Goal: Task Accomplishment & Management: Manage account settings

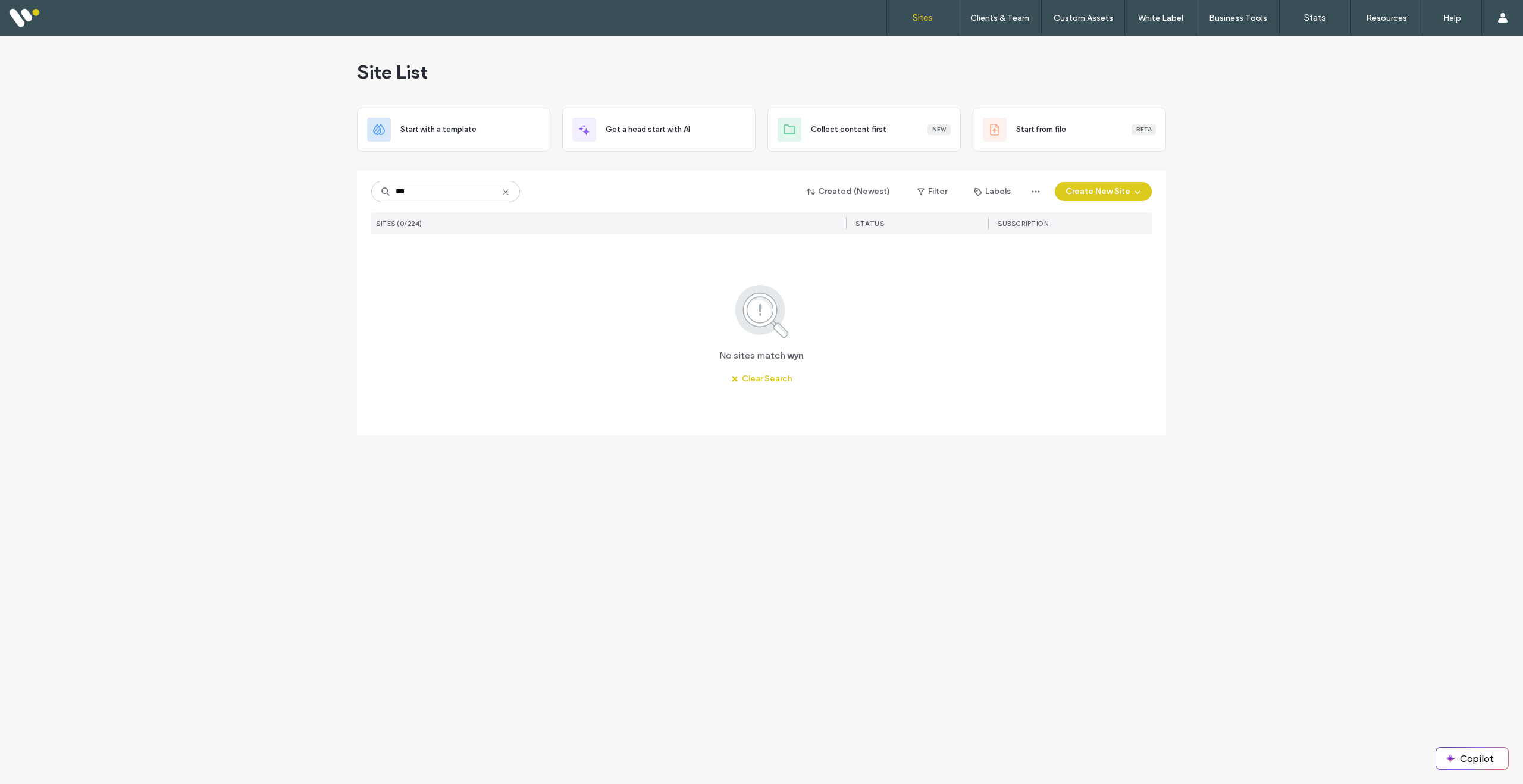
click at [926, 26] on link "Sites" at bounding box center [922, 18] width 71 height 36
click at [508, 193] on icon at bounding box center [506, 192] width 10 height 10
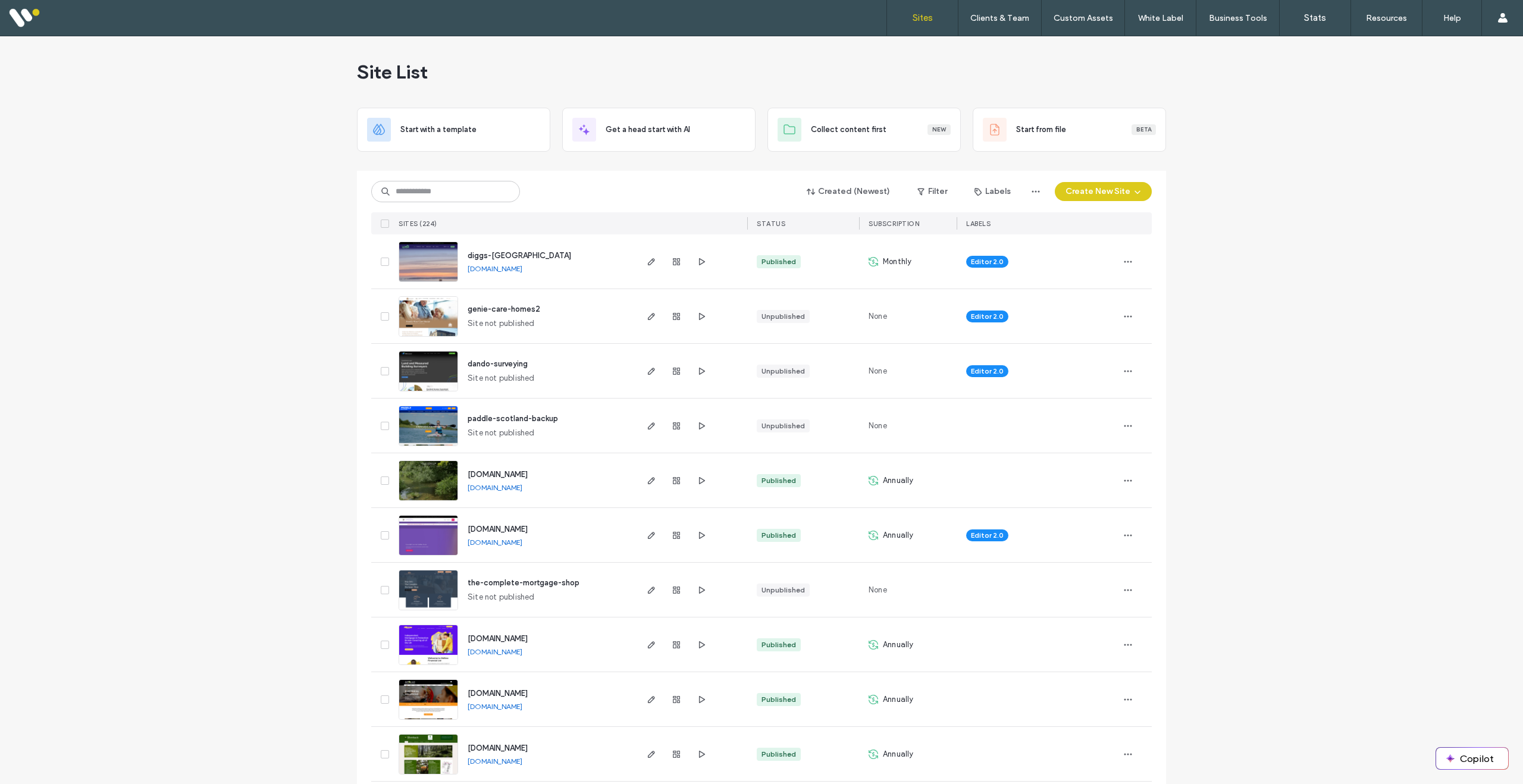
click at [430, 268] on img at bounding box center [428, 282] width 58 height 81
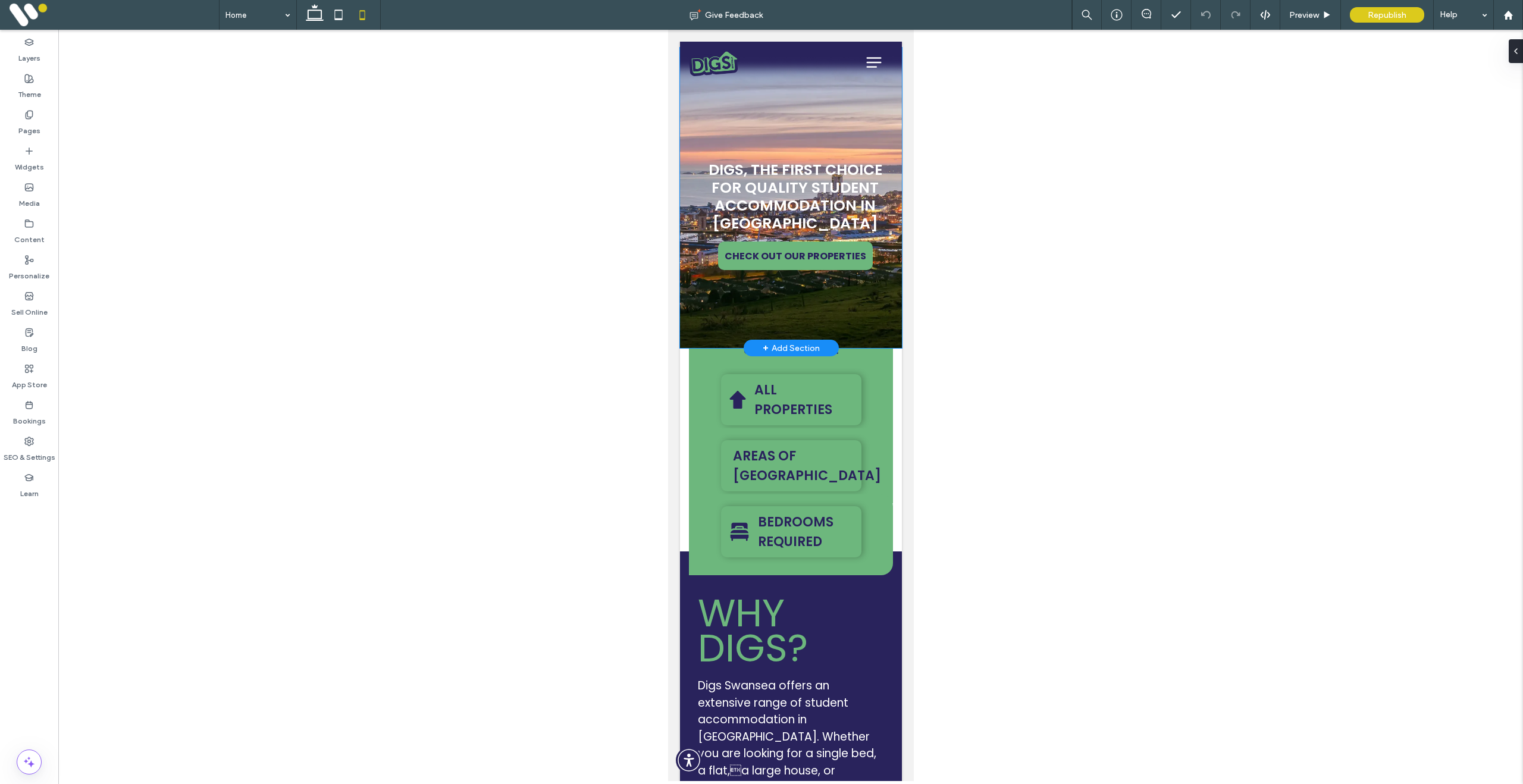
click at [710, 310] on div "Digs, the first choice for quality student accommodation in Swansea CHECK OUT O…" at bounding box center [791, 198] width 222 height 301
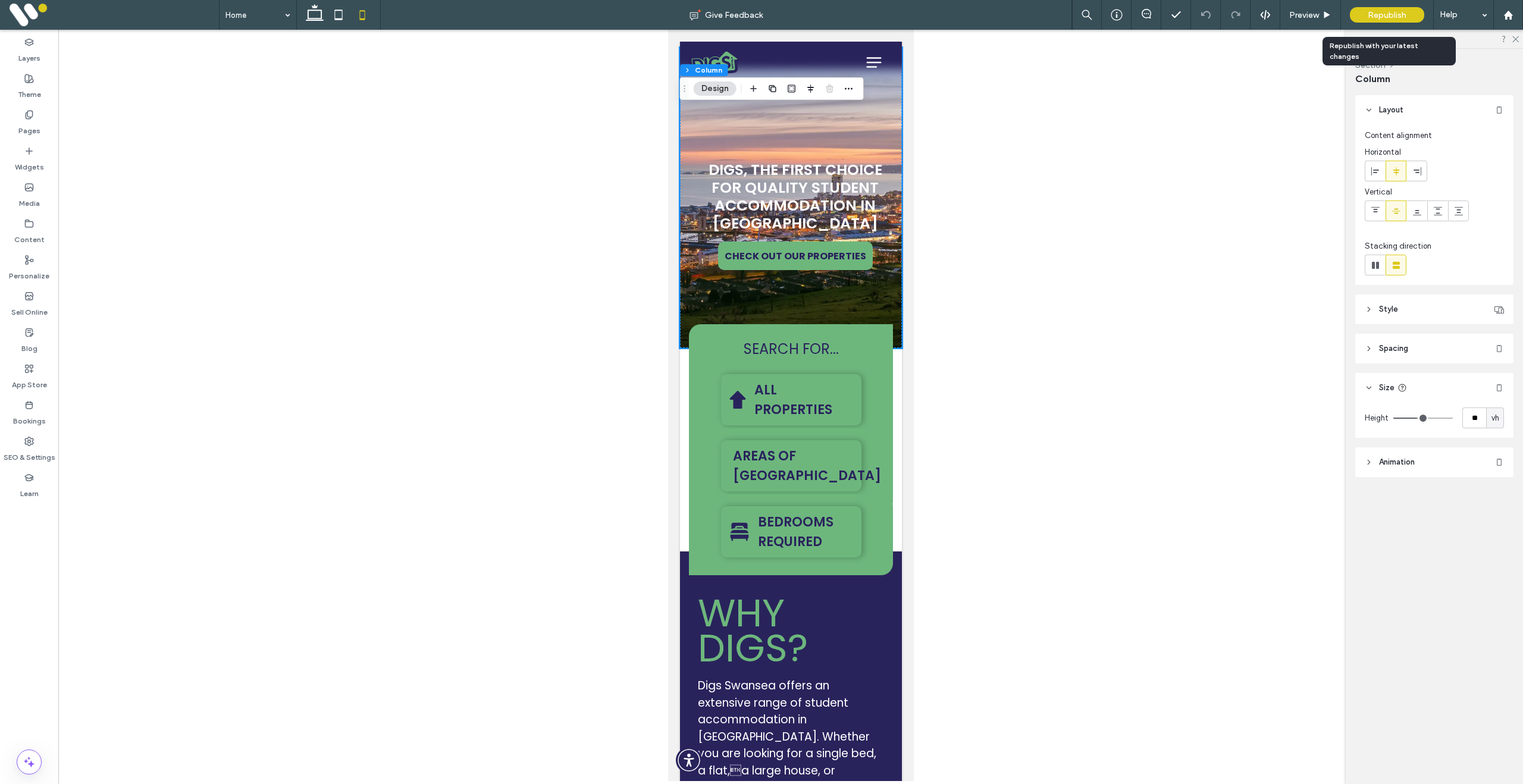
click at [1382, 17] on span "Republish" at bounding box center [1387, 14] width 39 height 10
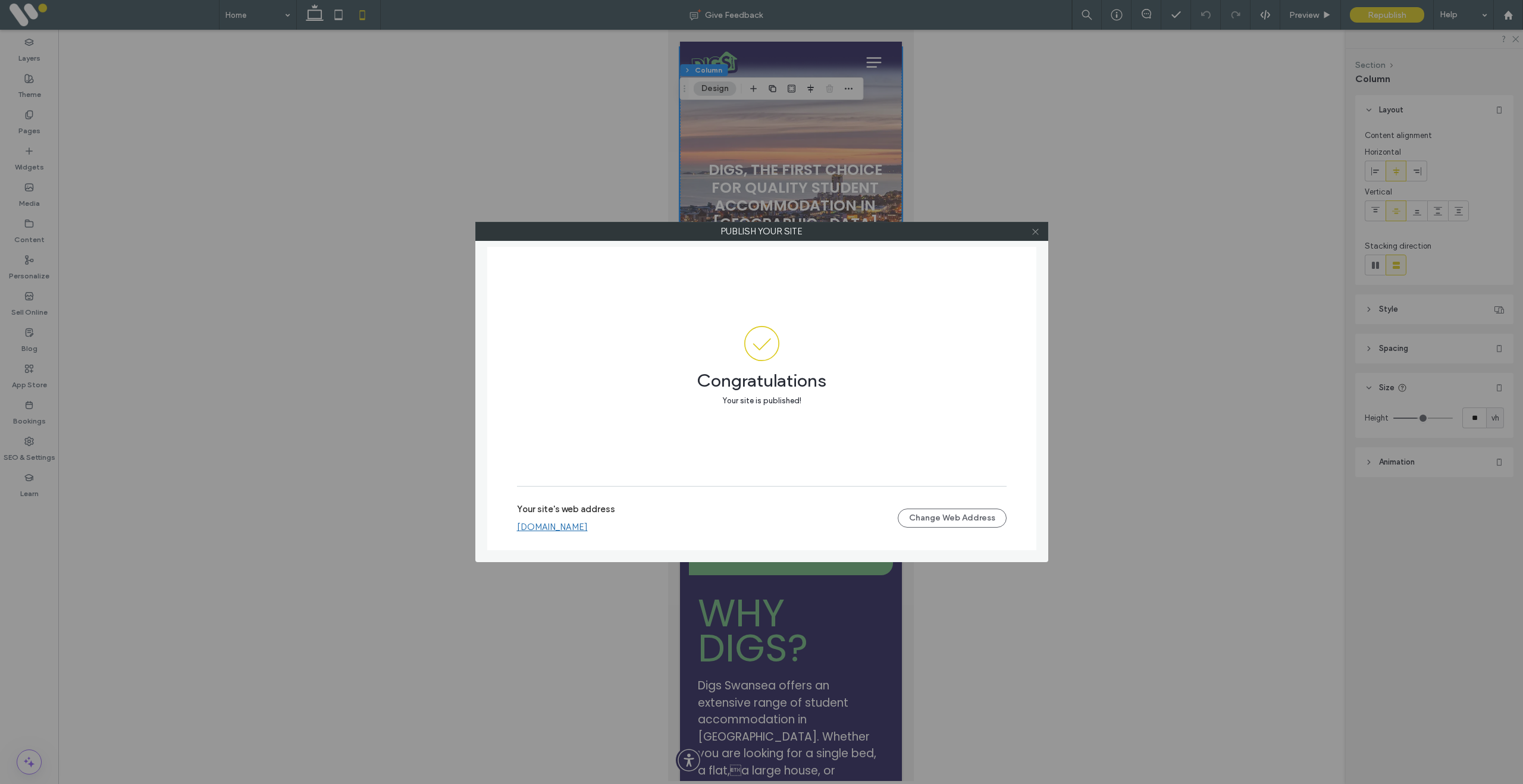
click at [1038, 234] on icon at bounding box center [1036, 232] width 9 height 9
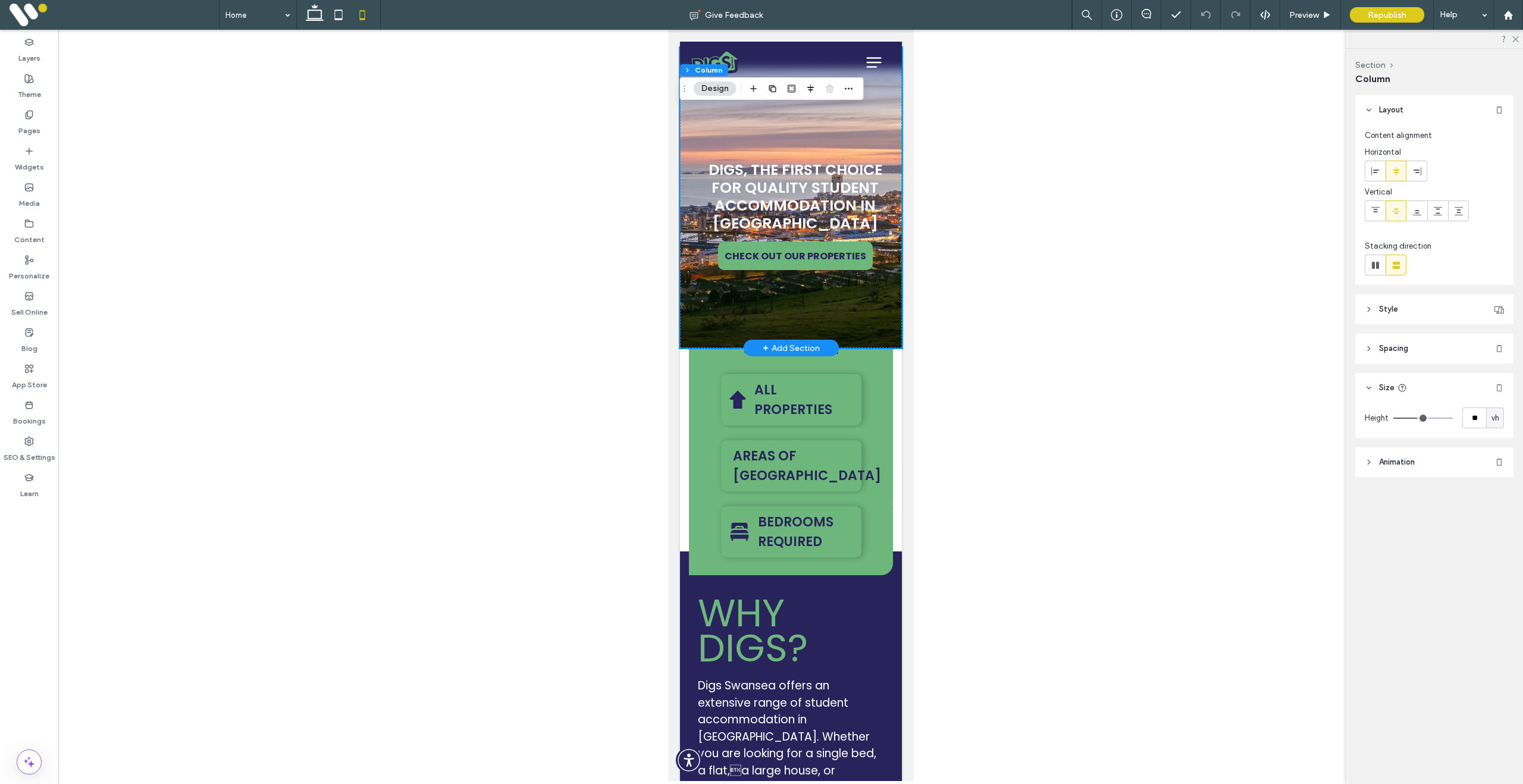
click at [714, 290] on div "Digs, the first choice for quality student accommodation in Swansea CHECK OUT O…" at bounding box center [791, 198] width 222 height 301
click at [1501, 420] on div "vh" at bounding box center [1494, 418] width 12 height 12
click at [1494, 421] on span "vh" at bounding box center [1495, 418] width 8 height 12
click at [1475, 420] on input "**" at bounding box center [1474, 417] width 24 height 21
type input "**"
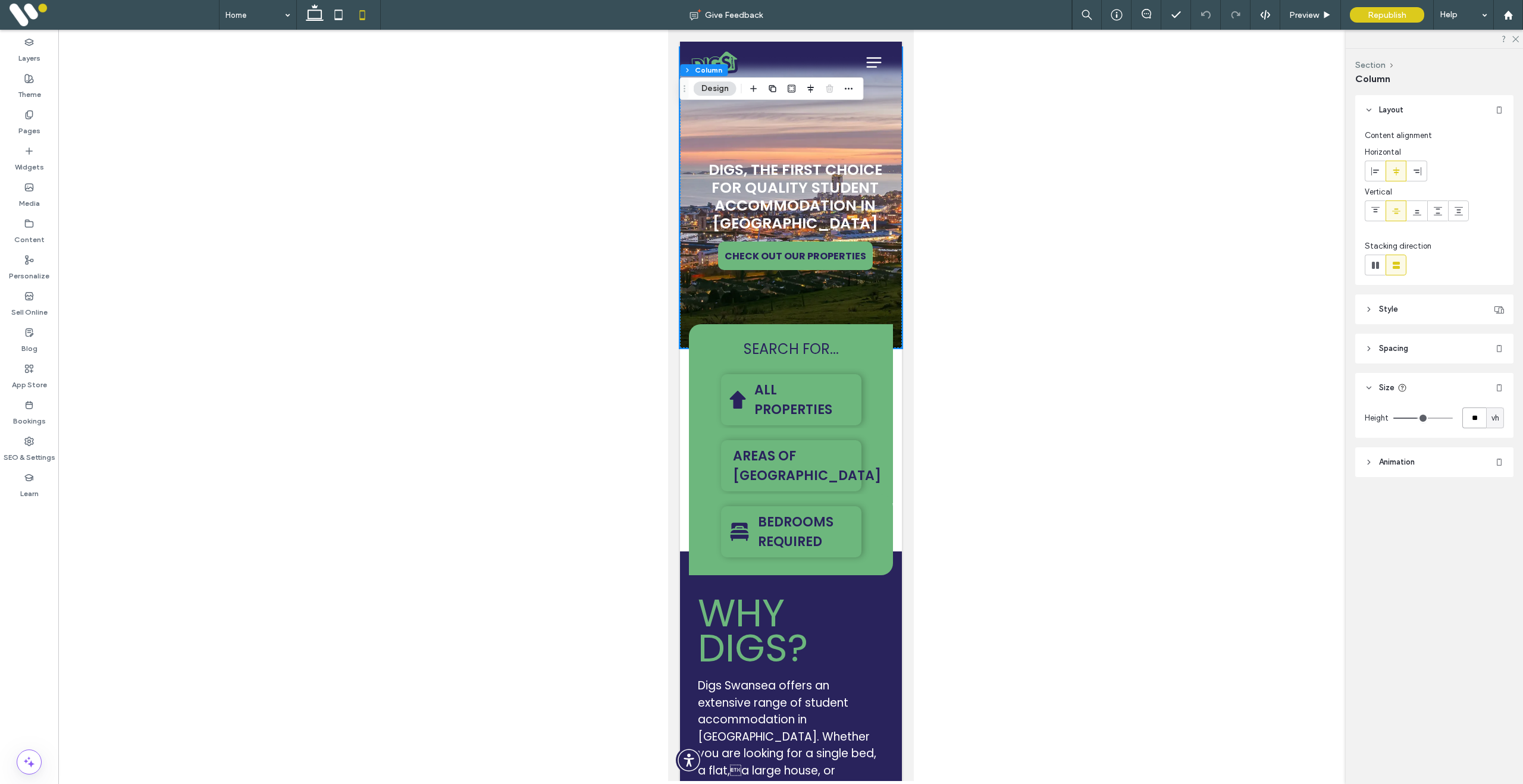
type input "**"
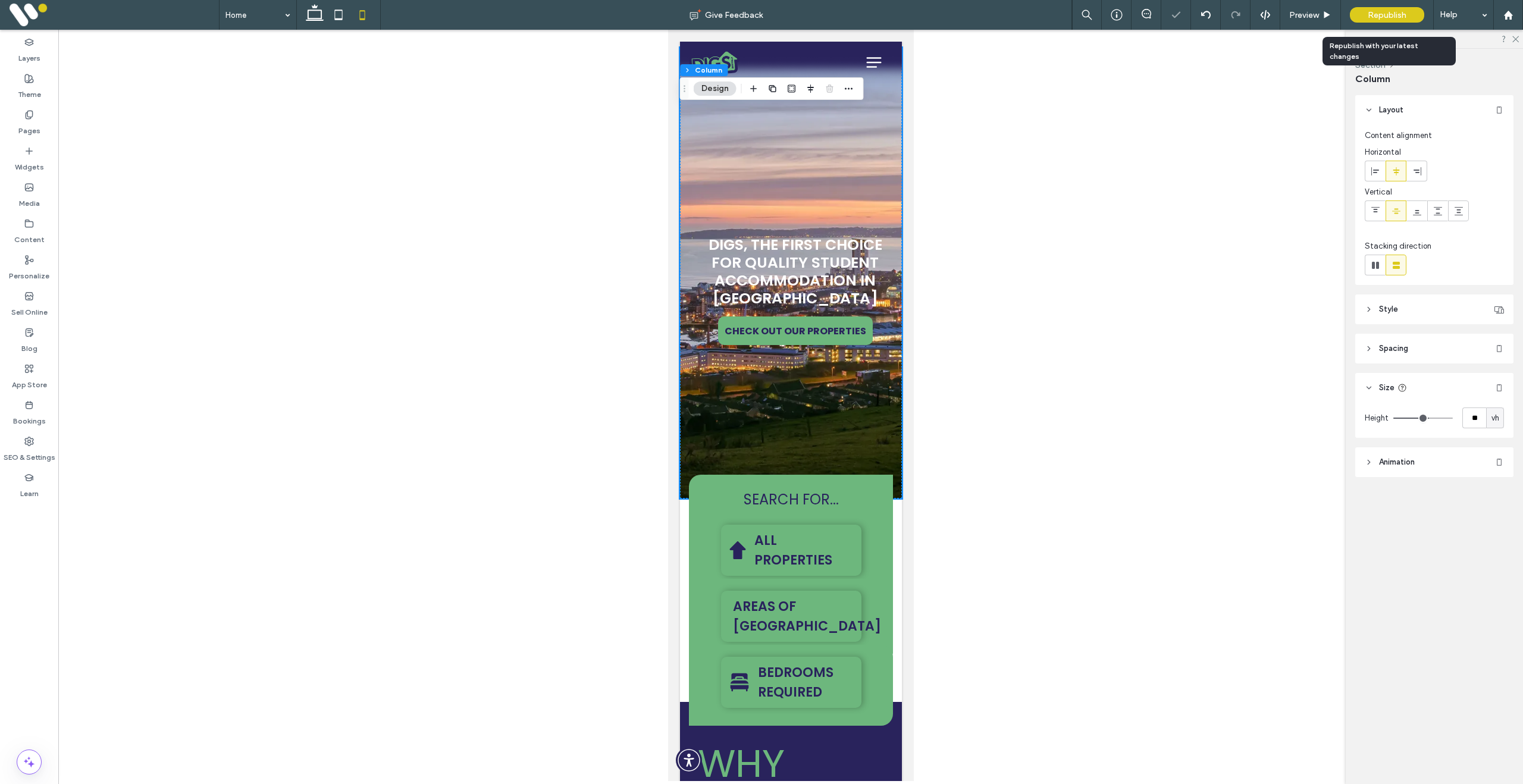
click at [1380, 14] on span "Republish" at bounding box center [1387, 14] width 39 height 10
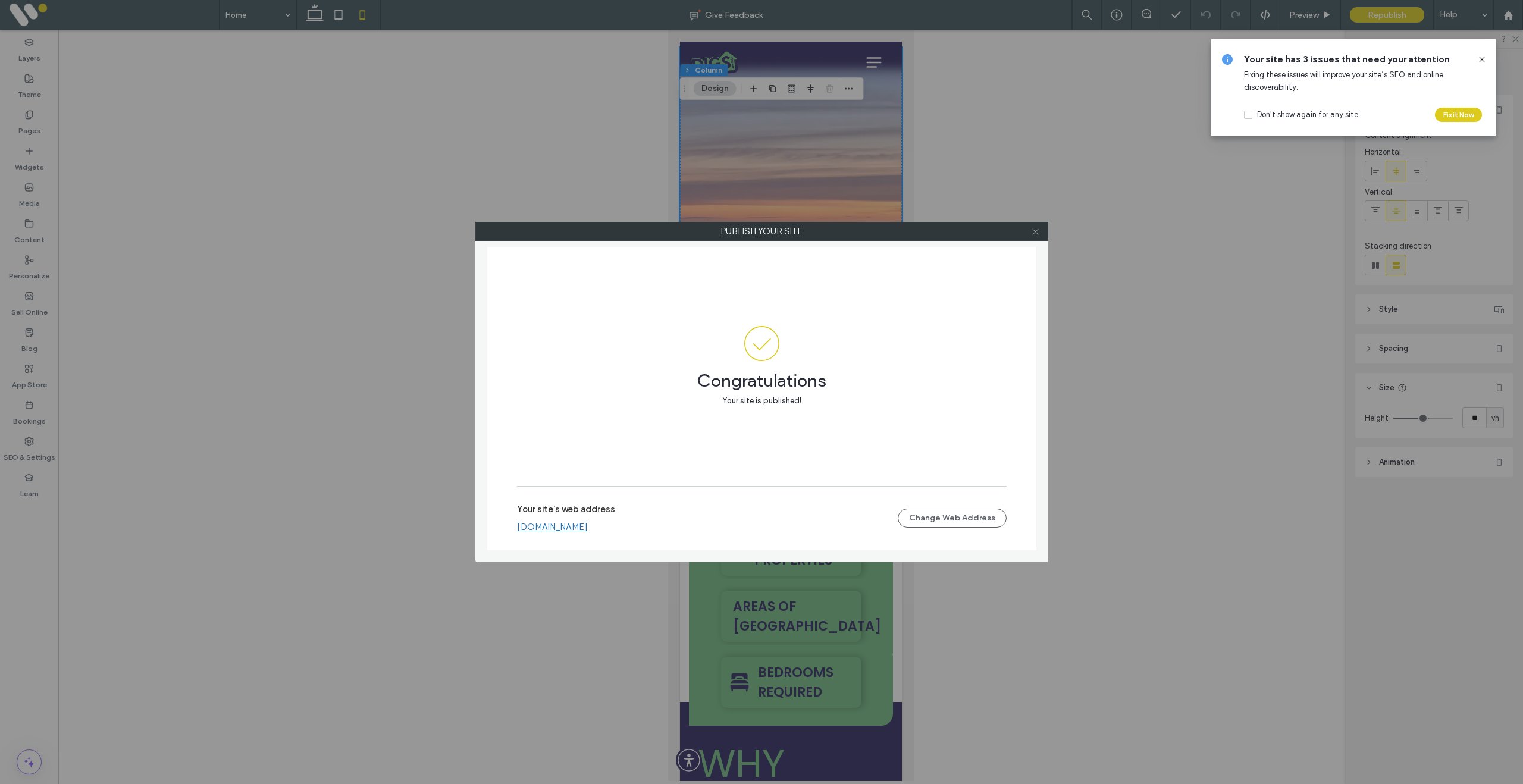
click at [1031, 230] on icon at bounding box center [1036, 232] width 9 height 9
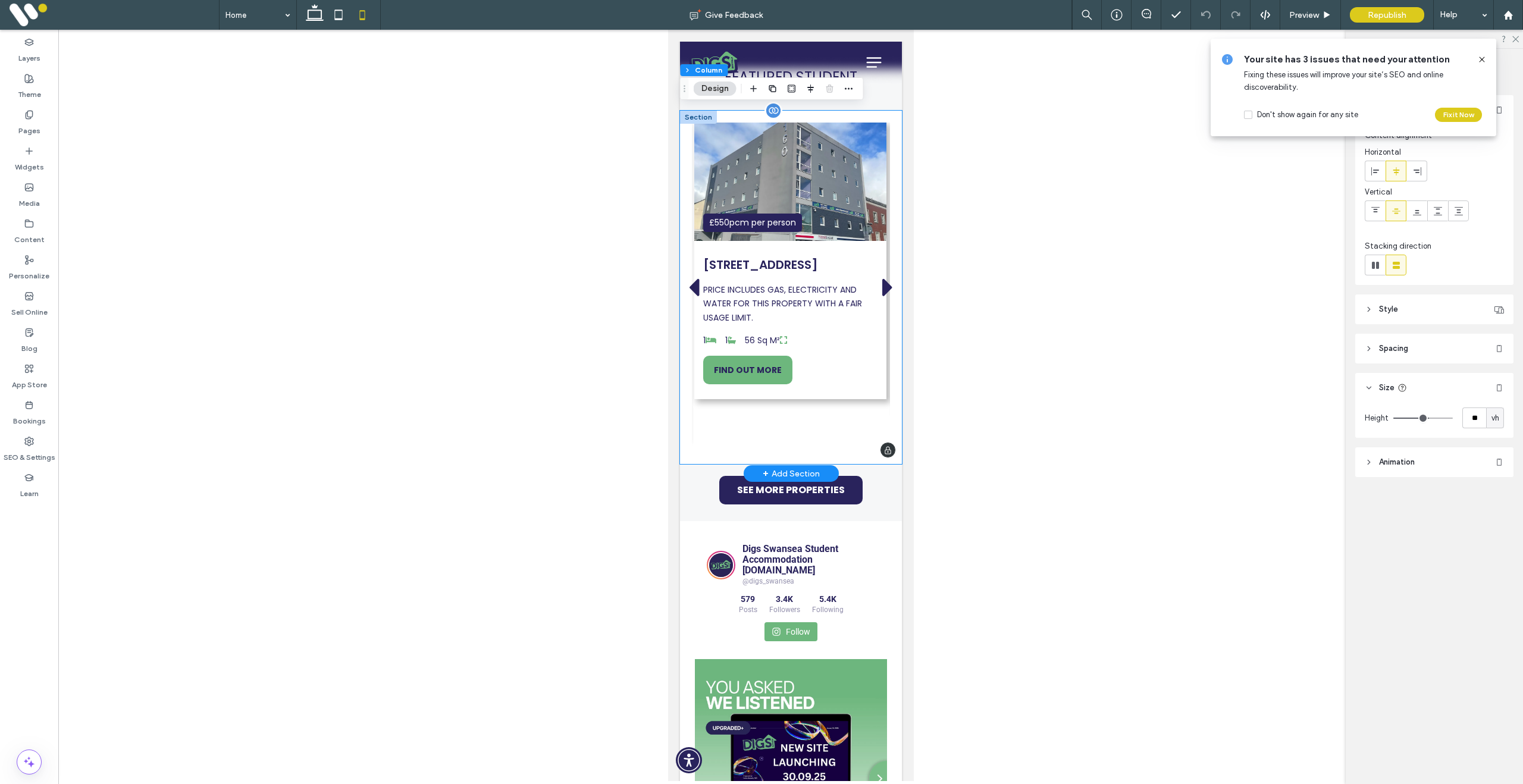
scroll to position [1143, 0]
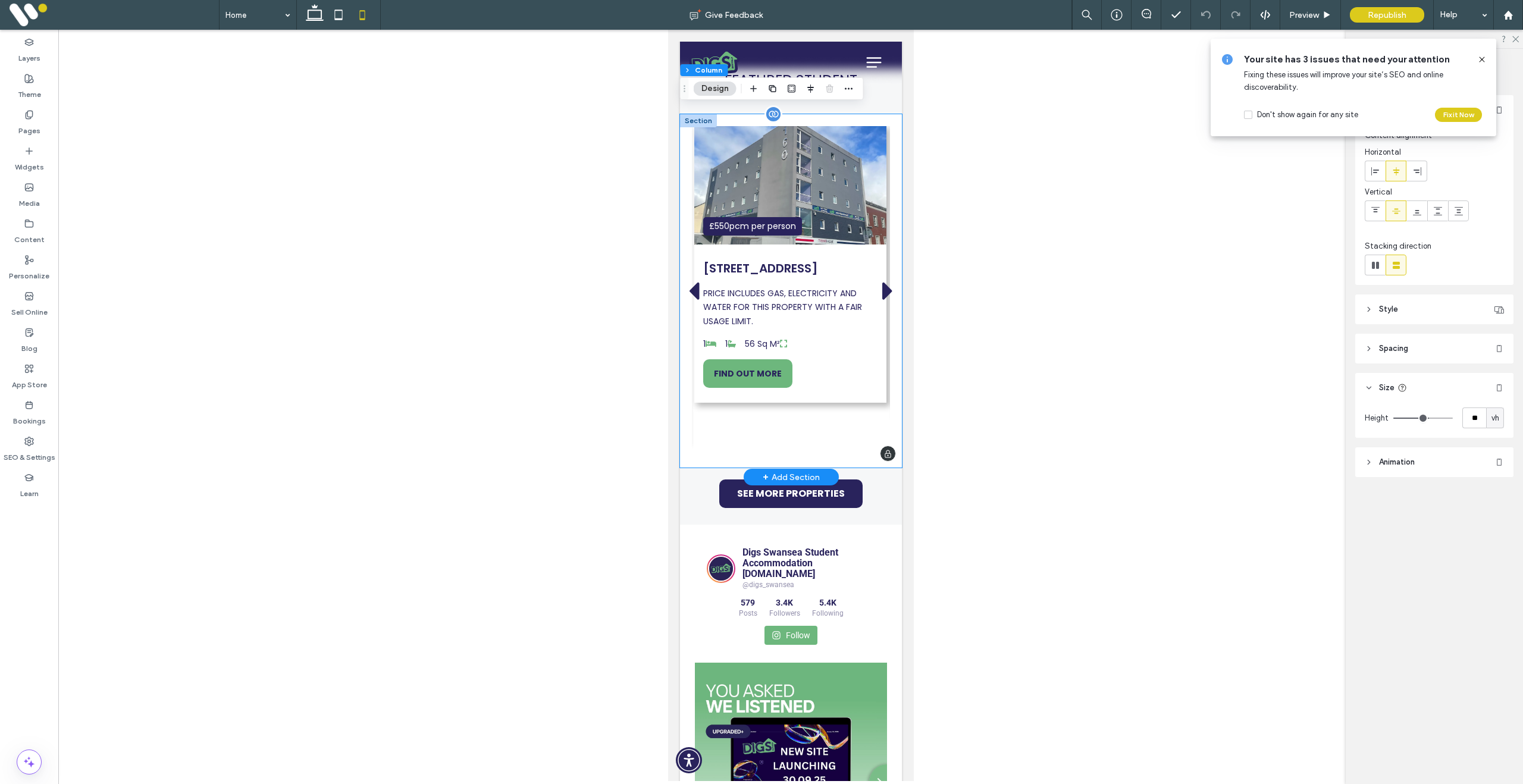
click at [801, 263] on h3 "Flat 12 - 2B, 160 St Helens Road, Swansea, SA1 4DQ" at bounding box center [790, 268] width 175 height 18
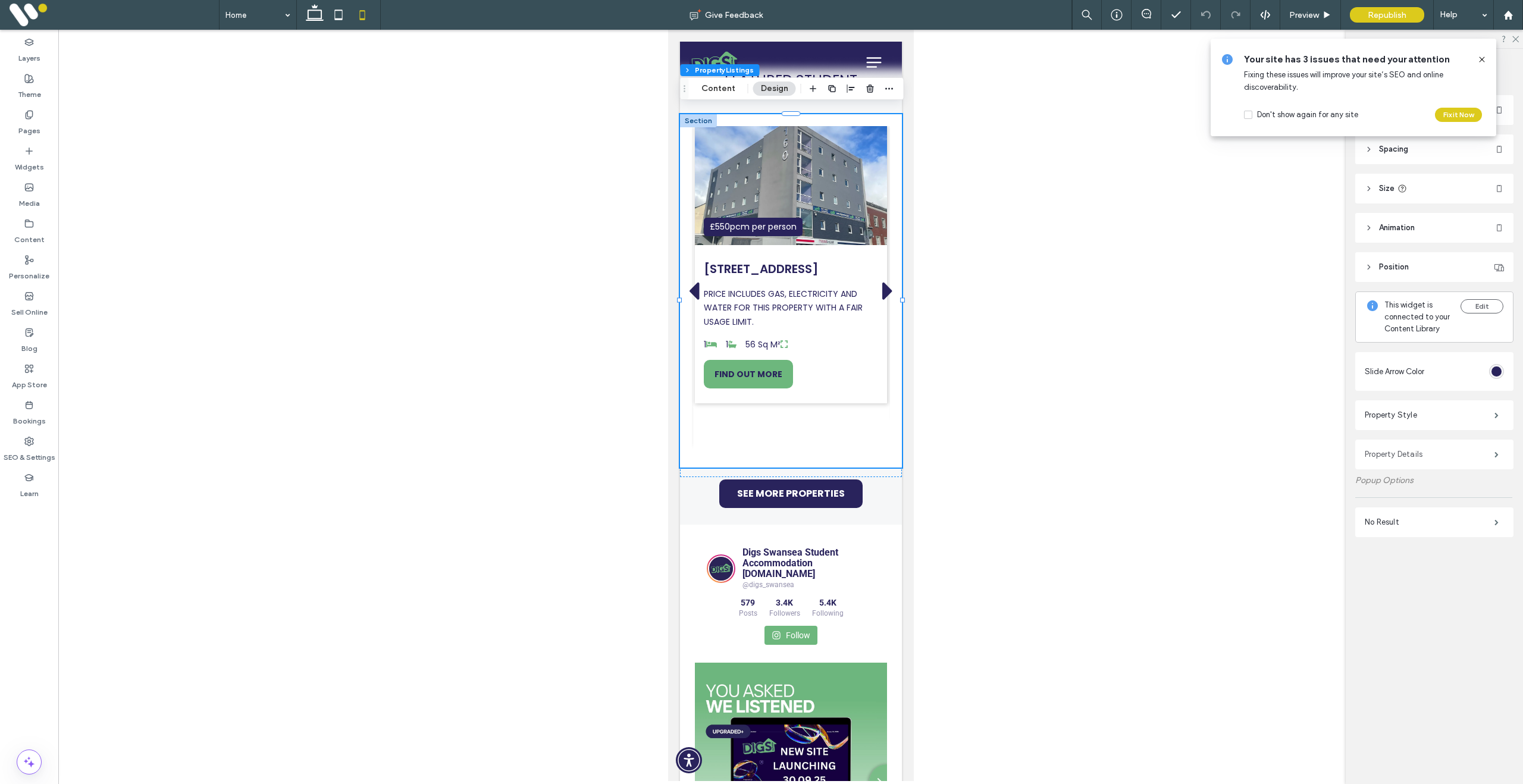
click at [1403, 456] on label "Property Details" at bounding box center [1429, 454] width 130 height 24
click at [1393, 449] on label "Property Details" at bounding box center [1429, 454] width 130 height 24
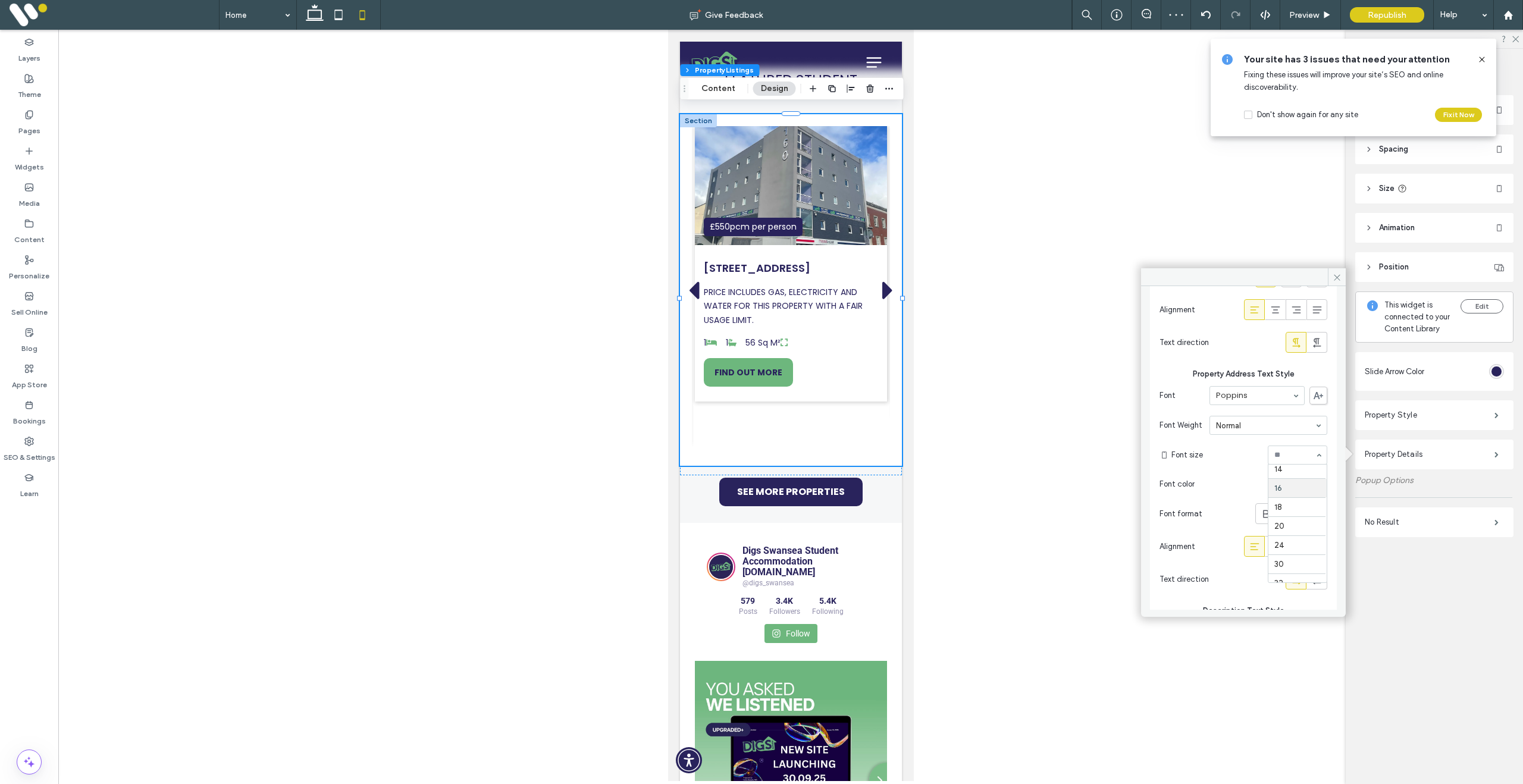
scroll to position [98, 0]
click at [1339, 279] on use at bounding box center [1337, 277] width 6 height 6
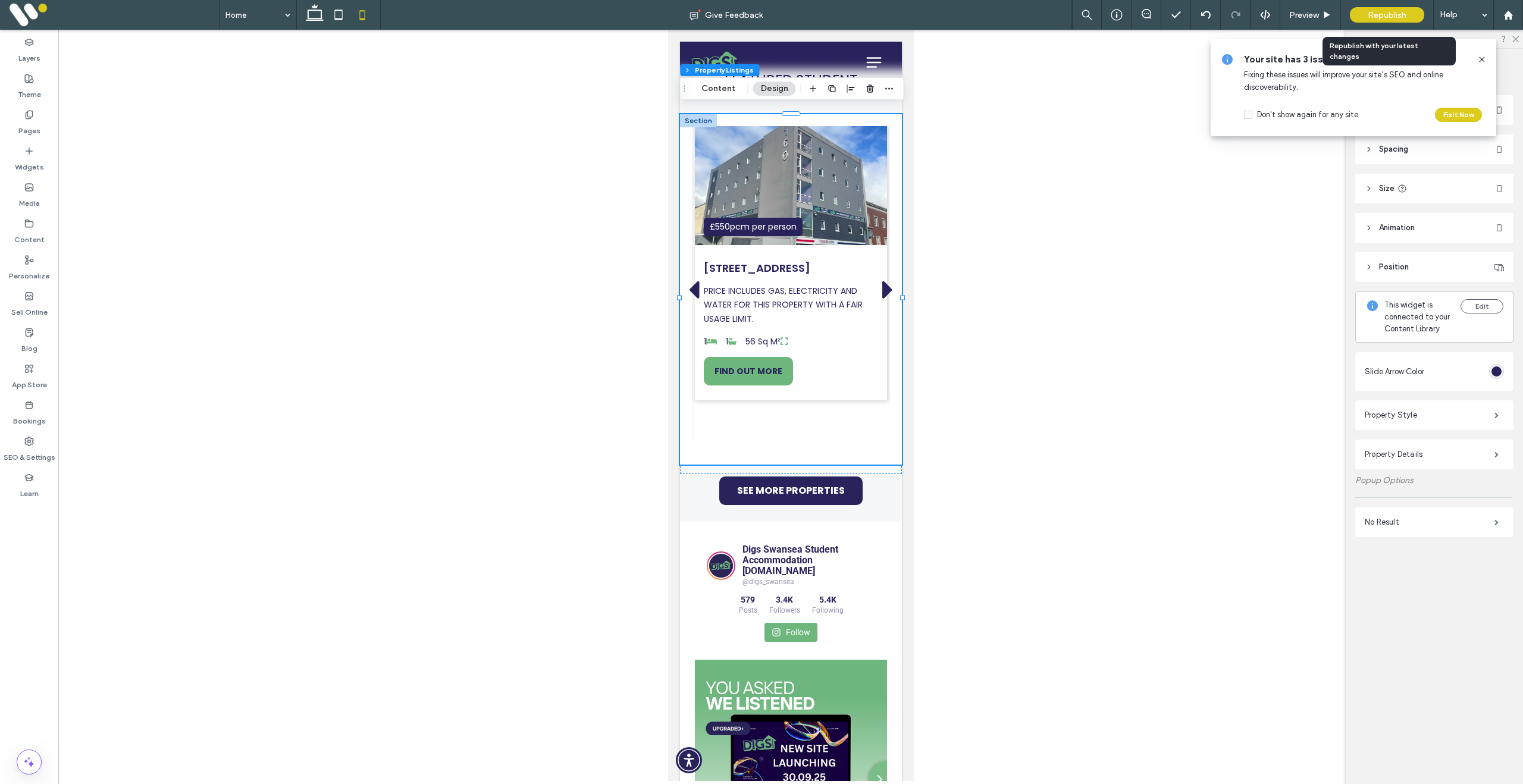
click at [1385, 17] on span "Republish" at bounding box center [1387, 14] width 39 height 10
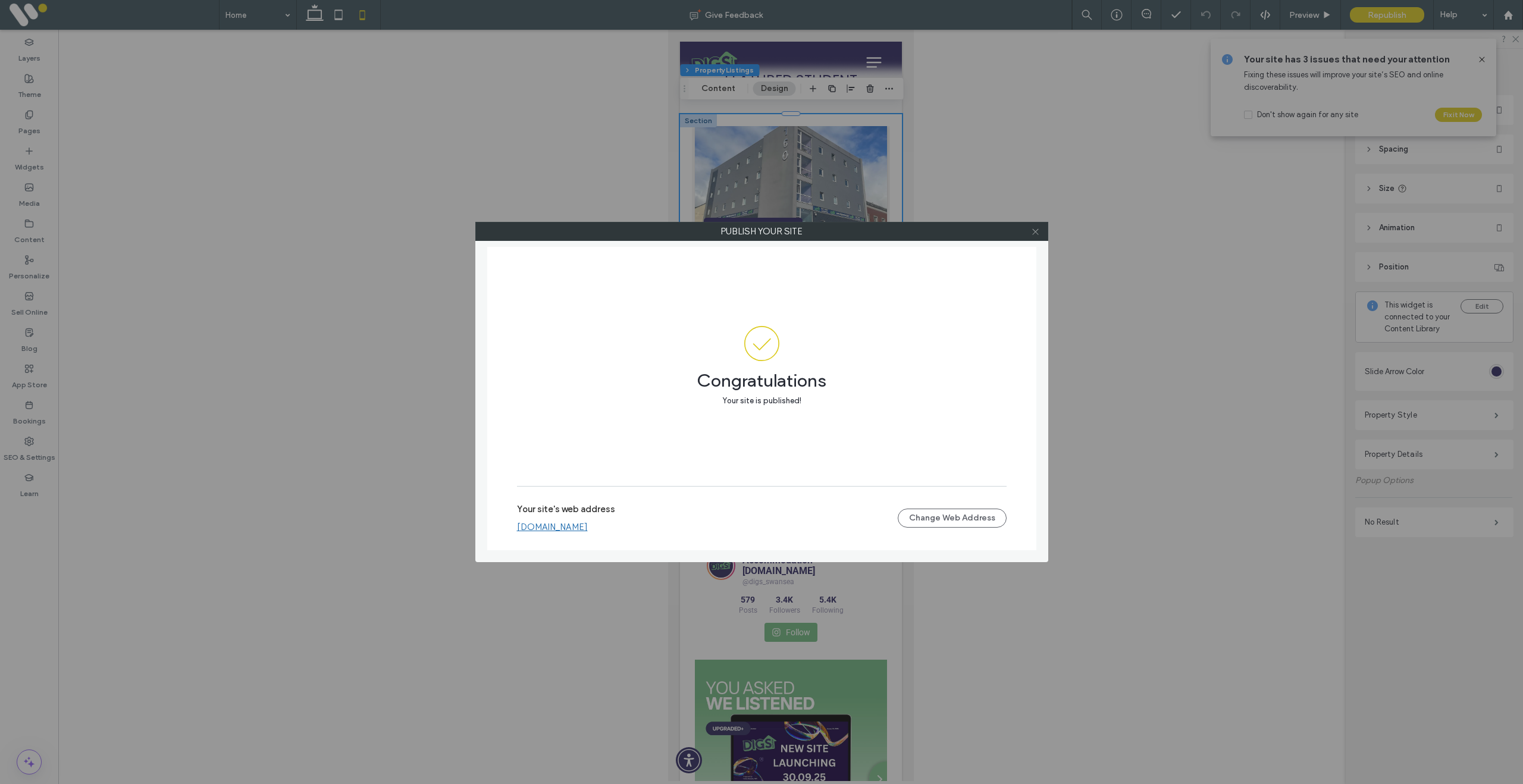
click at [1037, 235] on span at bounding box center [1036, 232] width 9 height 18
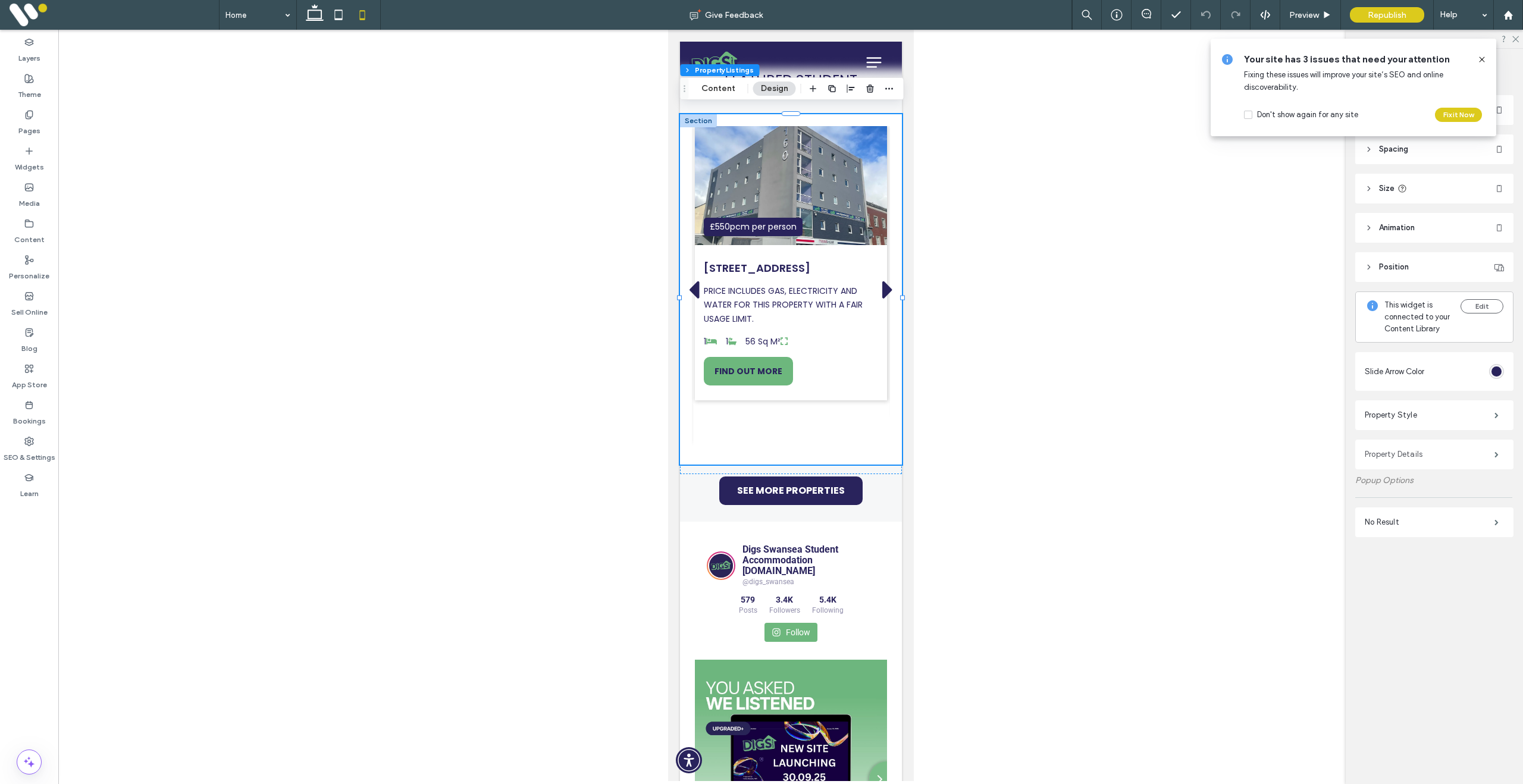
click at [1406, 453] on label "Property Details" at bounding box center [1429, 454] width 130 height 24
click at [1419, 456] on label "Property Details" at bounding box center [1429, 454] width 130 height 24
click at [1419, 456] on label "Property Details" at bounding box center [1429, 454] width 130 height 24
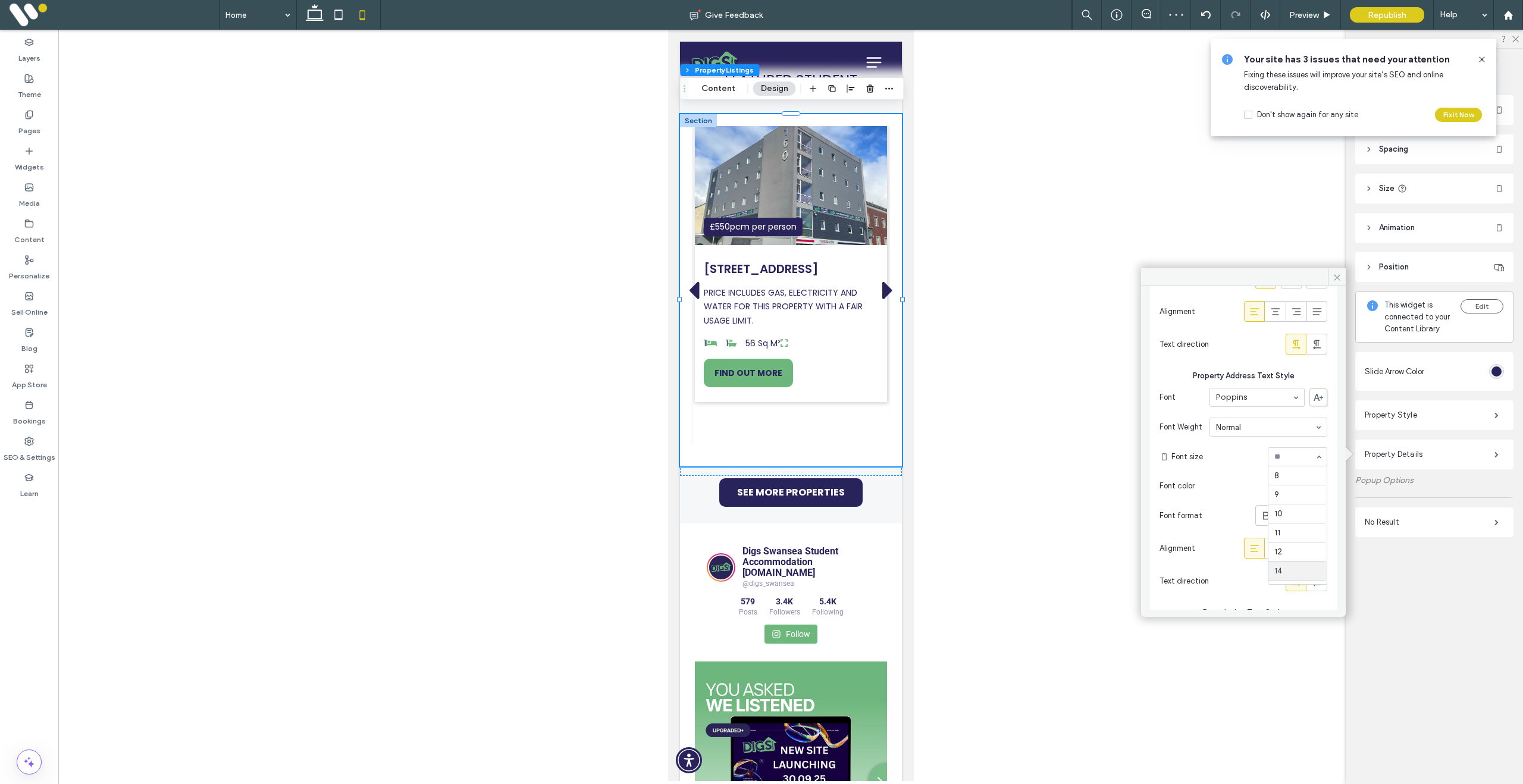
scroll to position [95, 0]
click at [1337, 278] on icon at bounding box center [1338, 277] width 9 height 9
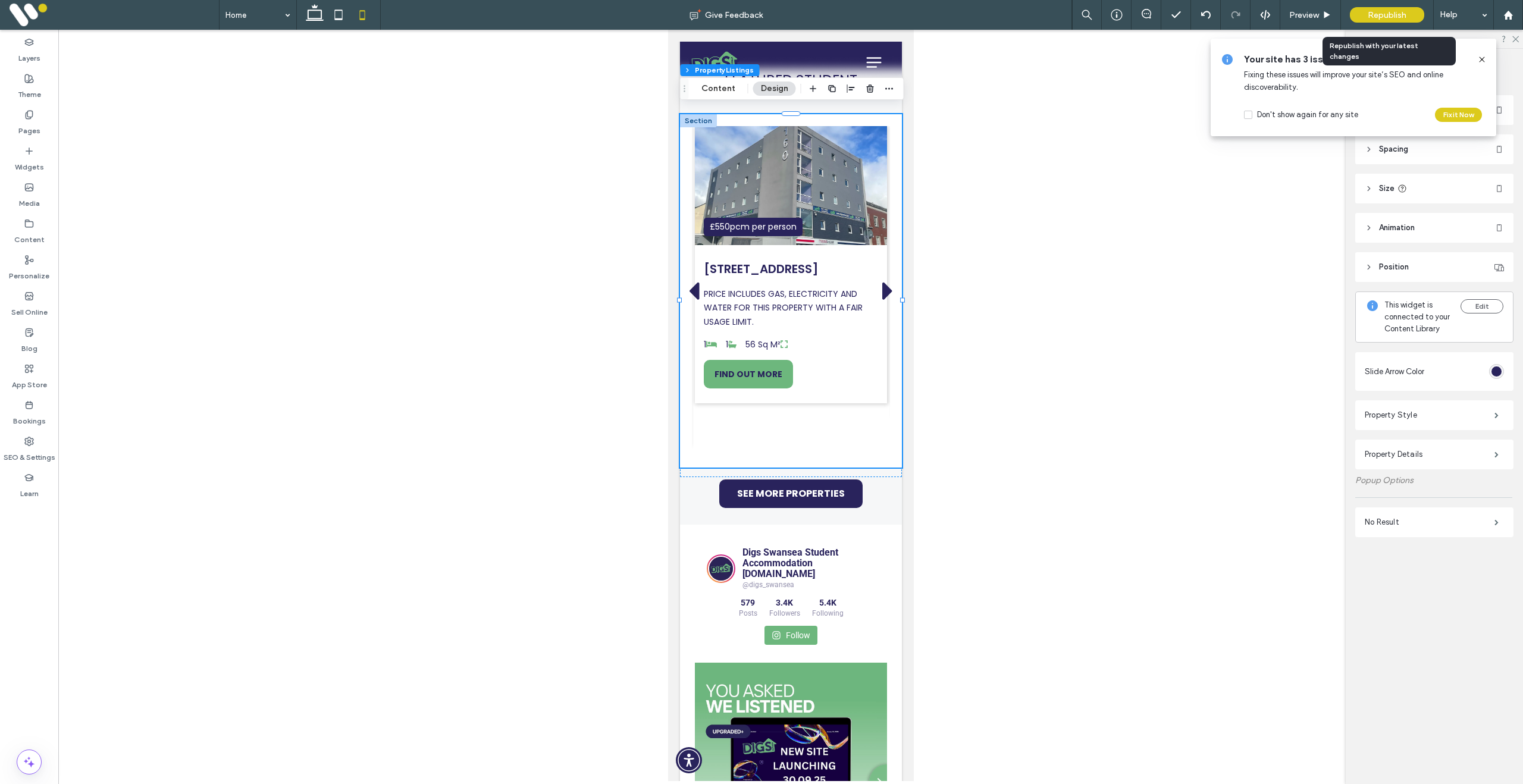
click at [1388, 15] on span "Republish" at bounding box center [1387, 14] width 39 height 10
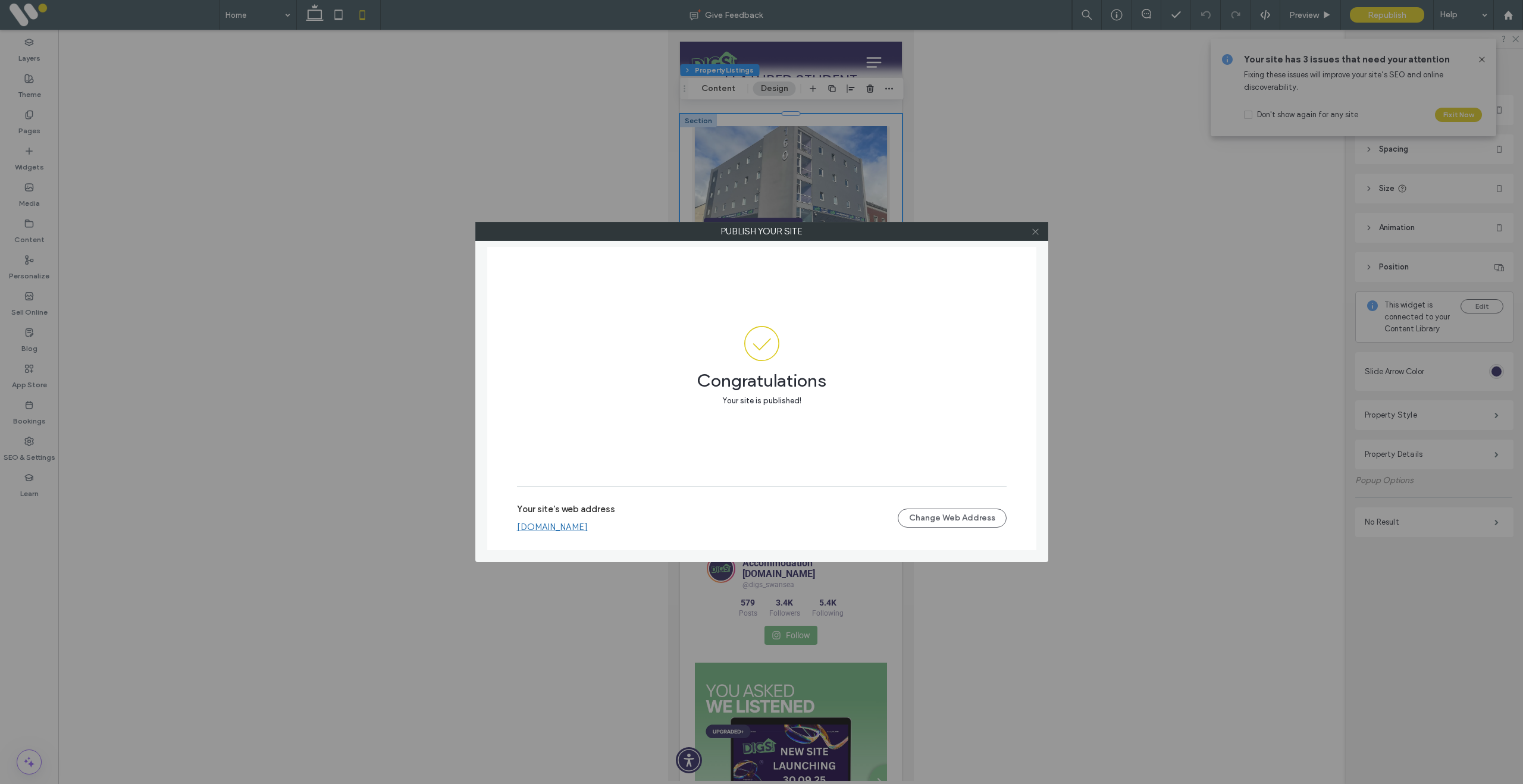
click at [1033, 231] on icon at bounding box center [1036, 232] width 9 height 9
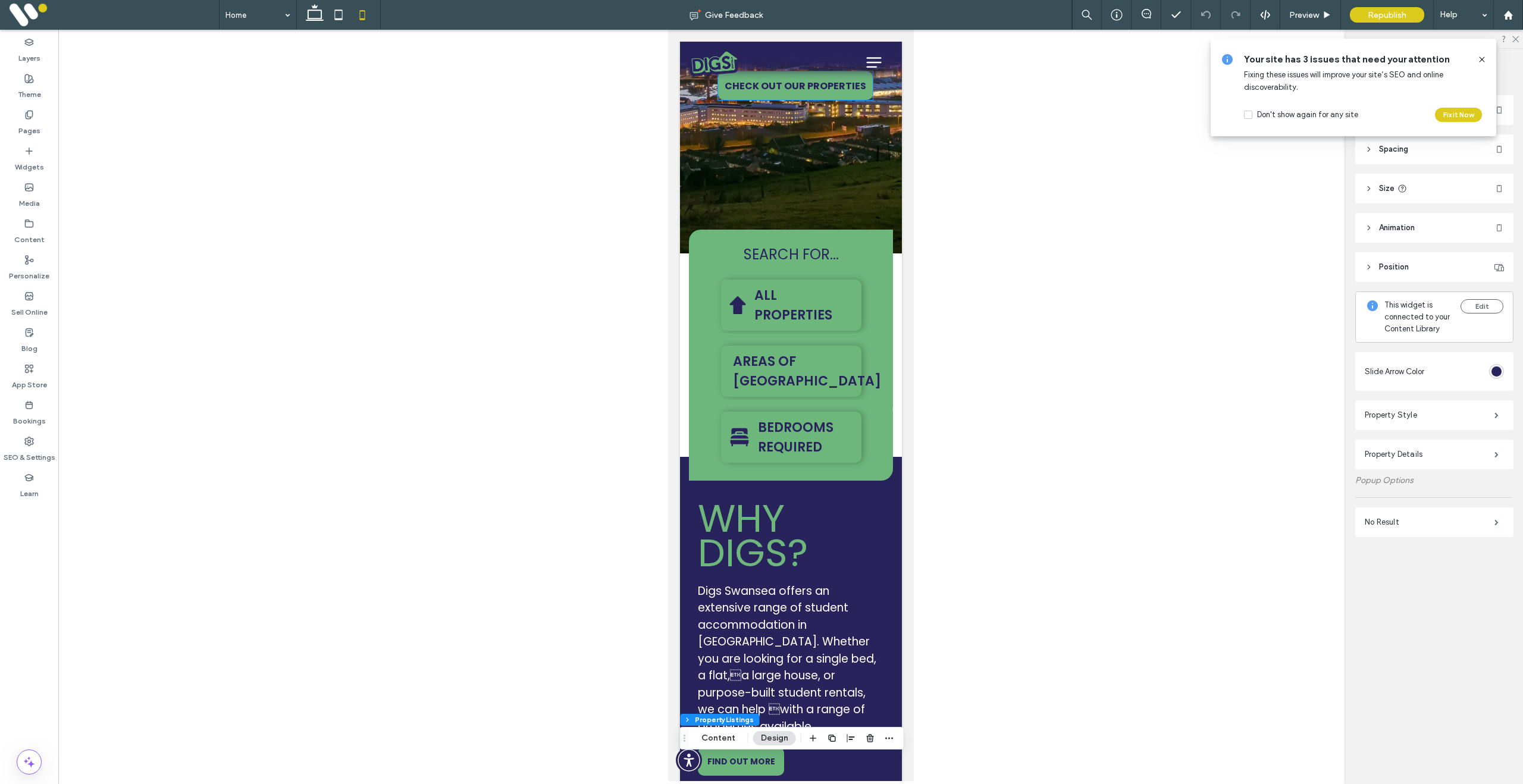
scroll to position [270, 0]
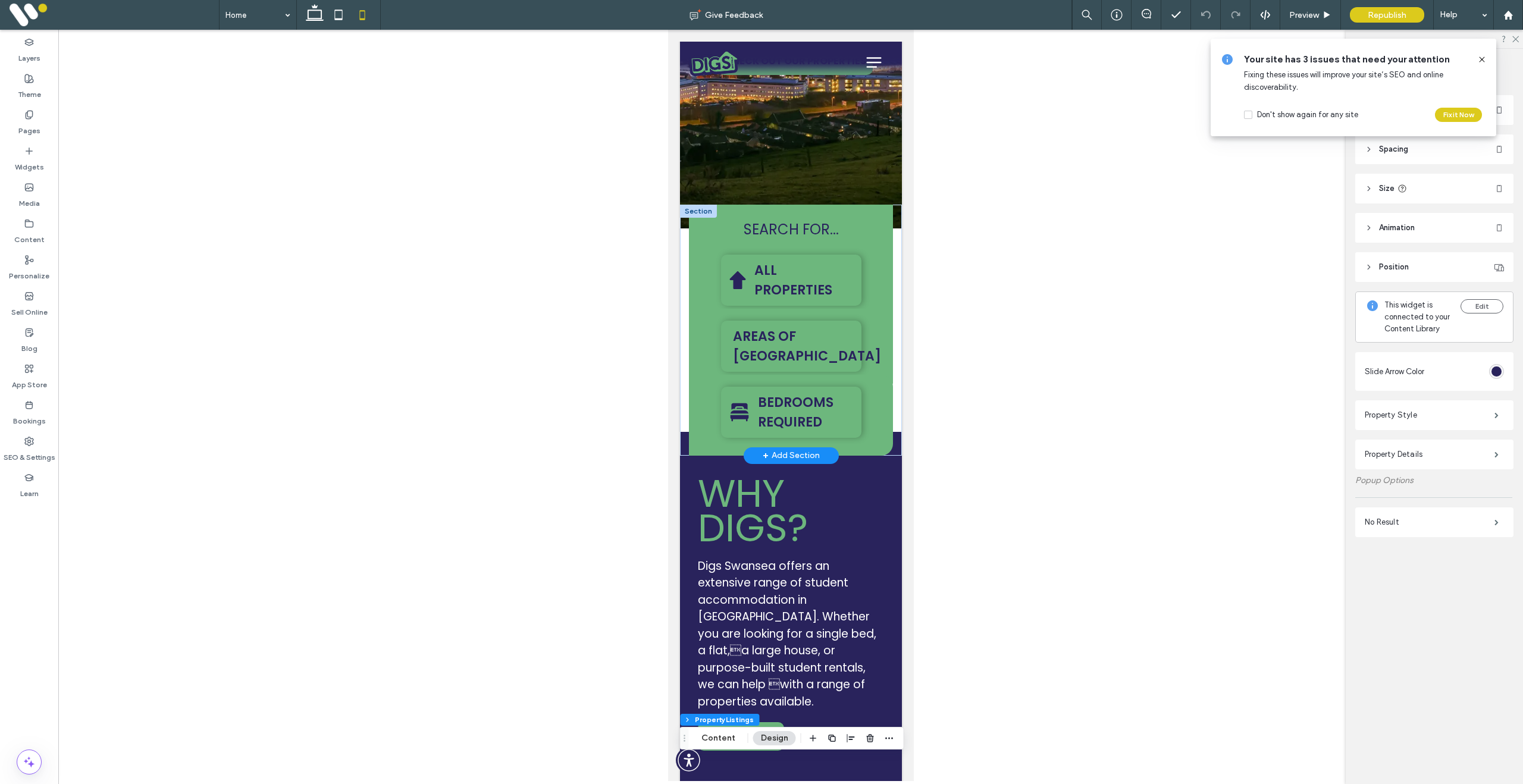
click at [699, 211] on div at bounding box center [697, 211] width 37 height 13
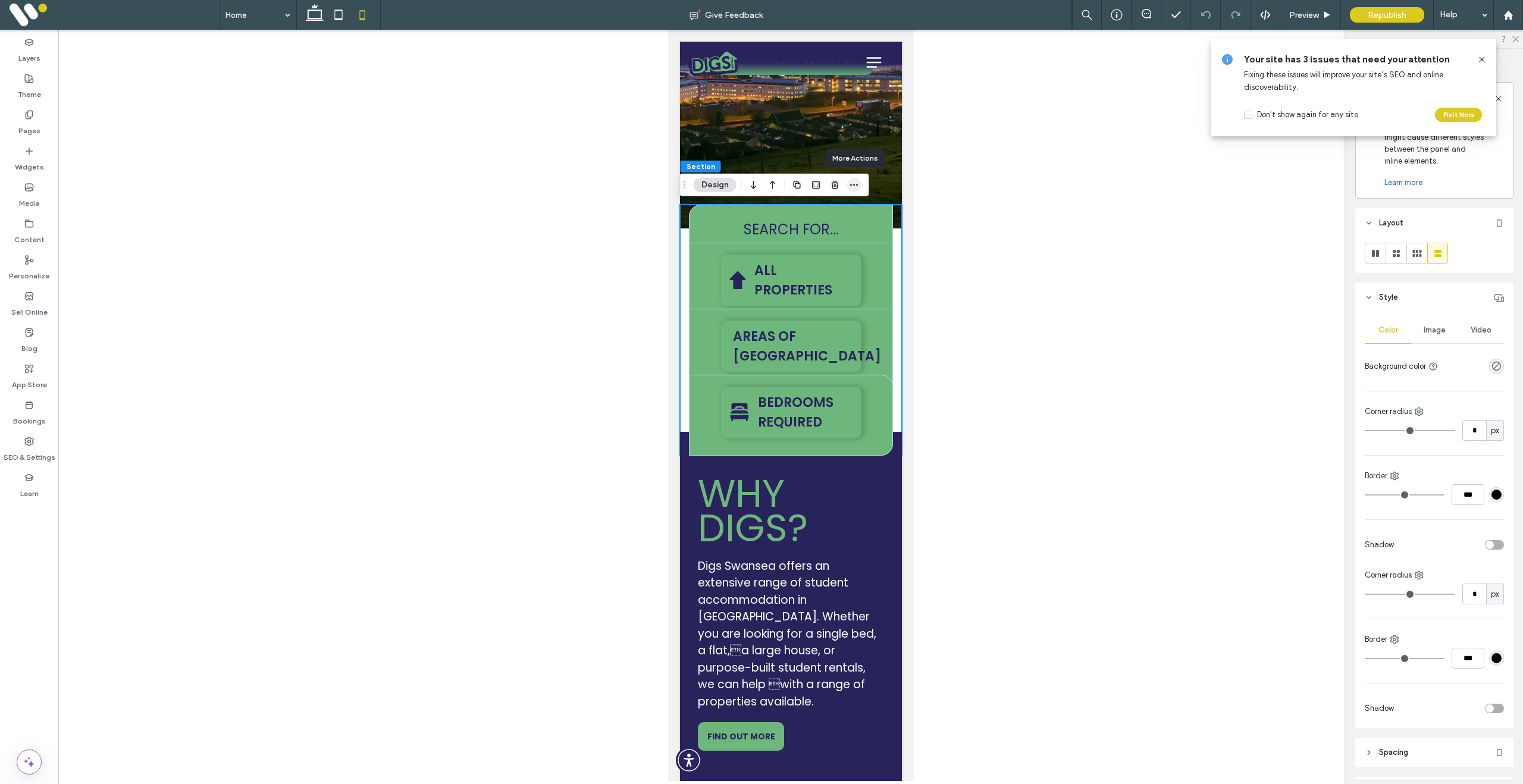
click at [856, 183] on icon "button" at bounding box center [854, 184] width 10 height 10
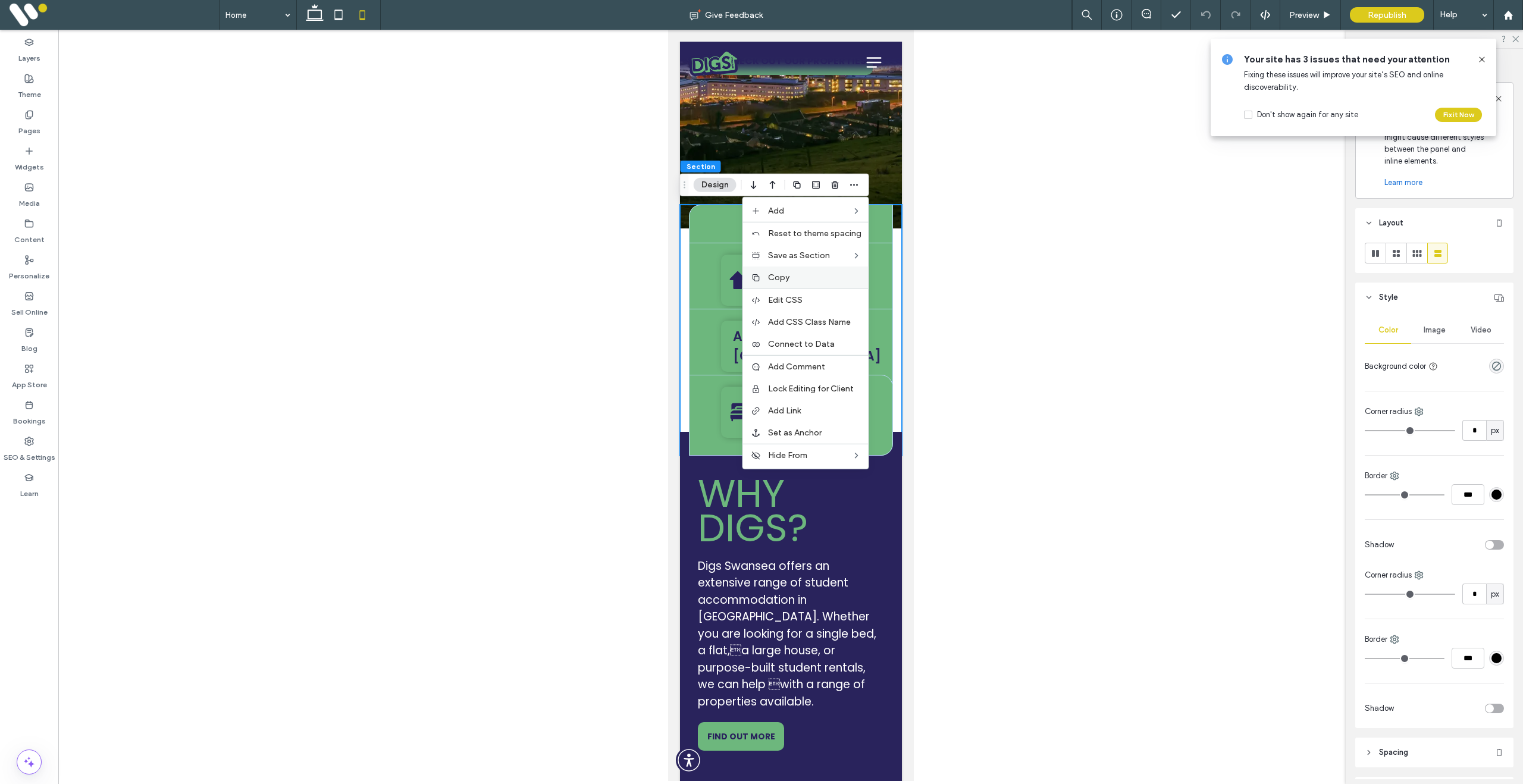
click at [785, 277] on span "Copy" at bounding box center [779, 277] width 21 height 10
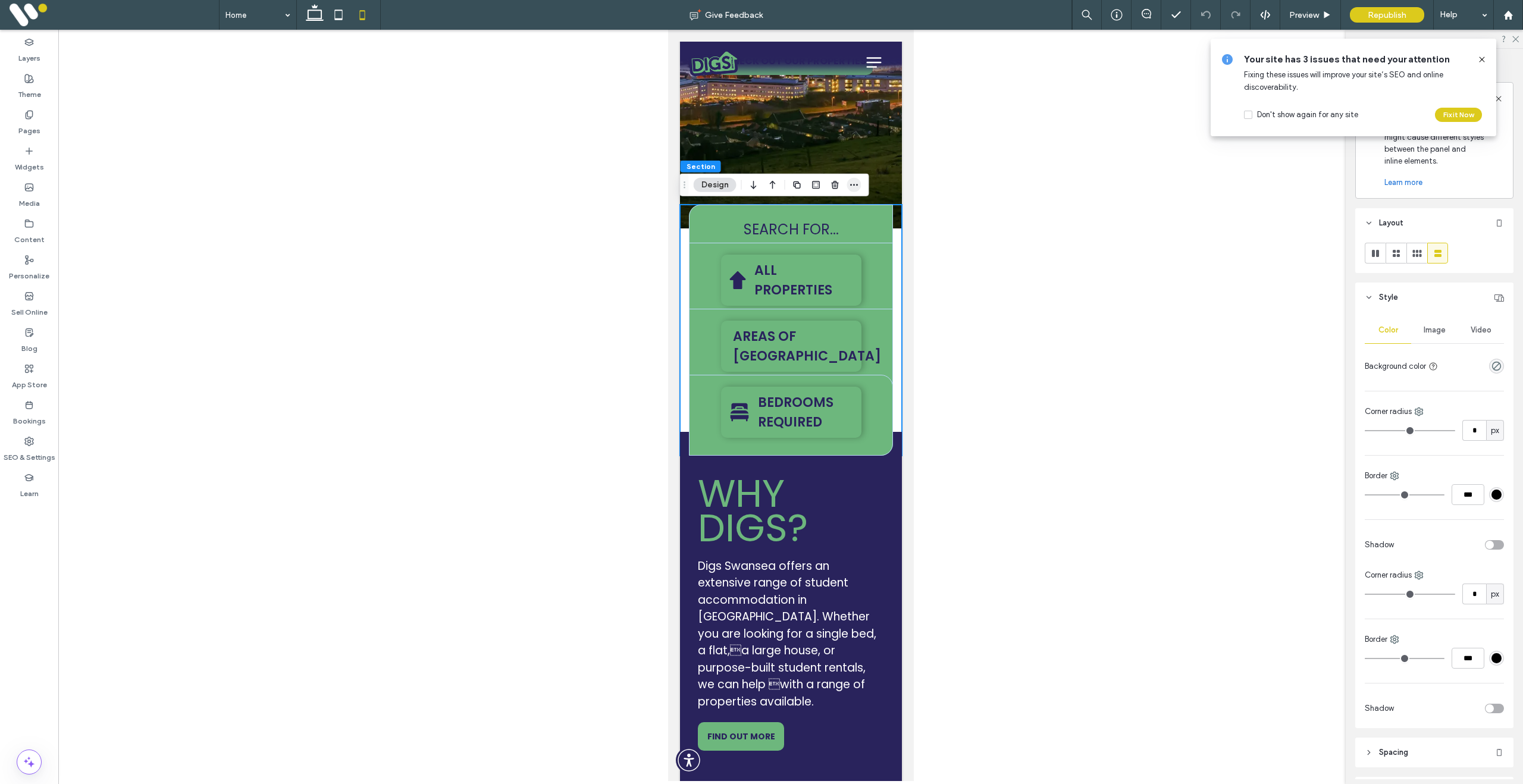
click at [858, 189] on icon "button" at bounding box center [854, 184] width 10 height 10
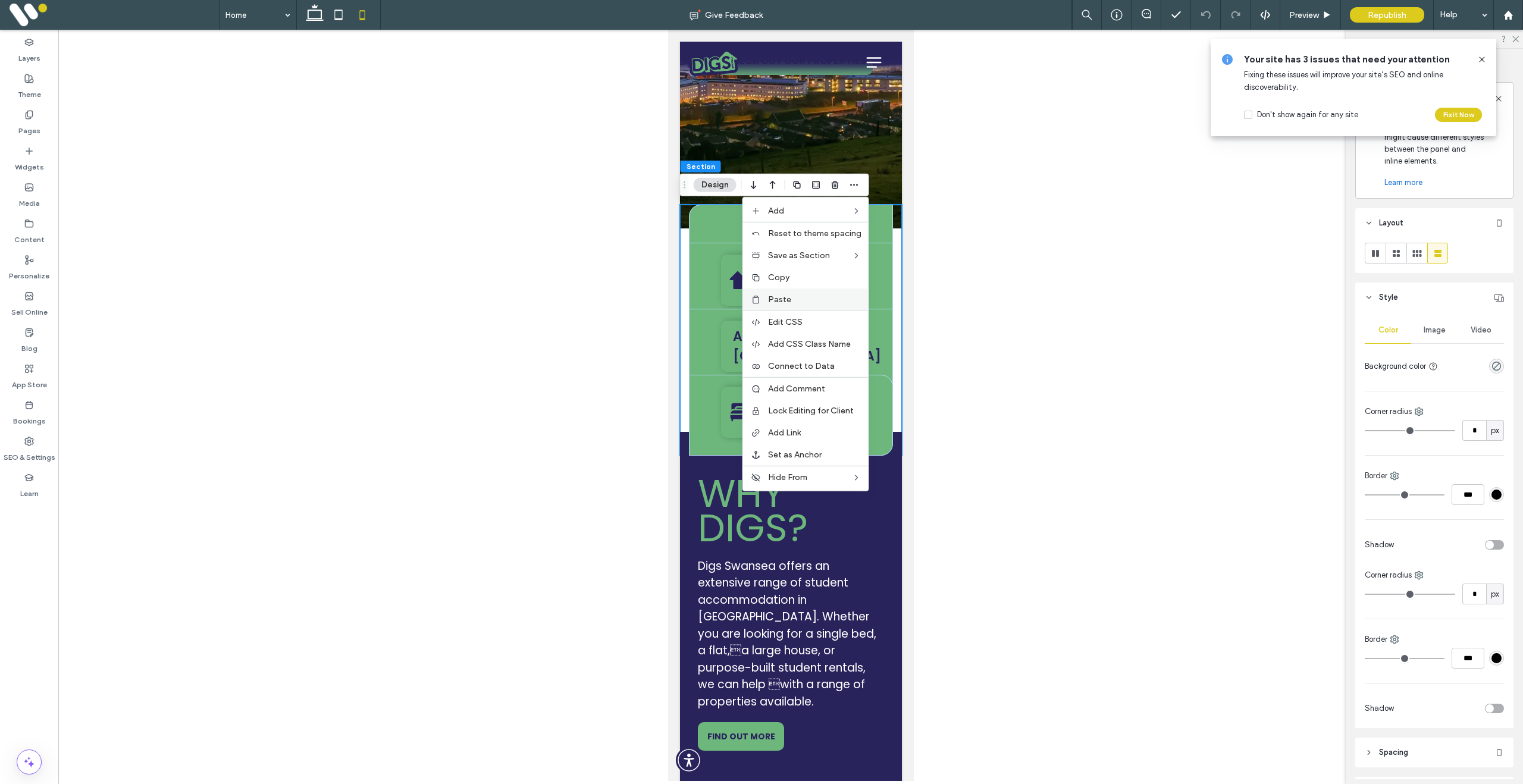
click at [799, 292] on div "Paste" at bounding box center [806, 299] width 125 height 22
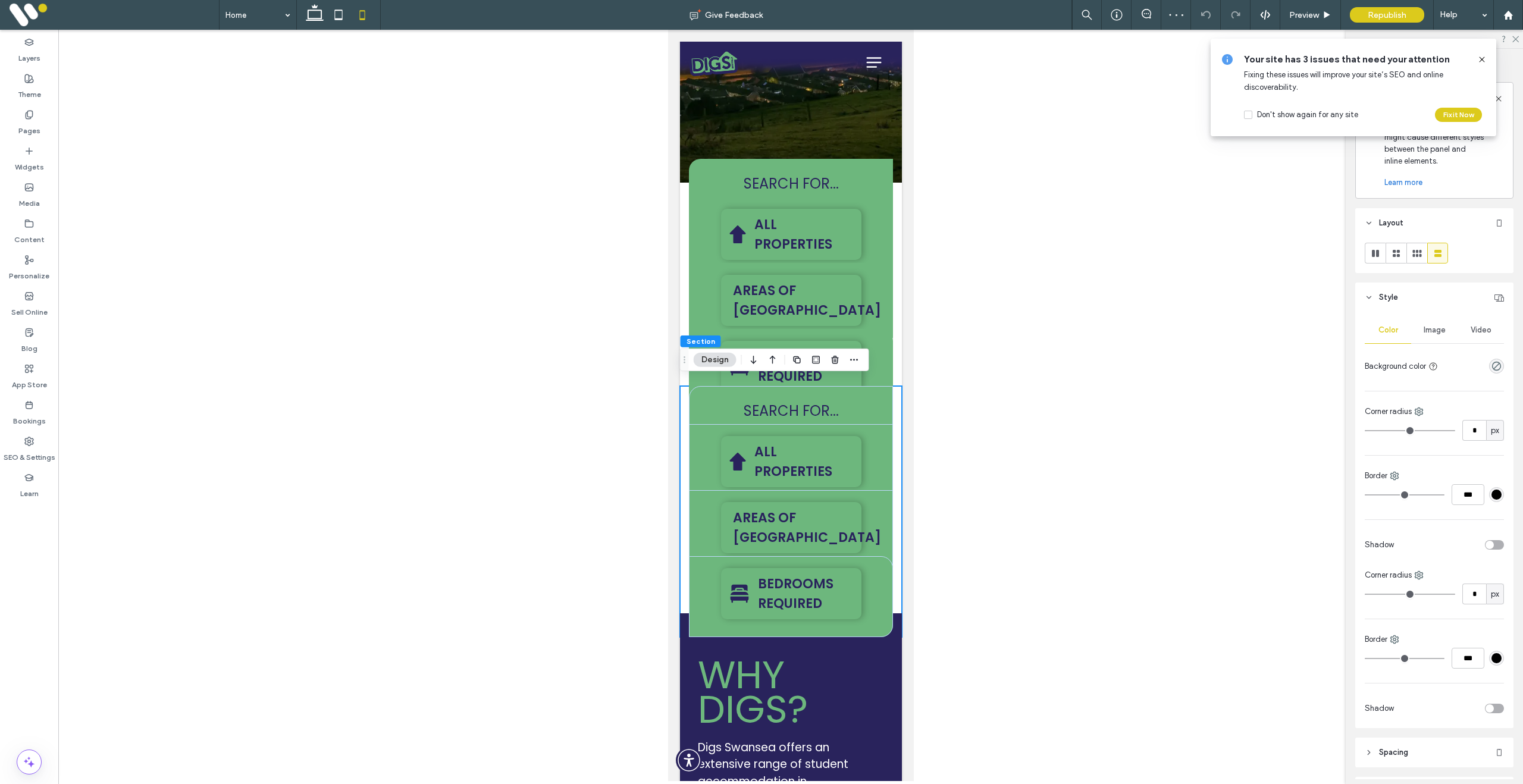
scroll to position [327, 0]
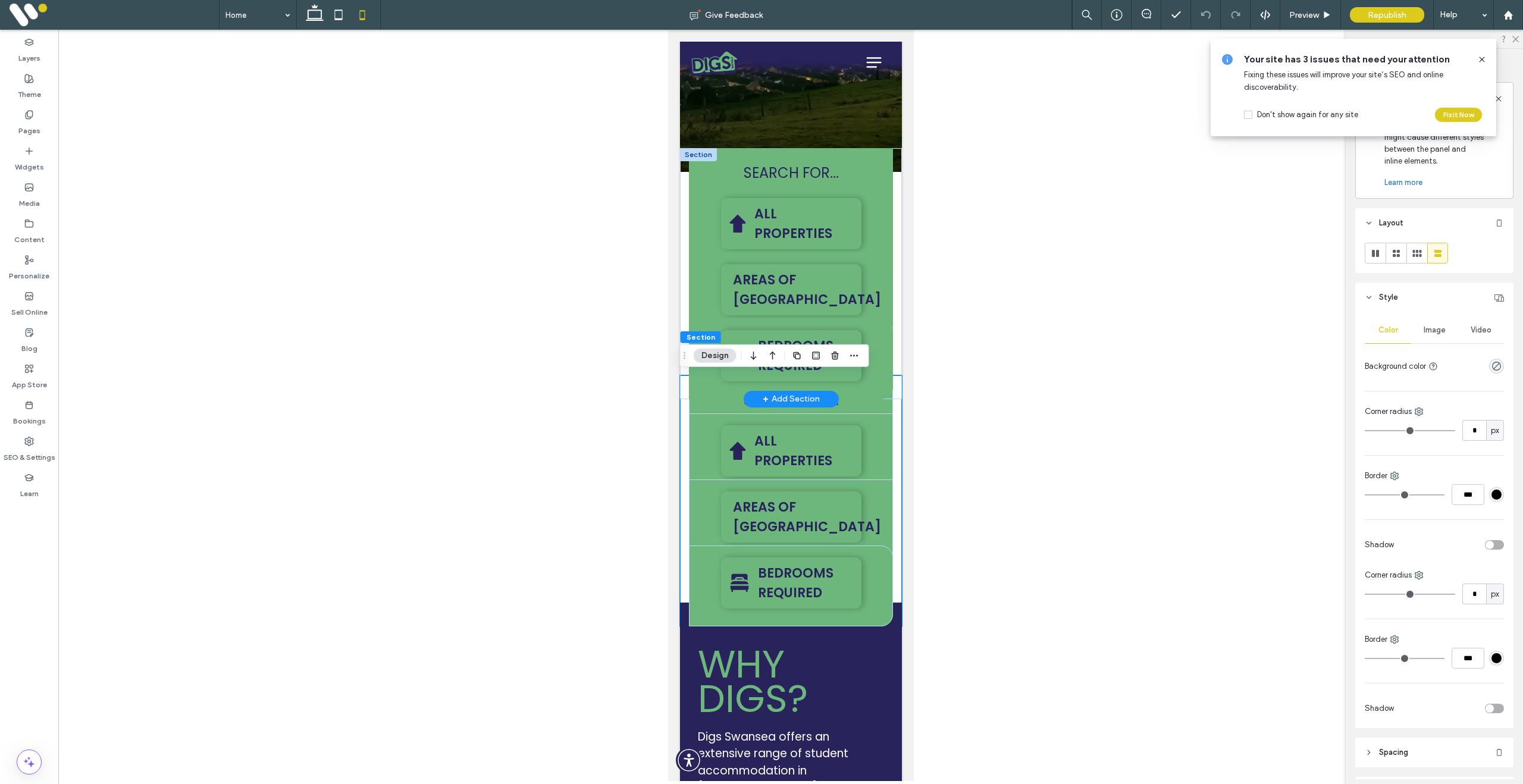
click at [701, 158] on div at bounding box center [697, 154] width 37 height 13
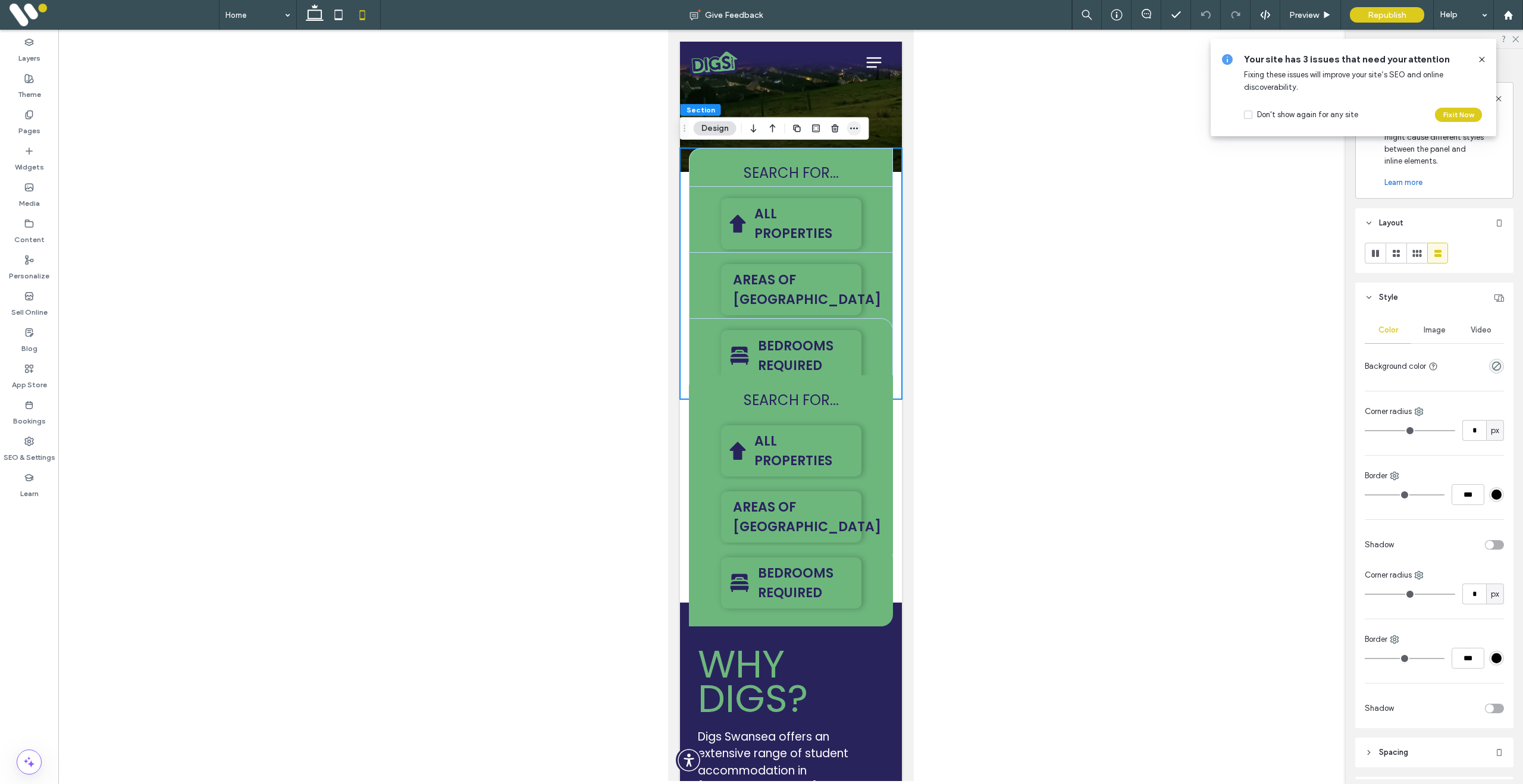
click at [854, 129] on icon "button" at bounding box center [854, 128] width 10 height 10
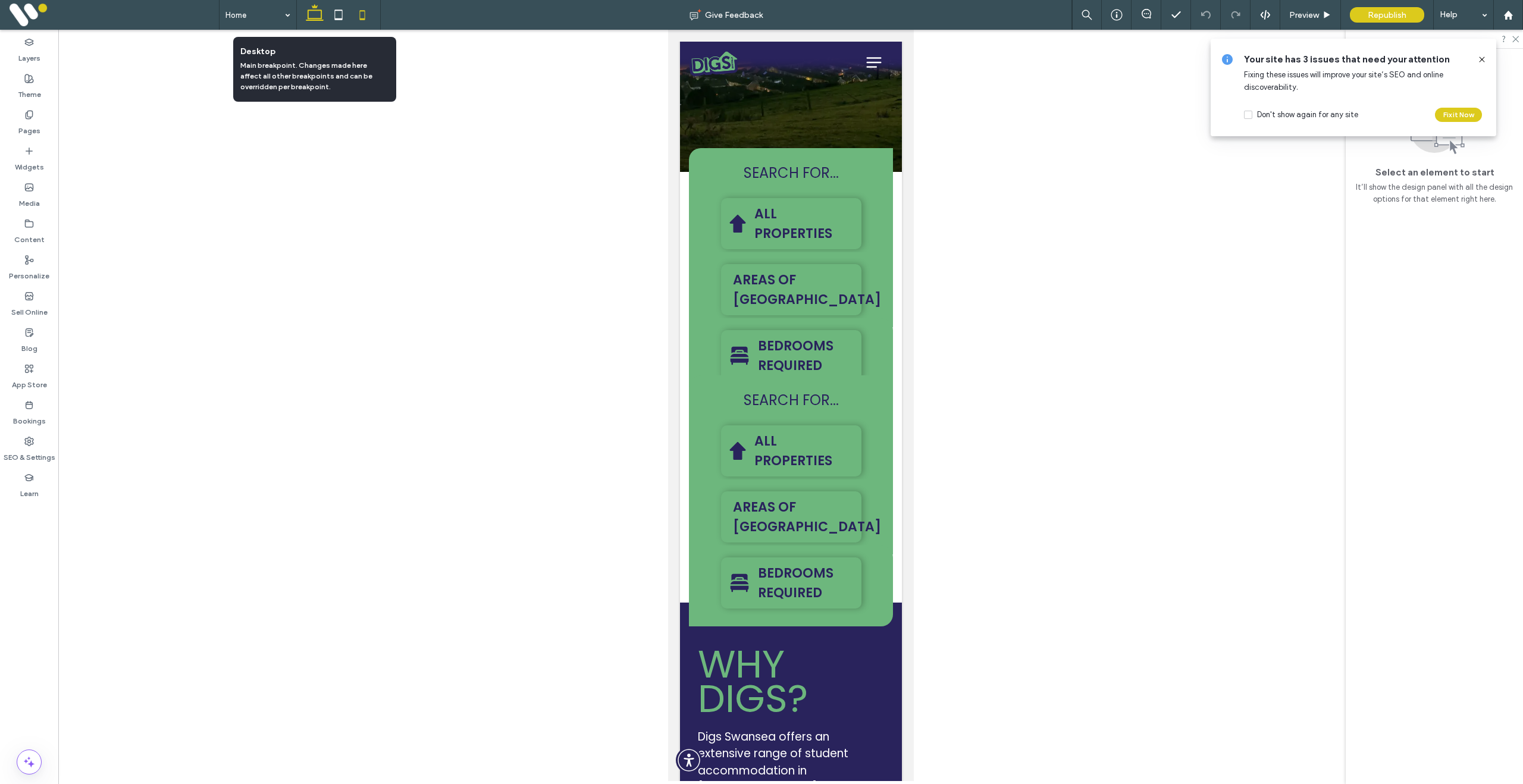
click at [313, 10] on use at bounding box center [315, 13] width 18 height 17
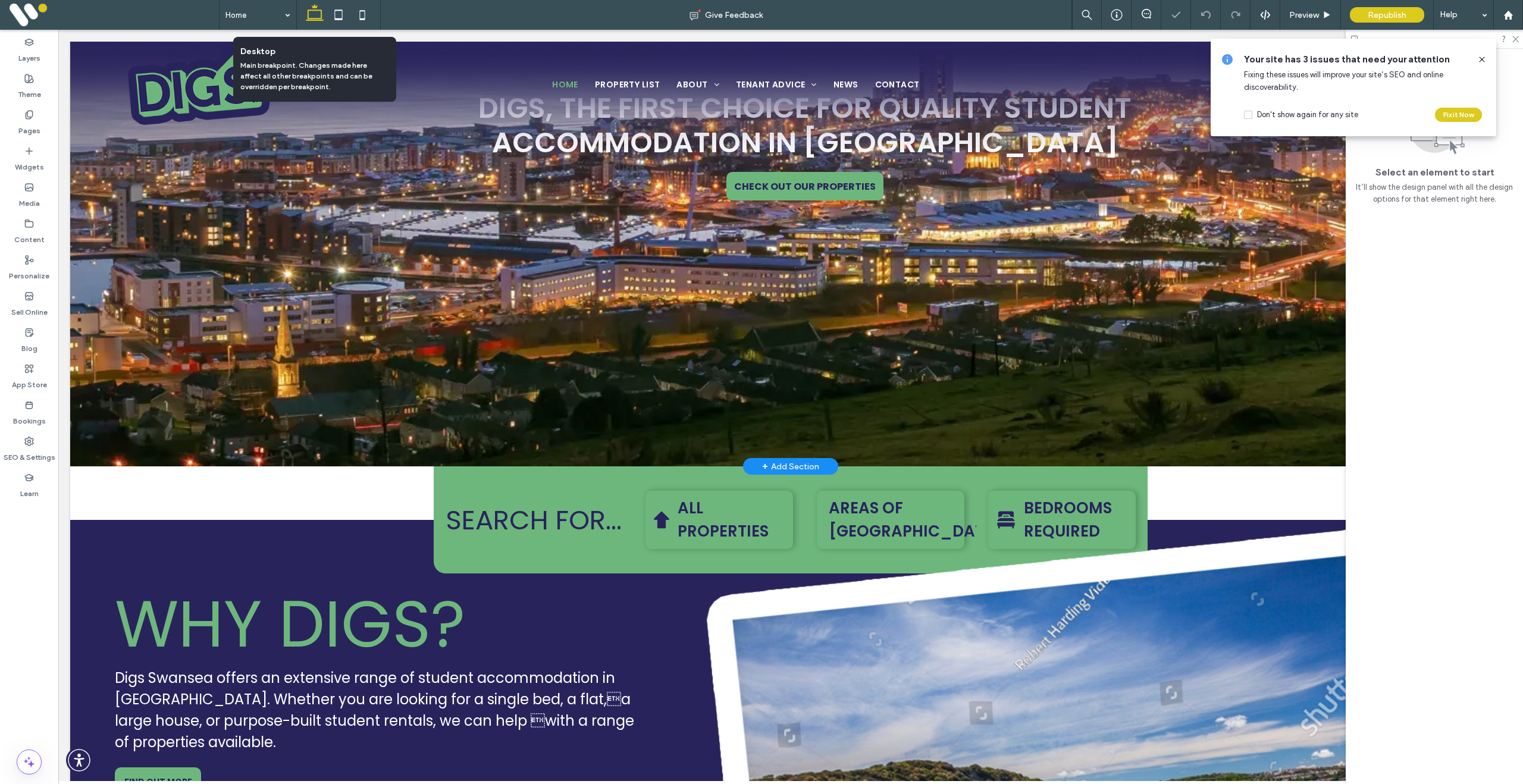
scroll to position [441, 0]
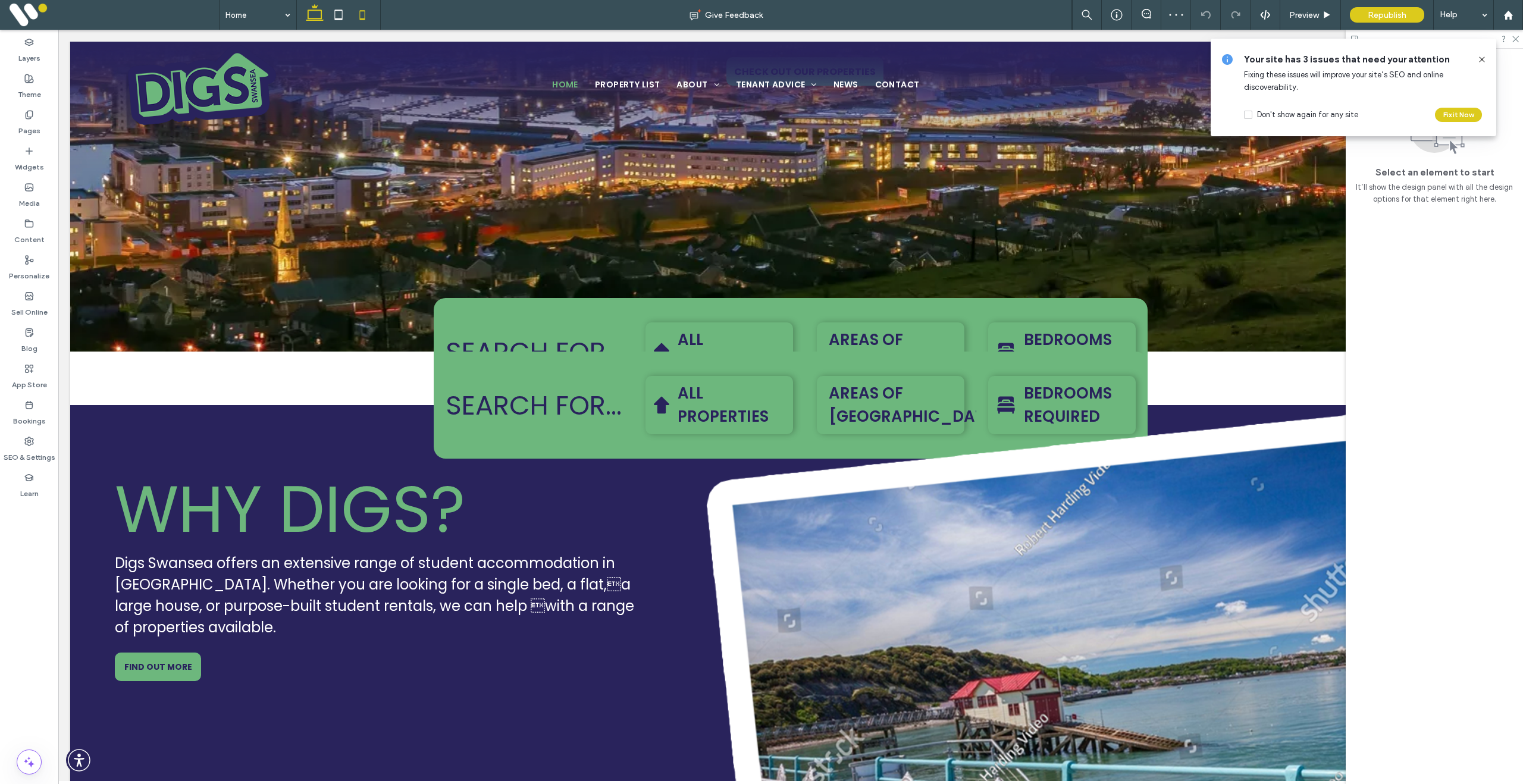
click at [361, 15] on icon at bounding box center [362, 14] width 24 height 24
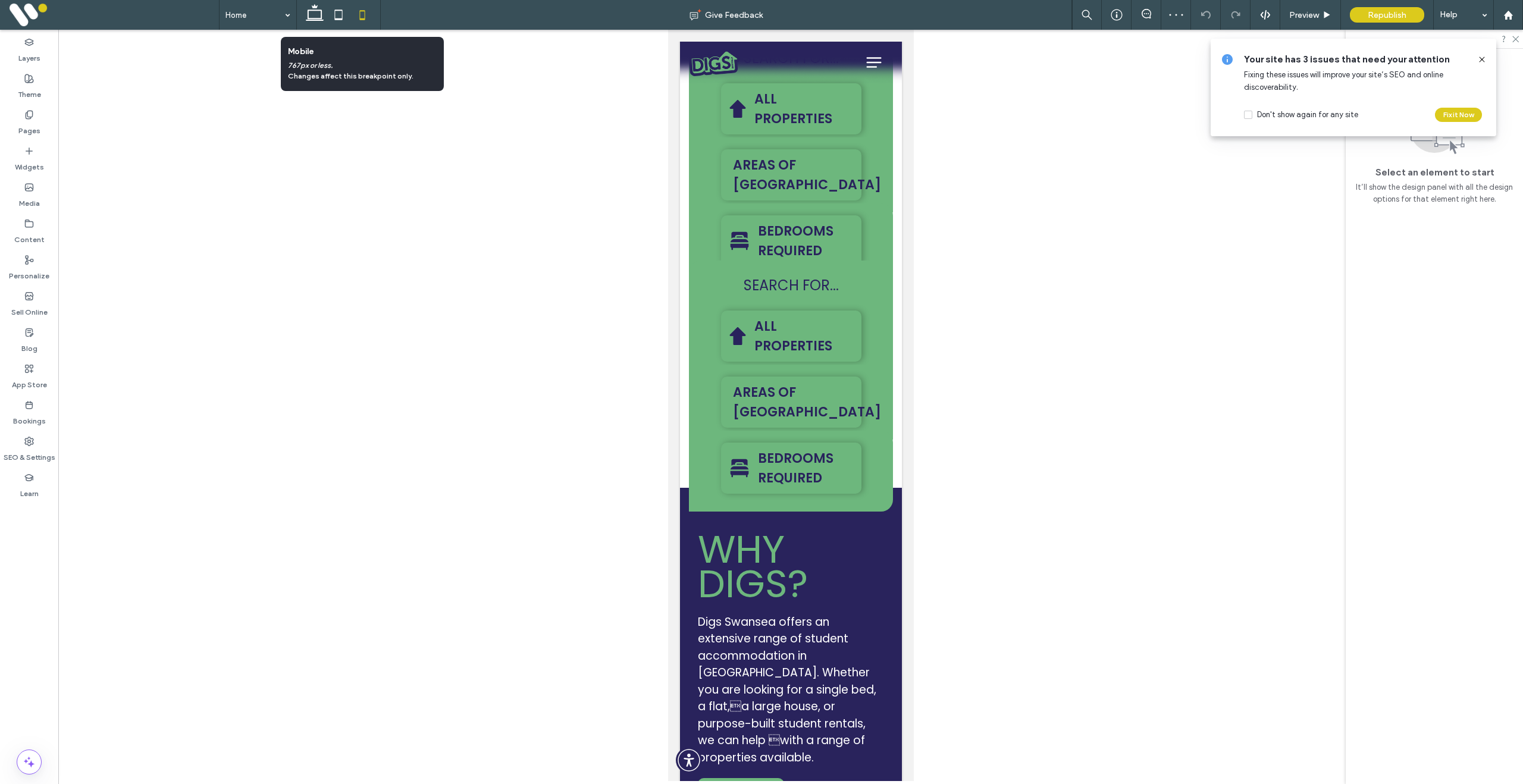
scroll to position [391, 0]
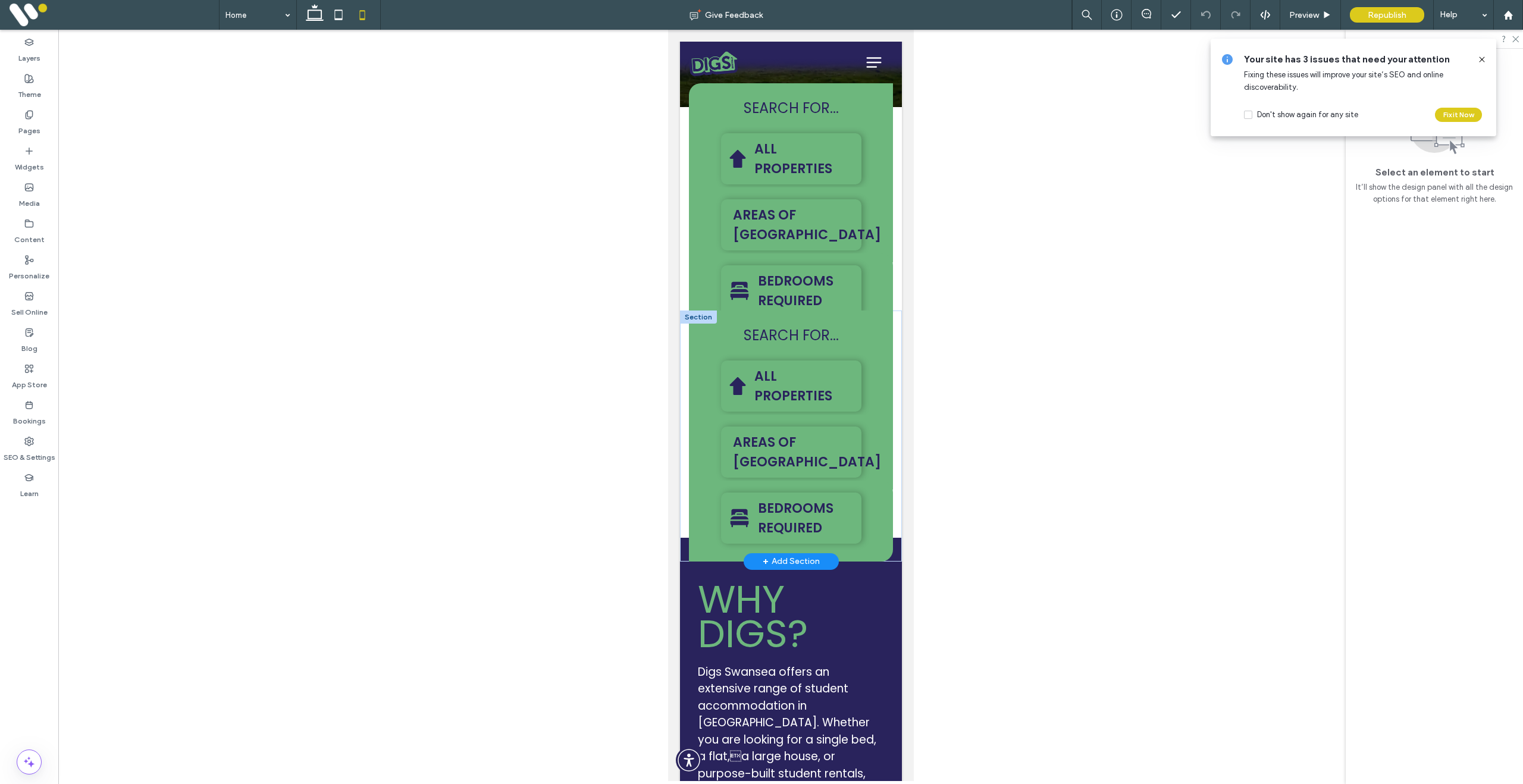
click at [699, 319] on div at bounding box center [697, 317] width 37 height 13
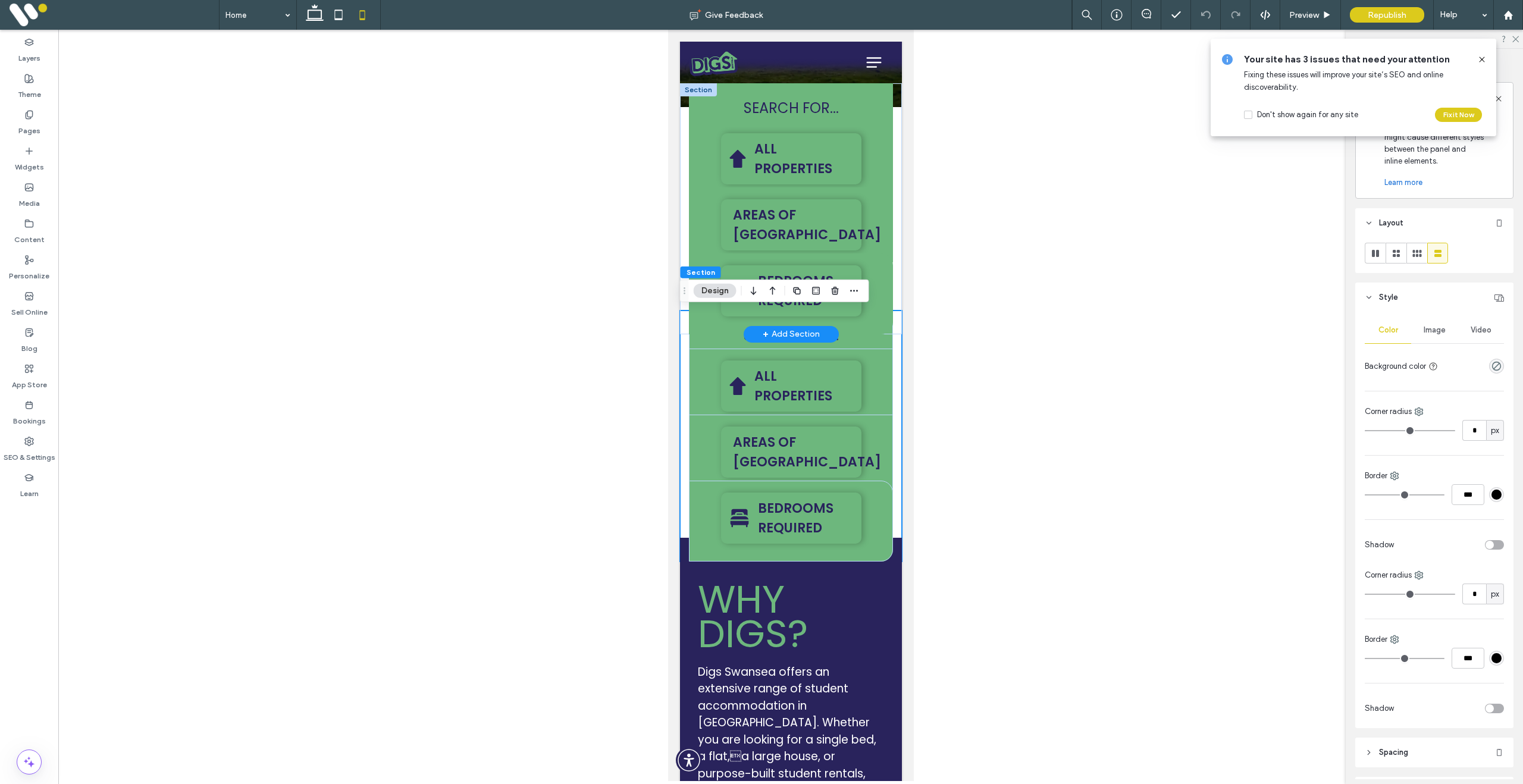
click at [703, 93] on div at bounding box center [697, 89] width 37 height 13
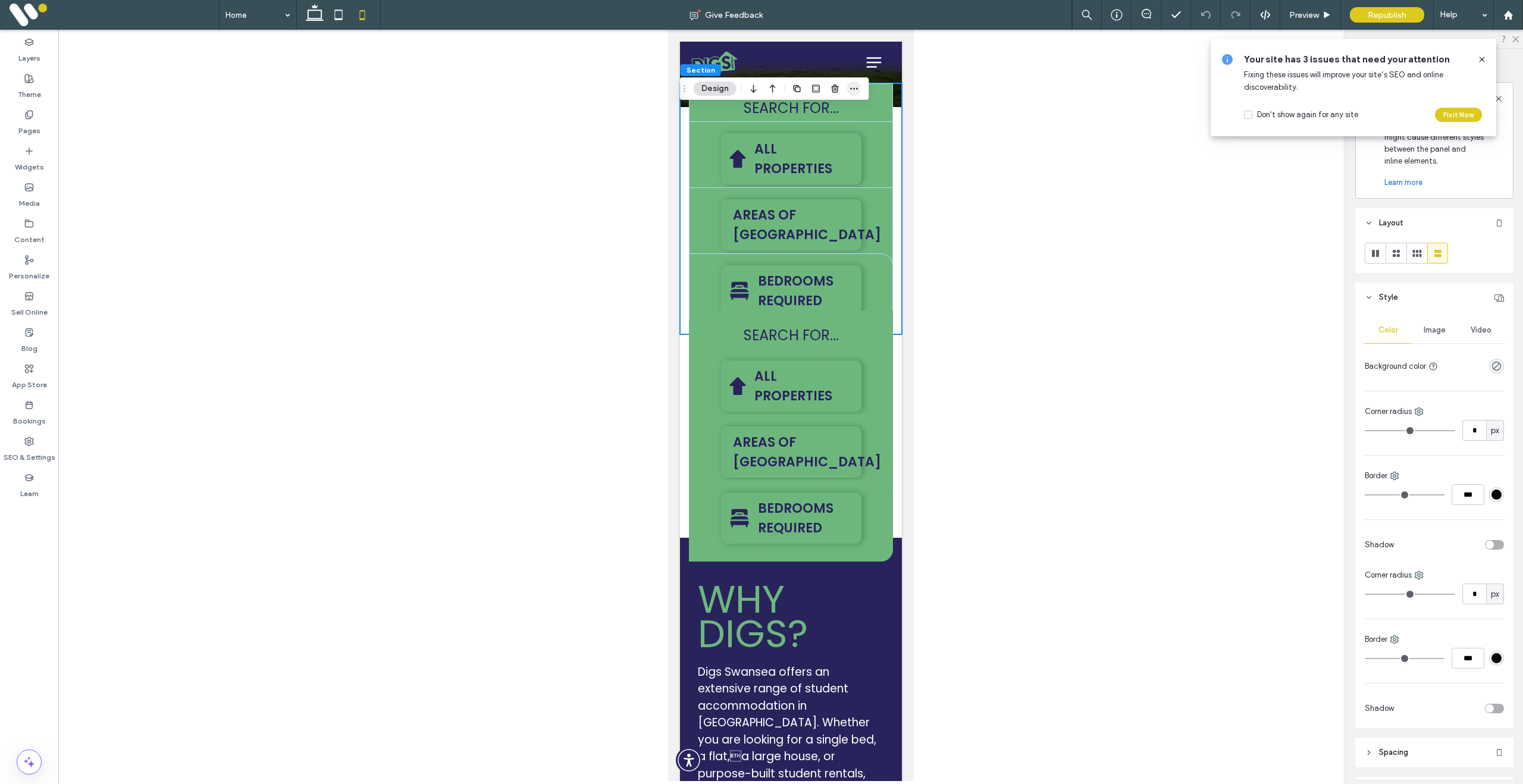
click at [854, 91] on icon "button" at bounding box center [854, 89] width 10 height 10
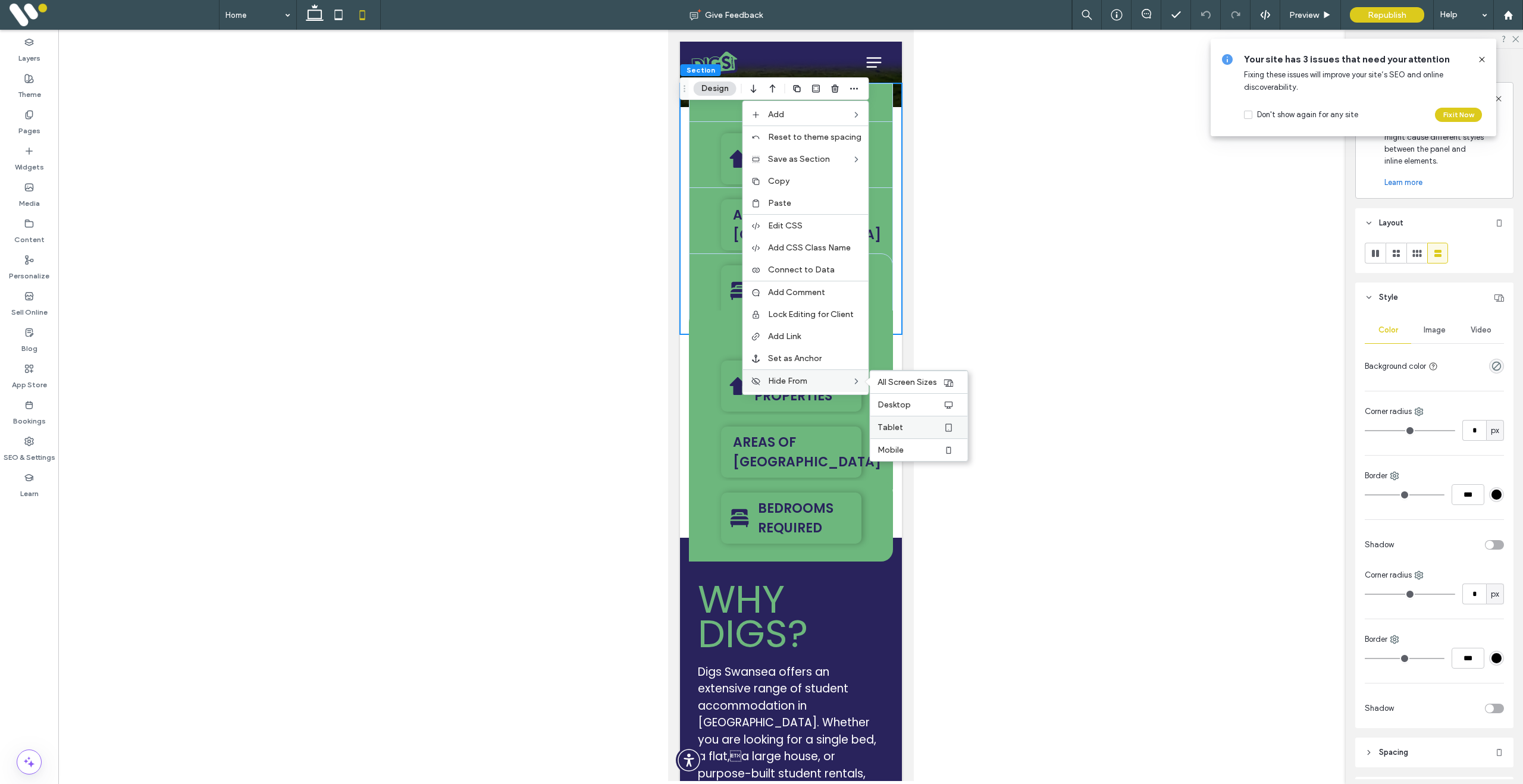
click at [897, 430] on span "Tablet" at bounding box center [890, 427] width 26 height 10
click at [896, 450] on span "Mobile" at bounding box center [890, 449] width 26 height 10
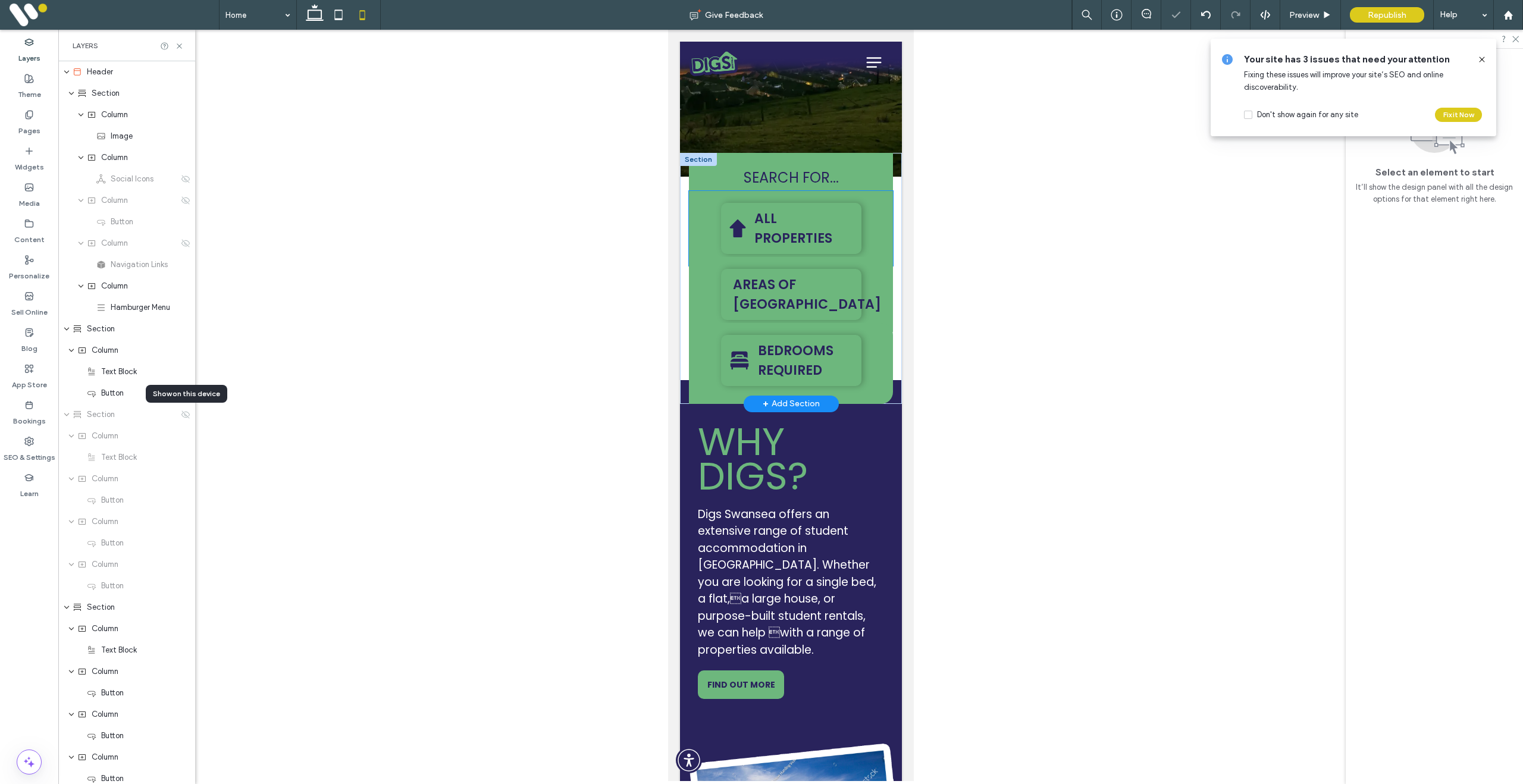
scroll to position [308, 0]
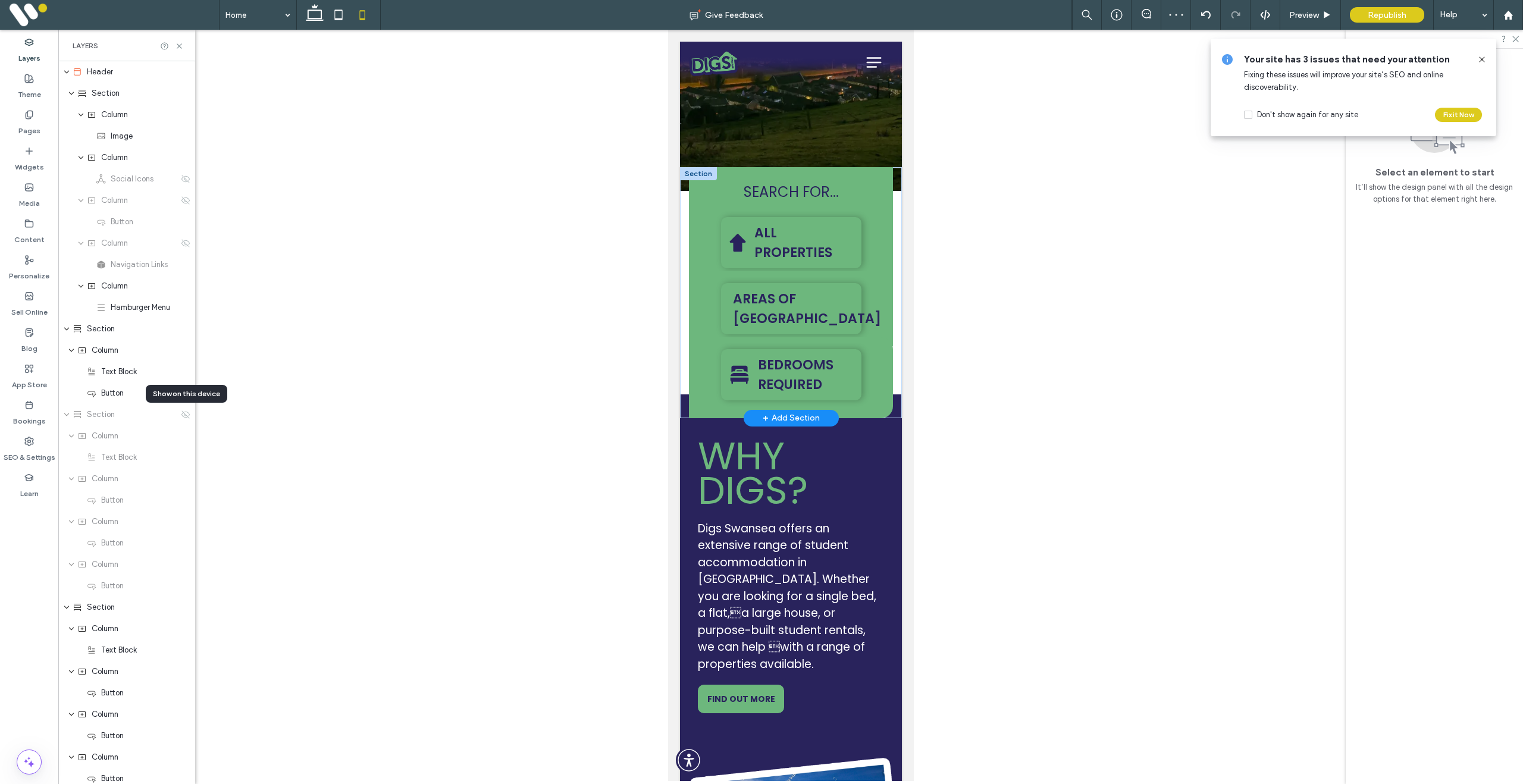
click at [703, 175] on div at bounding box center [697, 174] width 37 height 13
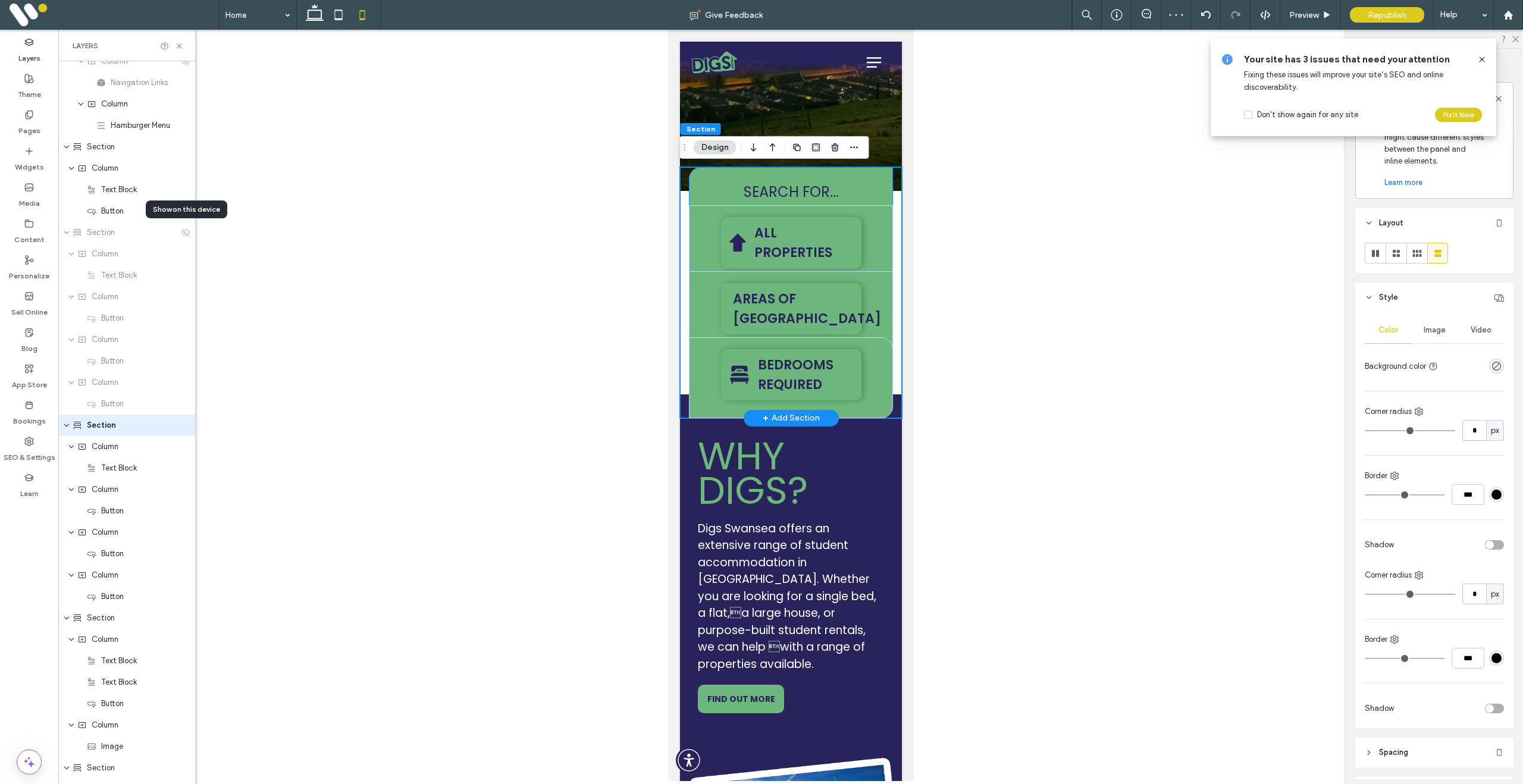
scroll to position [185, 0]
click at [854, 148] on icon "button" at bounding box center [854, 147] width 10 height 10
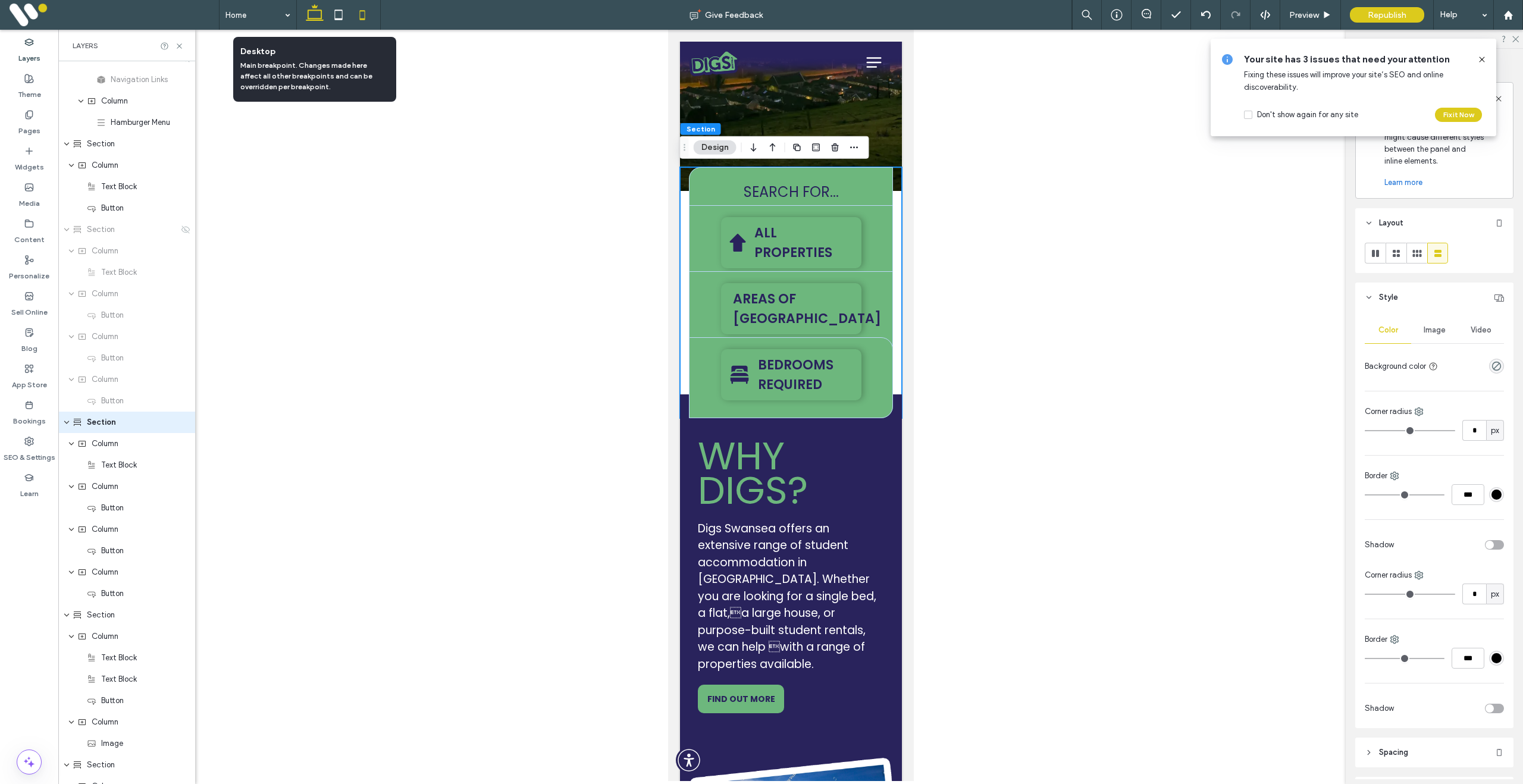
click at [315, 12] on icon at bounding box center [314, 14] width 24 height 24
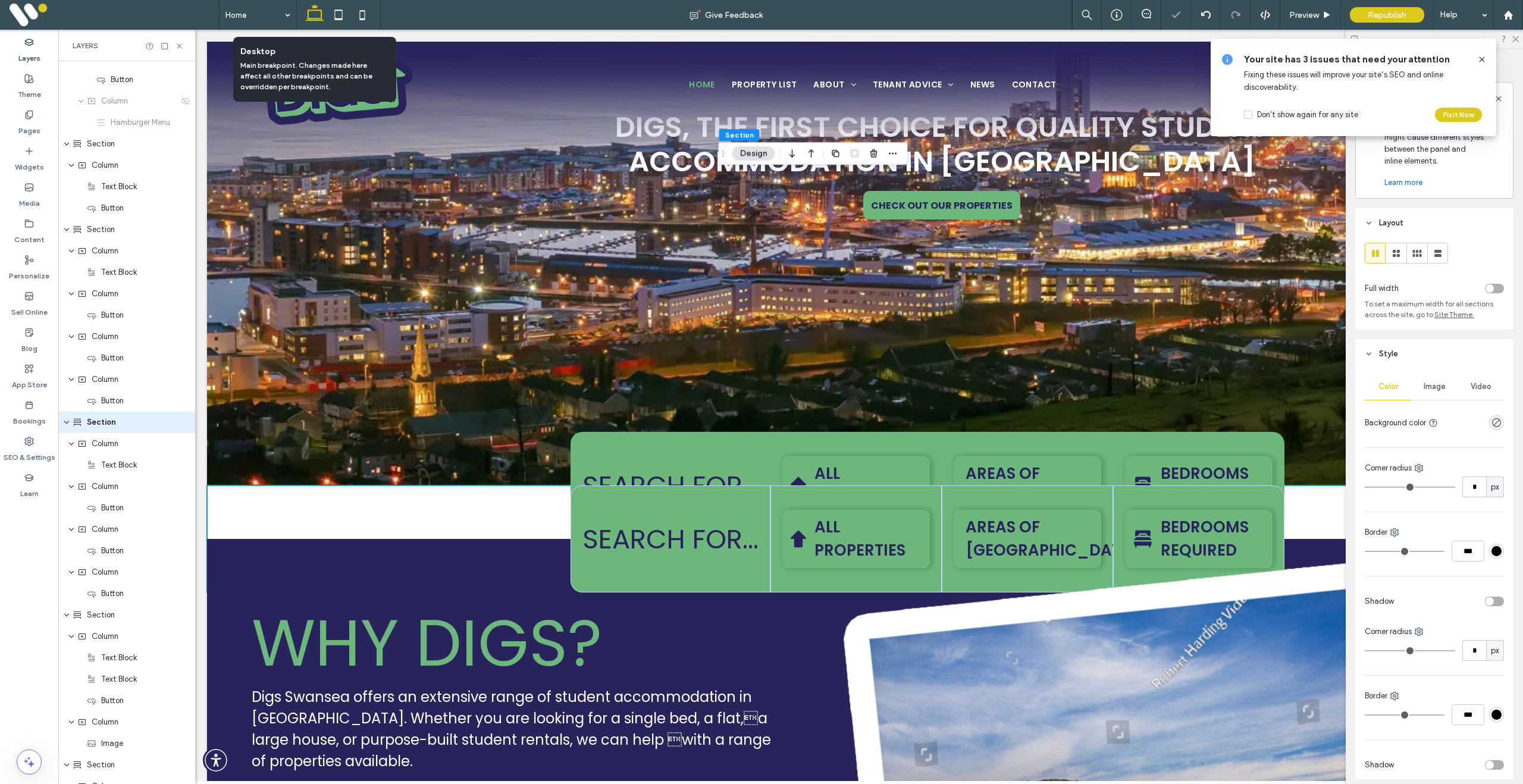
scroll to position [619, 0]
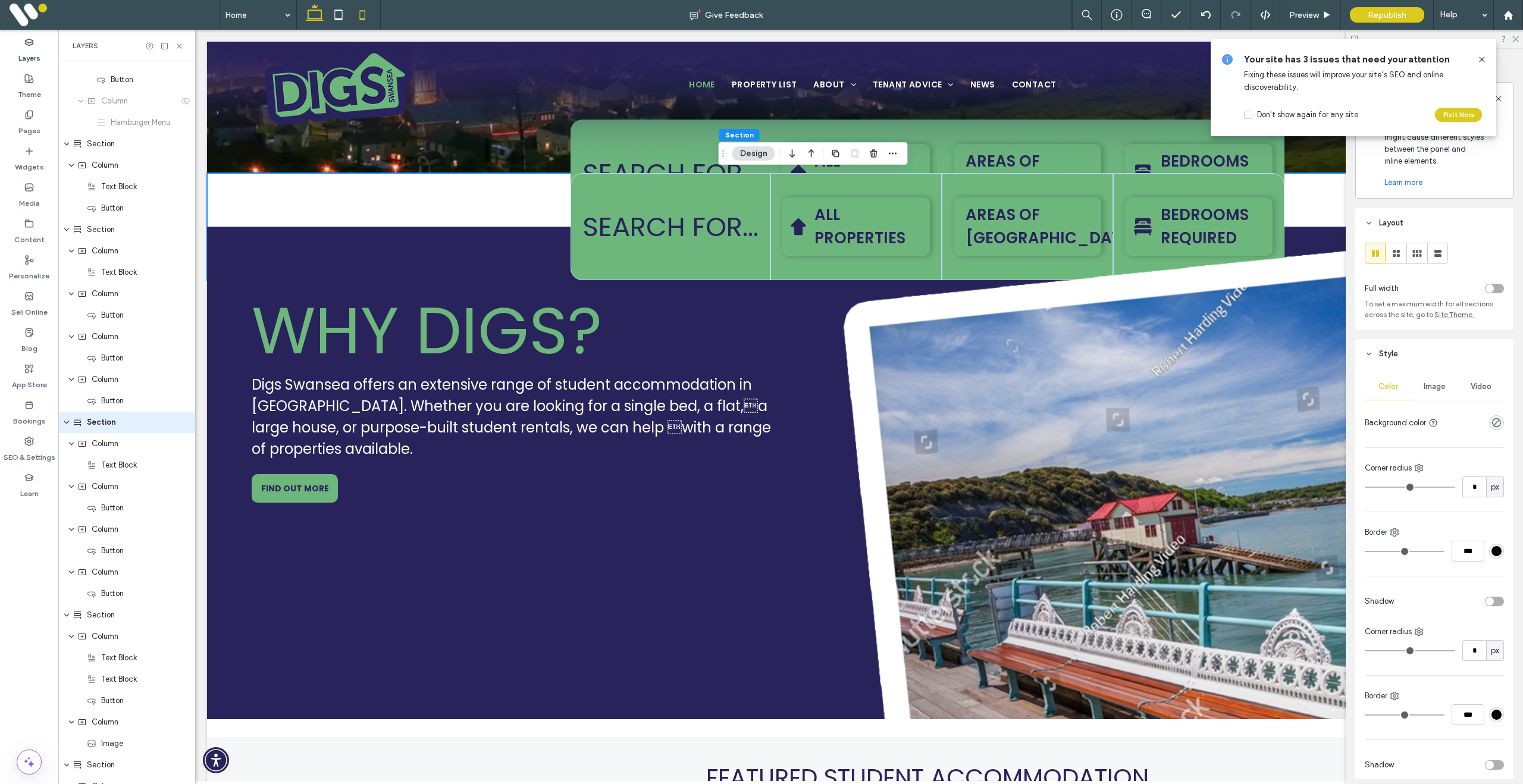
click at [366, 13] on icon at bounding box center [362, 14] width 24 height 24
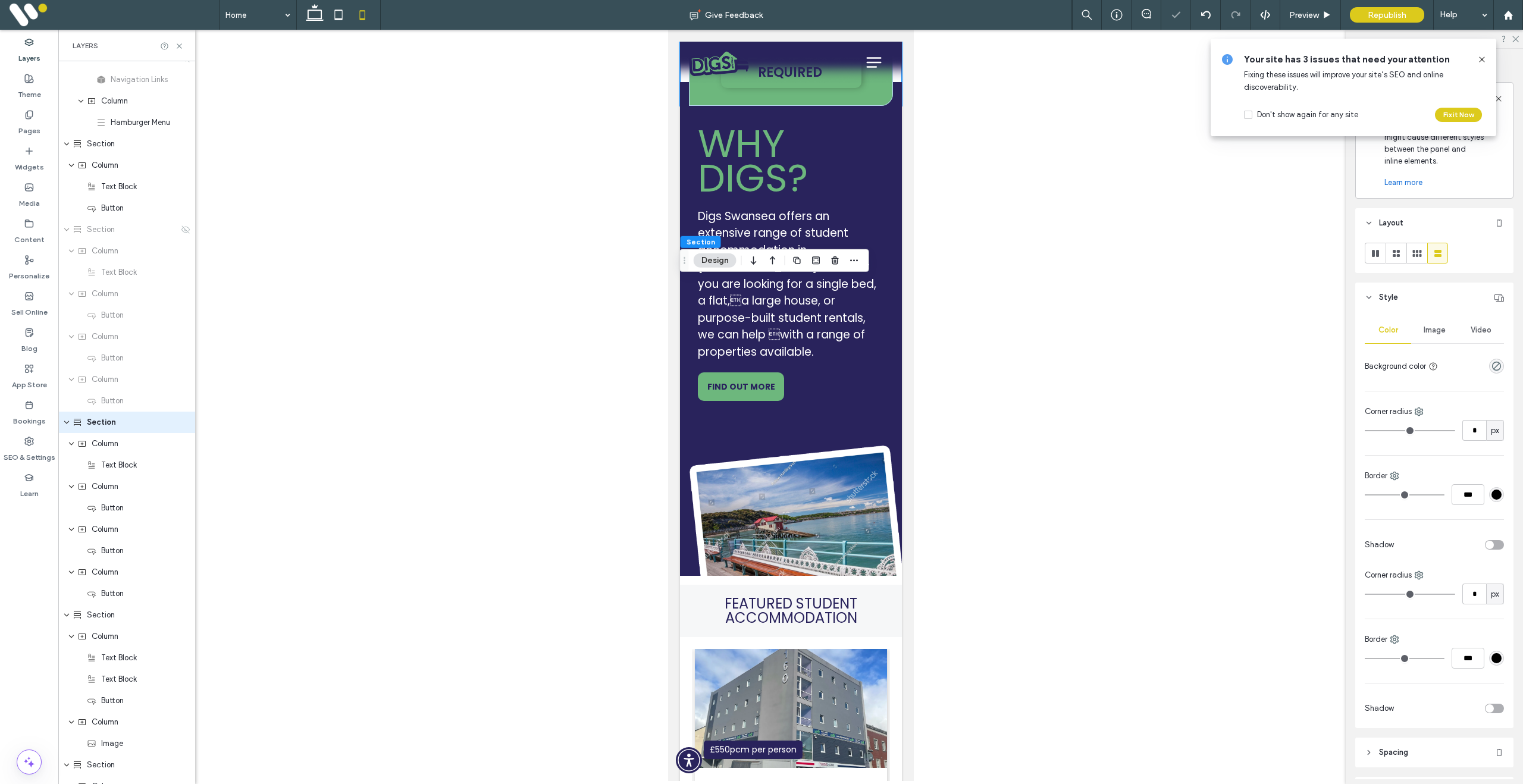
scroll to position [194, 0]
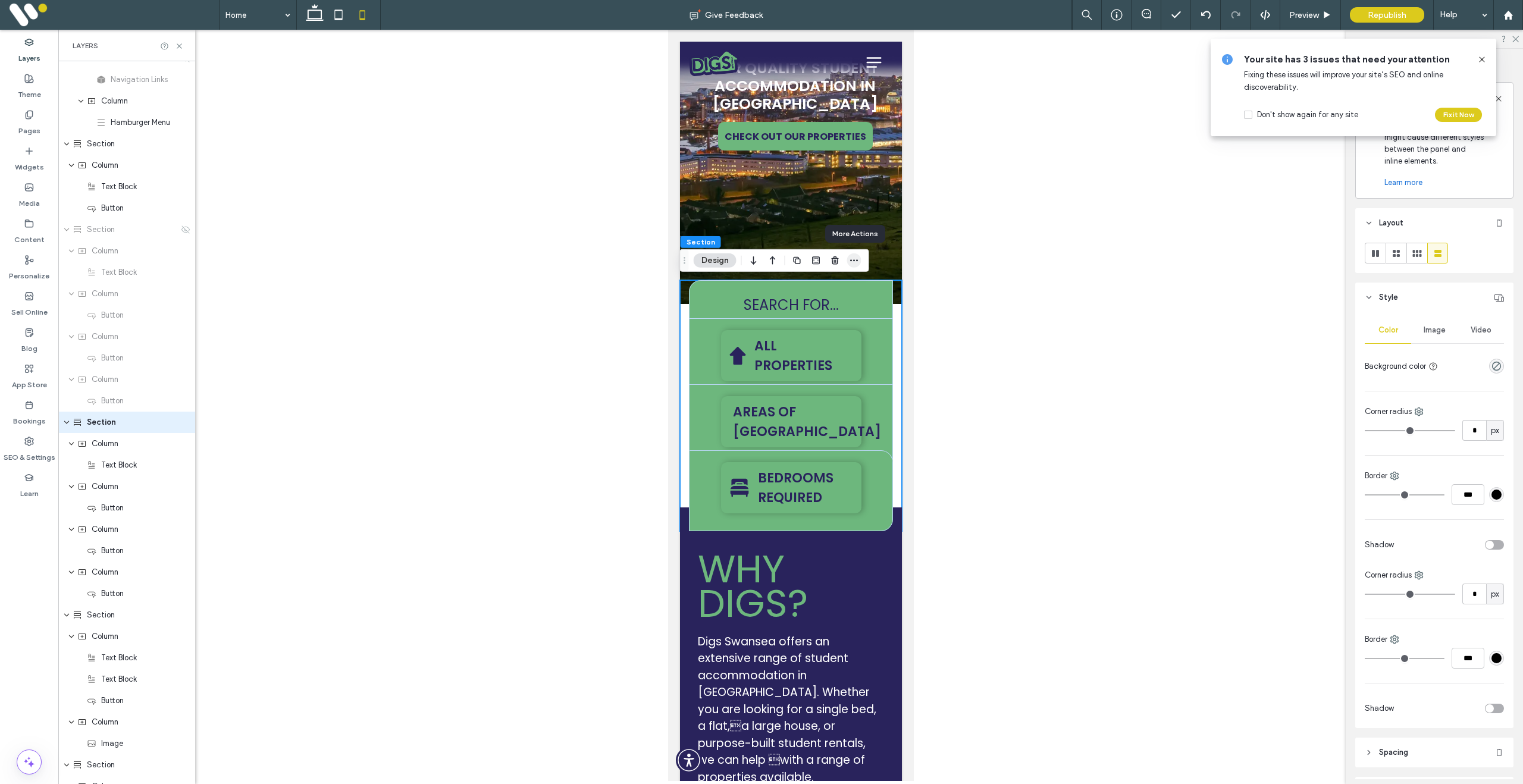
click at [859, 261] on icon "button" at bounding box center [854, 260] width 10 height 10
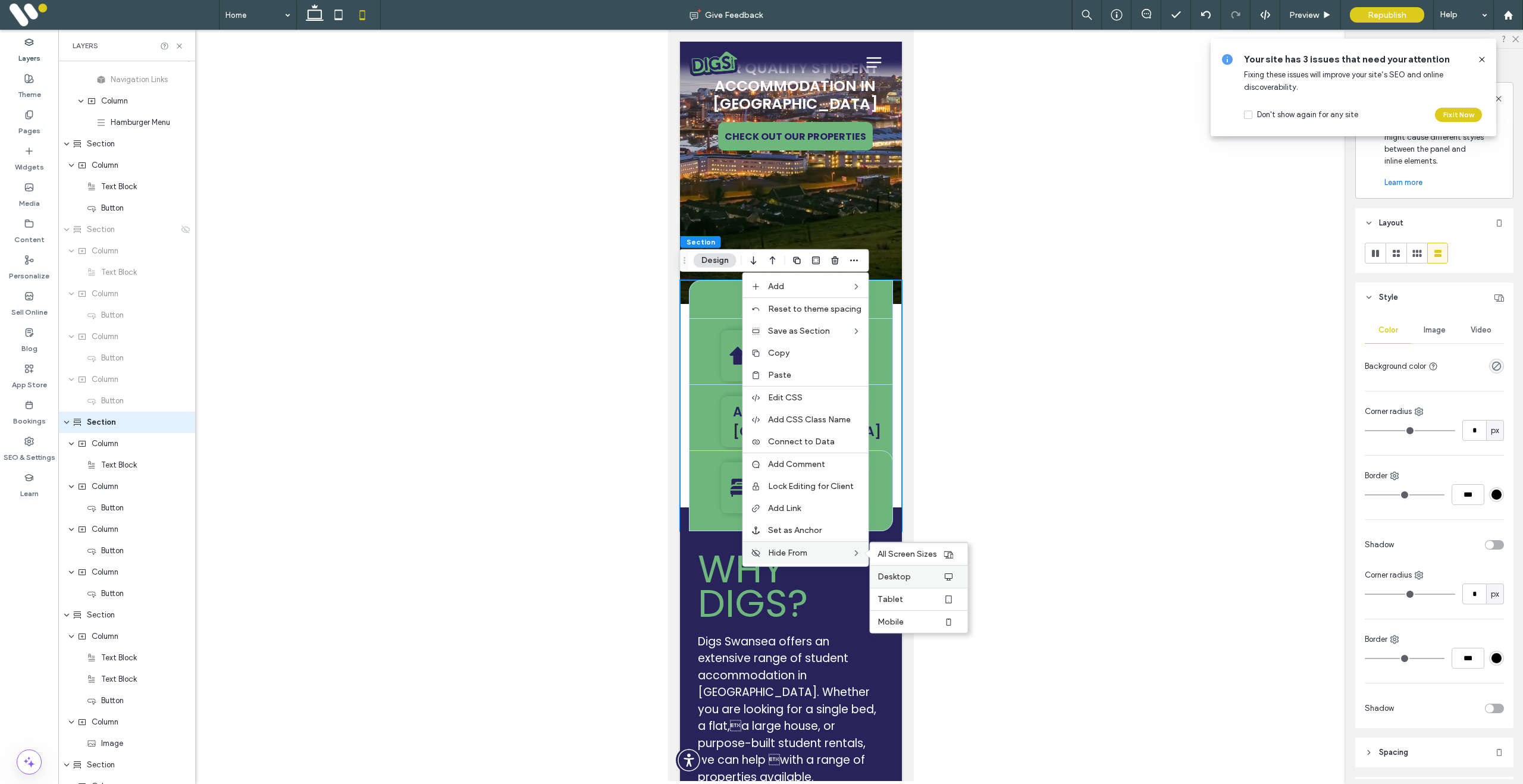
click at [914, 574] on label "Desktop" at bounding box center [910, 576] width 65 height 10
click at [918, 596] on label "Tablet" at bounding box center [910, 599] width 65 height 10
click at [321, 20] on use at bounding box center [315, 13] width 18 height 17
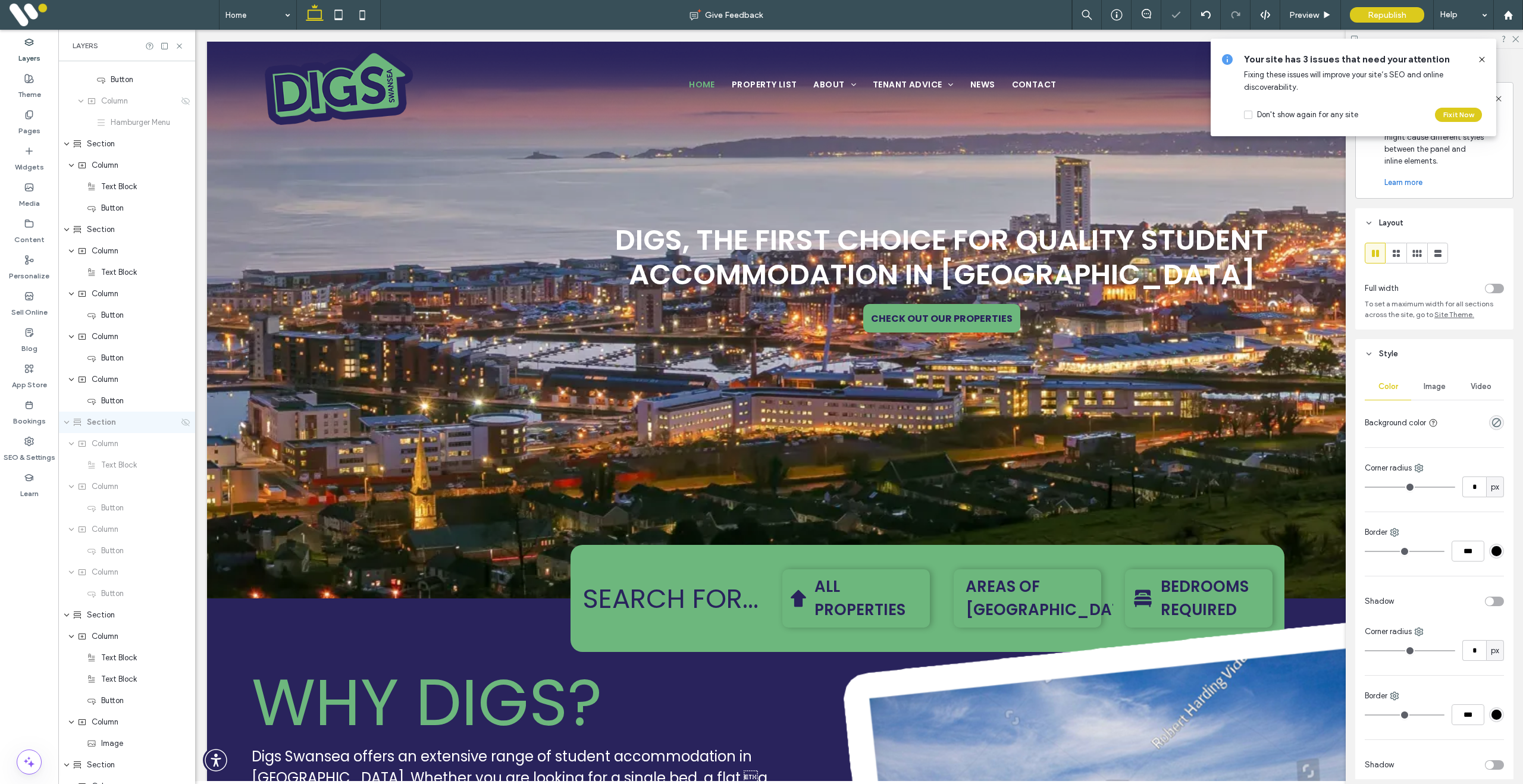
scroll to position [376, 0]
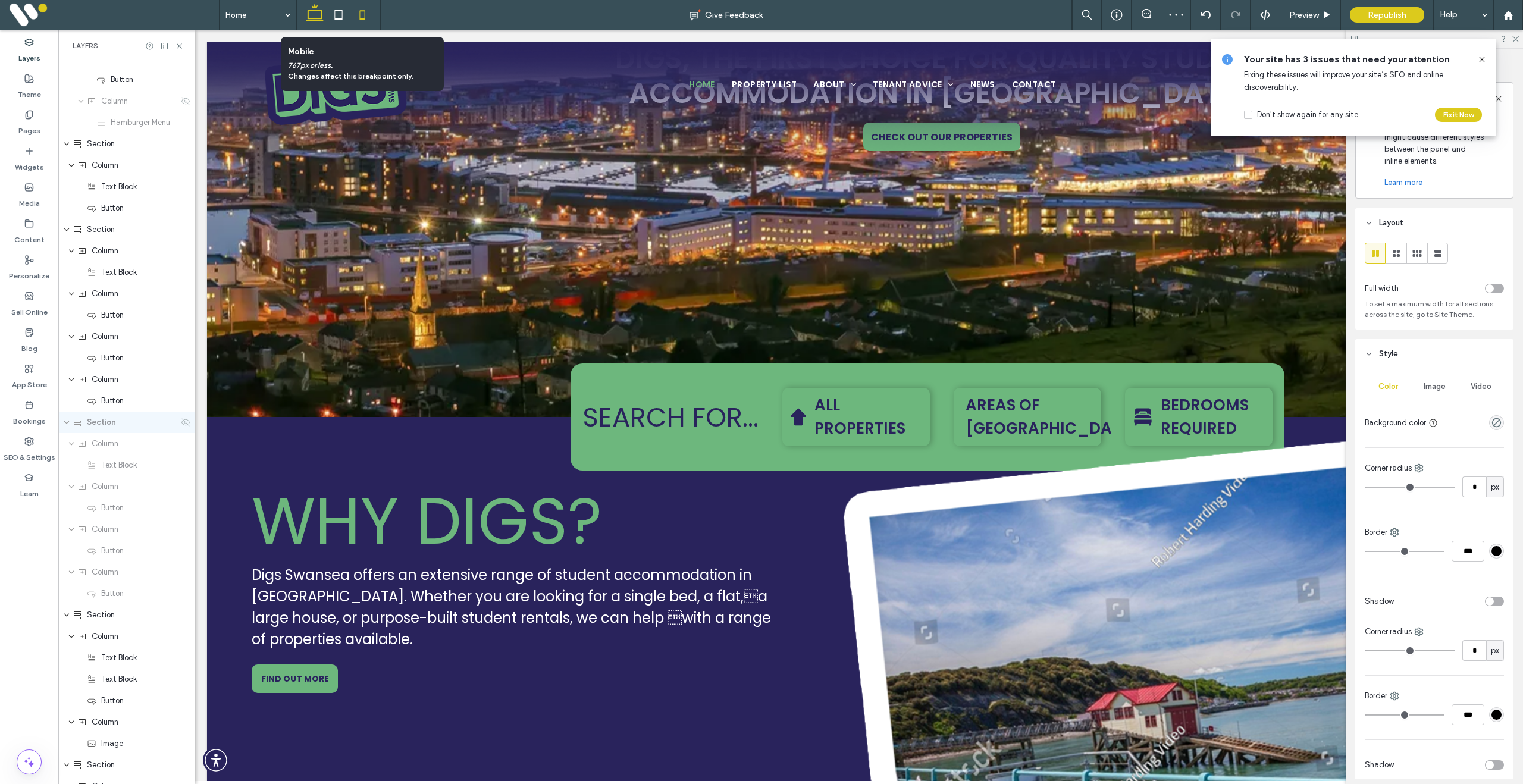
click at [364, 16] on icon at bounding box center [362, 14] width 24 height 24
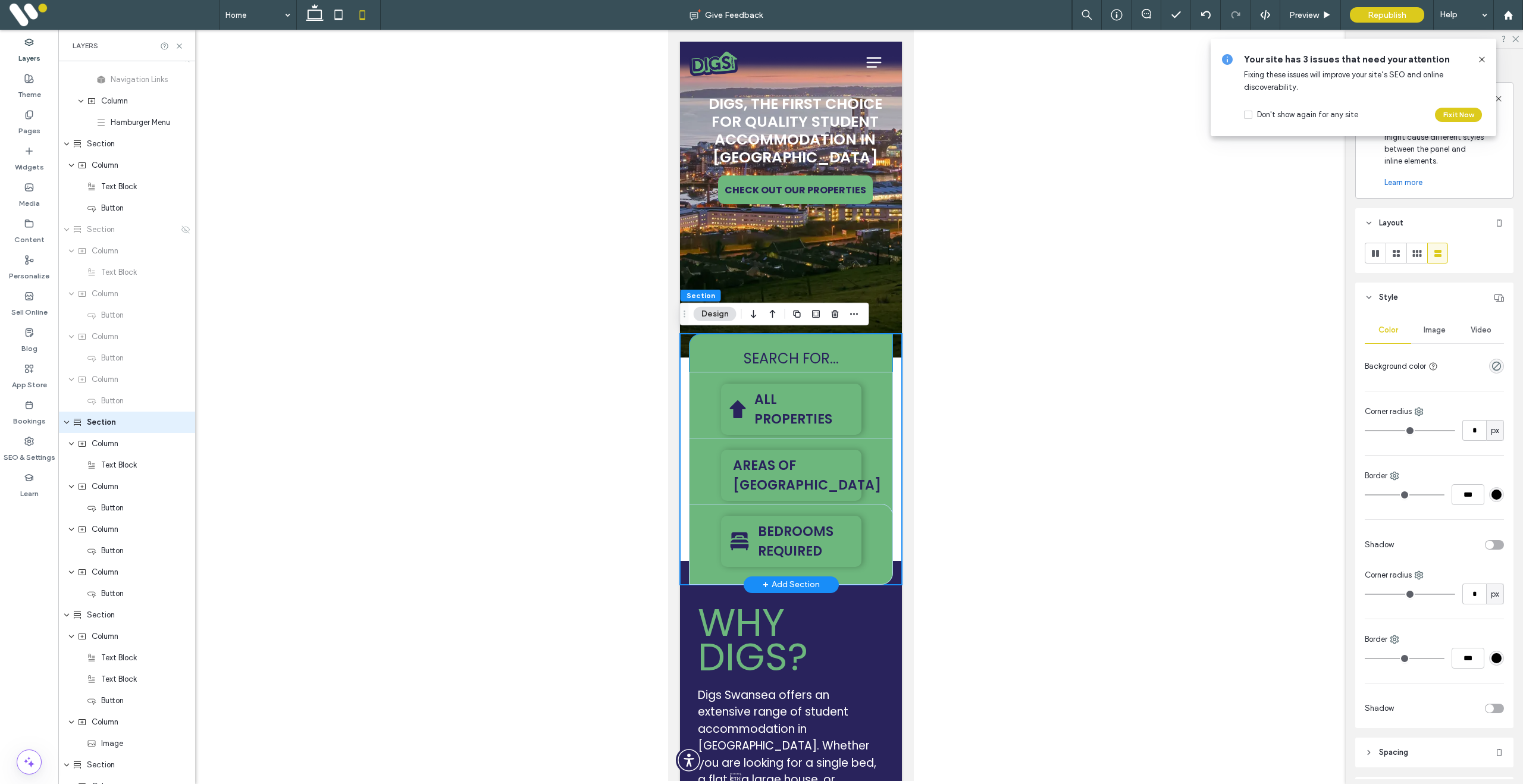
click at [848, 343] on div "SEARCH FOR..." at bounding box center [791, 359] width 204 height 50
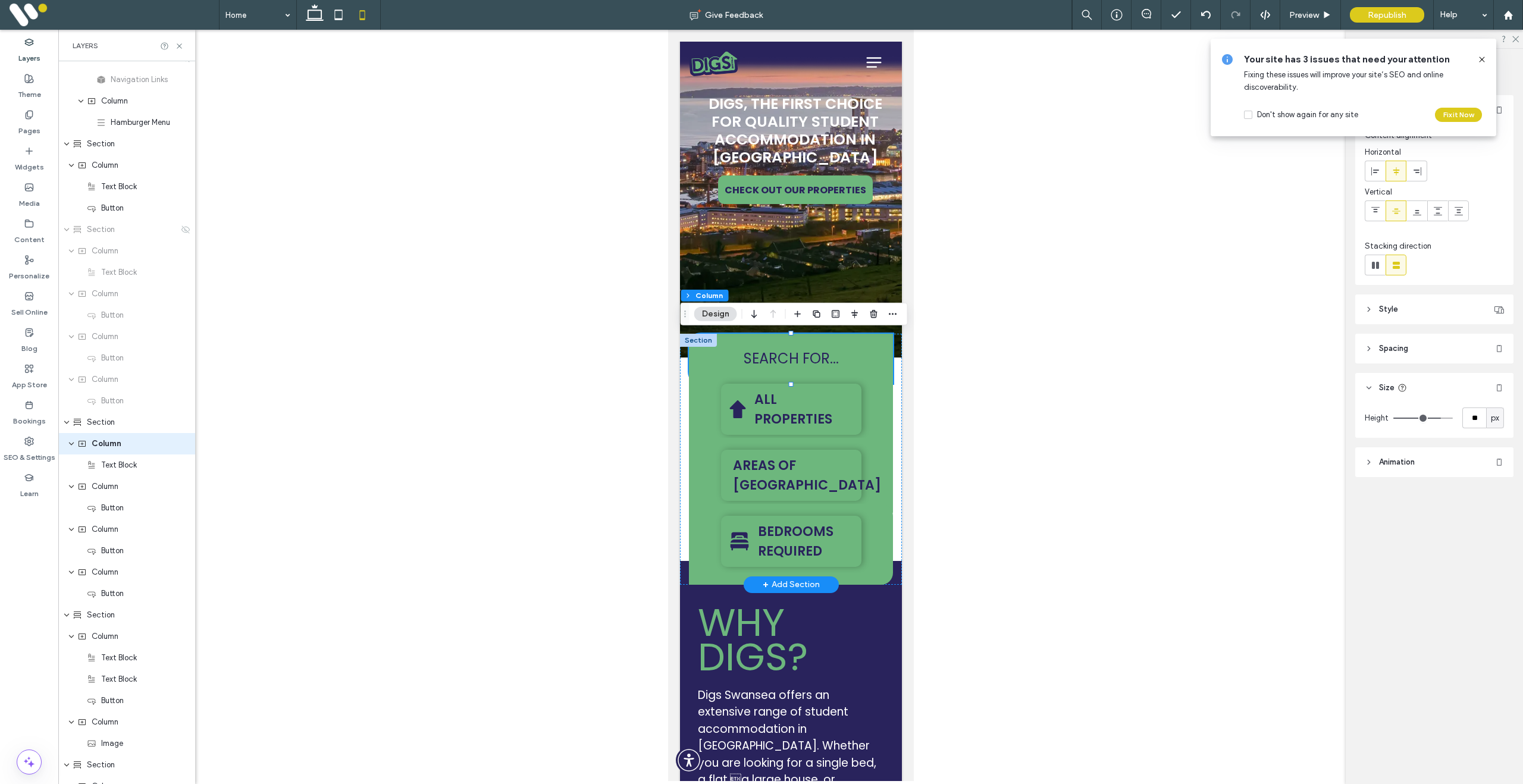
scroll to position [207, 0]
click at [1399, 308] on header "Style" at bounding box center [1434, 309] width 158 height 30
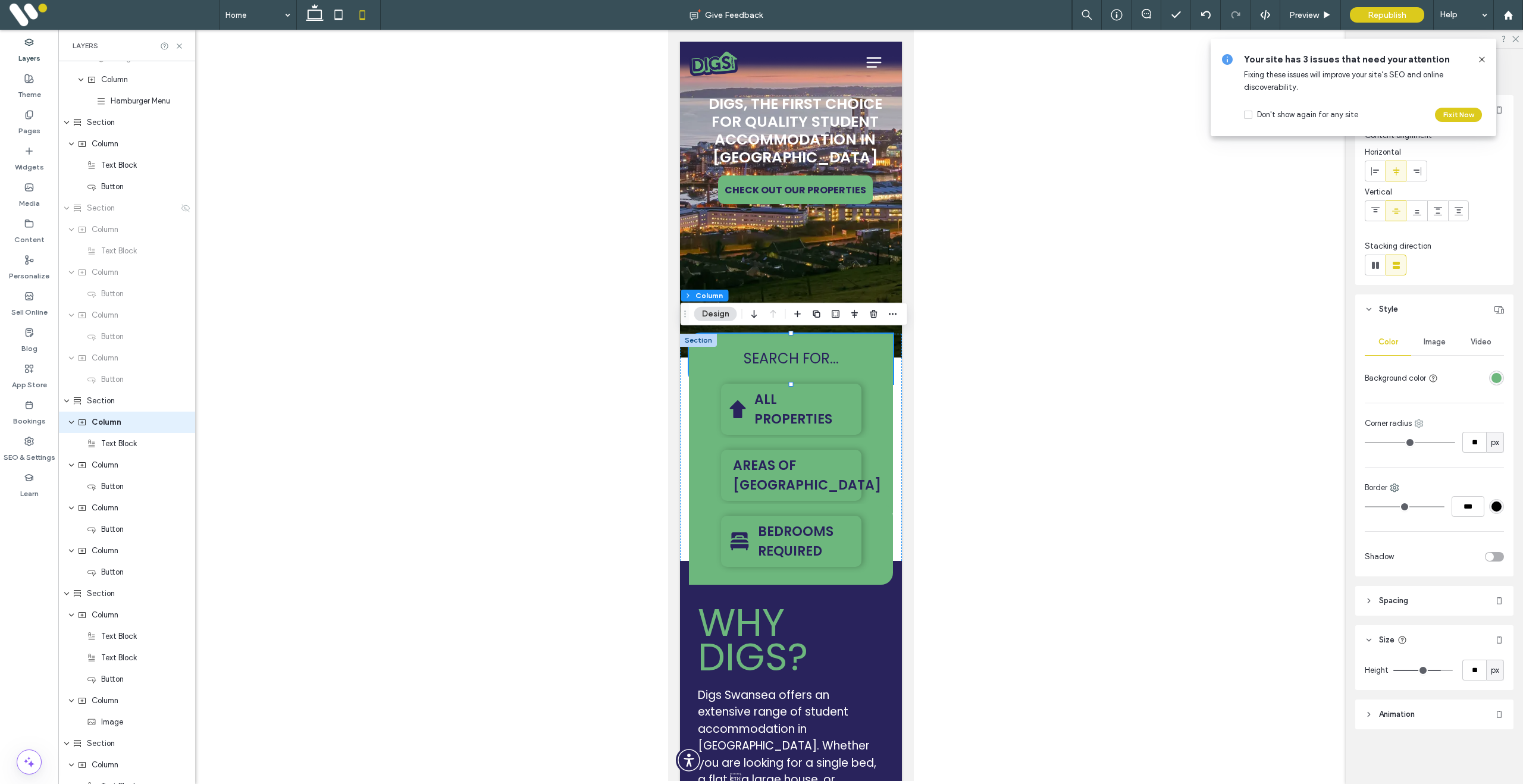
click at [1422, 422] on icon at bounding box center [1419, 423] width 10 height 10
click at [1462, 495] on span "Top right" at bounding box center [1454, 494] width 31 height 12
type input "*"
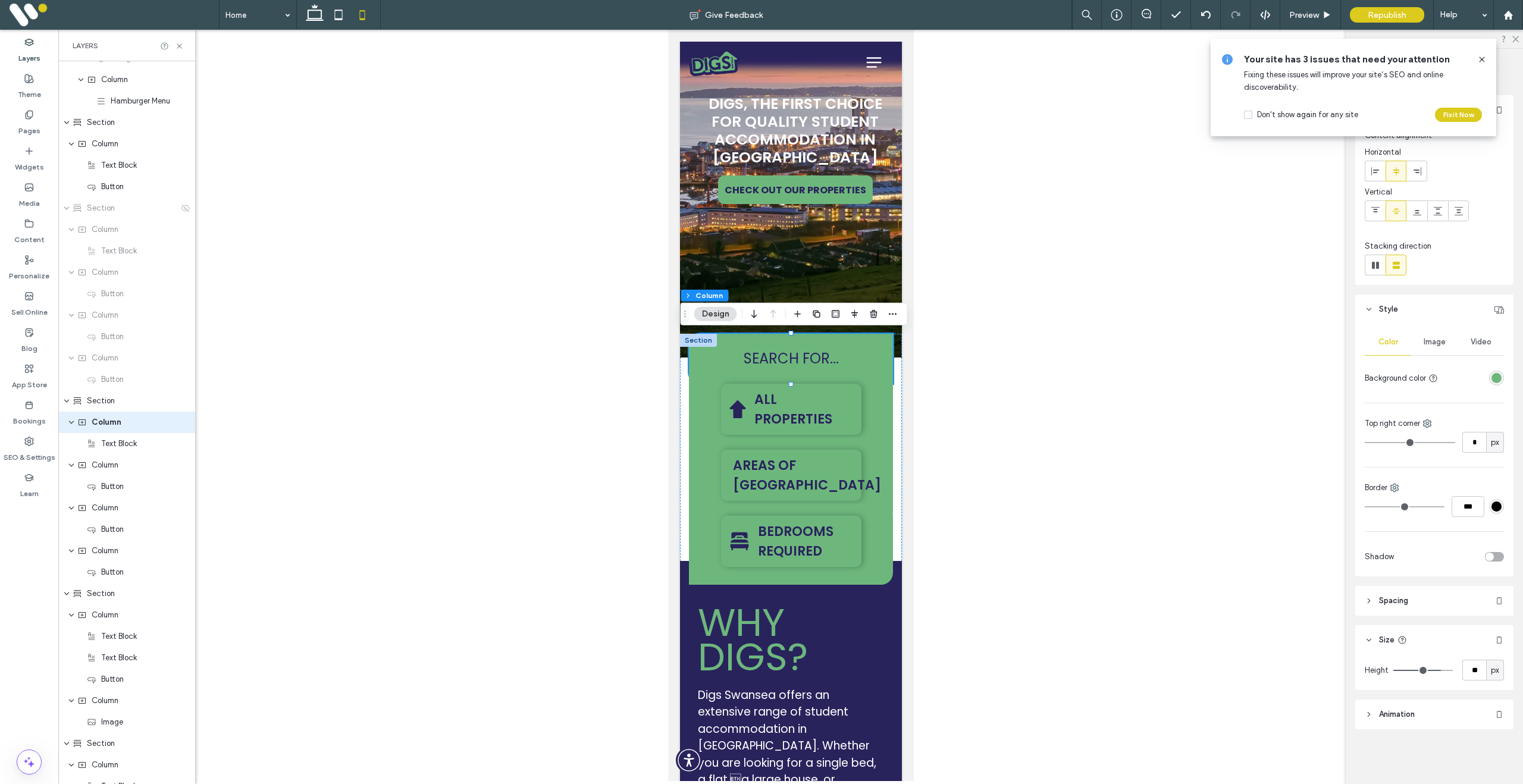
type input "*"
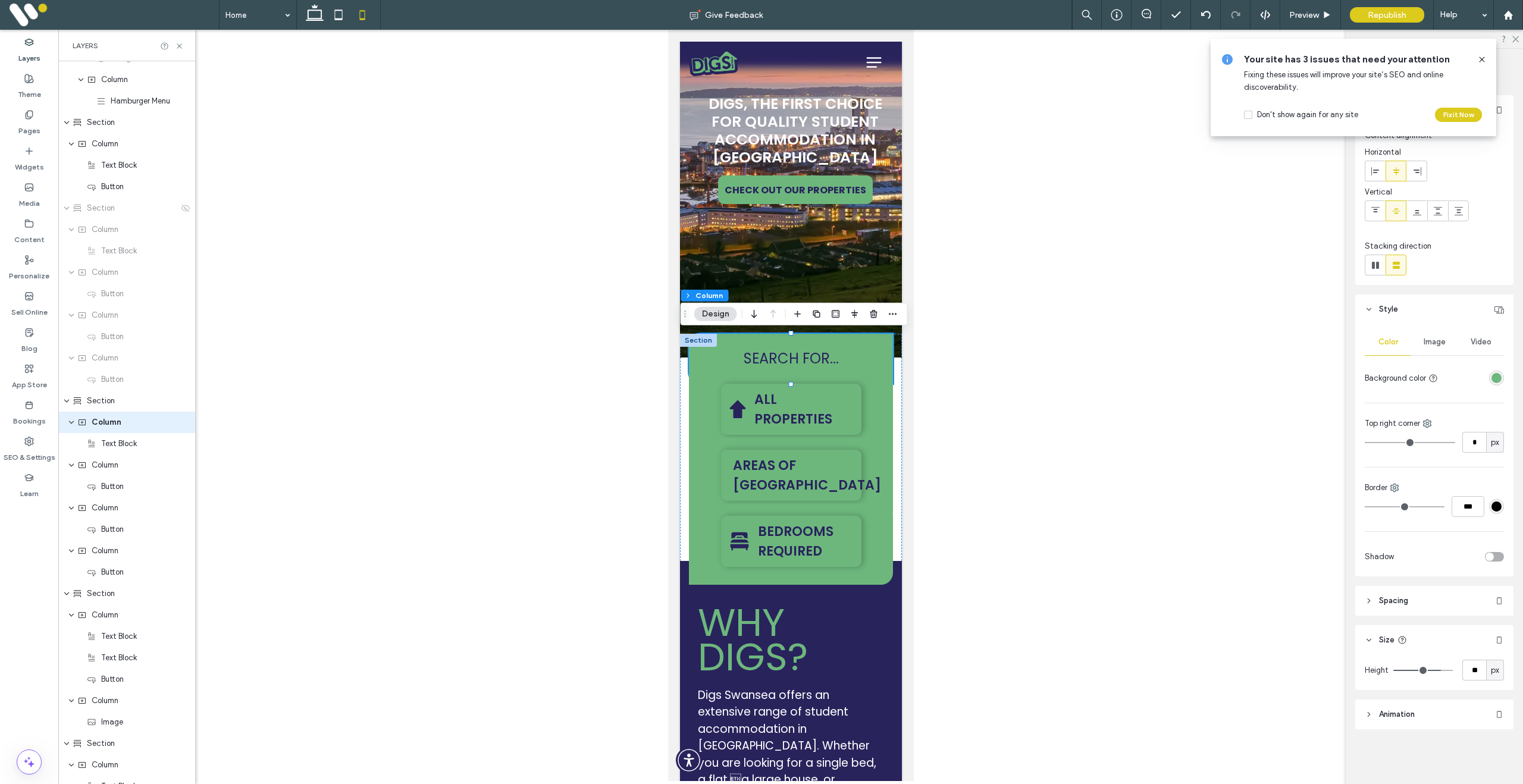
type input "*"
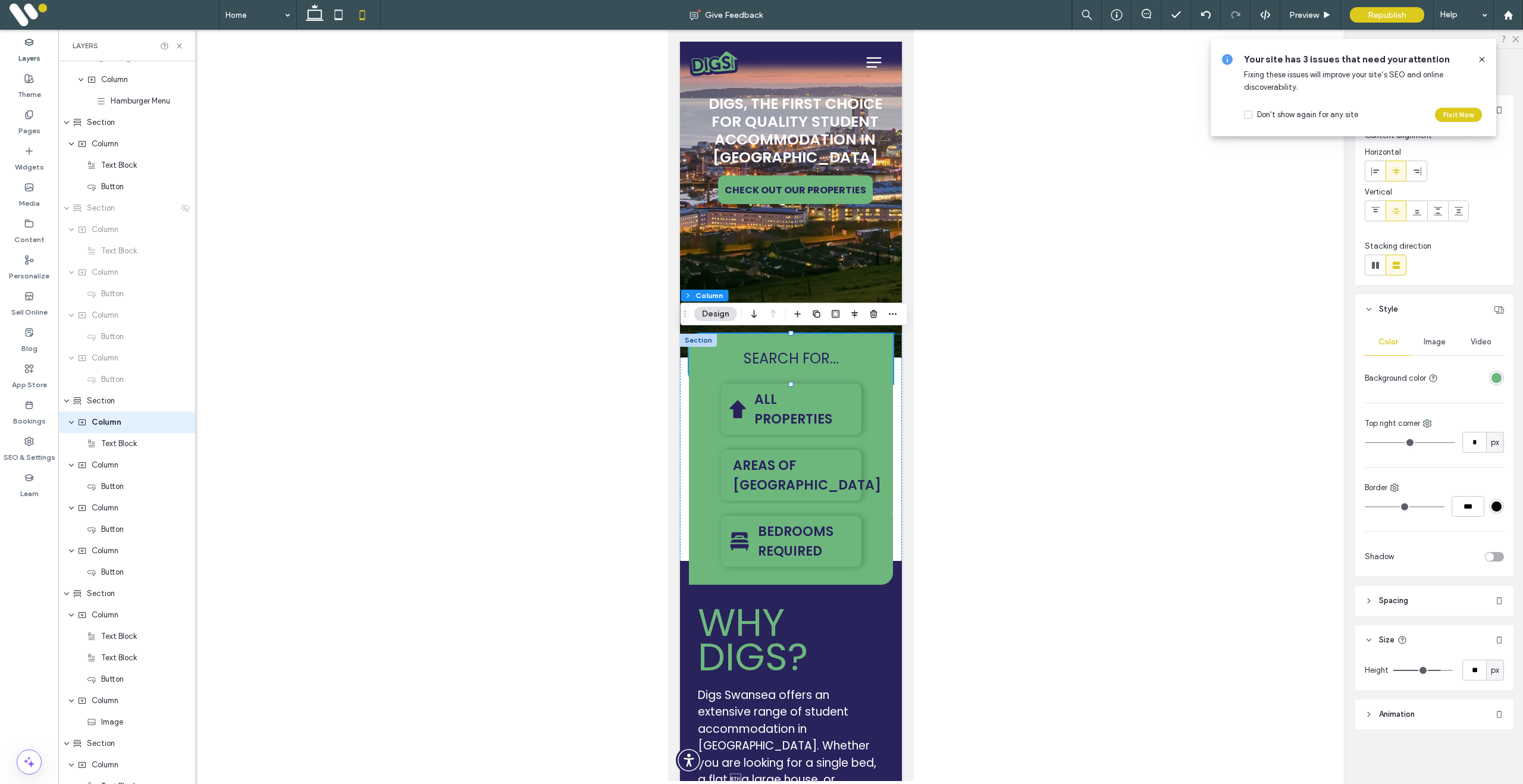
type input "*"
type input "**"
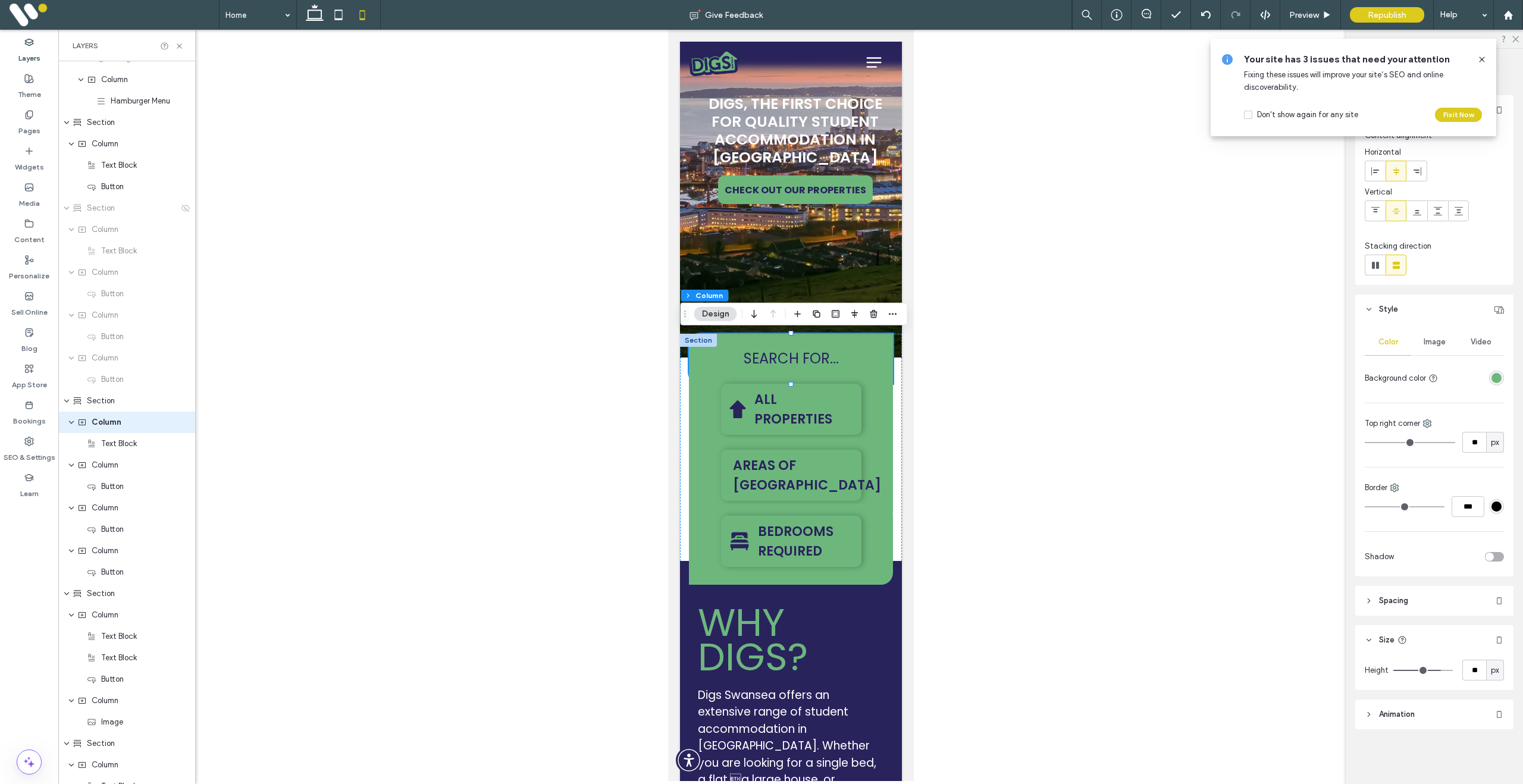
type input "**"
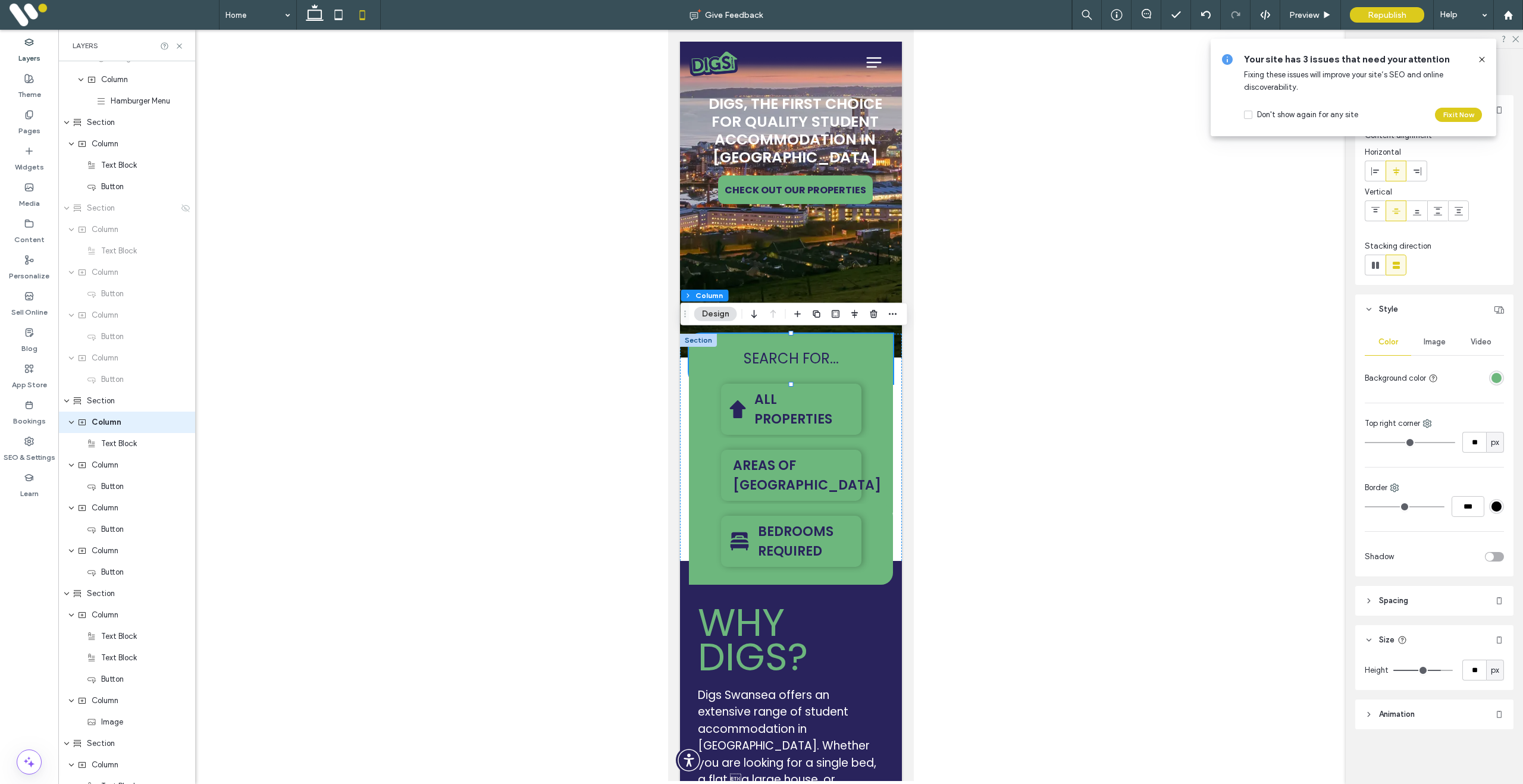
type input "**"
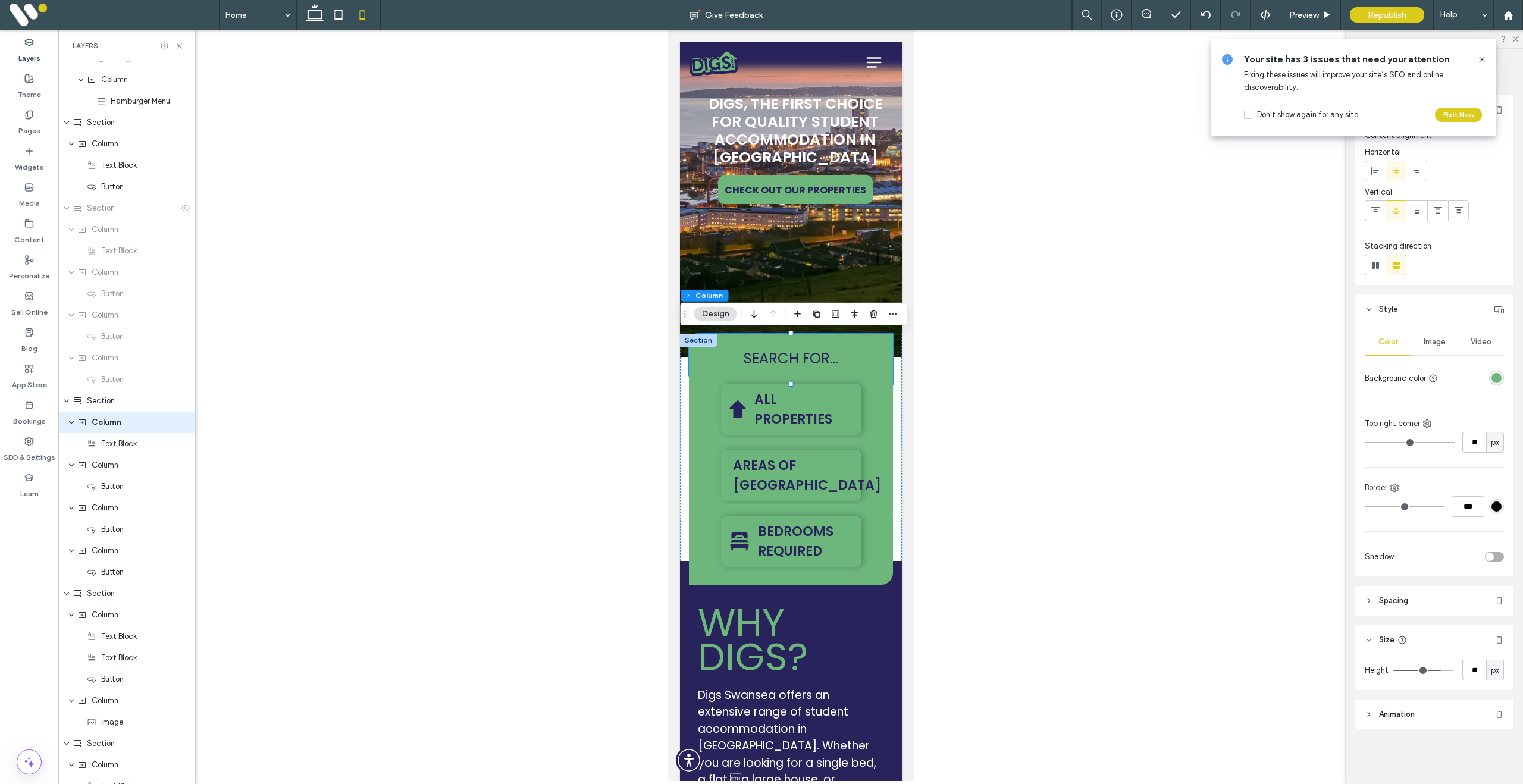
type input "**"
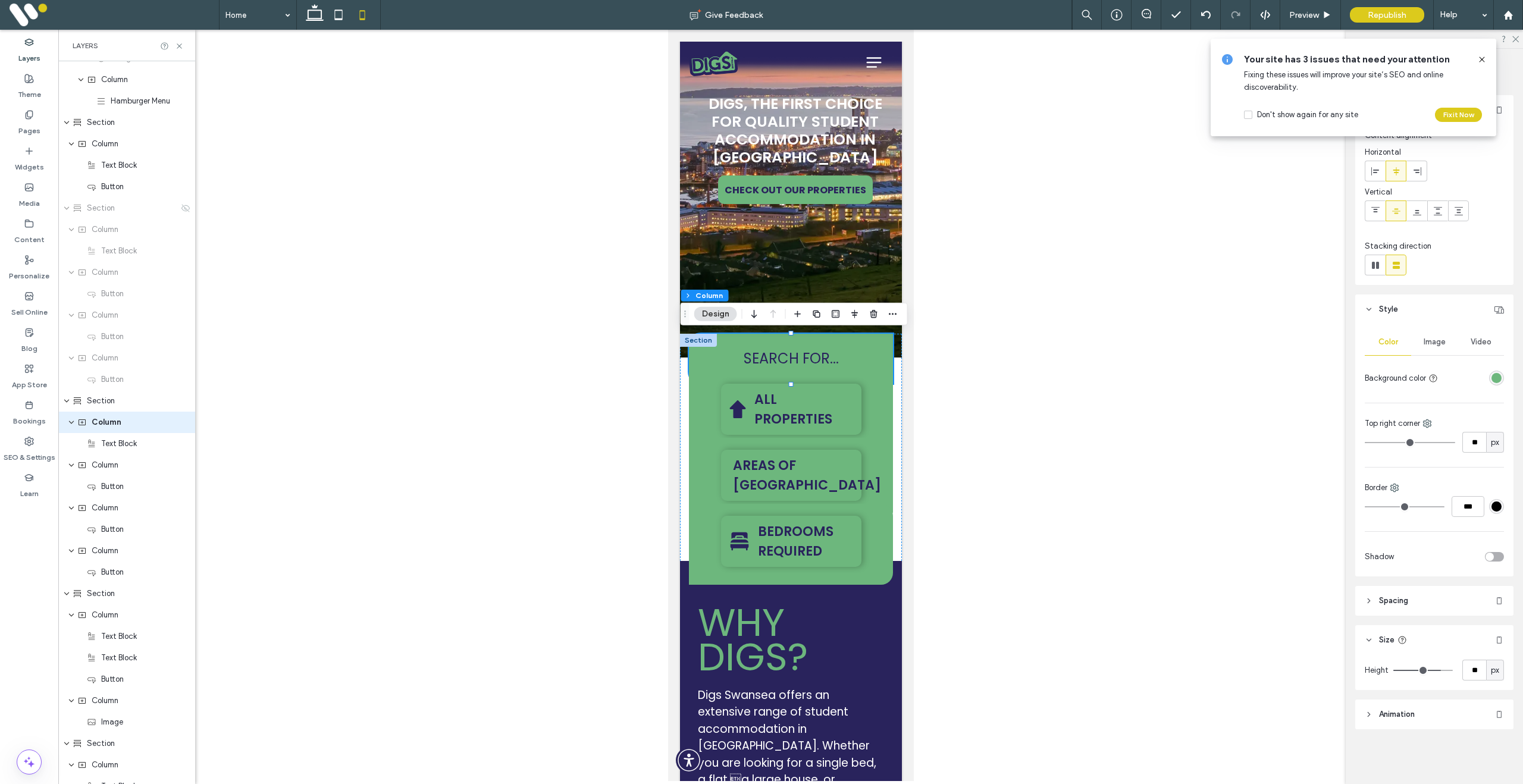
type input "**"
drag, startPoint x: 1375, startPoint y: 442, endPoint x: 1386, endPoint y: 441, distance: 11.0
type input "**"
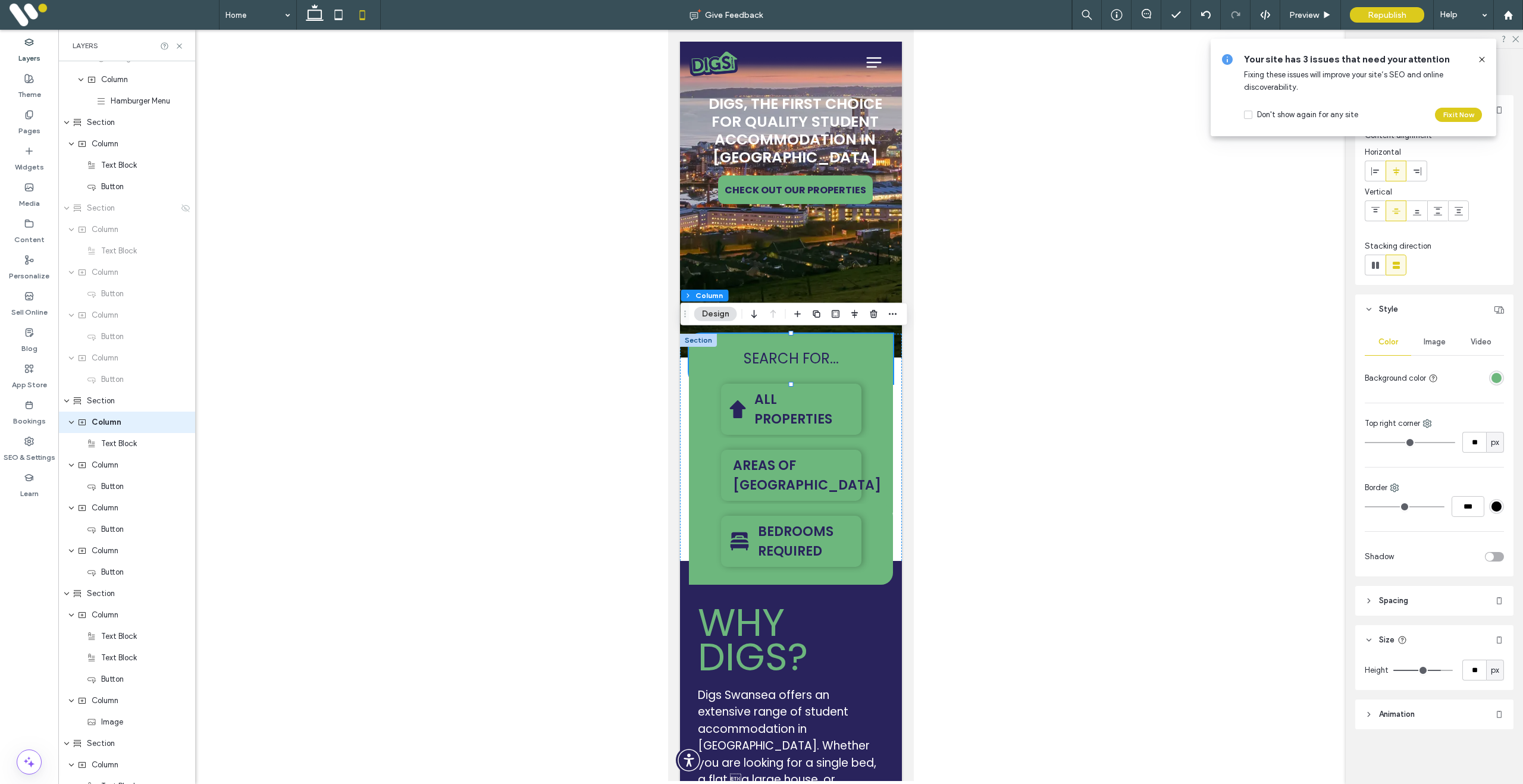
click at [1386, 442] on input "range" at bounding box center [1409, 442] width 90 height 1
click at [714, 577] on div "BEDROOMS REQUIRED" at bounding box center [791, 544] width 204 height 81
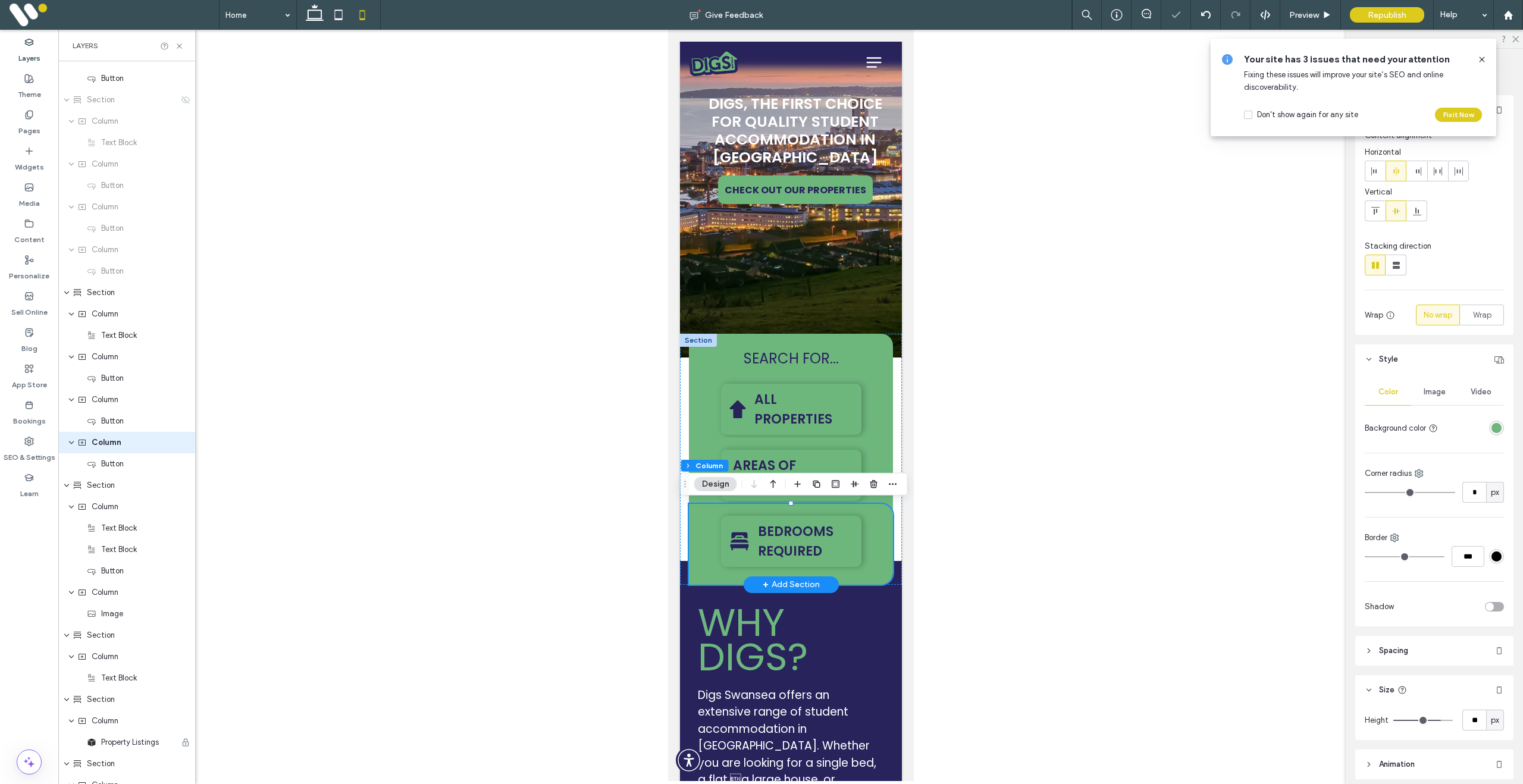
scroll to position [335, 0]
click at [1421, 474] on icon at bounding box center [1419, 473] width 10 height 10
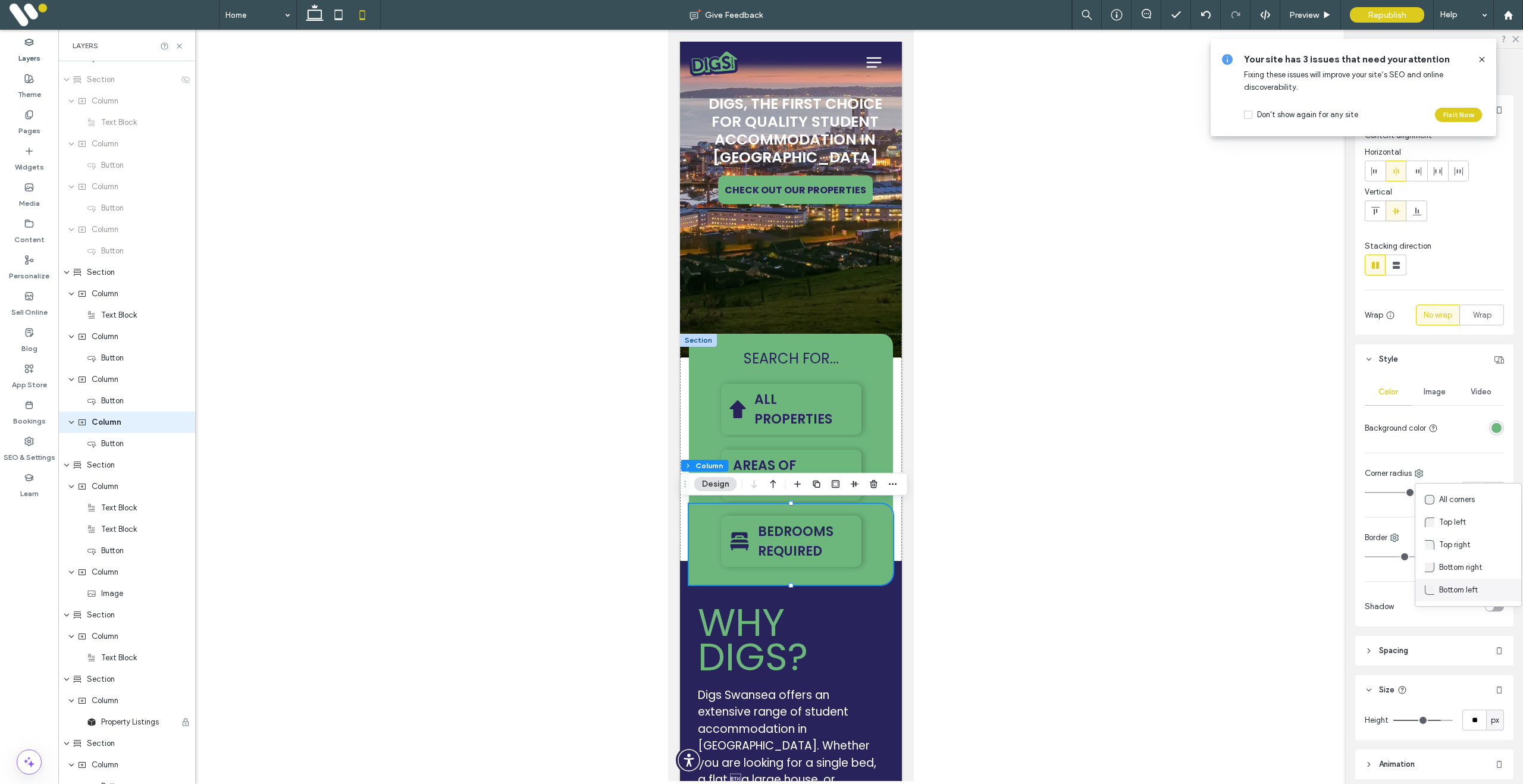
click at [1459, 592] on span "Bottom left" at bounding box center [1458, 590] width 39 height 12
type input "*"
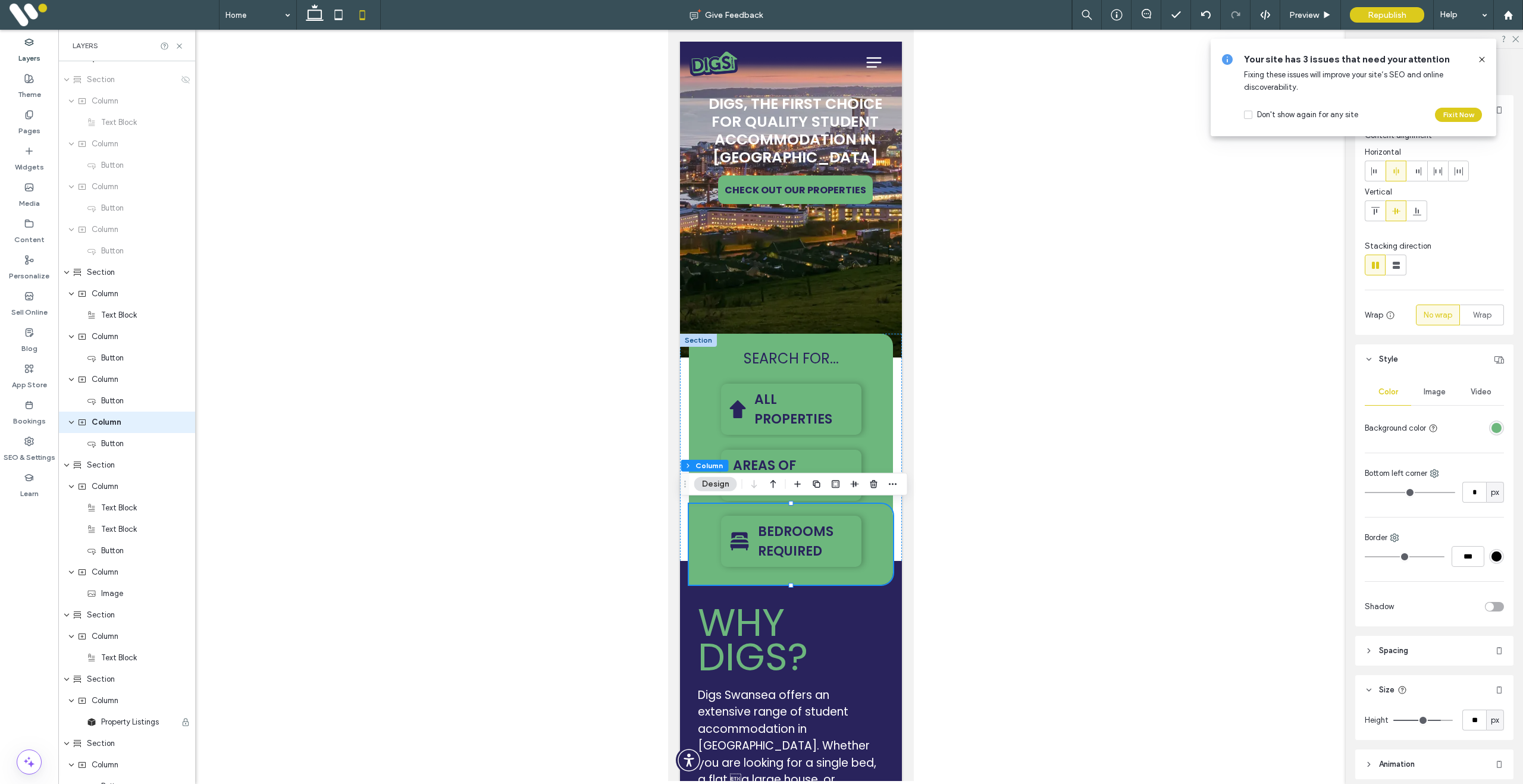
type input "*"
type input "**"
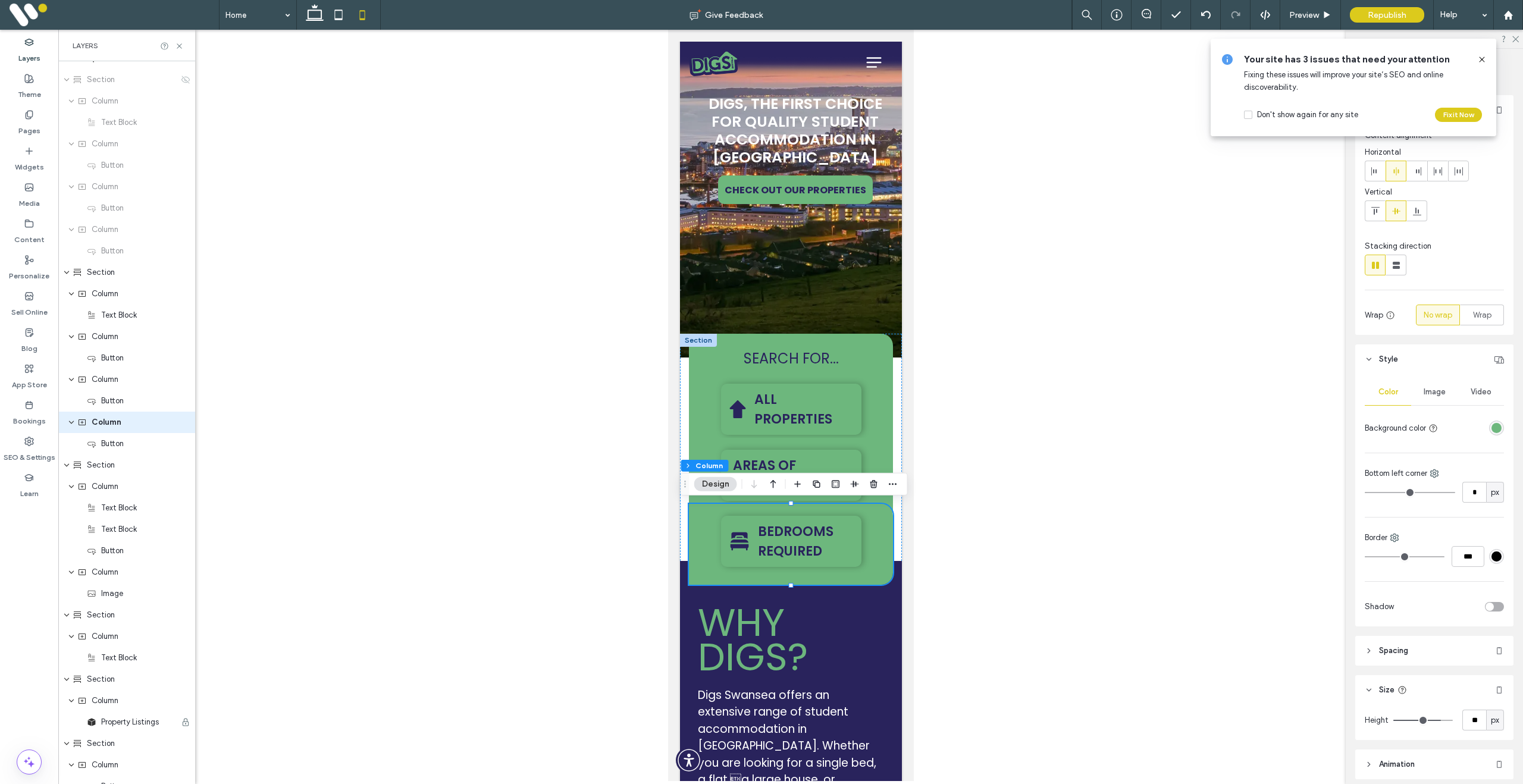
type input "**"
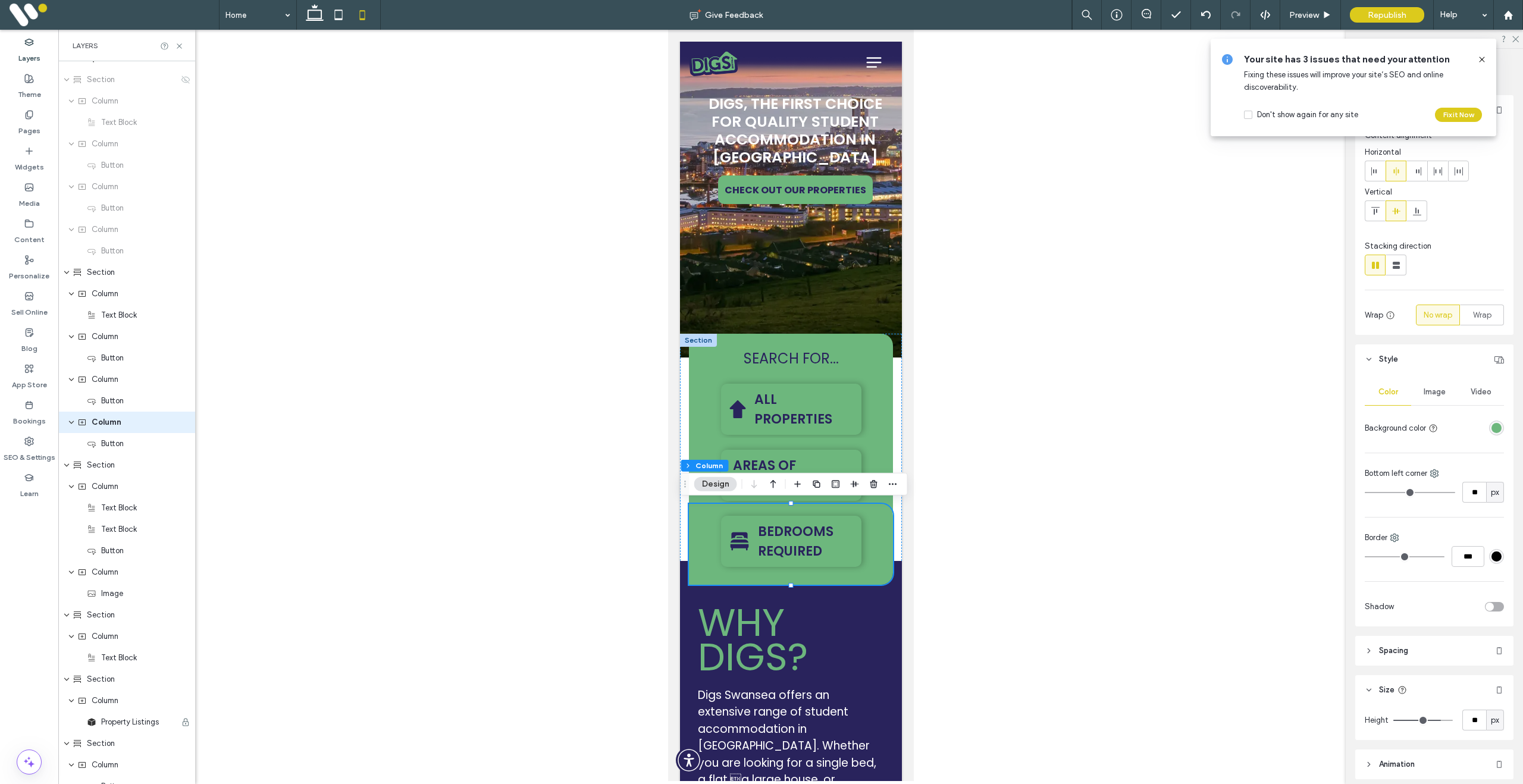
type input "**"
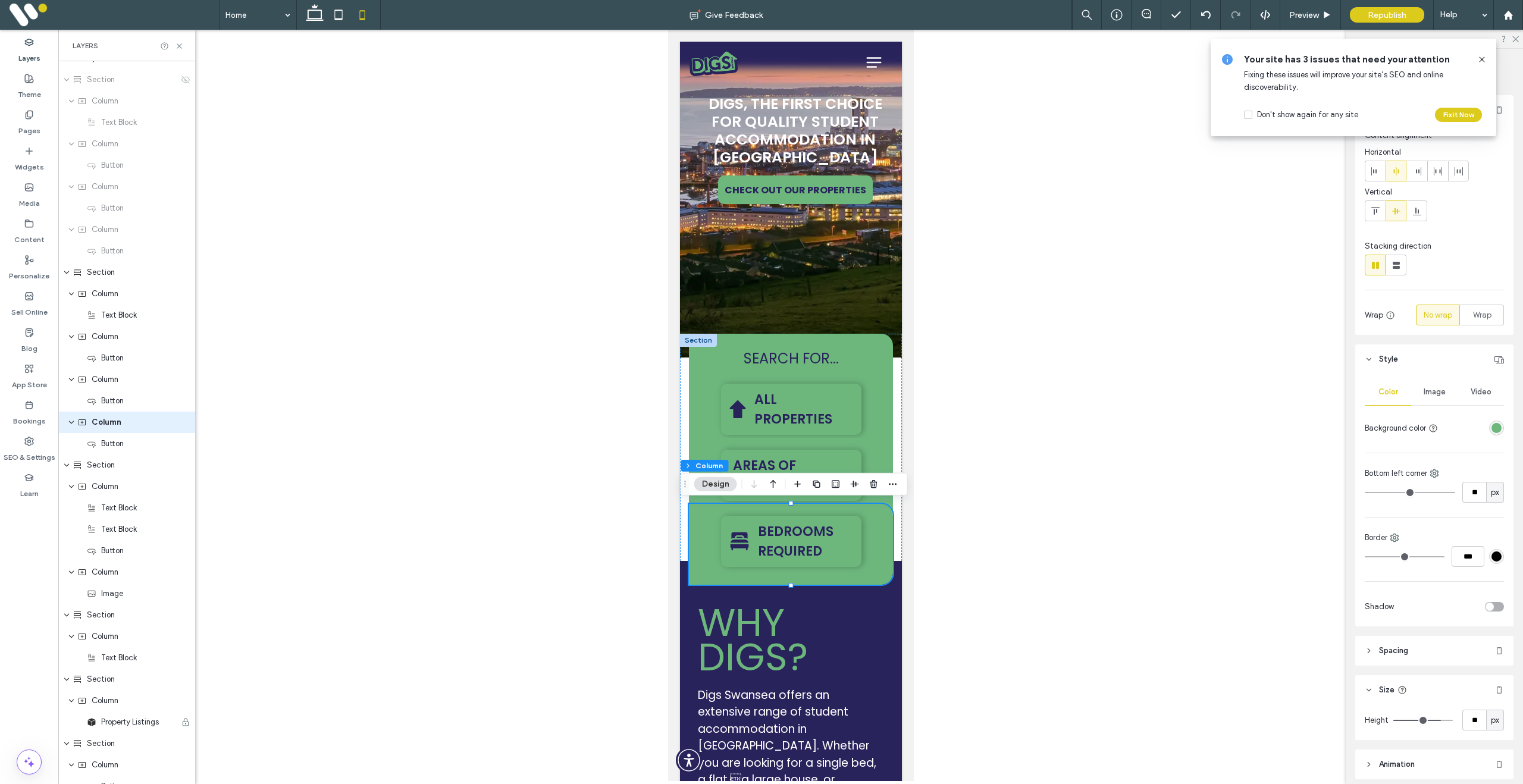
type input "**"
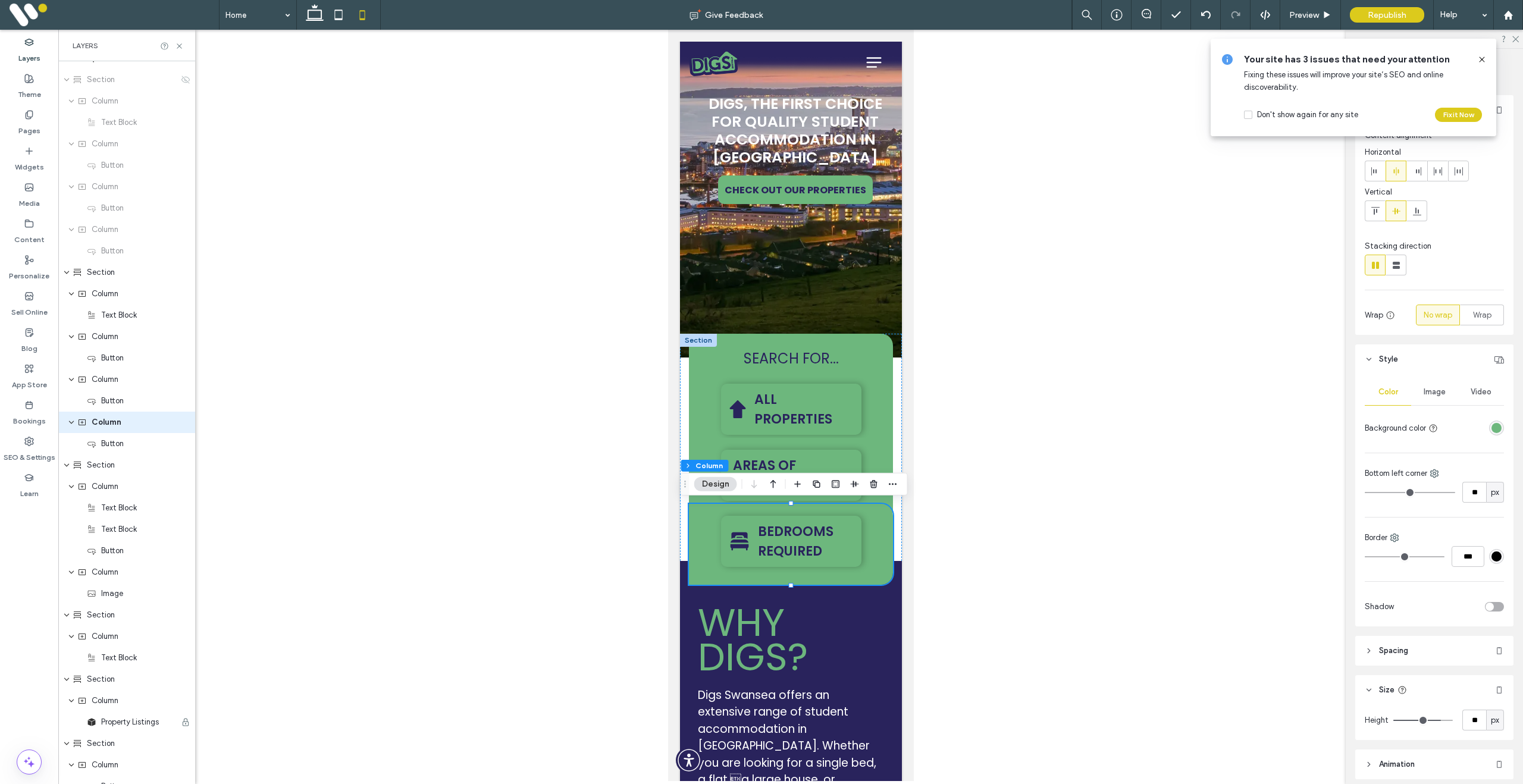
type input "**"
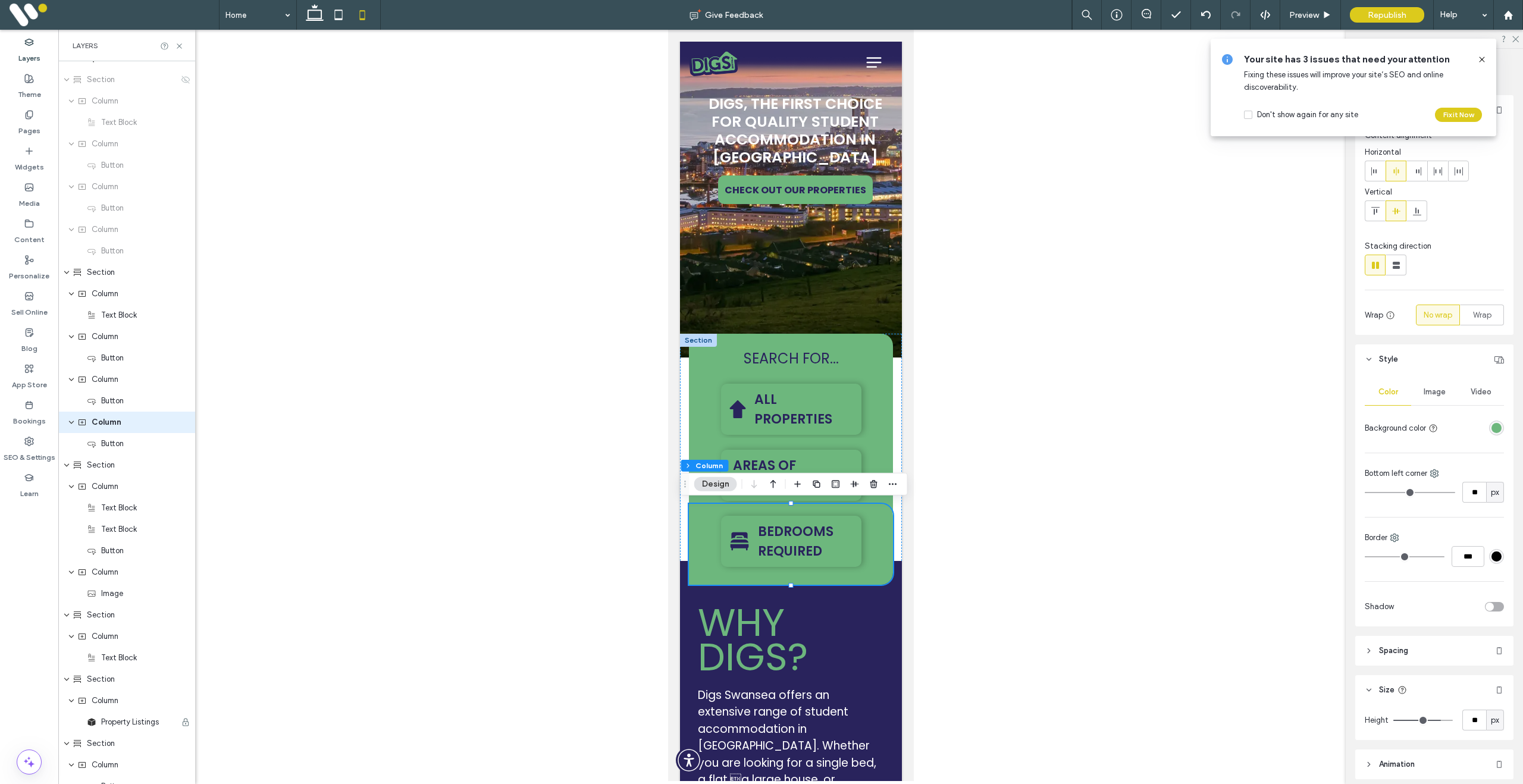
type input "**"
drag, startPoint x: 1373, startPoint y: 494, endPoint x: 1385, endPoint y: 494, distance: 12.0
type input "**"
click at [1385, 493] on input "range" at bounding box center [1409, 492] width 90 height 1
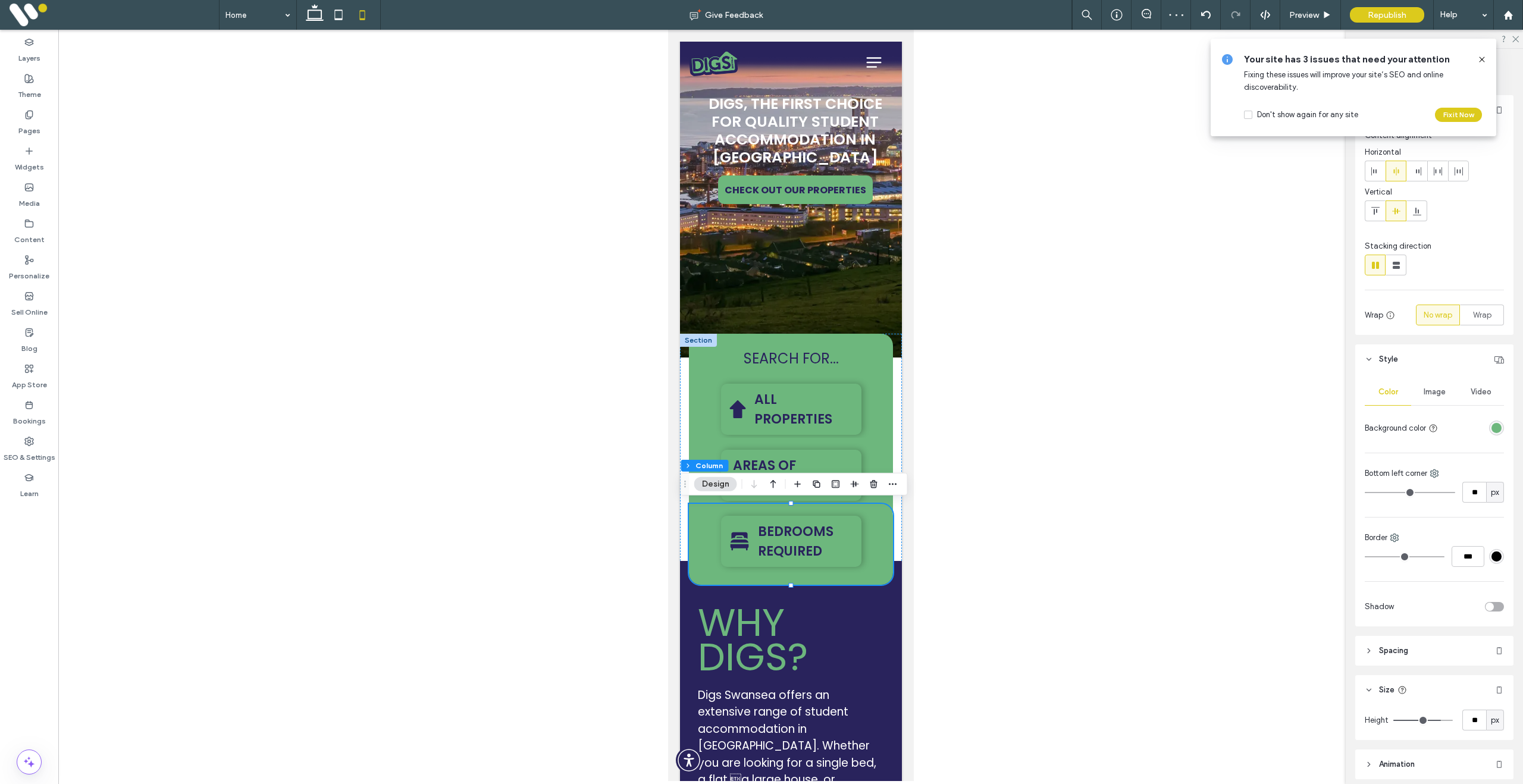
click at [549, 545] on div at bounding box center [791, 405] width 1465 height 751
click at [322, 19] on icon at bounding box center [314, 14] width 24 height 24
type input "**"
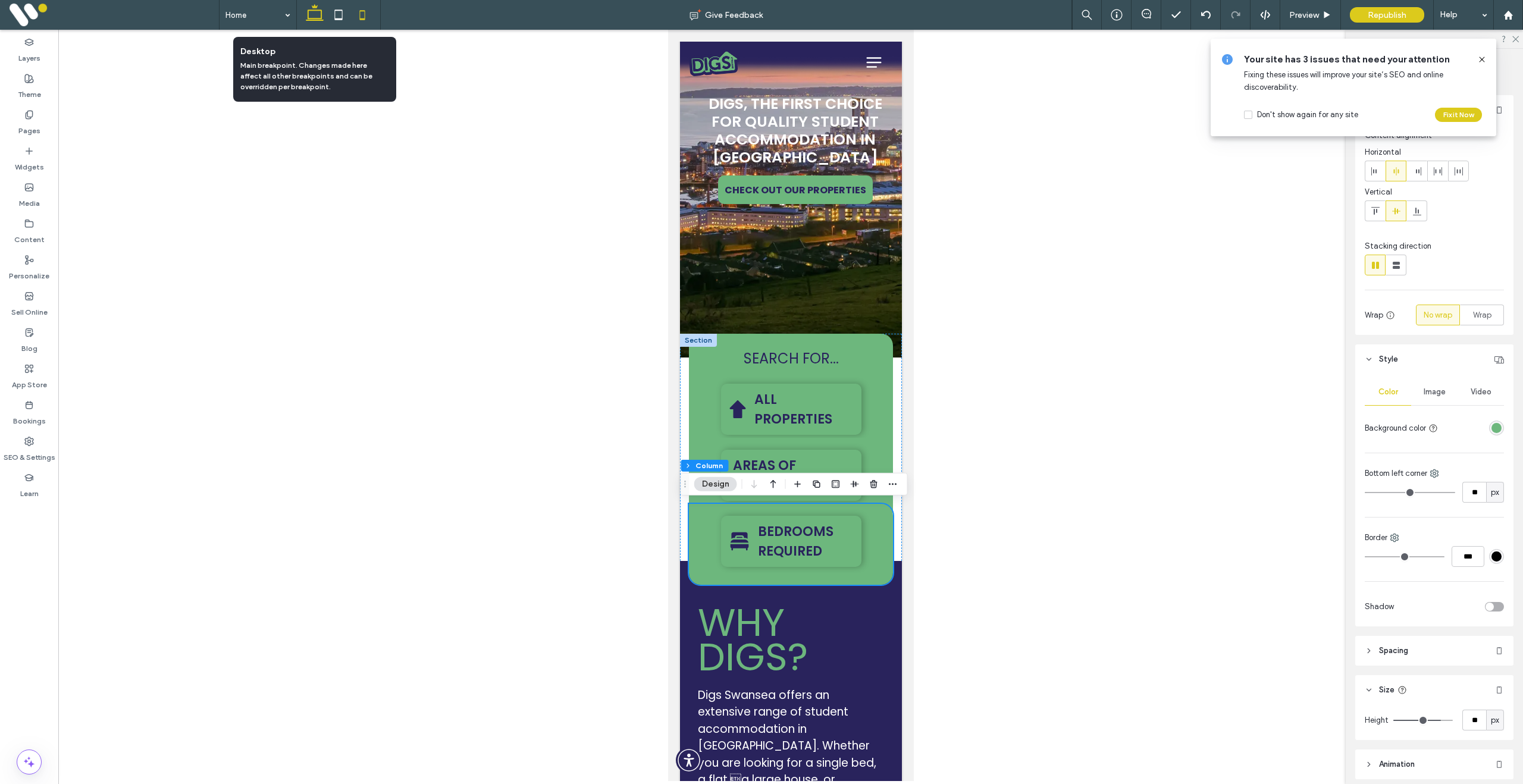
type input "***"
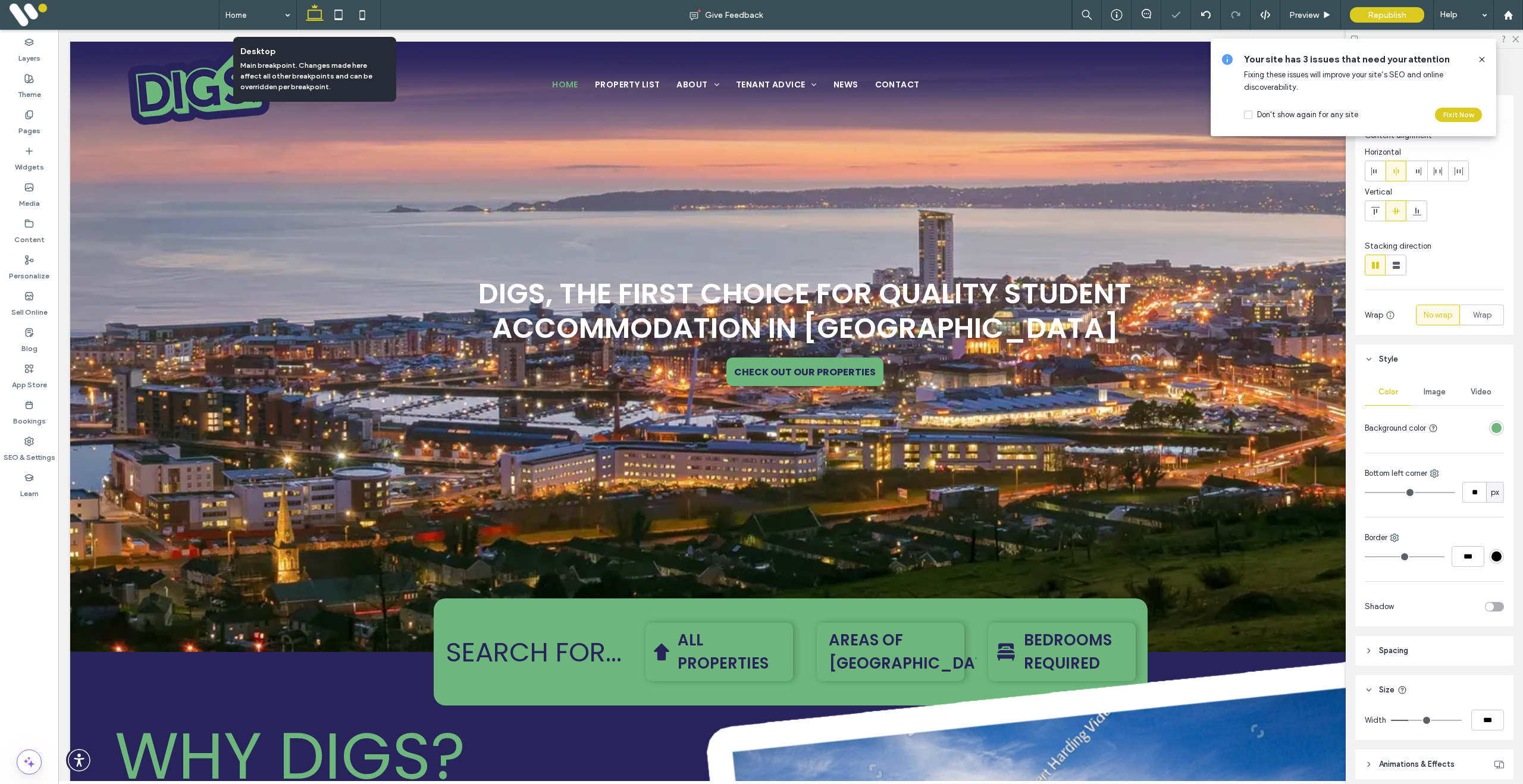
scroll to position [322, 0]
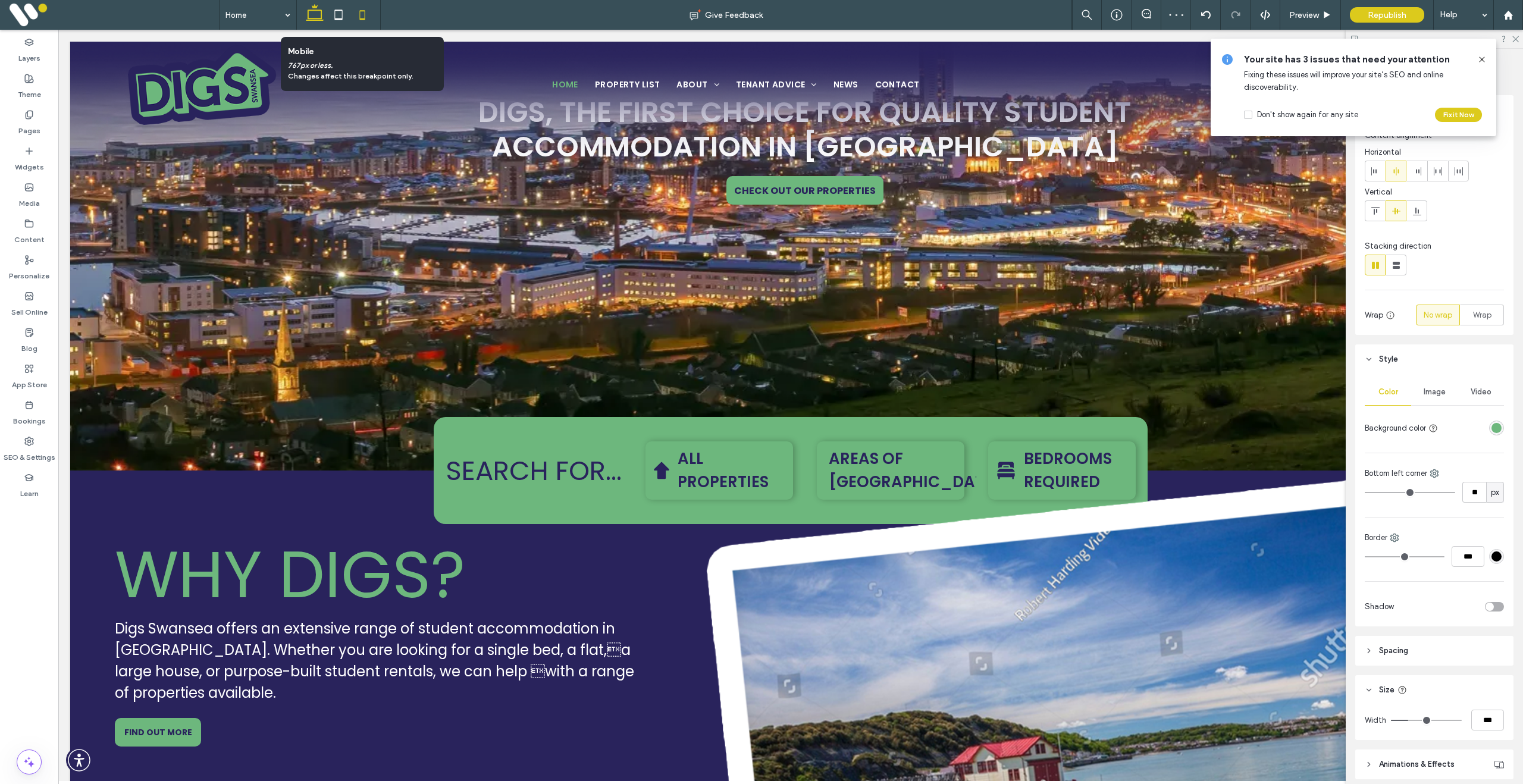
click at [361, 15] on icon at bounding box center [362, 14] width 24 height 24
type input "**"
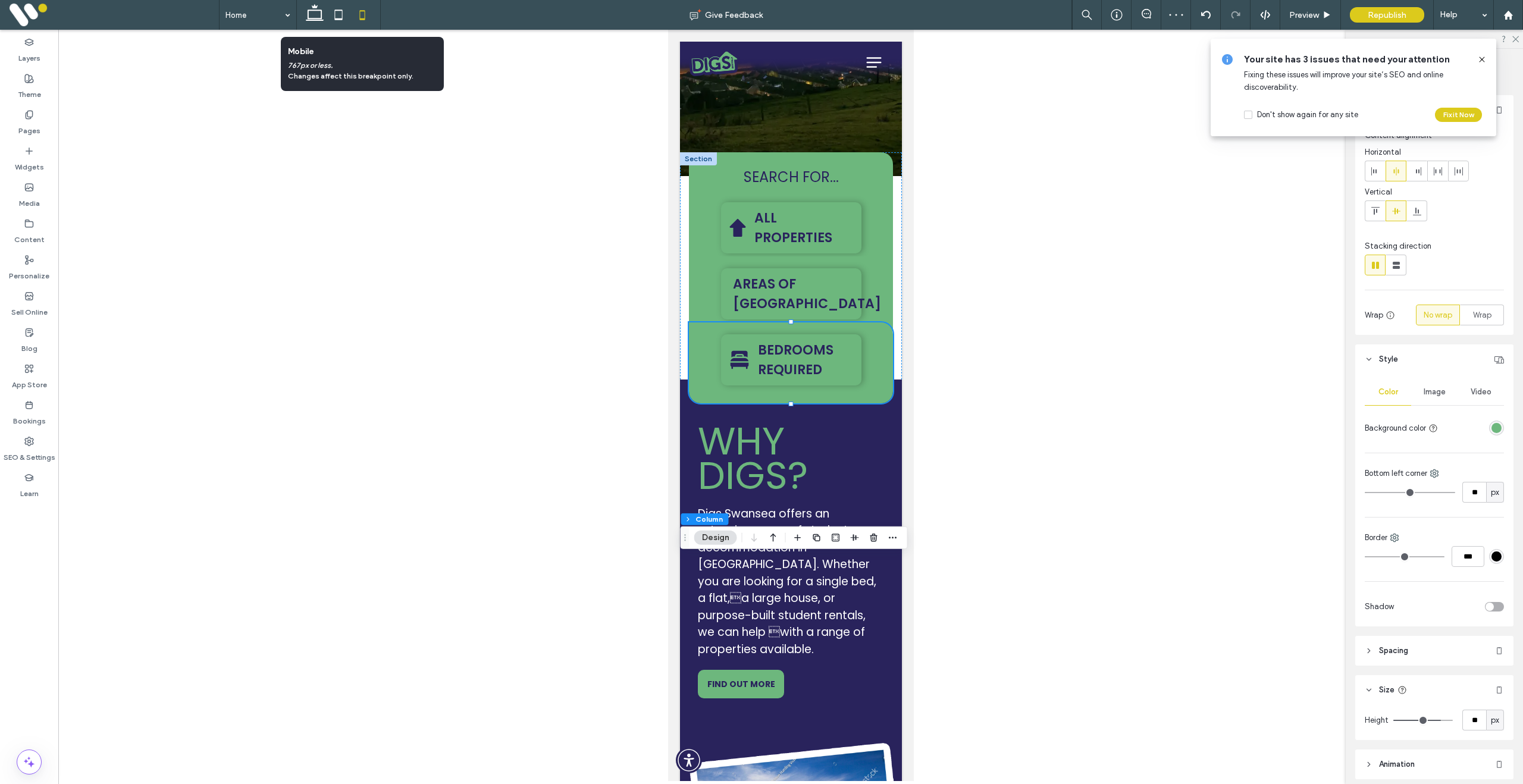
scroll to position [88, 0]
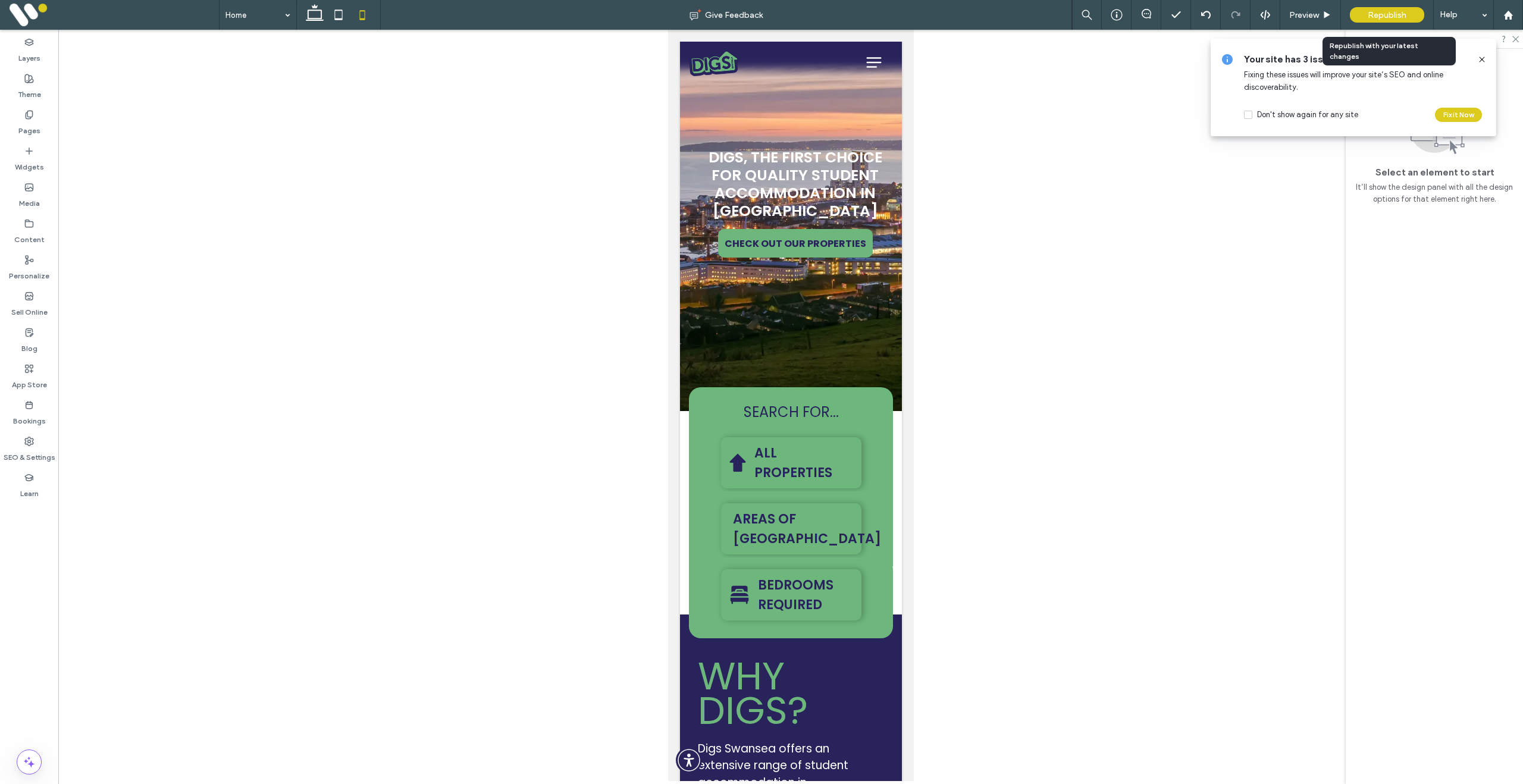
click at [1381, 19] on span "Republish" at bounding box center [1387, 14] width 39 height 10
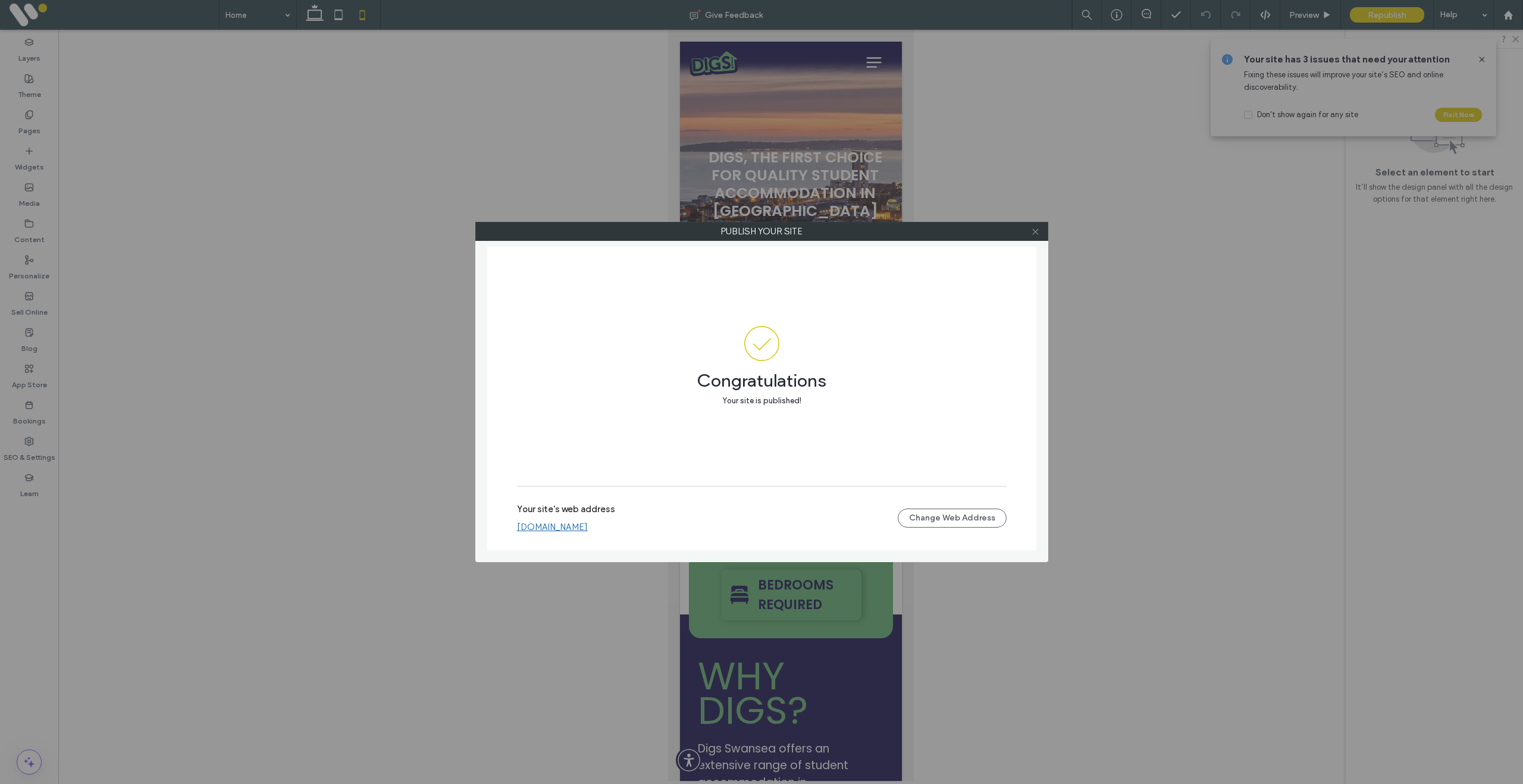
click at [1036, 234] on icon at bounding box center [1036, 232] width 9 height 9
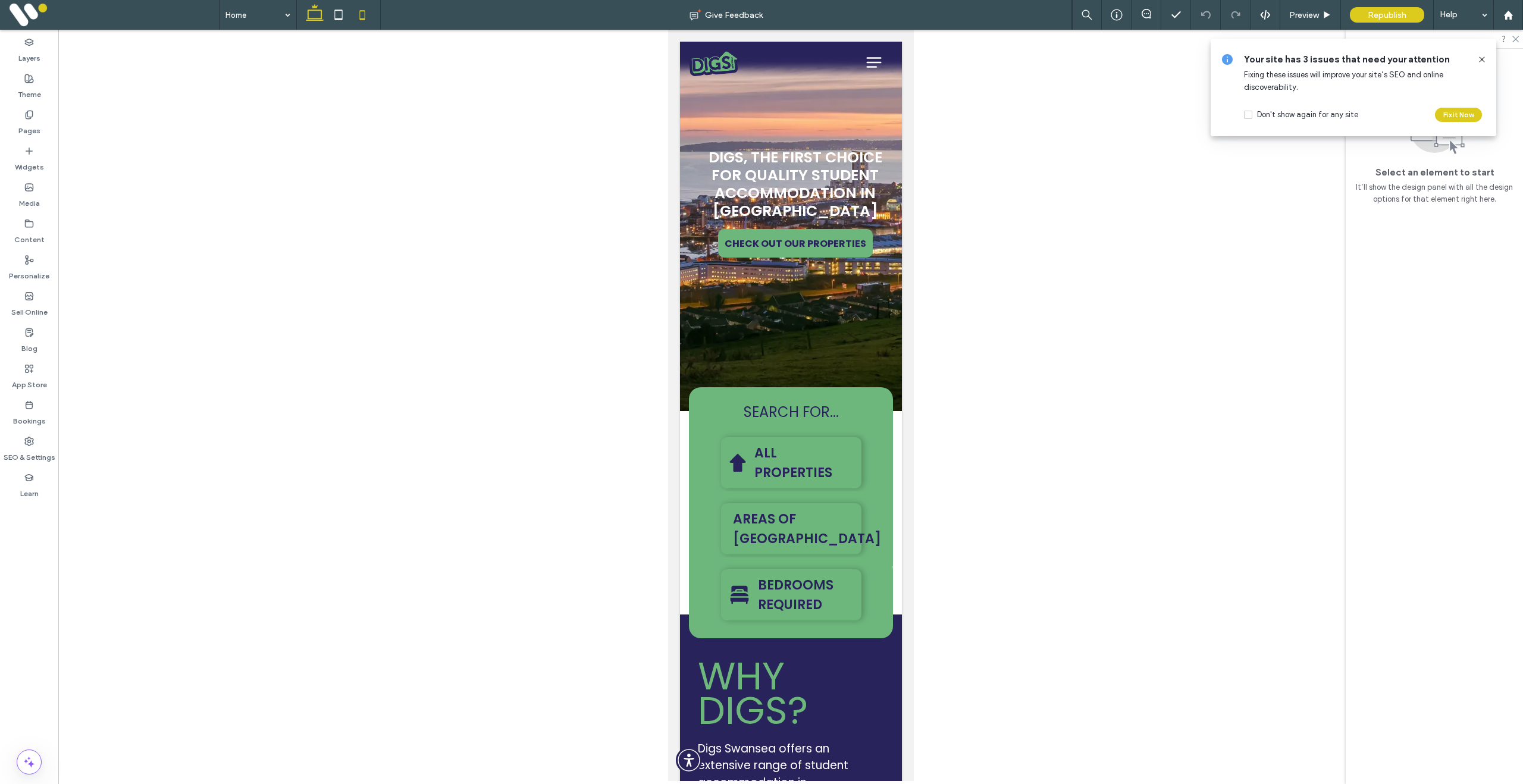
click at [312, 17] on icon at bounding box center [314, 14] width 24 height 24
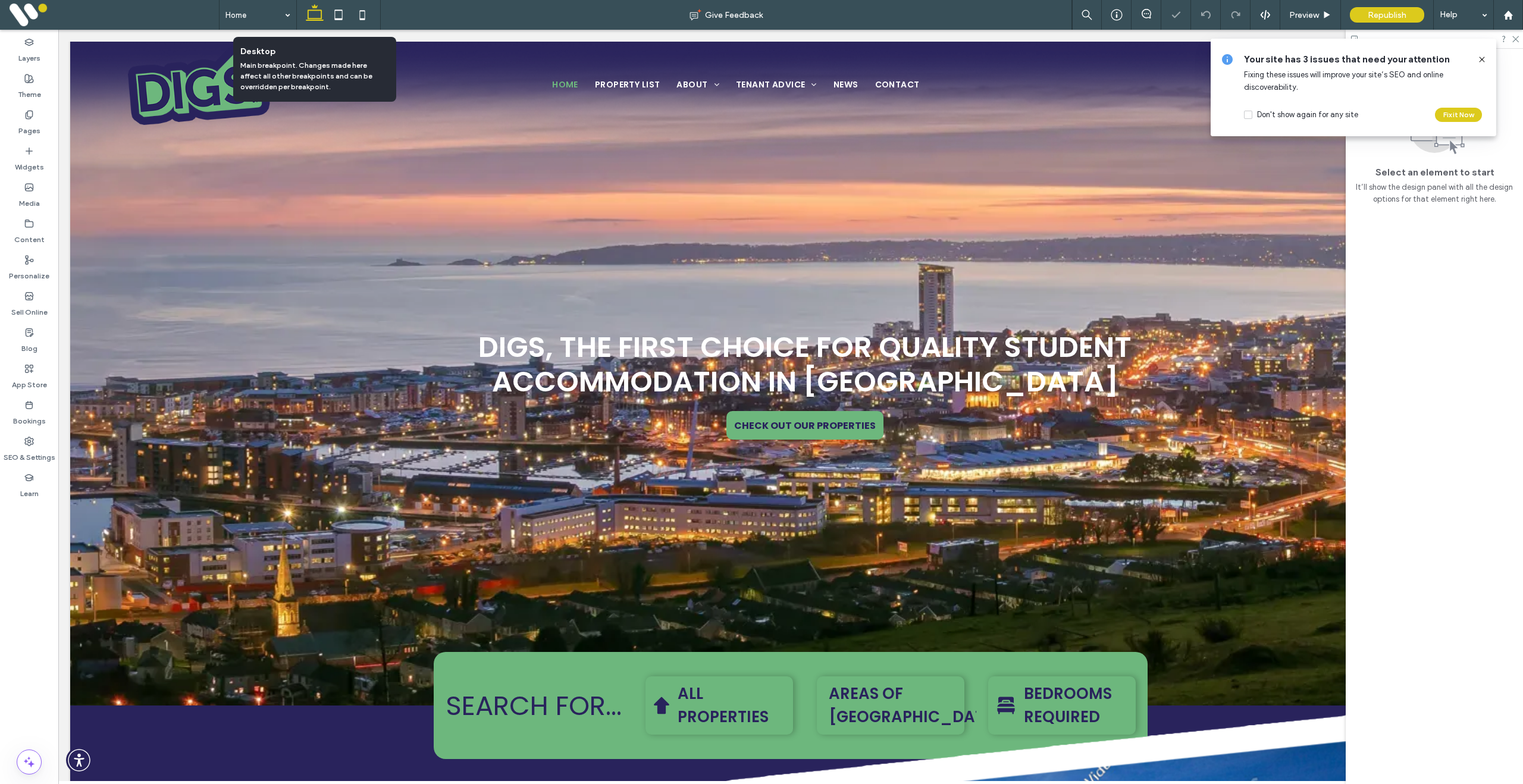
scroll to position [268, 0]
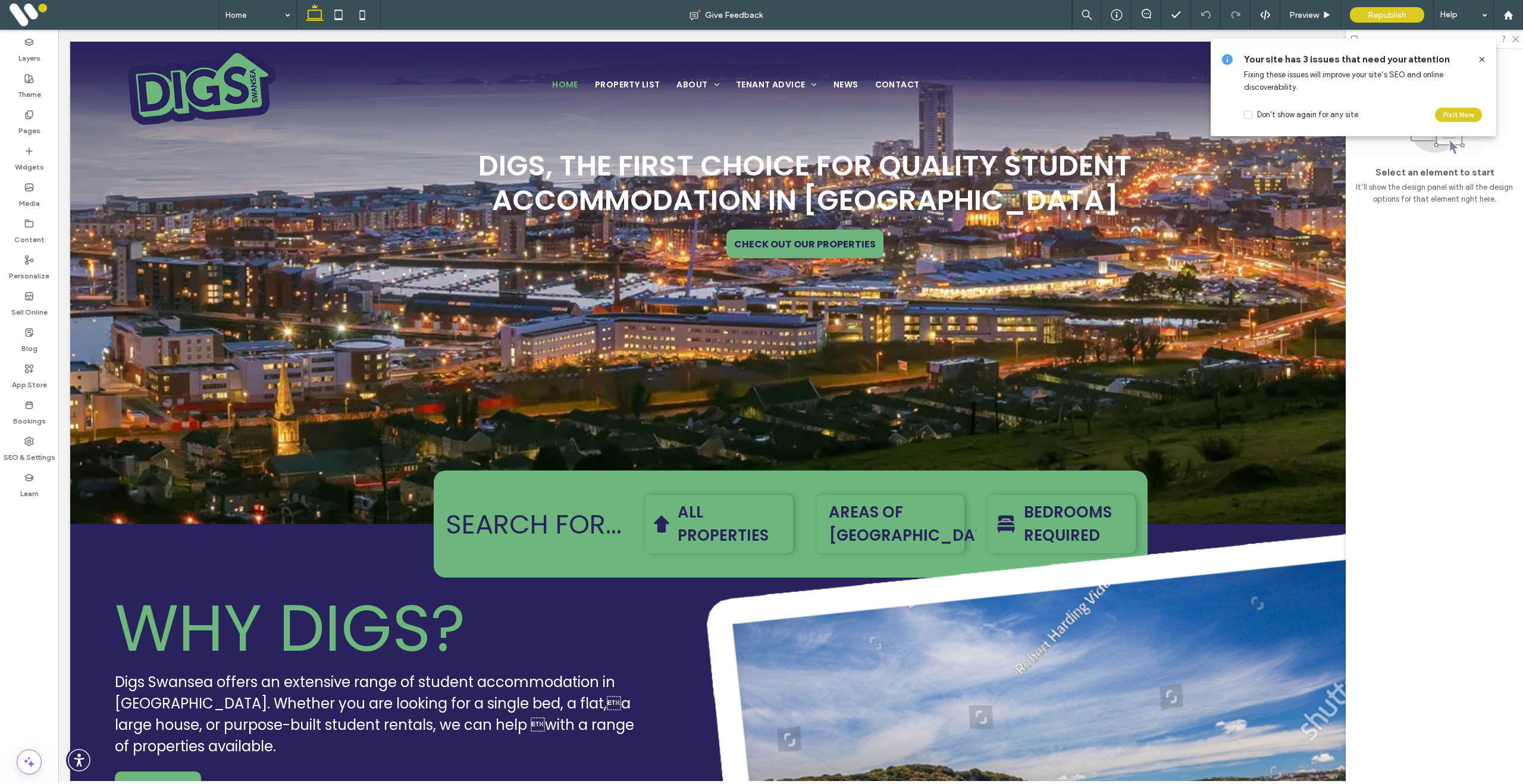
click at [1482, 57] on icon at bounding box center [1482, 59] width 10 height 10
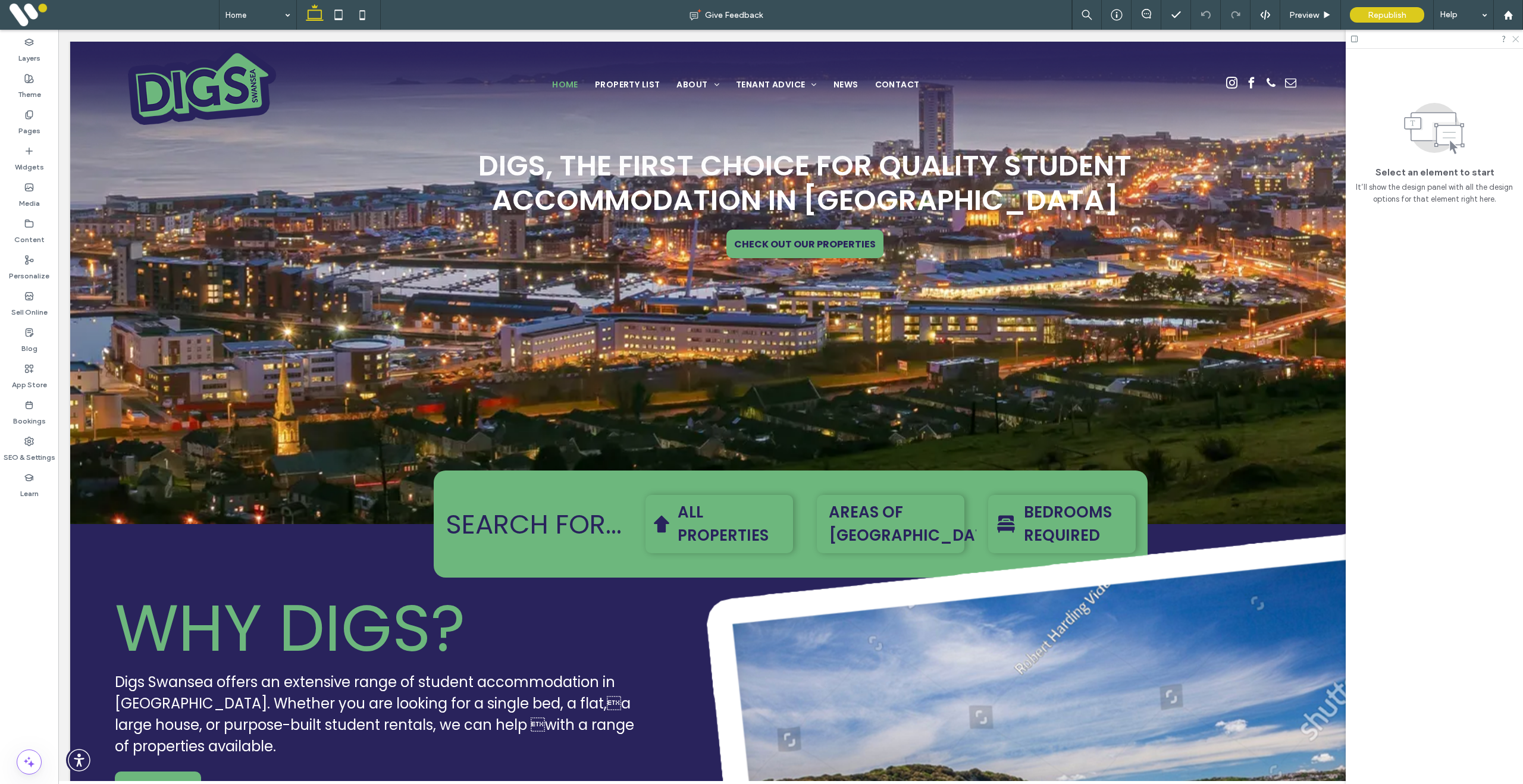
click at [1513, 40] on icon at bounding box center [1515, 38] width 8 height 8
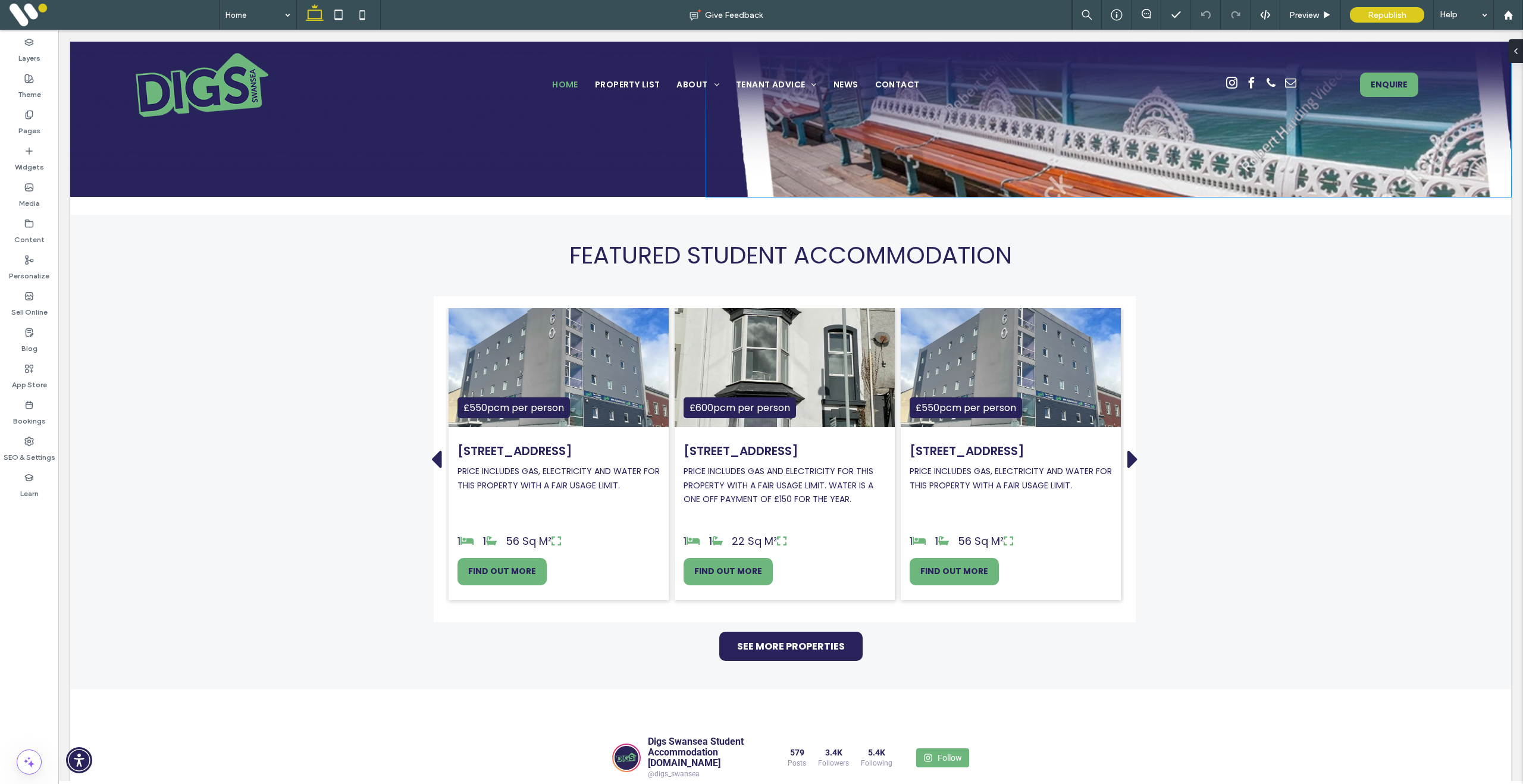
scroll to position [1084, 0]
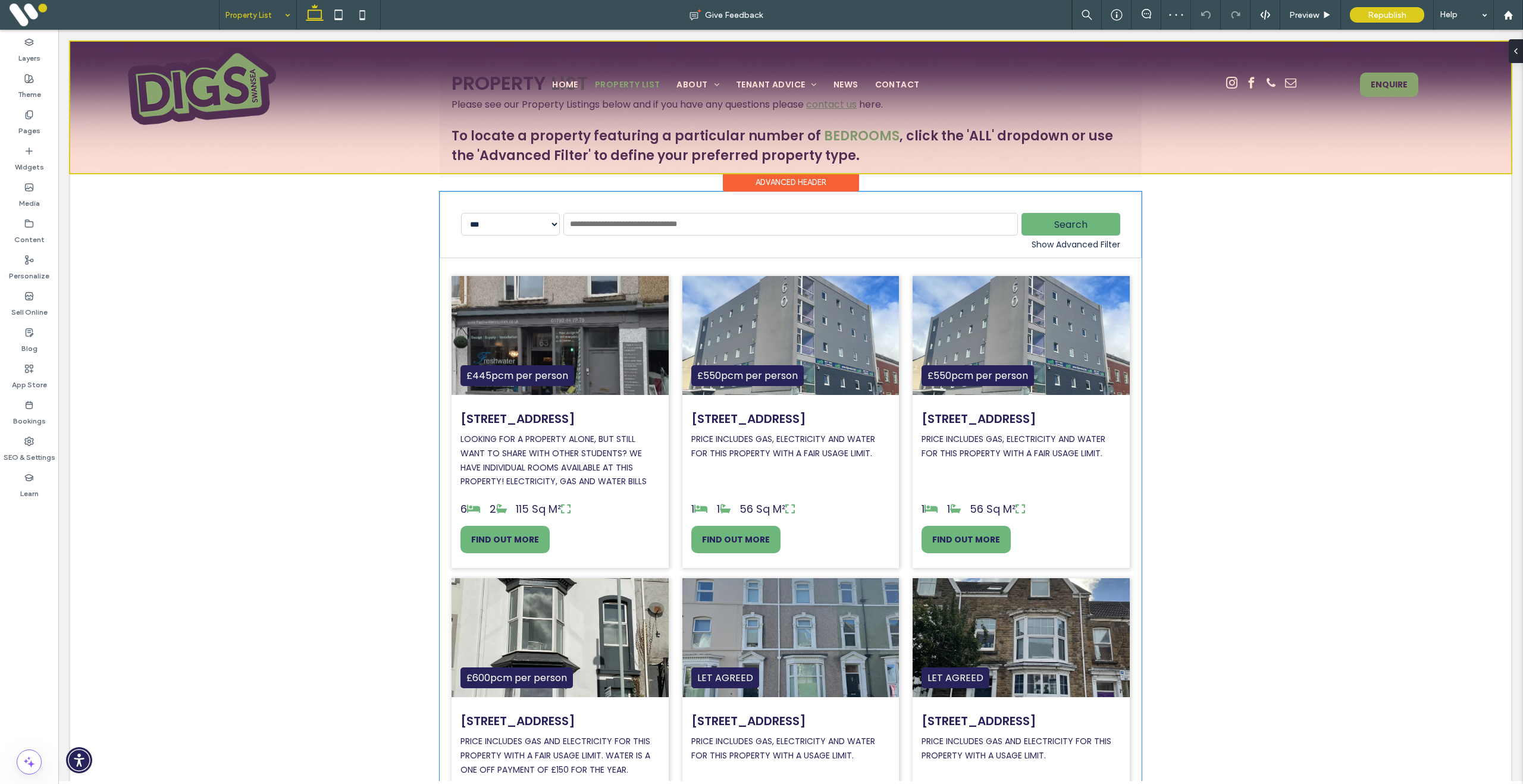
scroll to position [396, 0]
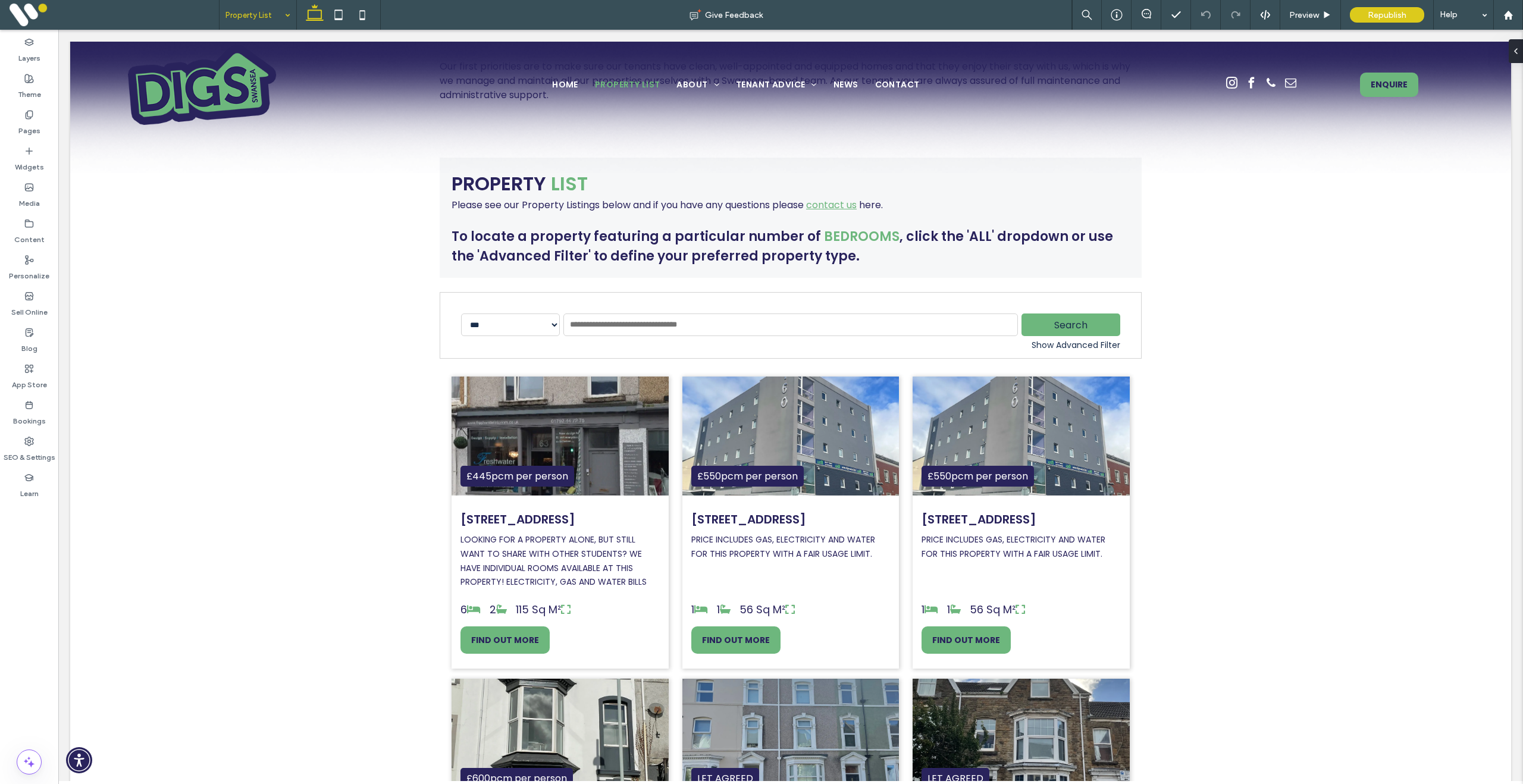
click at [250, 25] on input at bounding box center [255, 14] width 59 height 30
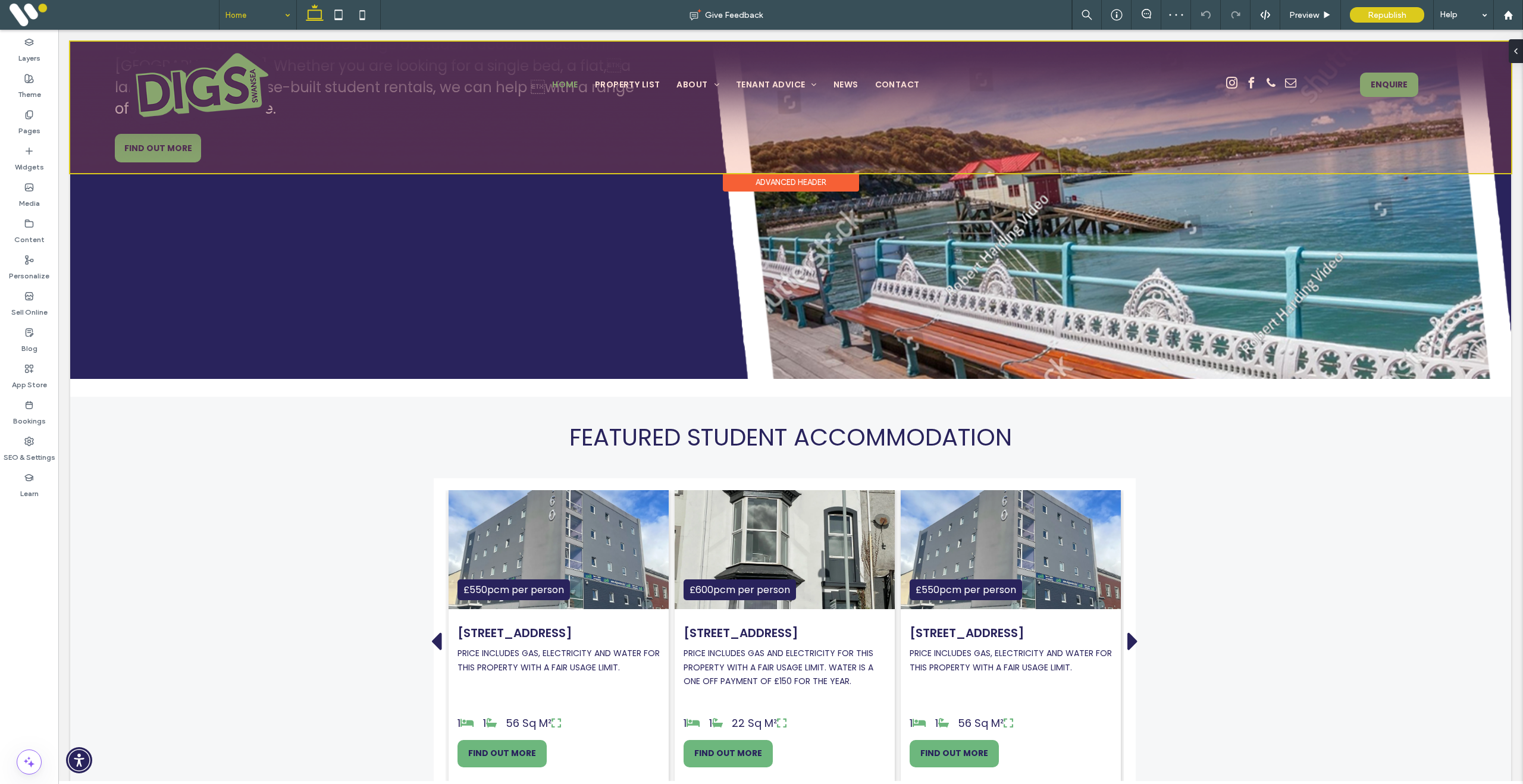
scroll to position [902, 0]
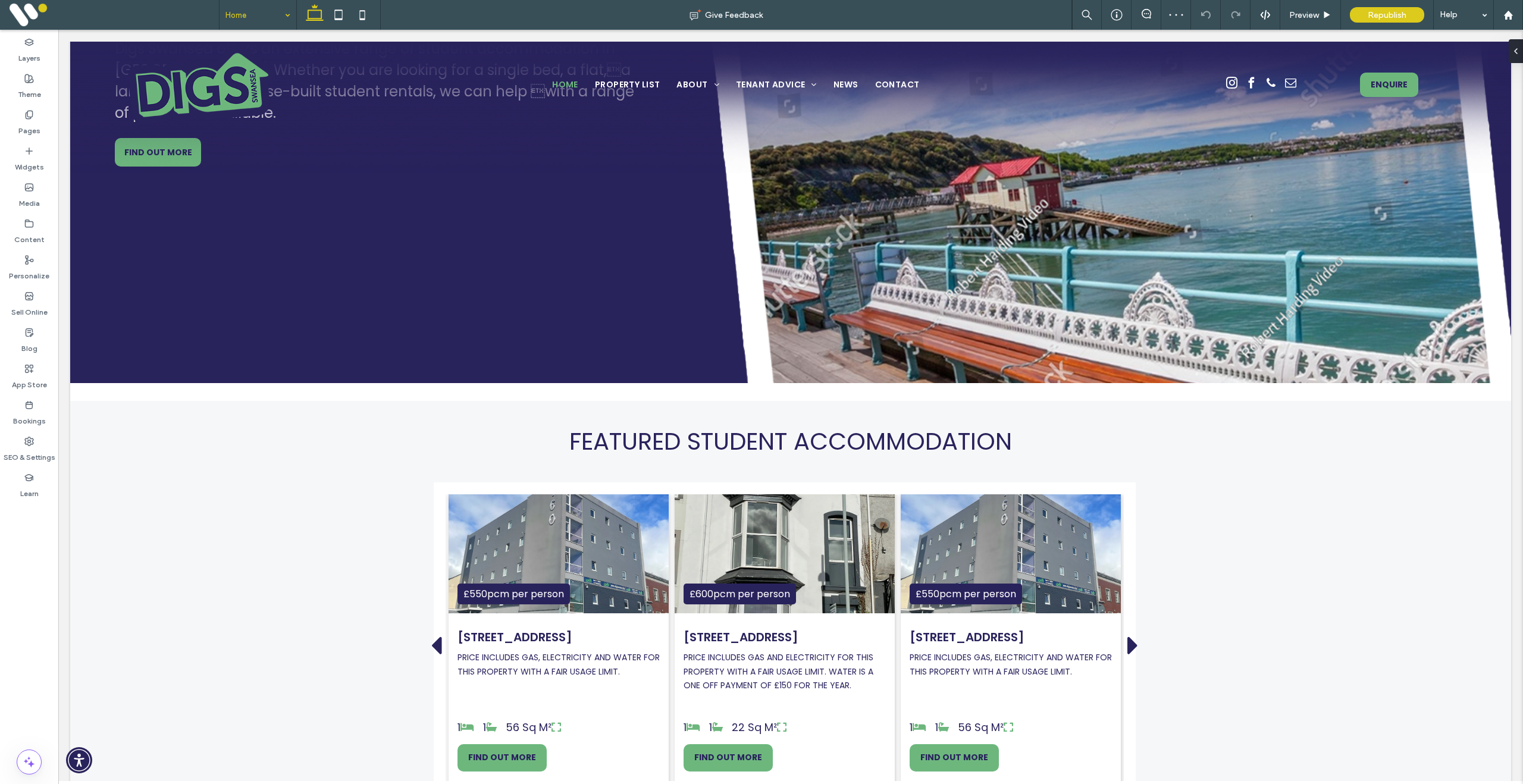
click at [245, 21] on input at bounding box center [255, 14] width 59 height 30
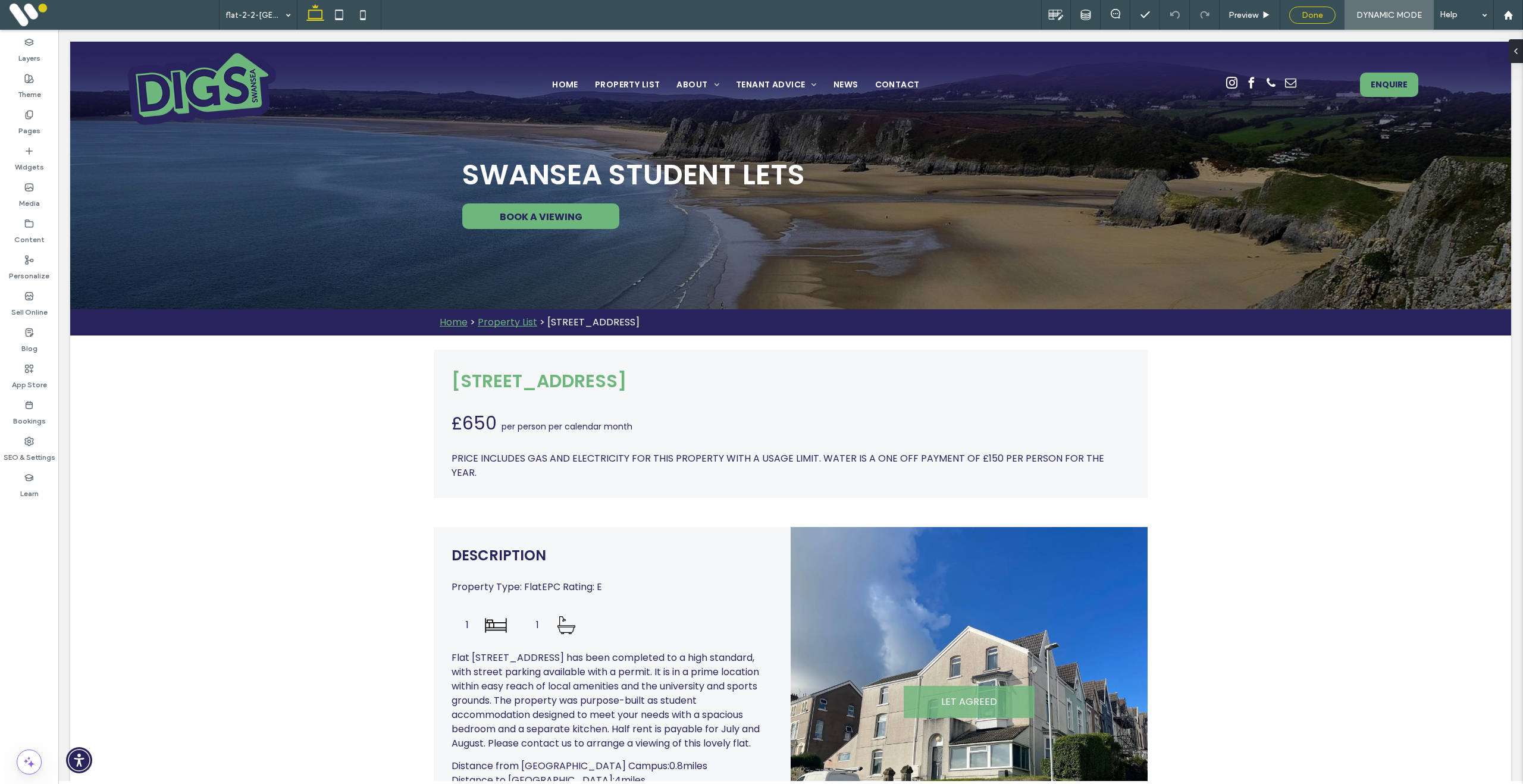
click at [1320, 13] on span "Done" at bounding box center [1313, 14] width 21 height 10
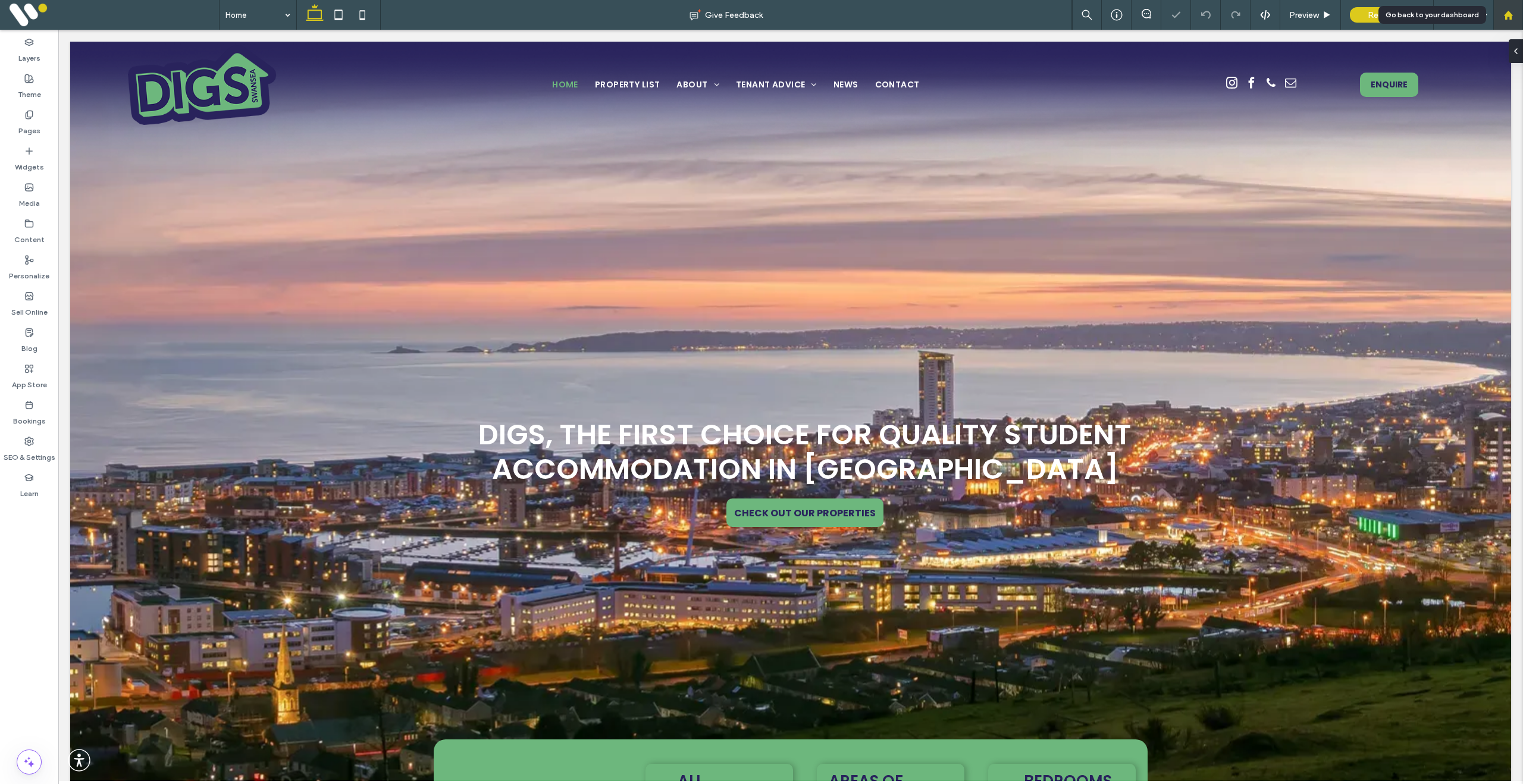
click at [1510, 12] on icon at bounding box center [1508, 14] width 10 height 10
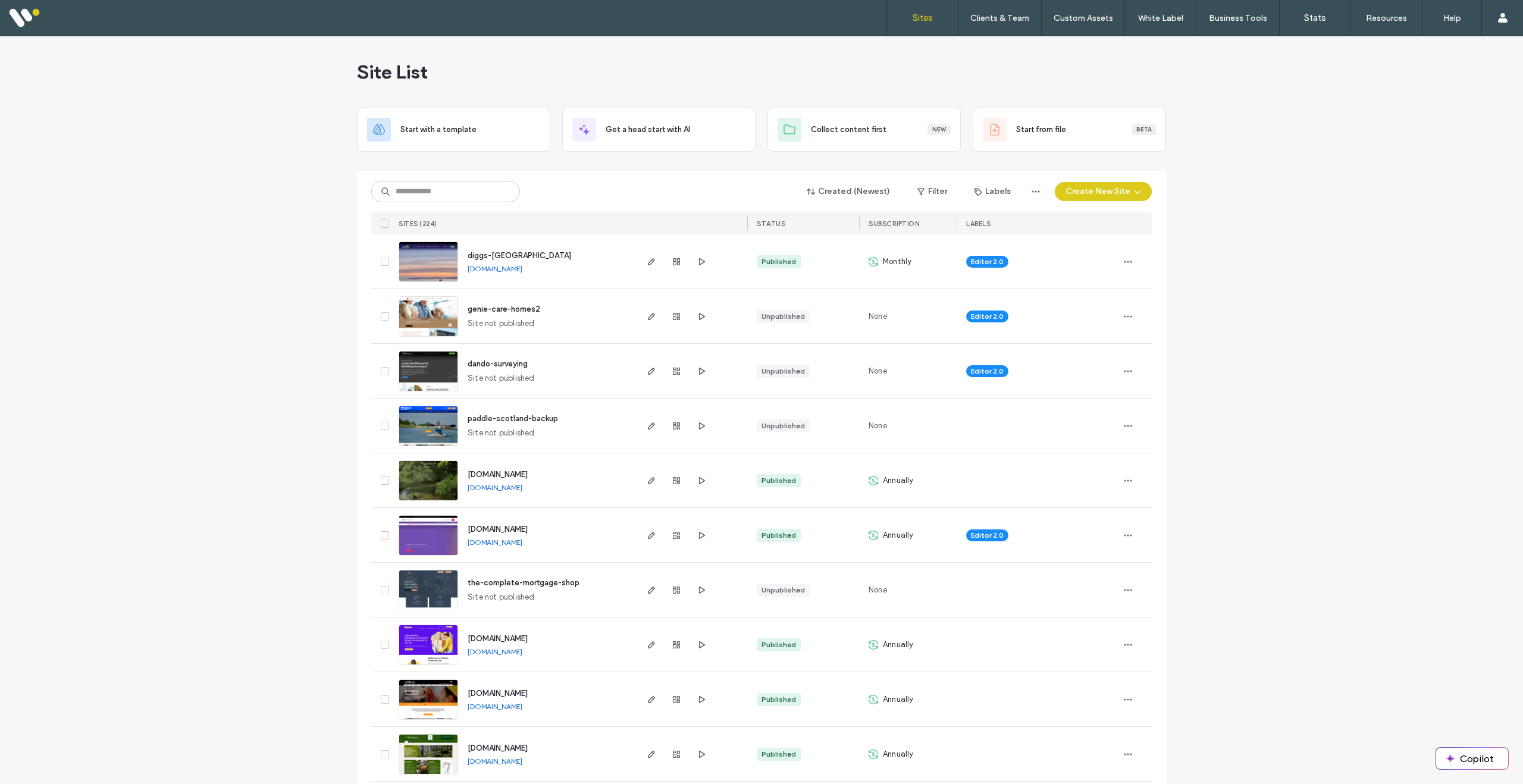
scroll to position [3, 0]
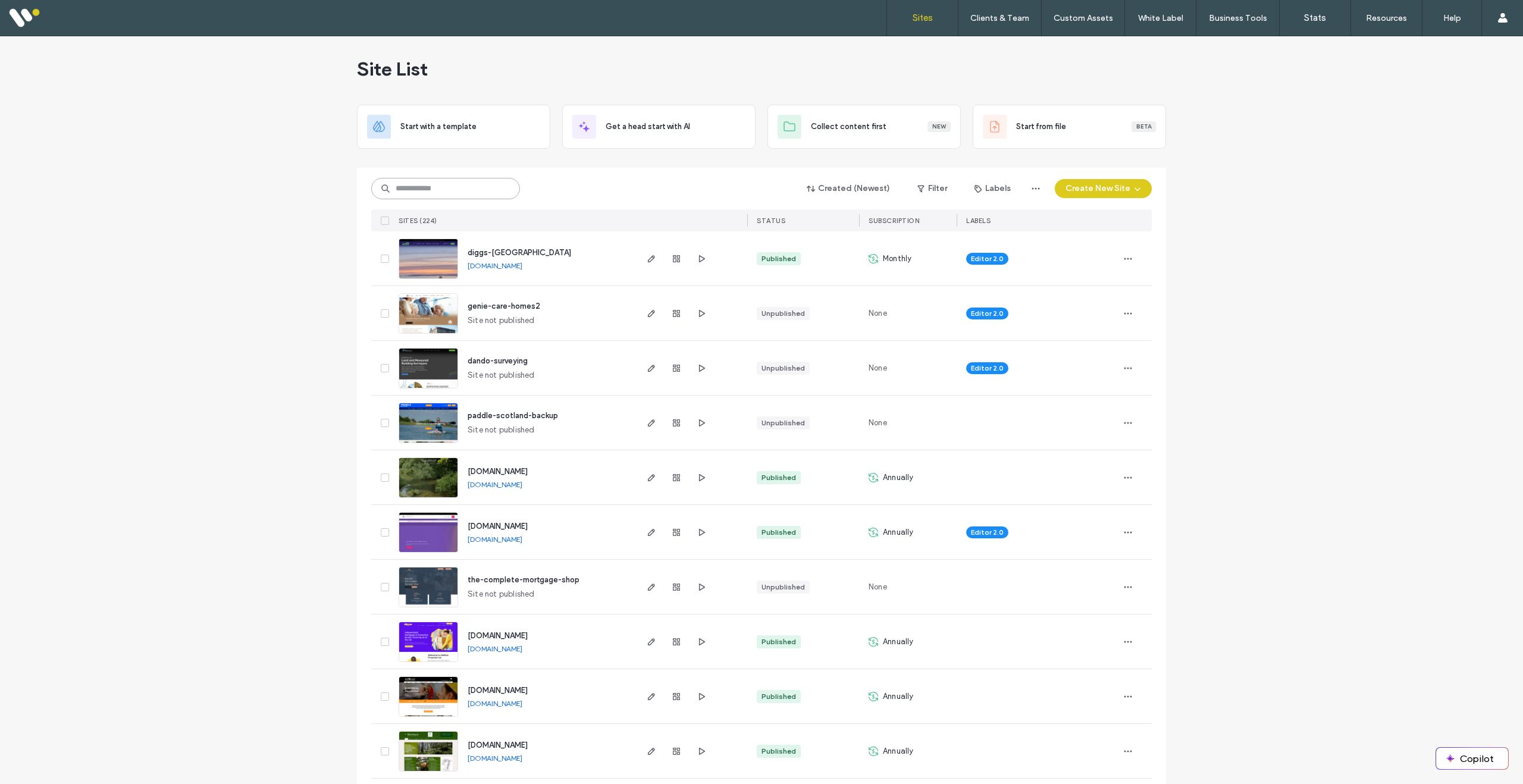
click at [473, 186] on input at bounding box center [446, 189] width 149 height 21
type input "******"
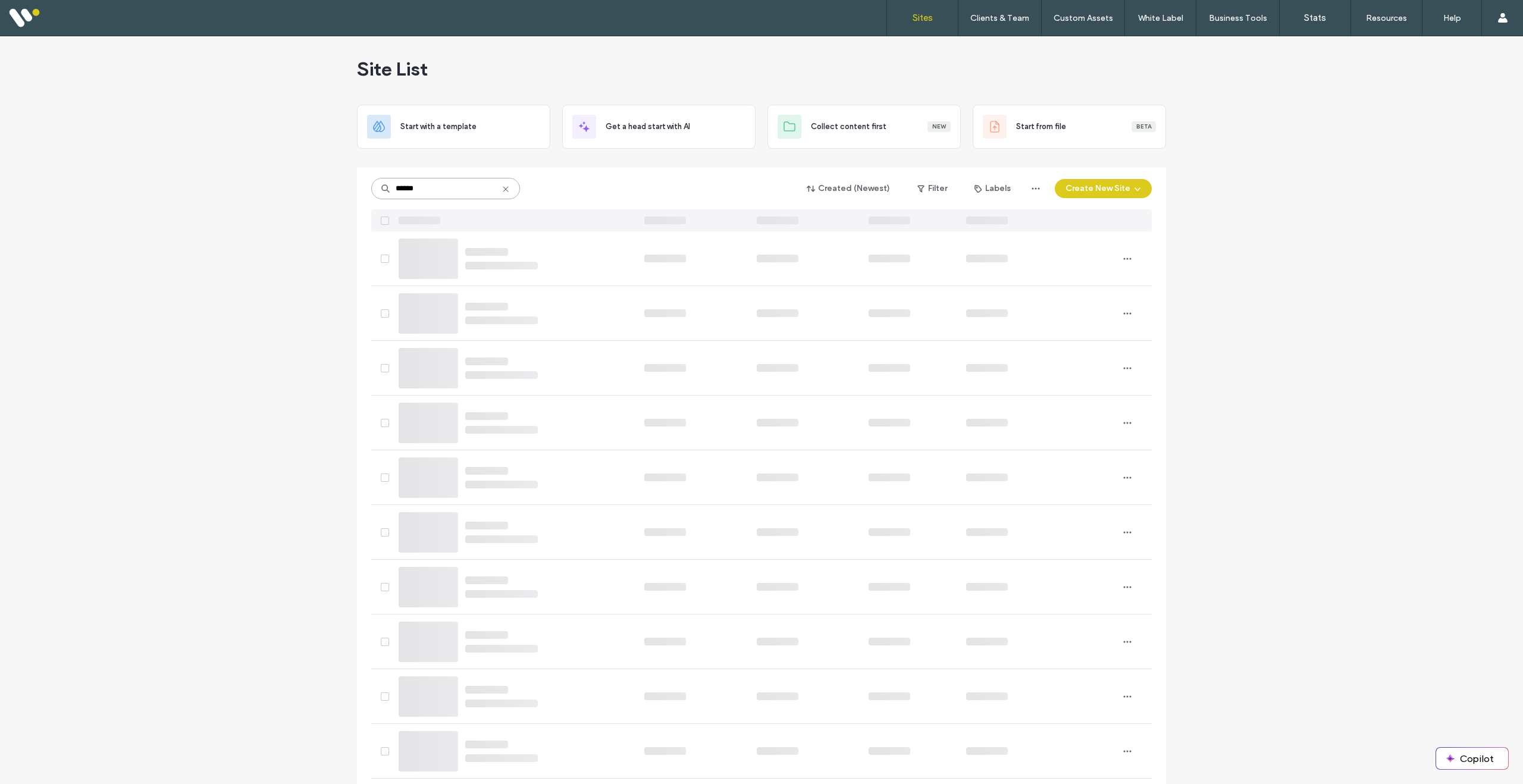
scroll to position [0, 0]
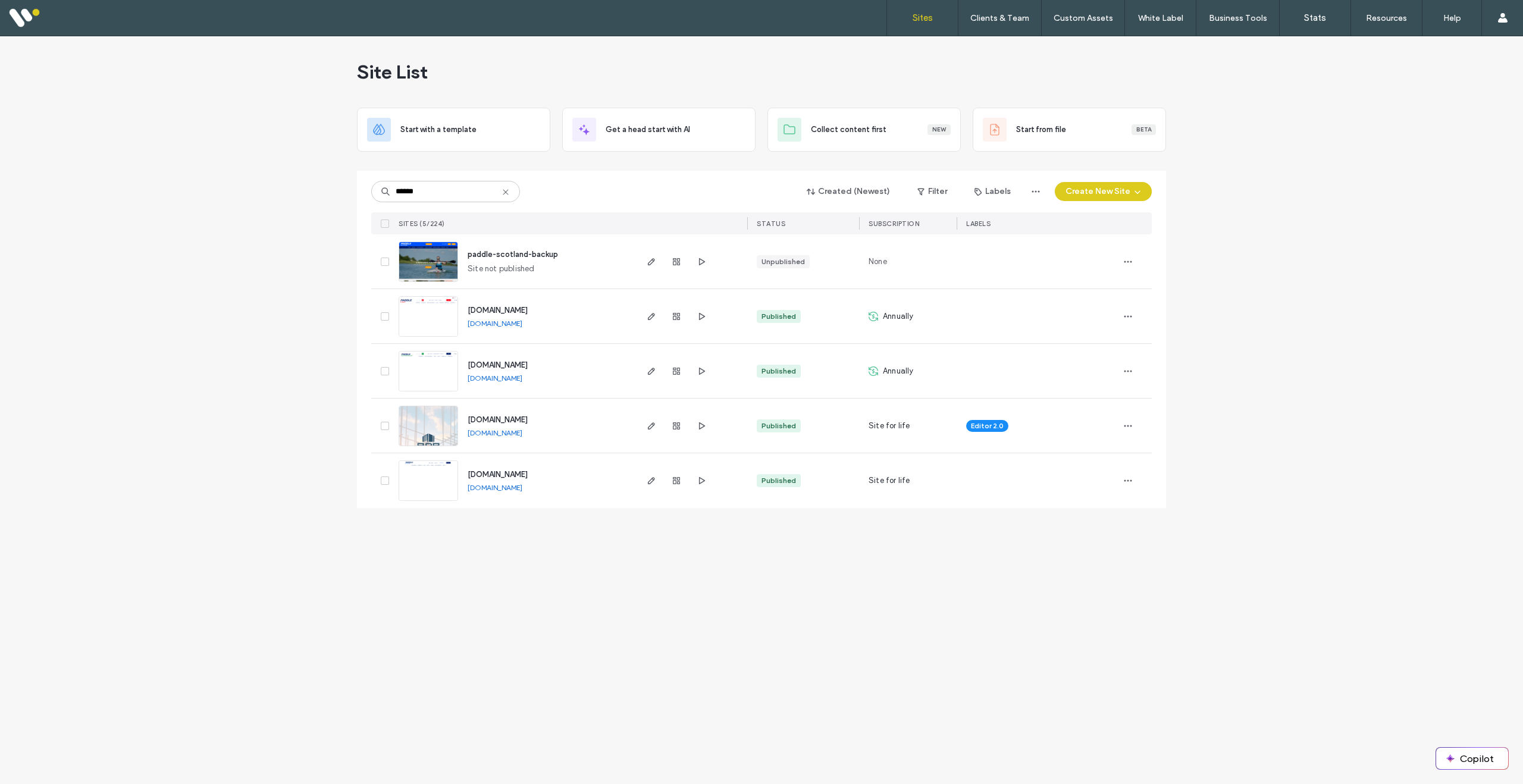
click at [429, 320] on img at bounding box center [428, 337] width 58 height 81
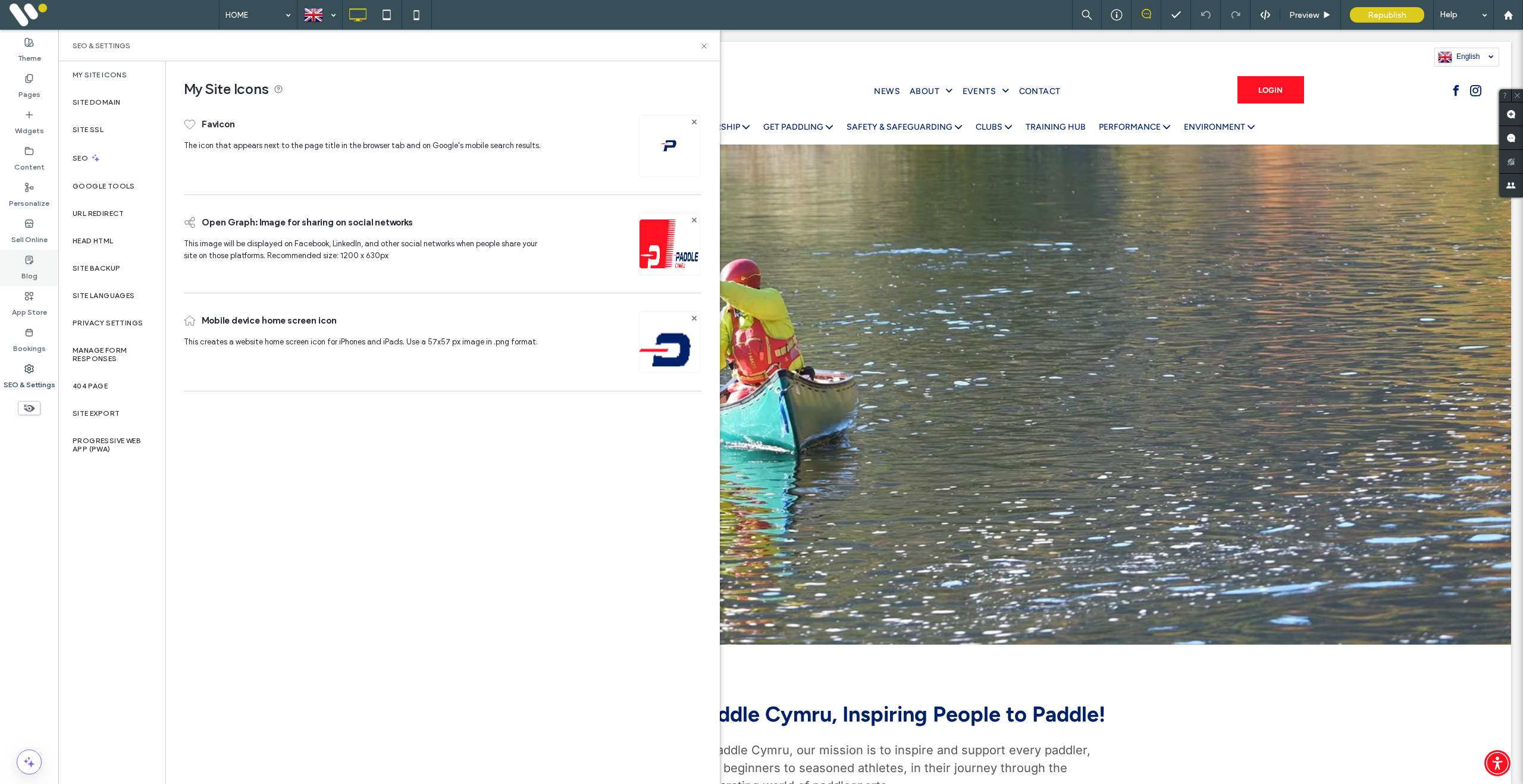
click at [24, 256] on icon at bounding box center [29, 260] width 10 height 10
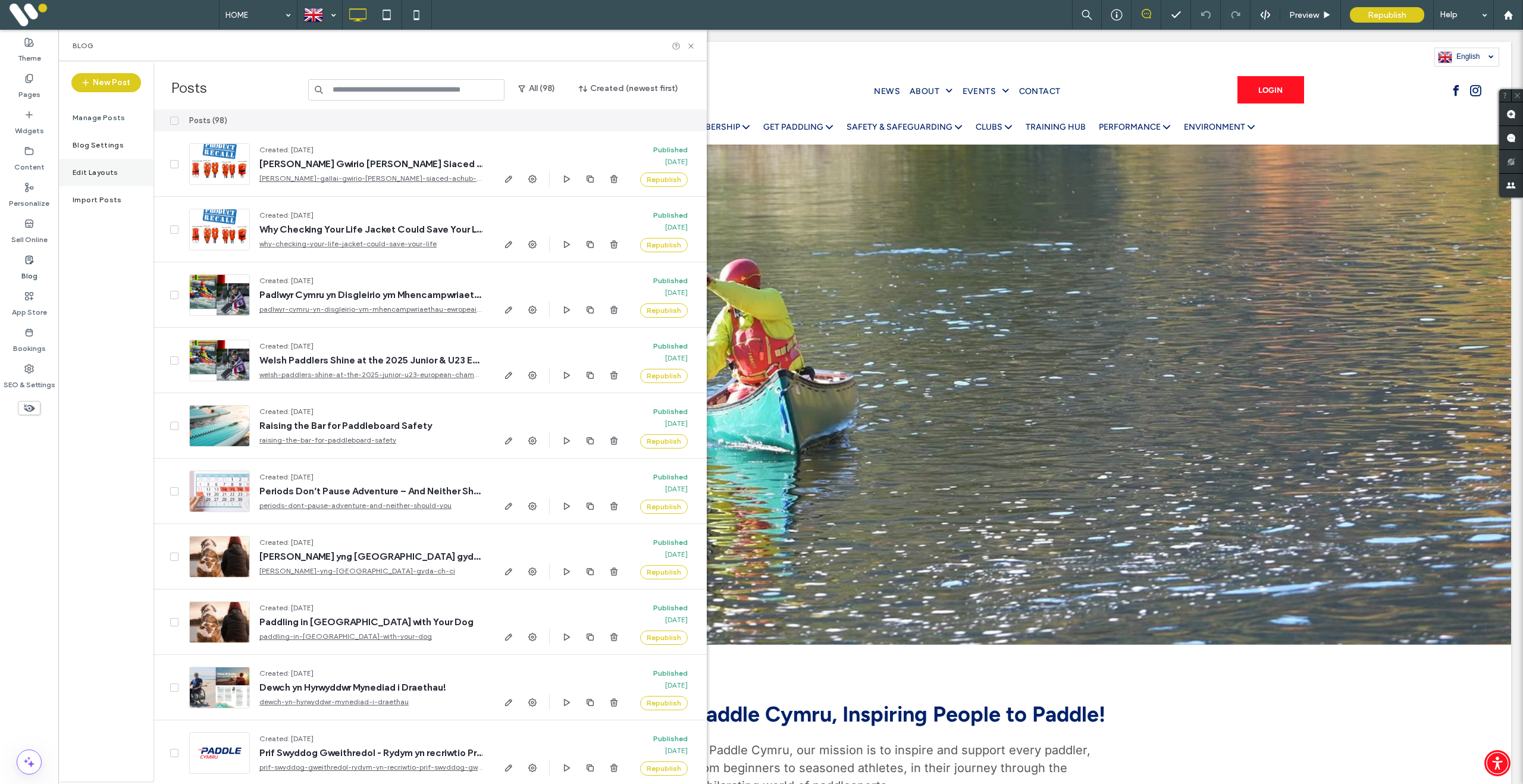
click at [98, 175] on label "Edit Layouts" at bounding box center [95, 172] width 46 height 8
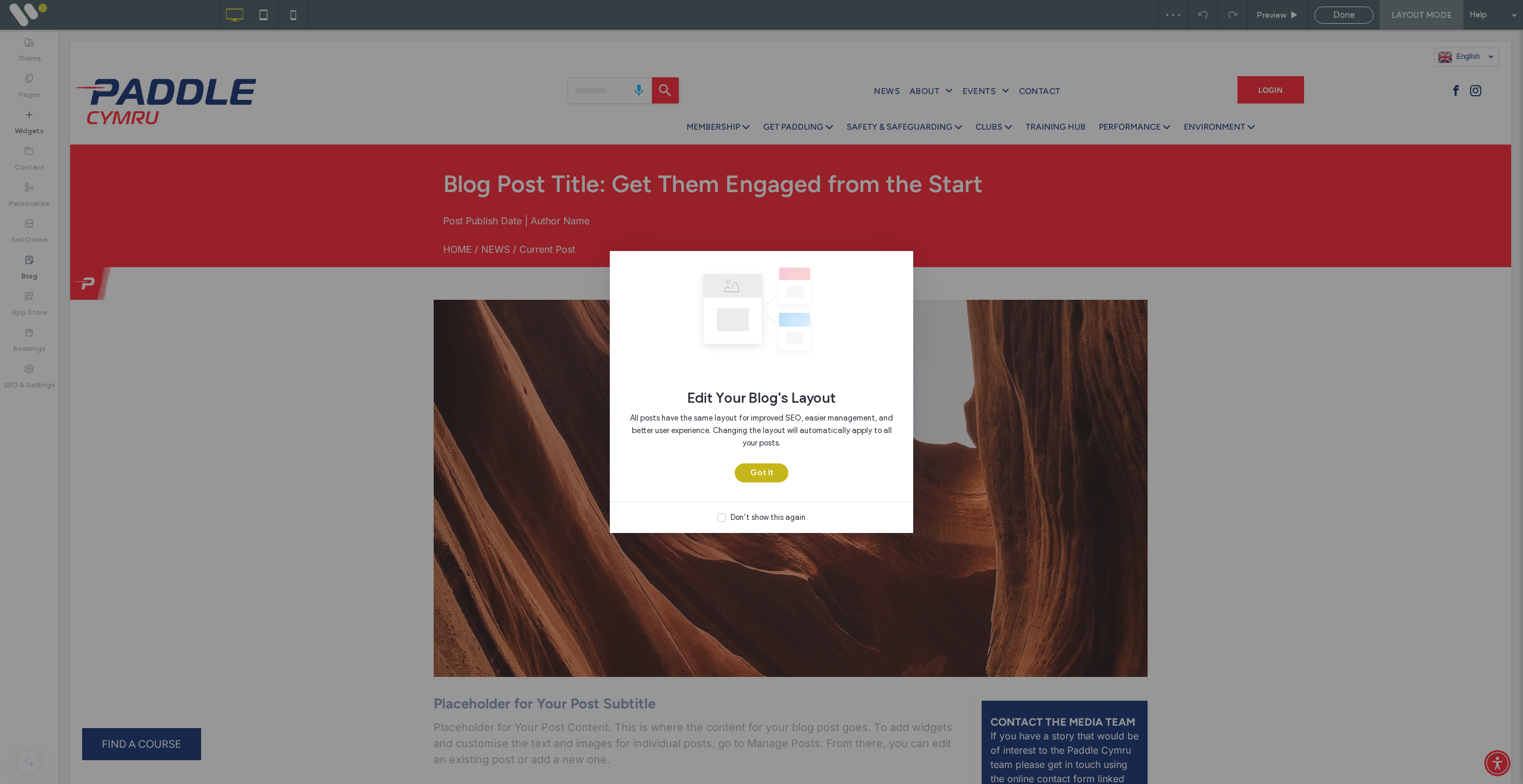
click at [762, 480] on button "Got It" at bounding box center [762, 473] width 54 height 19
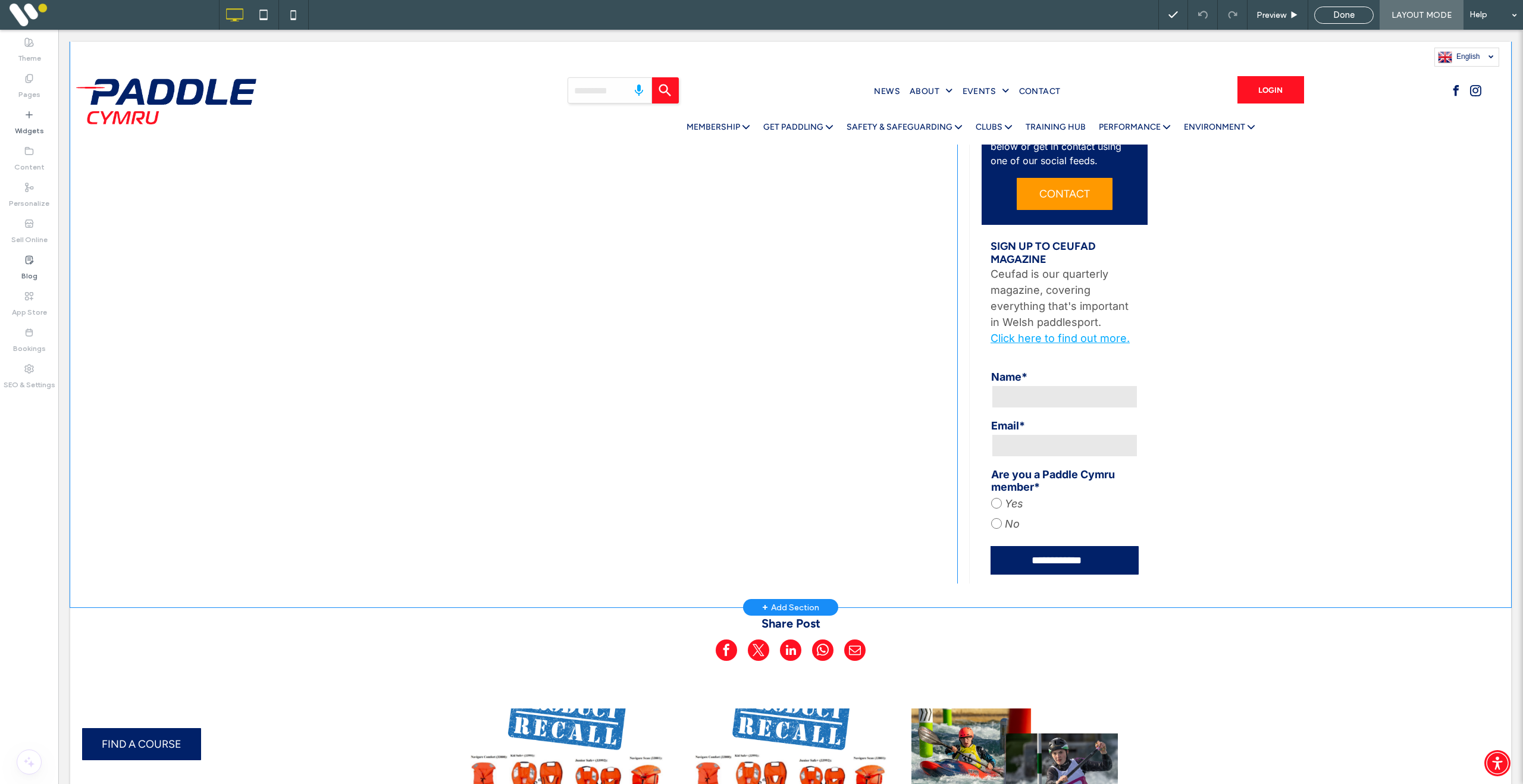
scroll to position [648, 0]
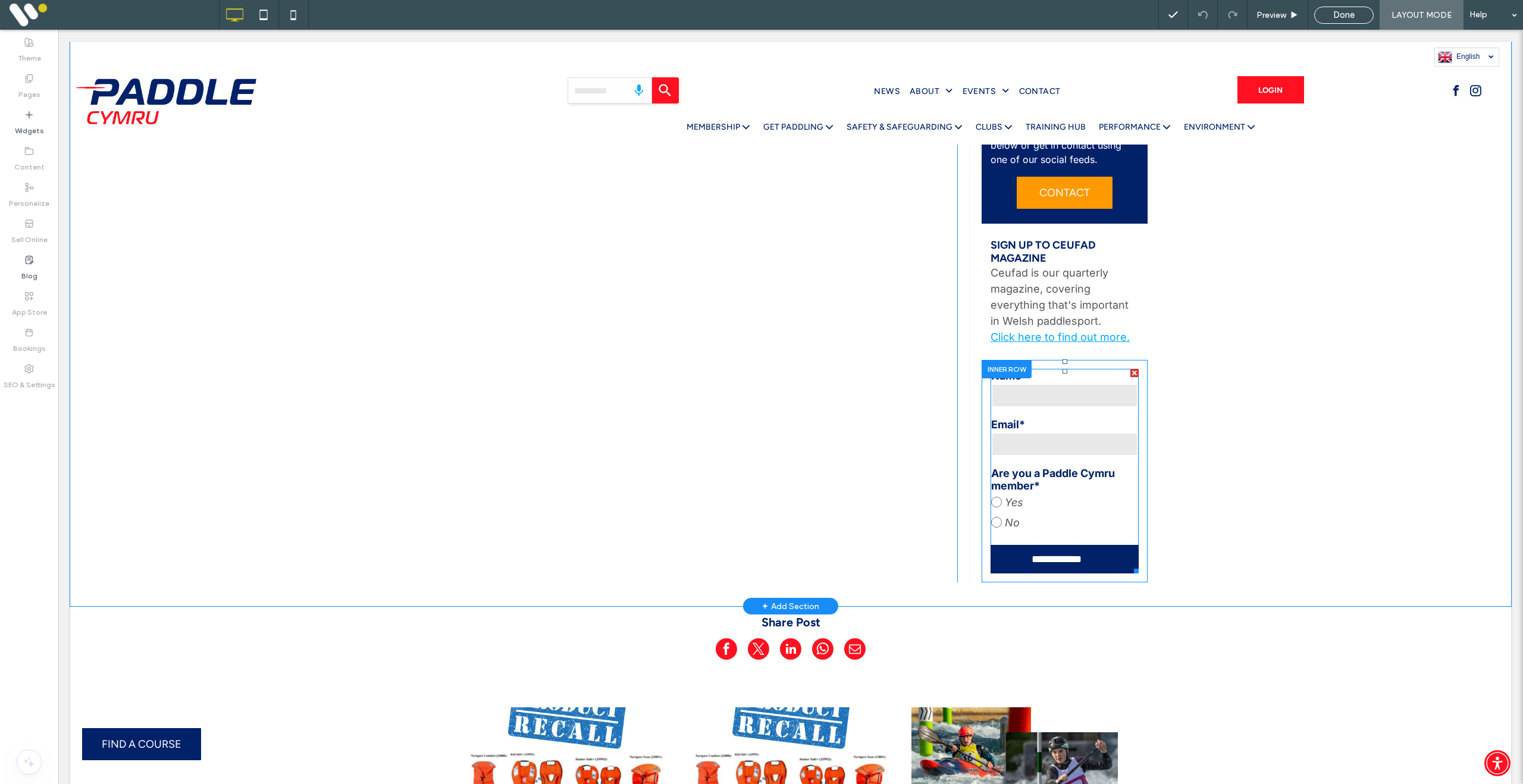
click at [1093, 424] on label "Email*" at bounding box center [1065, 424] width 147 height 13
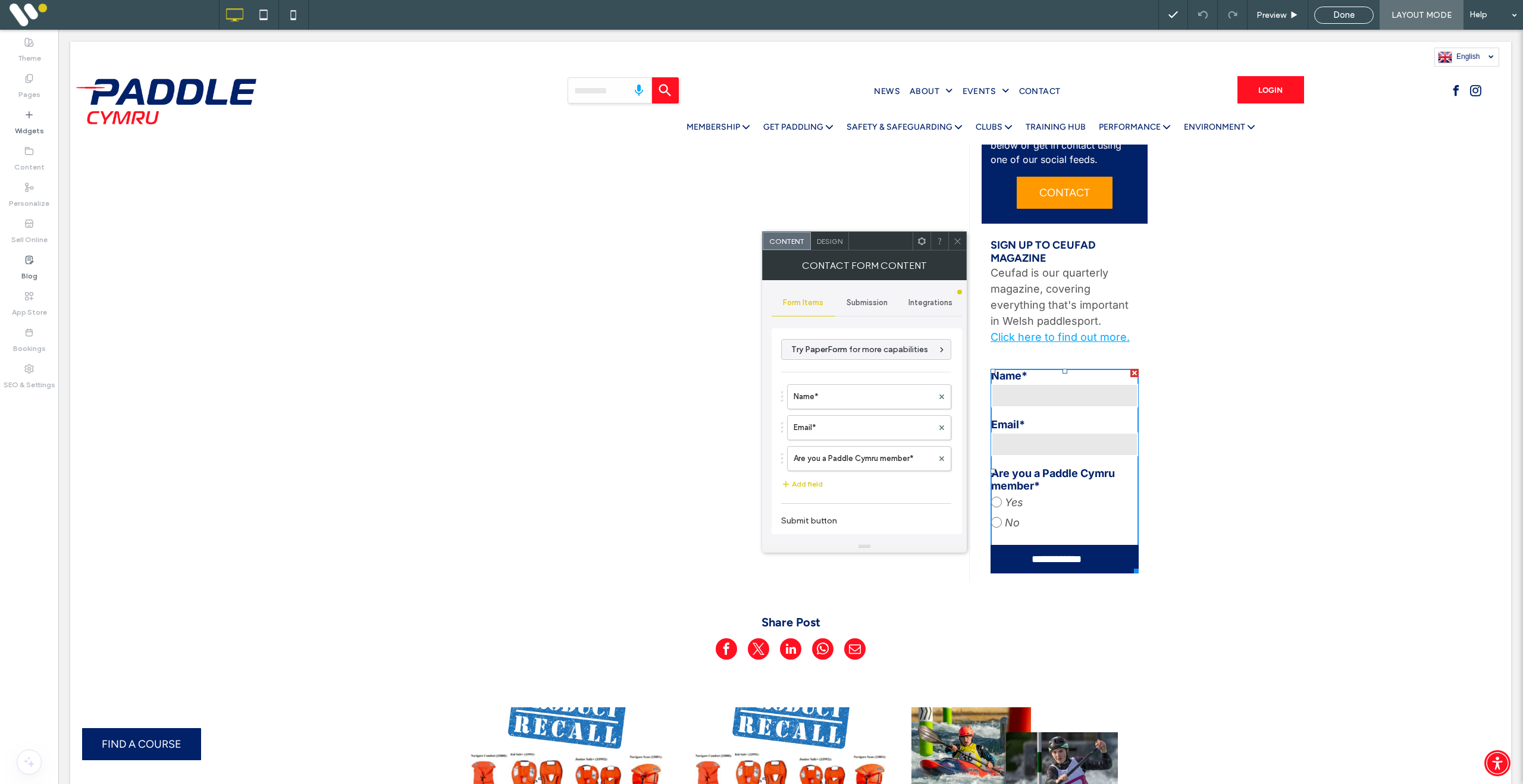
click at [872, 306] on span "Submission" at bounding box center [868, 303] width 41 height 10
click at [860, 357] on label "New submission notification" at bounding box center [867, 358] width 158 height 24
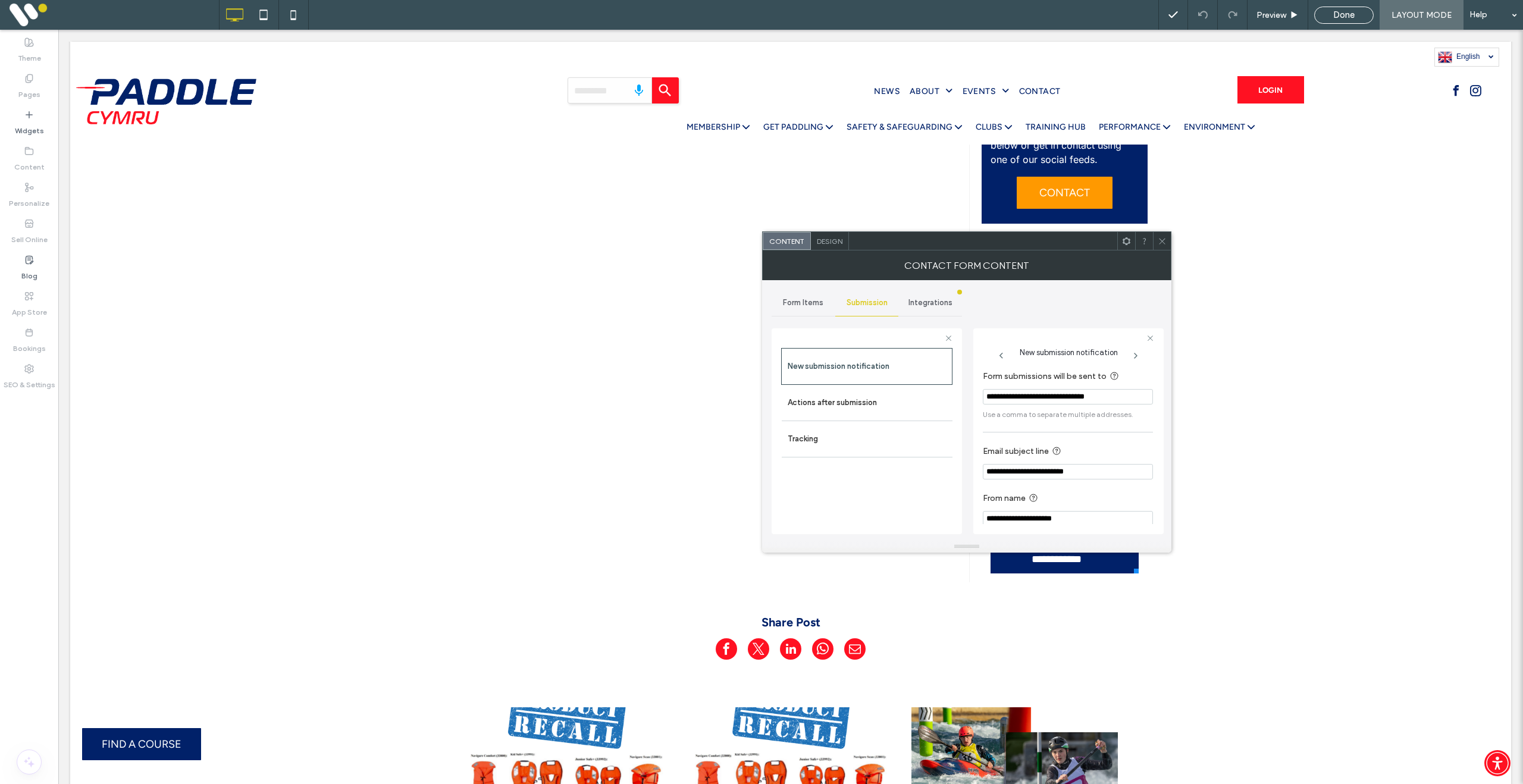
scroll to position [12, 0]
click at [840, 403] on label "Actions after submission" at bounding box center [867, 403] width 158 height 24
click at [868, 366] on label "New submission notification" at bounding box center [867, 366] width 158 height 24
click at [1165, 243] on icon at bounding box center [1162, 241] width 9 height 9
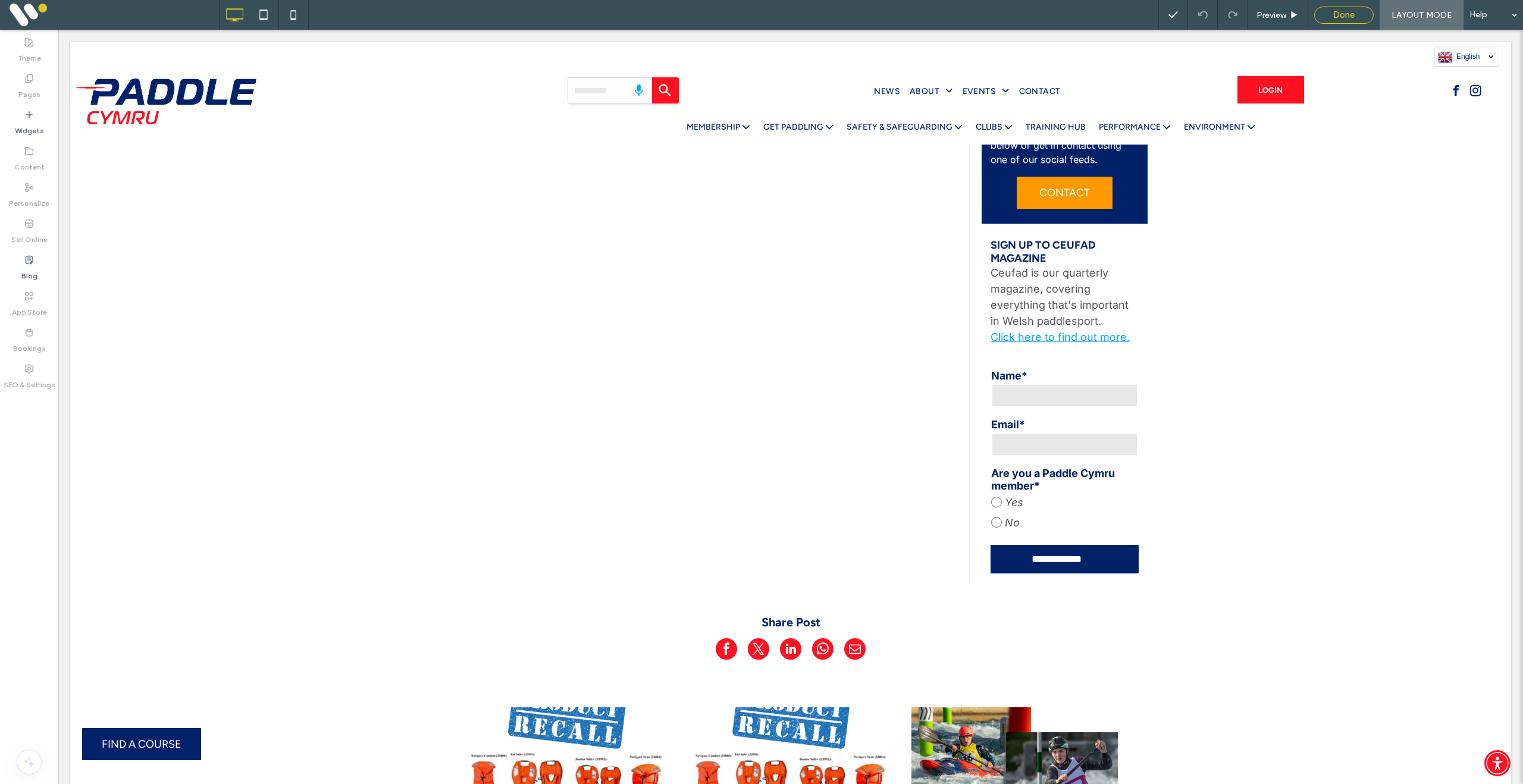
click at [1347, 21] on div "Done" at bounding box center [1344, 14] width 59 height 17
click at [1339, 18] on span "Done" at bounding box center [1344, 15] width 21 height 11
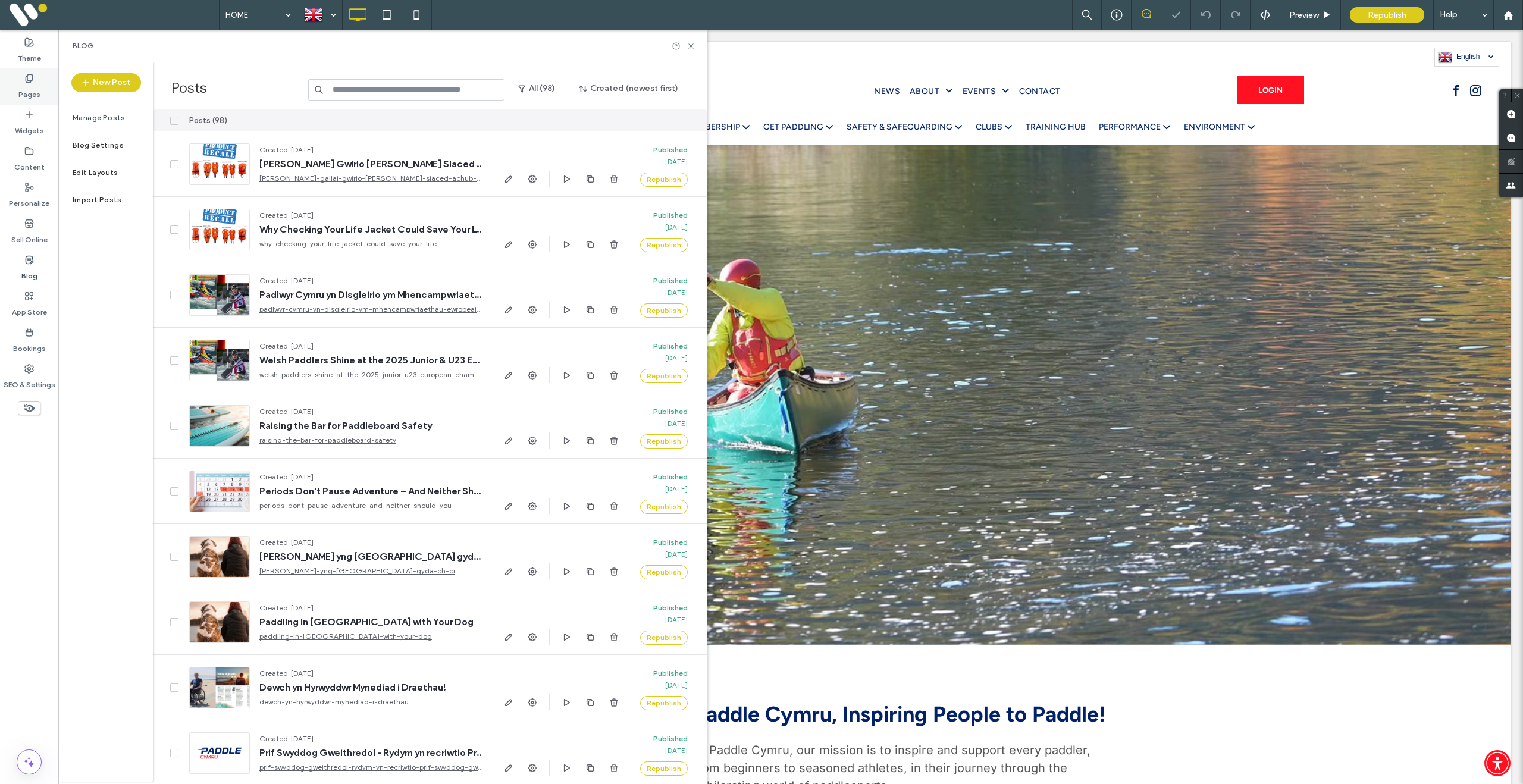
click at [38, 89] on label "Pages" at bounding box center [30, 91] width 22 height 17
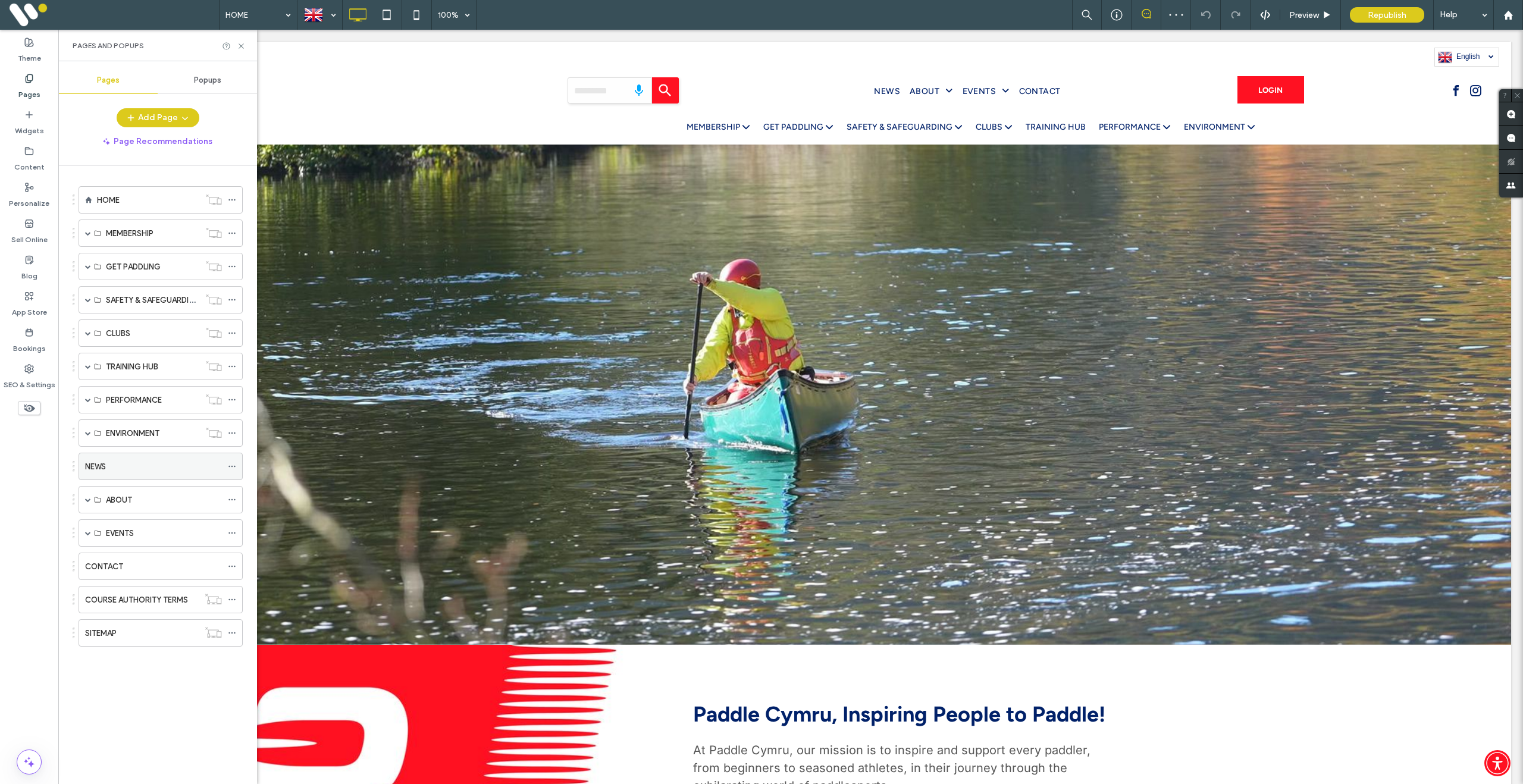
click at [118, 464] on div "NEWS" at bounding box center [153, 466] width 137 height 13
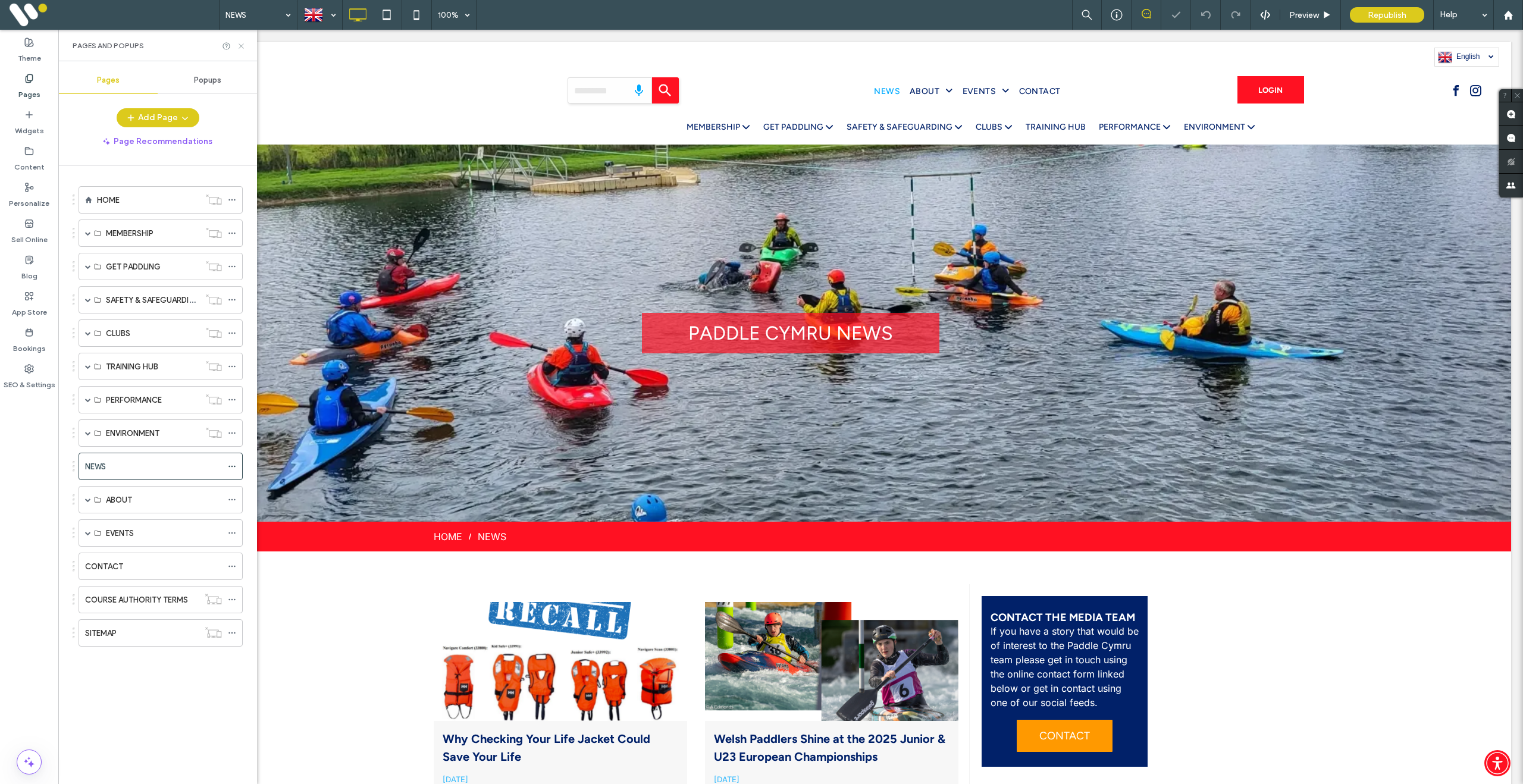
drag, startPoint x: 242, startPoint y: 47, endPoint x: 184, endPoint y: 18, distance: 64.8
click at [242, 47] on icon at bounding box center [241, 47] width 9 height 9
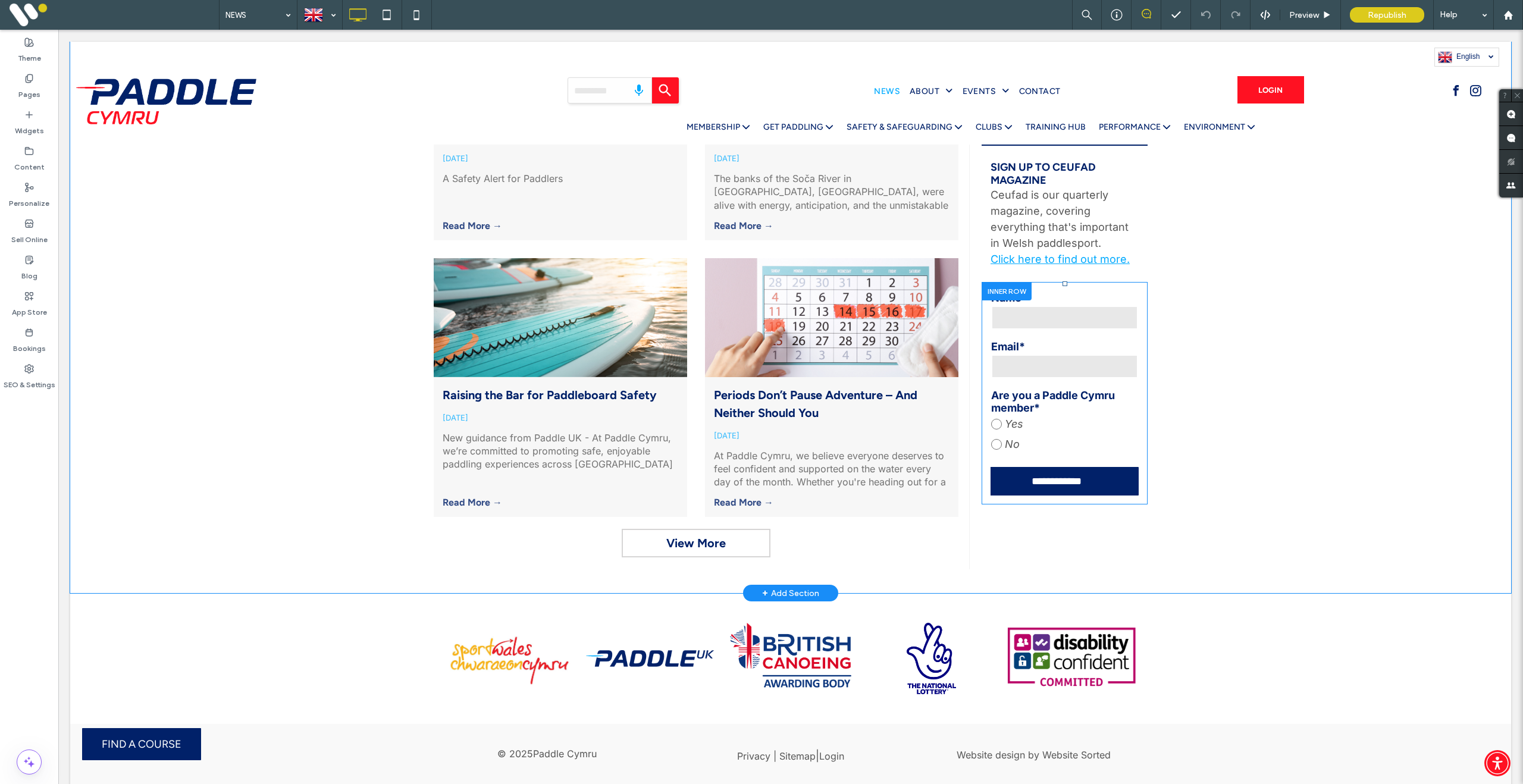
scroll to position [626, 0]
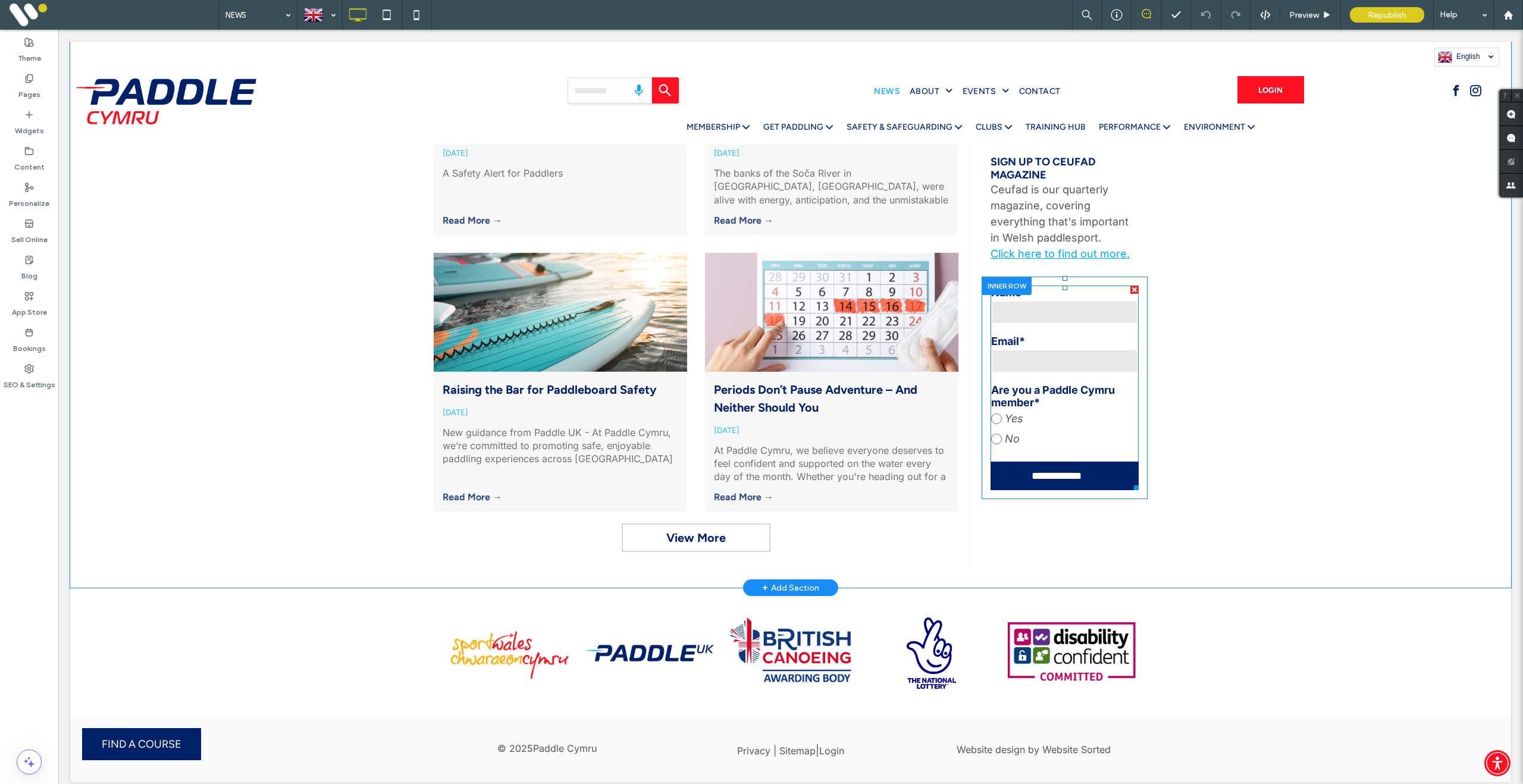
click at [1080, 318] on input "text" at bounding box center [1065, 312] width 147 height 24
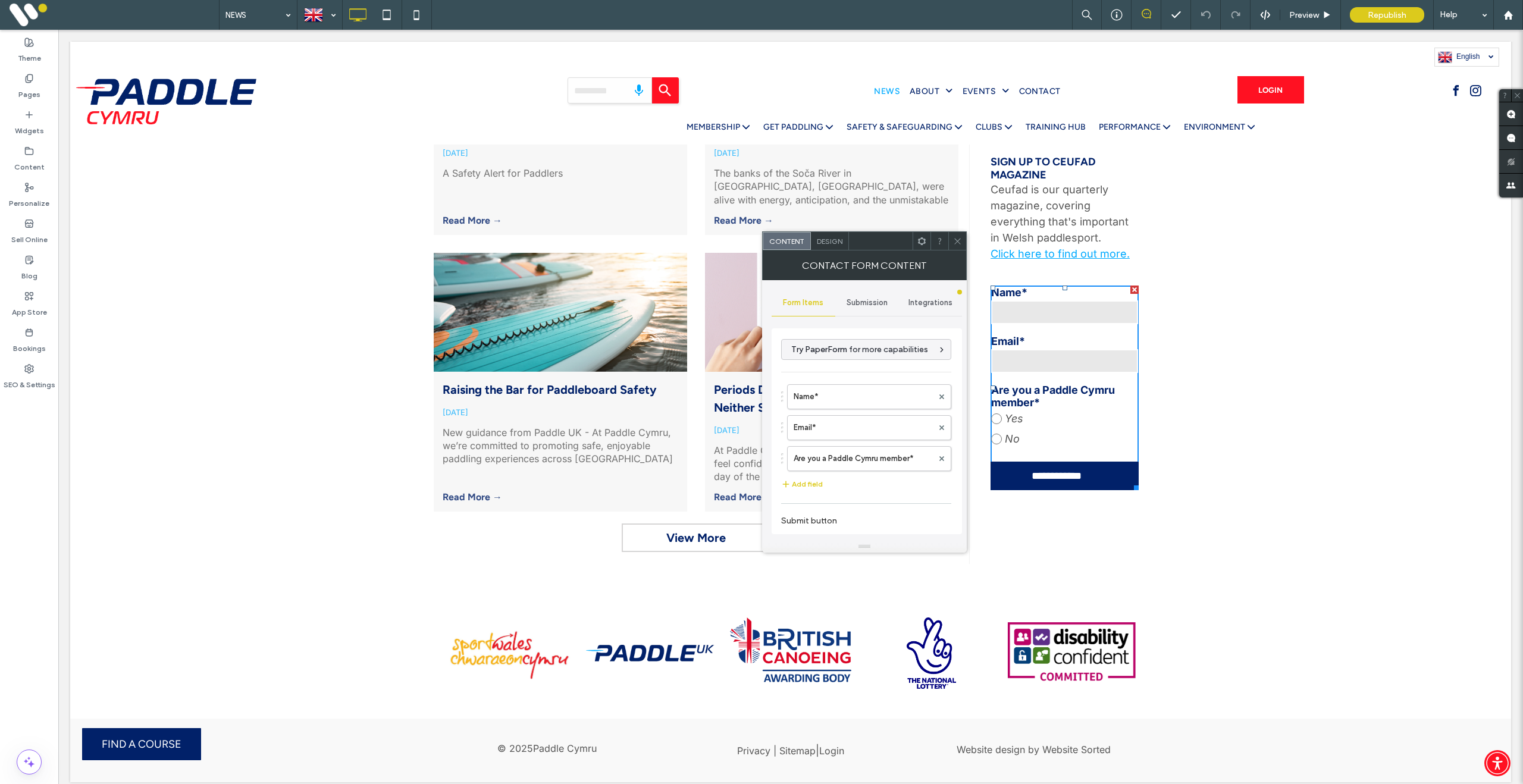
click at [865, 303] on span "Submission" at bounding box center [868, 303] width 41 height 10
click at [865, 362] on label "New submission notification" at bounding box center [867, 358] width 158 height 24
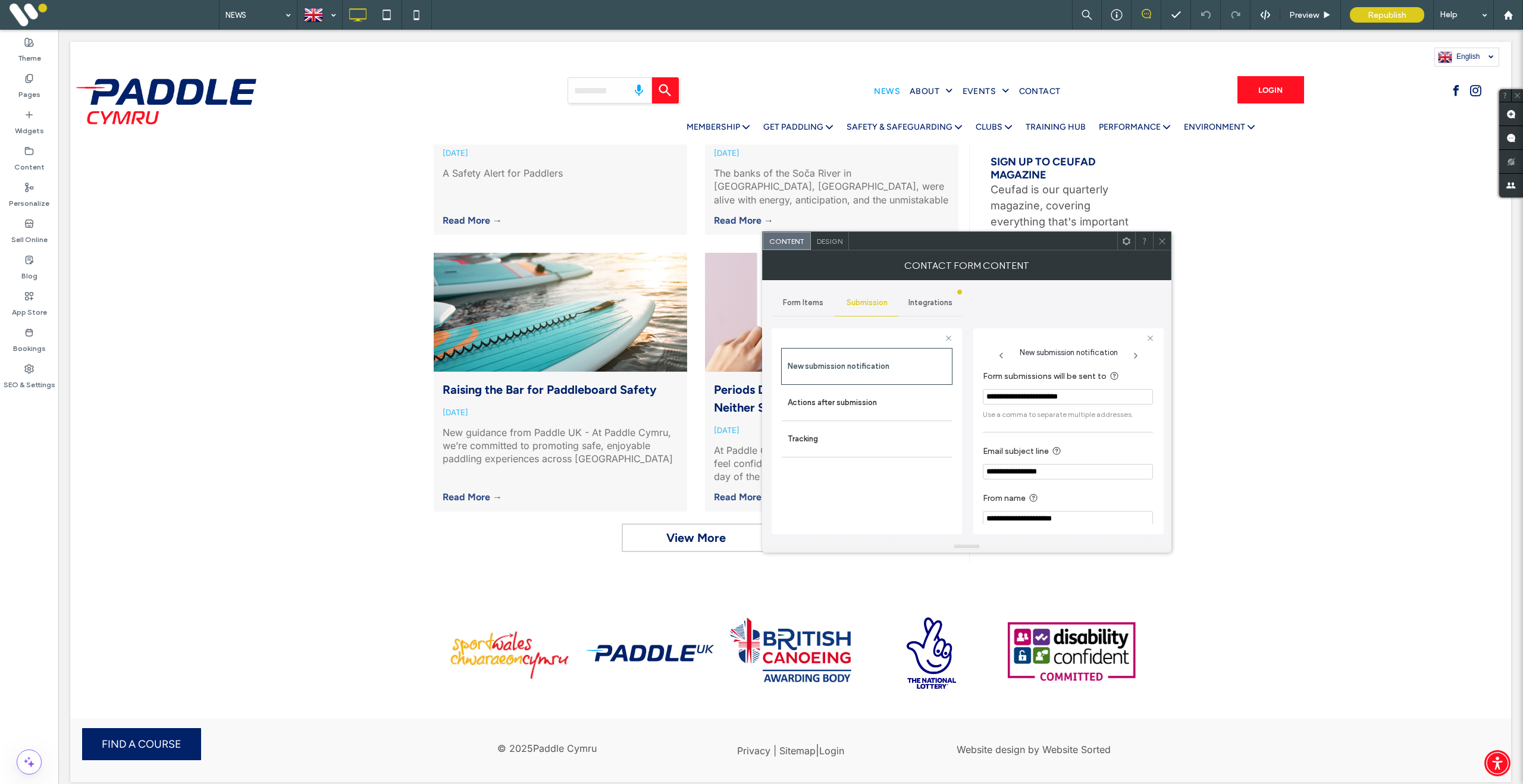
scroll to position [12, 0]
drag, startPoint x: 1086, startPoint y: 464, endPoint x: 943, endPoint y: 446, distance: 144.1
click at [943, 446] on div "**********" at bounding box center [867, 429] width 191 height 221
click at [1162, 245] on span at bounding box center [1162, 241] width 9 height 18
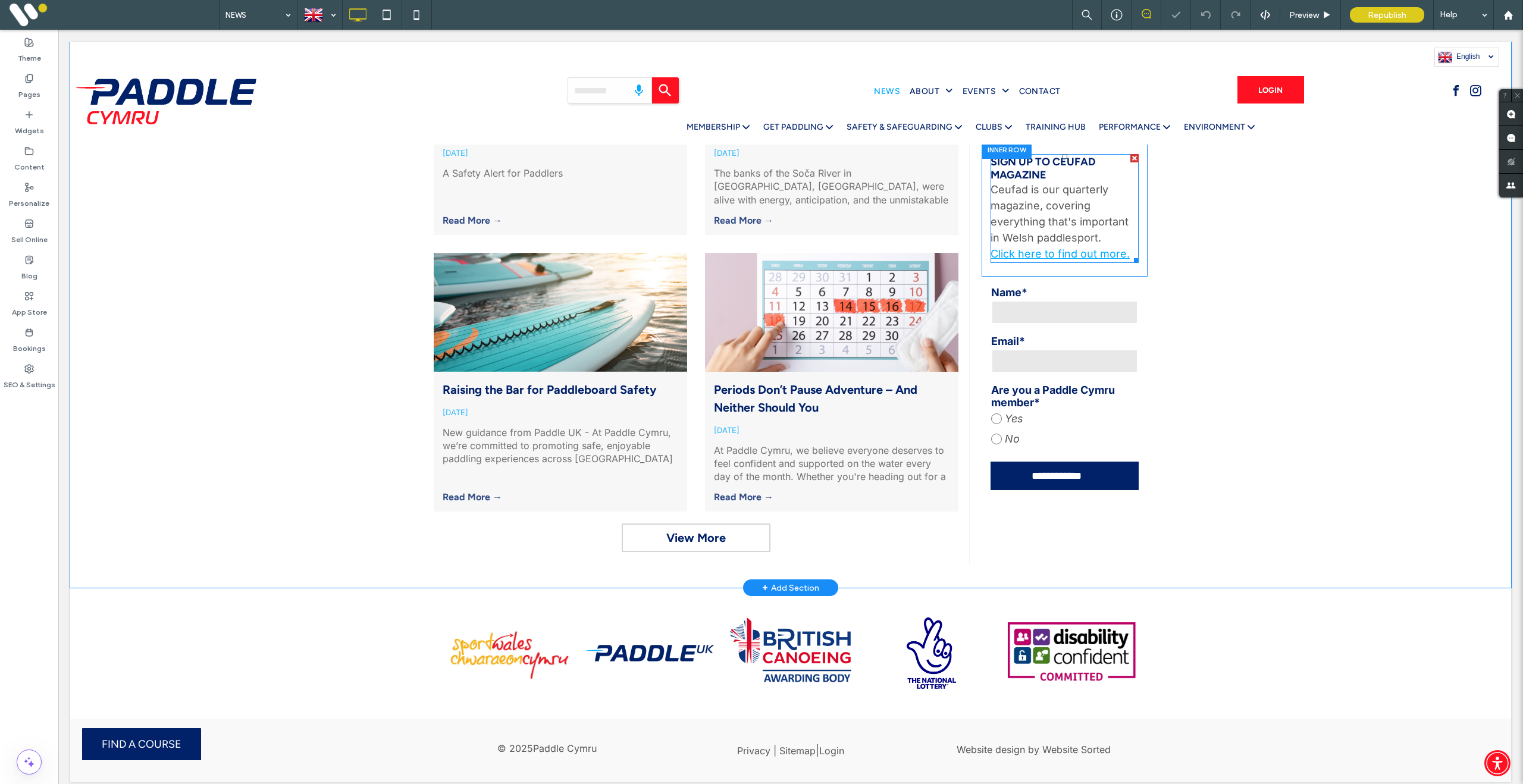
click at [999, 164] on span "SIGN UP TO CEUFAD MAGAZINE" at bounding box center [1043, 167] width 106 height 26
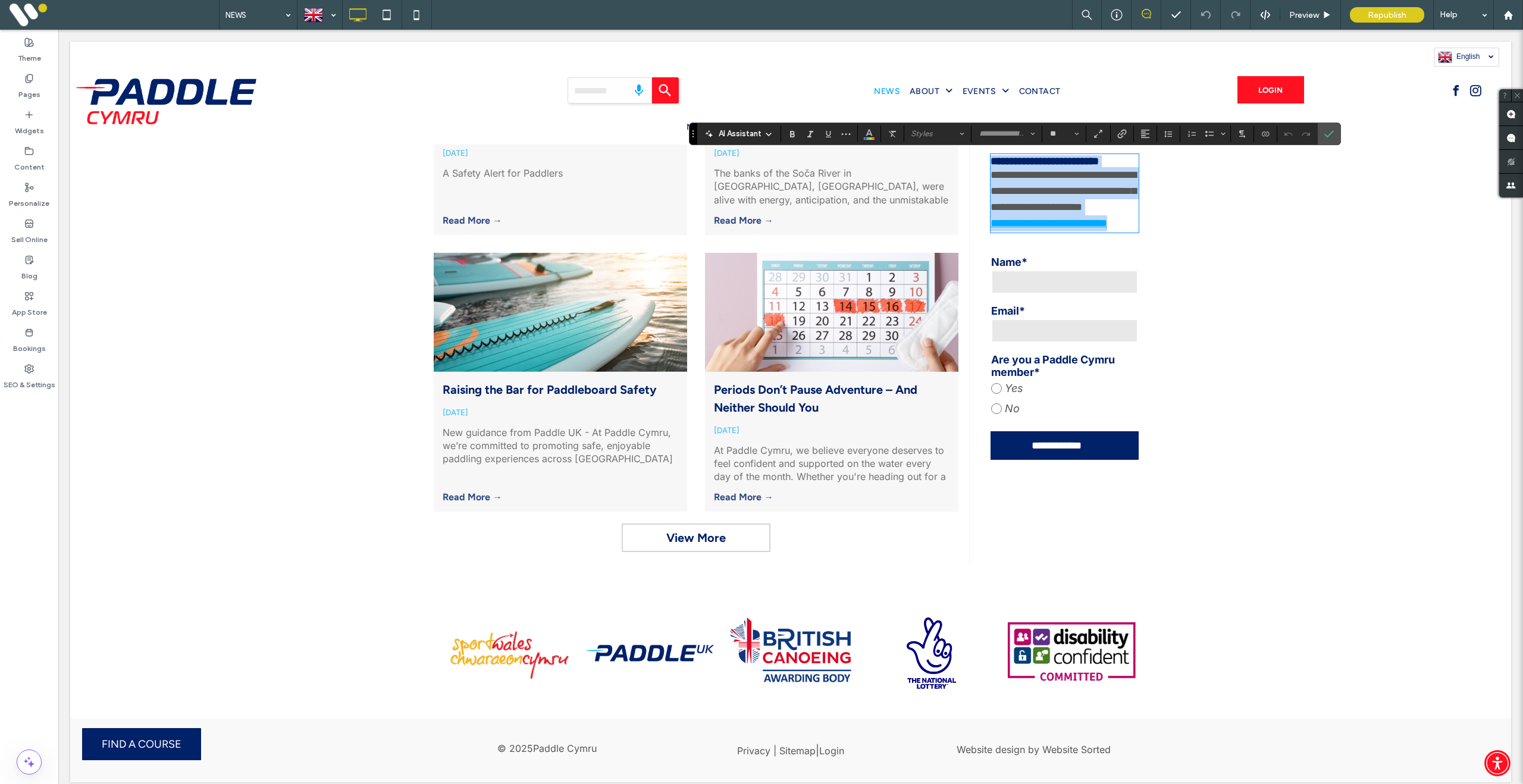
click at [1005, 164] on span "**********" at bounding box center [1044, 161] width 108 height 11
type input "*******"
drag, startPoint x: 994, startPoint y: 160, endPoint x: 1055, endPoint y: 167, distance: 61.4
click at [1055, 166] on span "**********" at bounding box center [1044, 161] width 108 height 11
drag, startPoint x: 1051, startPoint y: 175, endPoint x: 1004, endPoint y: 165, distance: 48.1
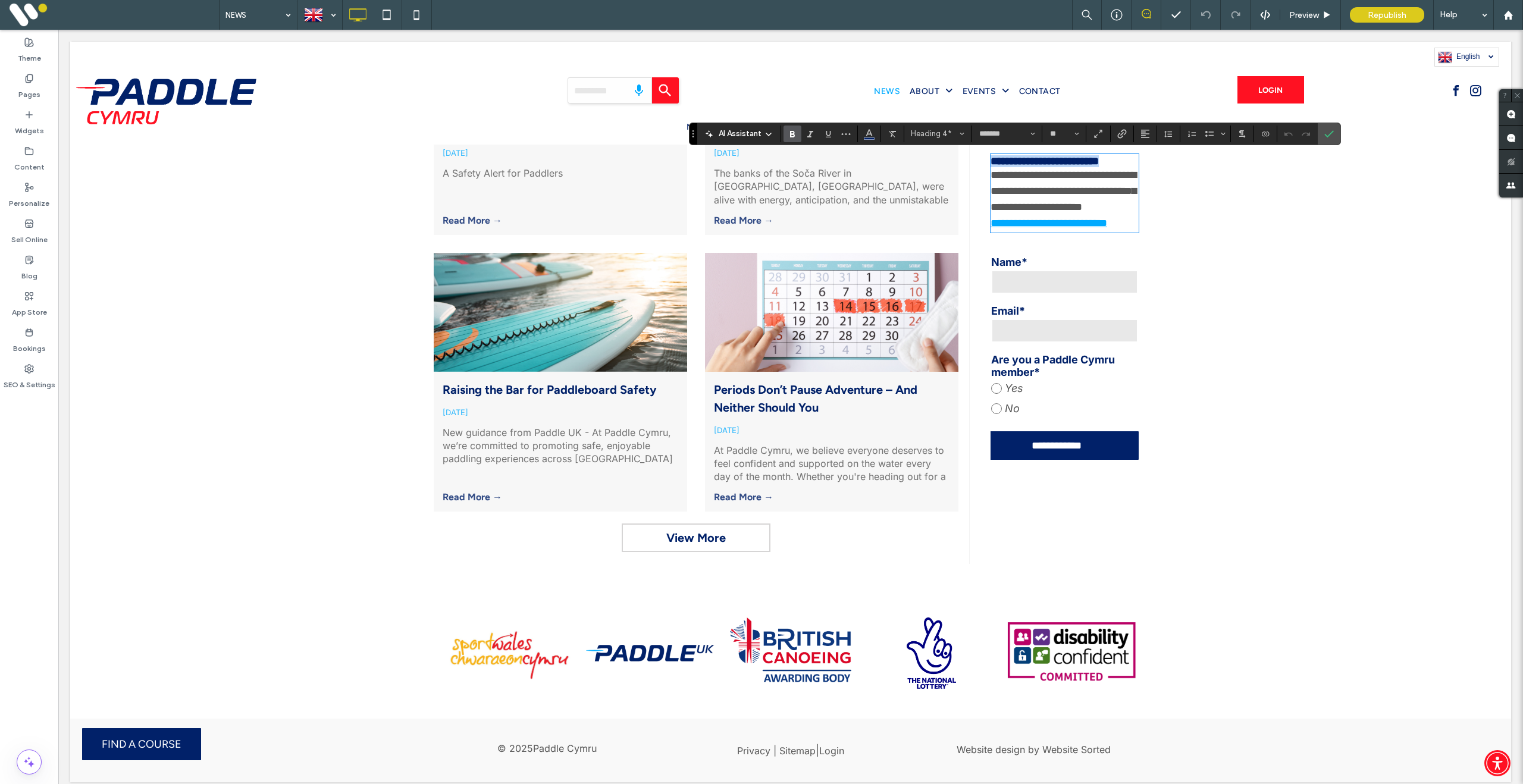
click at [976, 158] on div "**********" at bounding box center [1057, 260] width 178 height 606
copy span "**********"
click at [1334, 137] on icon "Confirm" at bounding box center [1329, 133] width 10 height 10
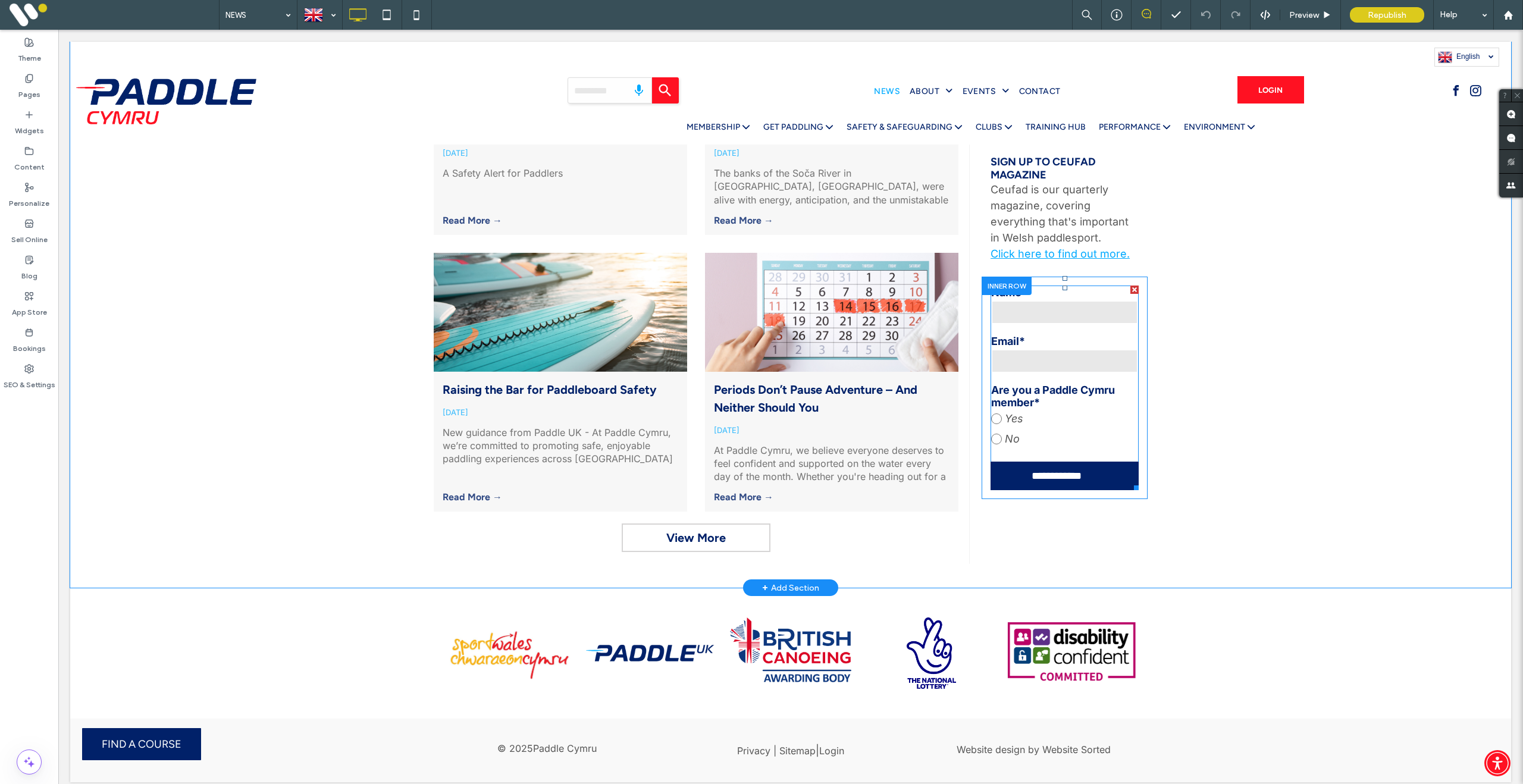
click at [1044, 386] on label "Are you a Paddle Cymru member*" at bounding box center [1065, 396] width 147 height 25
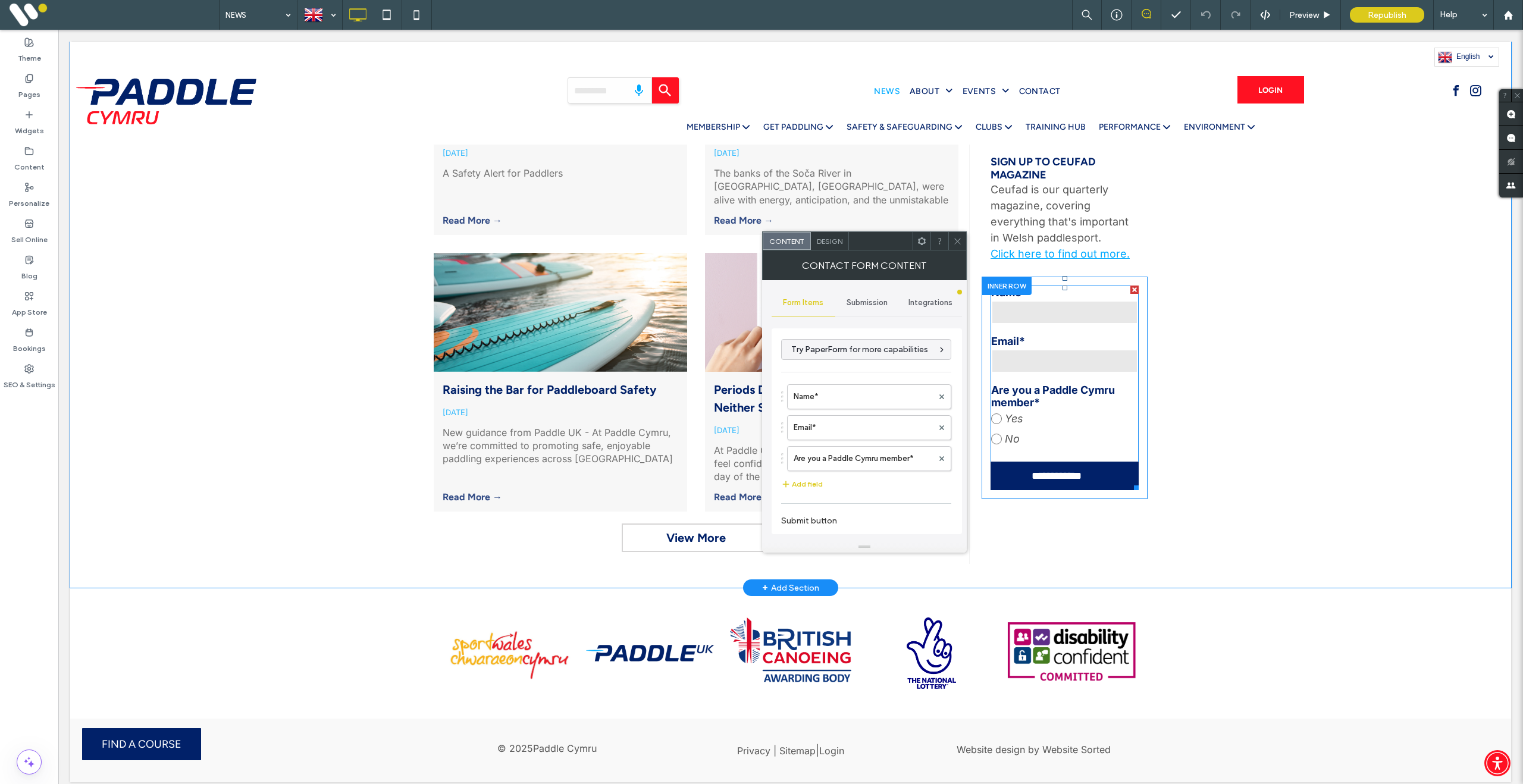
type input "**********"
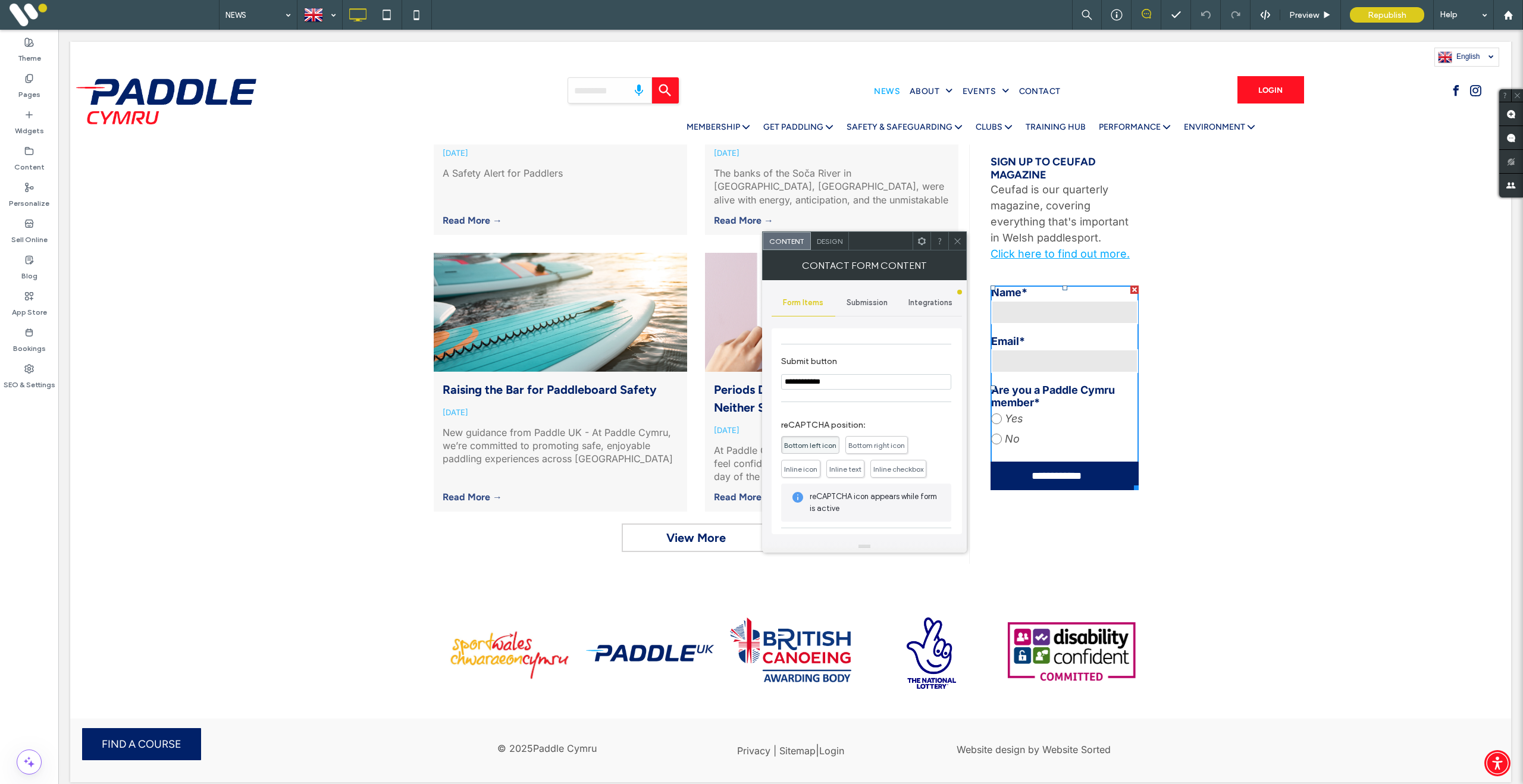
scroll to position [162, 0]
click at [875, 306] on span "Submission" at bounding box center [868, 303] width 41 height 10
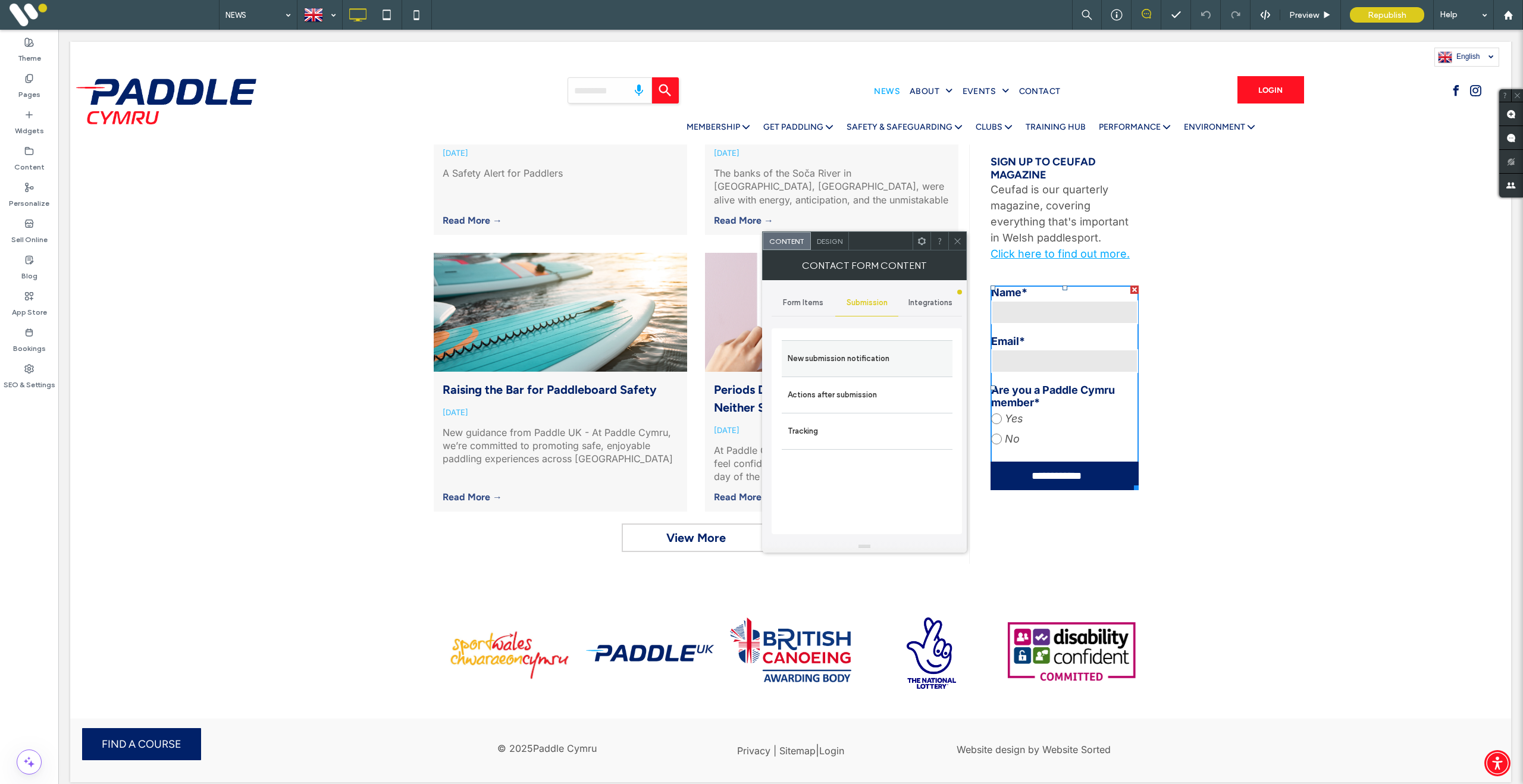
click at [863, 357] on label "New submission notification" at bounding box center [867, 358] width 158 height 24
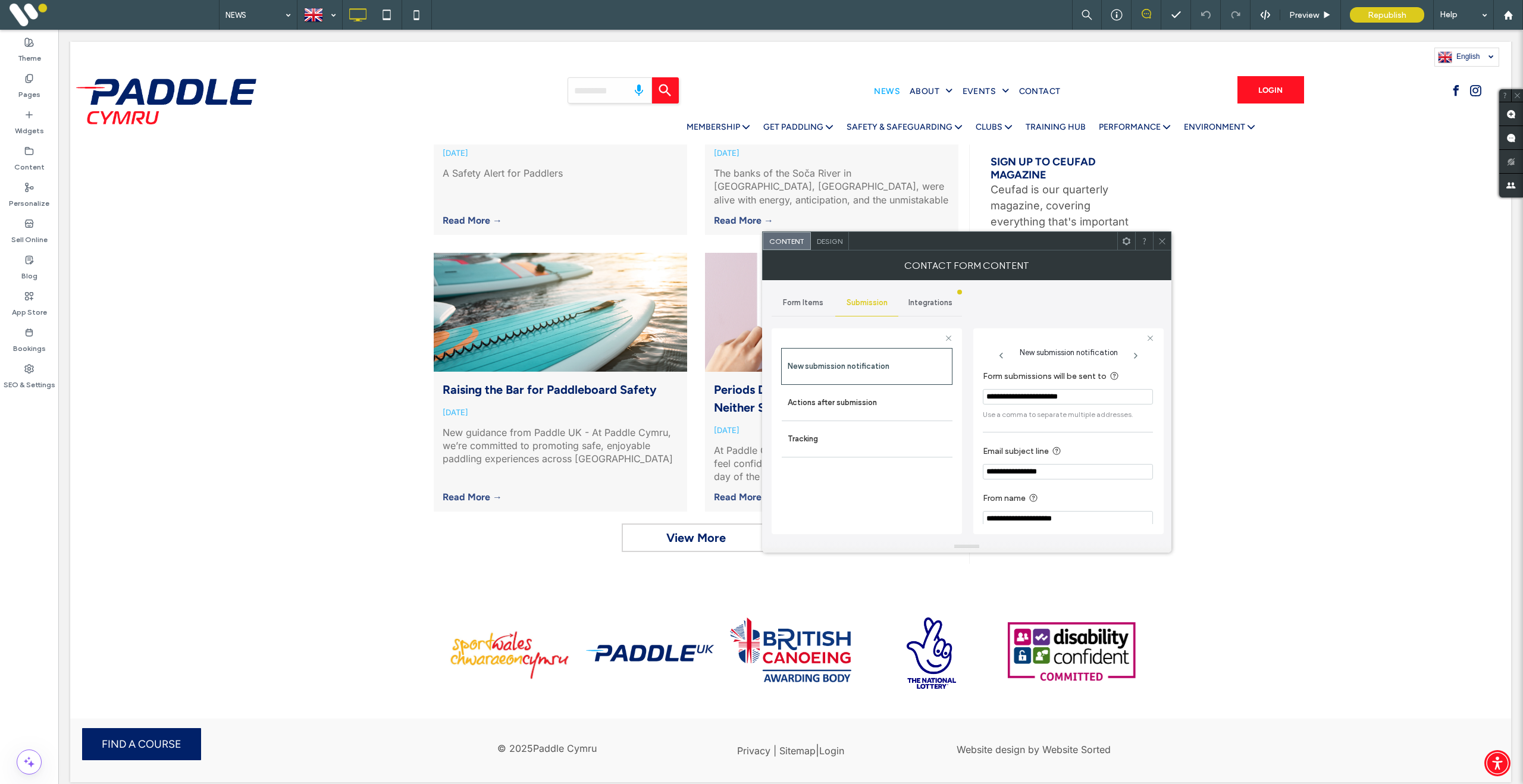
drag, startPoint x: 1068, startPoint y: 473, endPoint x: 941, endPoint y: 458, distance: 127.9
click at [941, 458] on div "**********" at bounding box center [867, 429] width 191 height 221
paste input "*********"
type input "**********"
click at [1164, 244] on icon at bounding box center [1162, 241] width 9 height 9
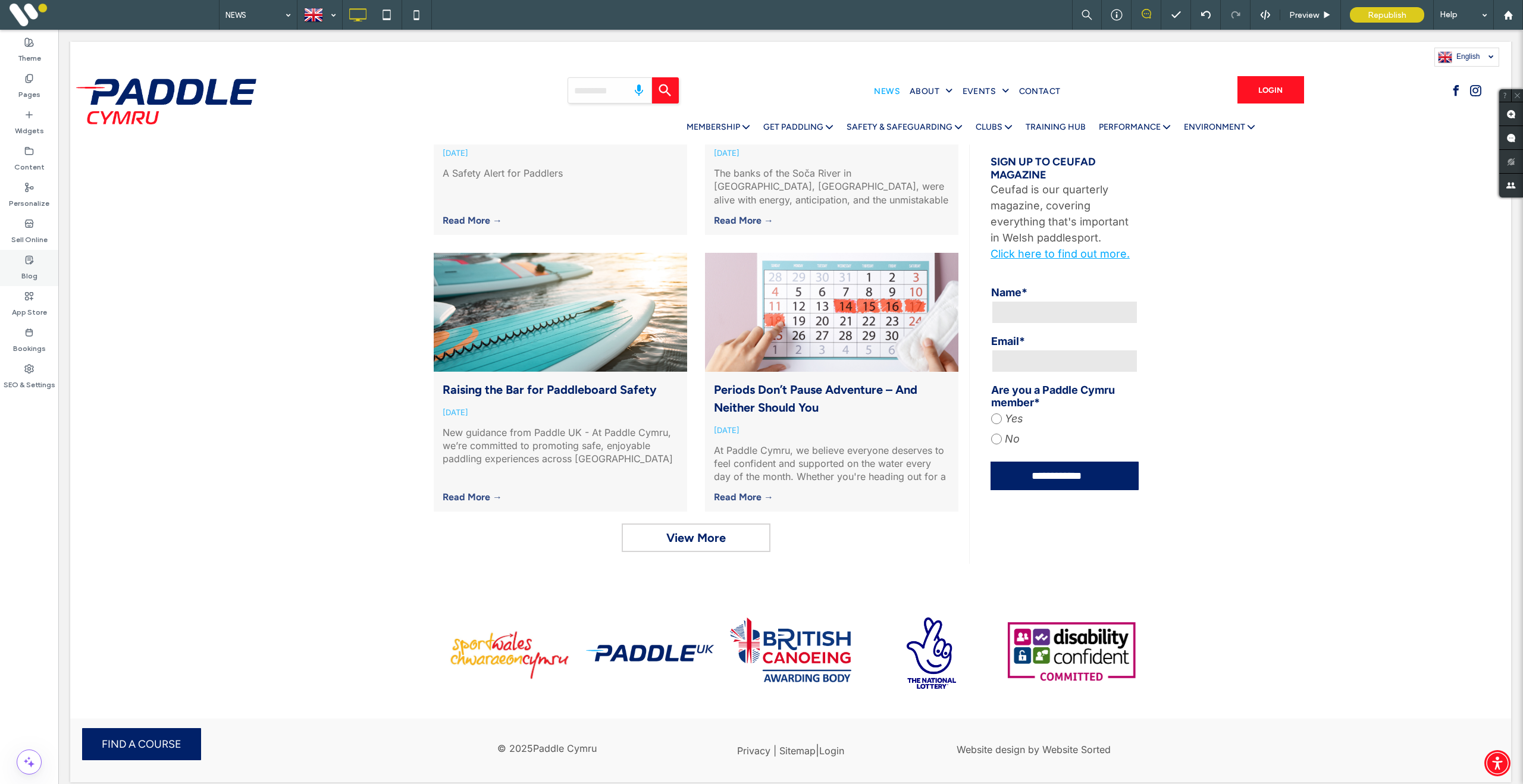
click at [31, 272] on label "Blog" at bounding box center [30, 273] width 16 height 17
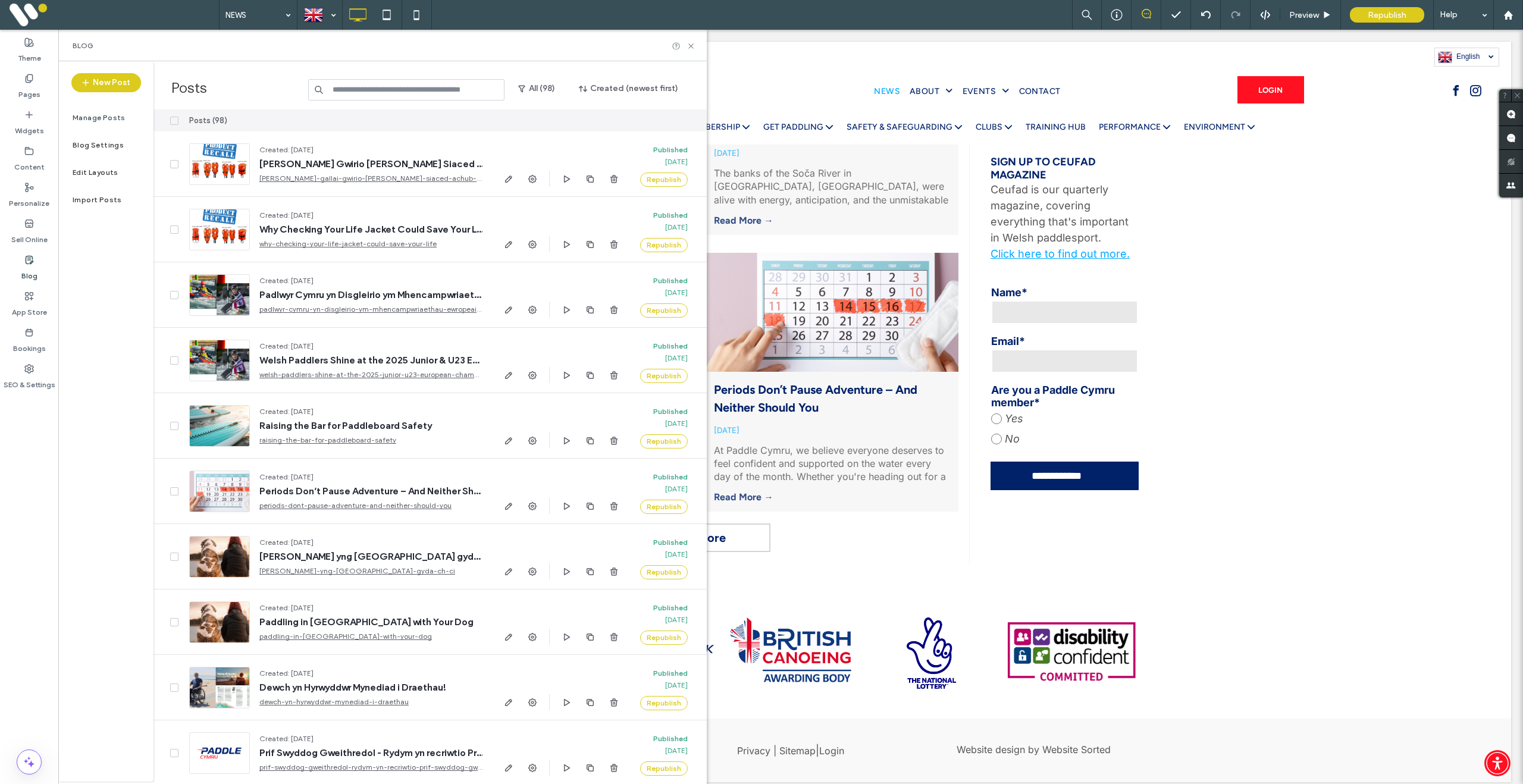
click at [98, 169] on label "Edit Layouts" at bounding box center [95, 172] width 46 height 8
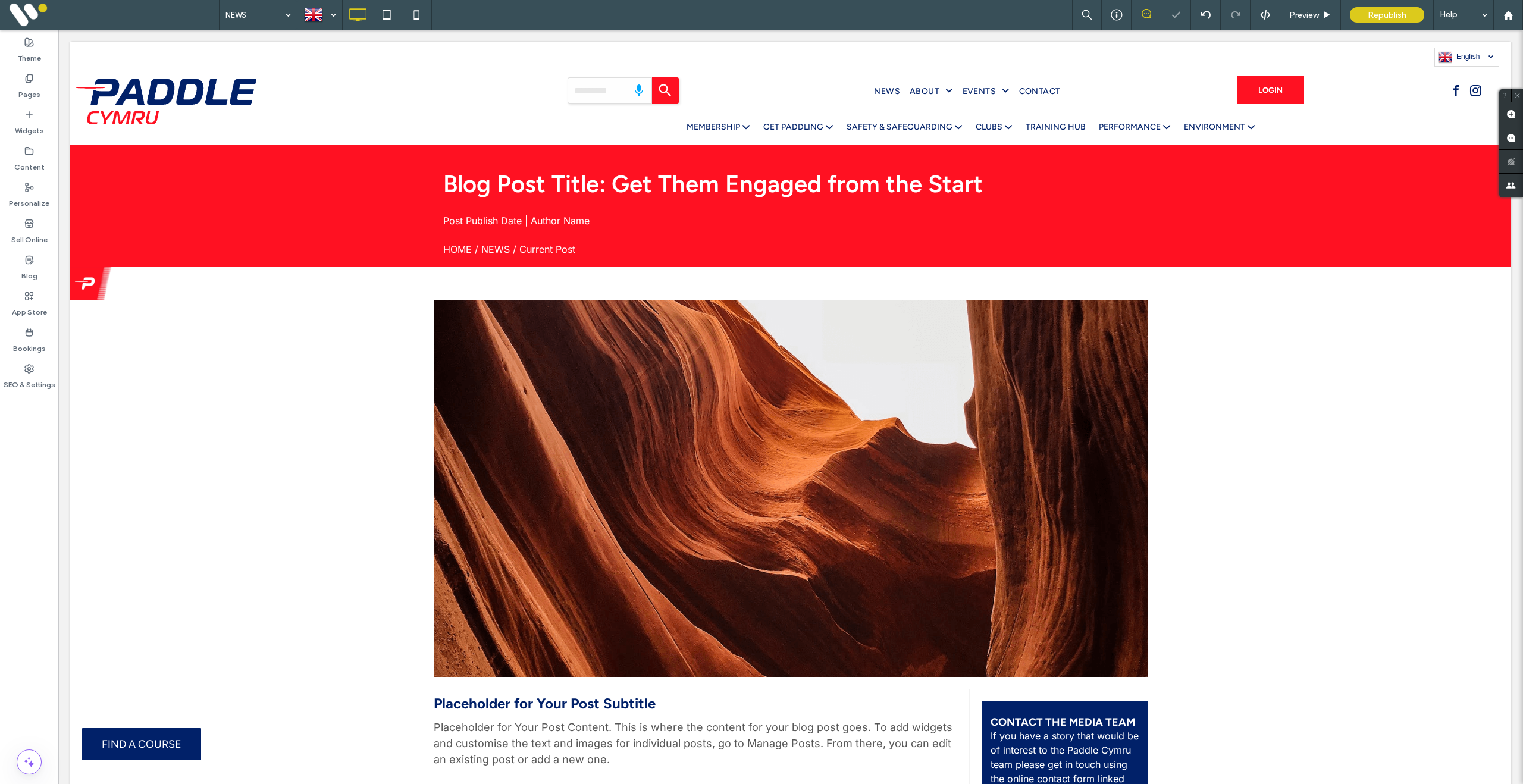
scroll to position [0, 0]
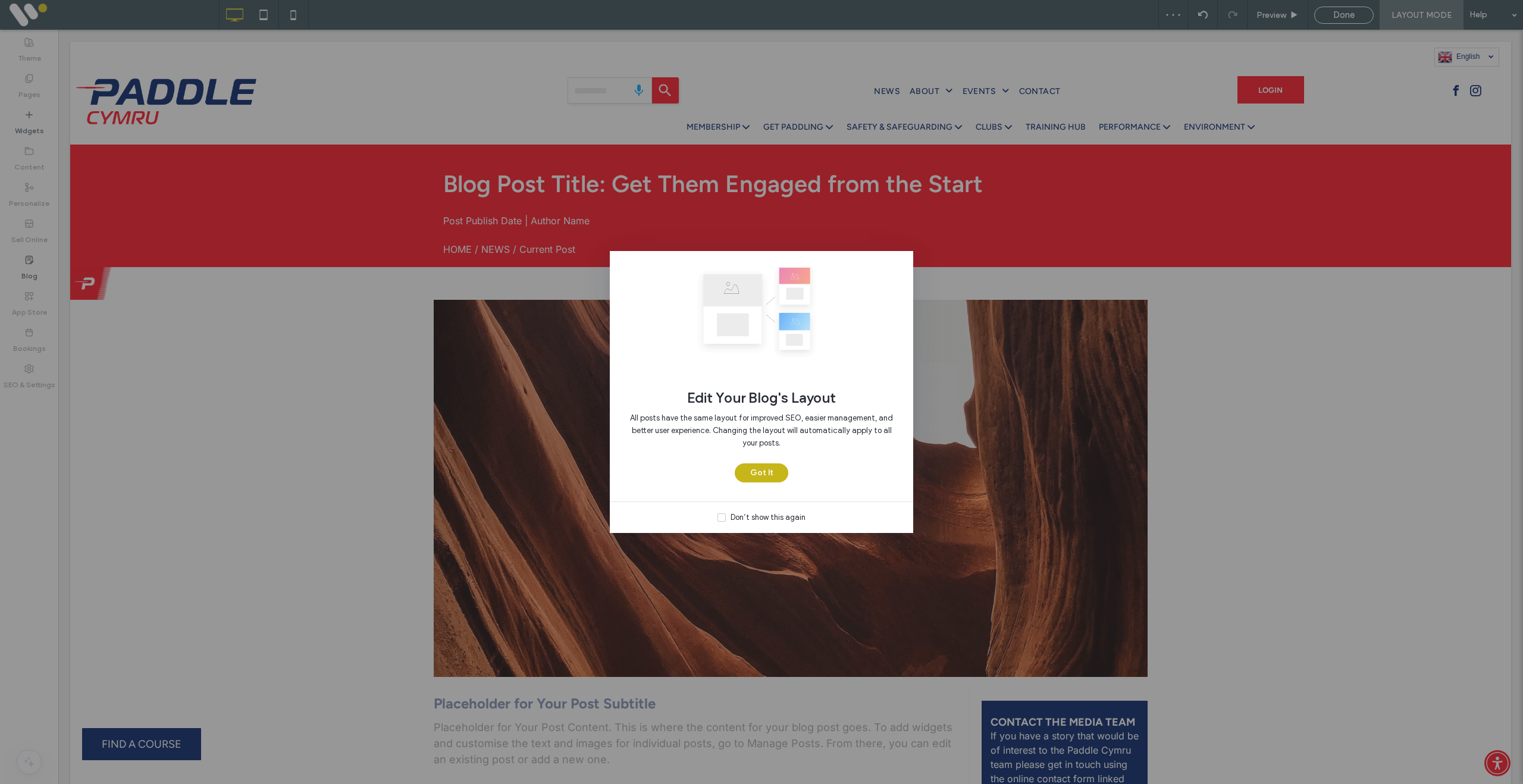
click at [765, 474] on button "Got It" at bounding box center [762, 473] width 54 height 19
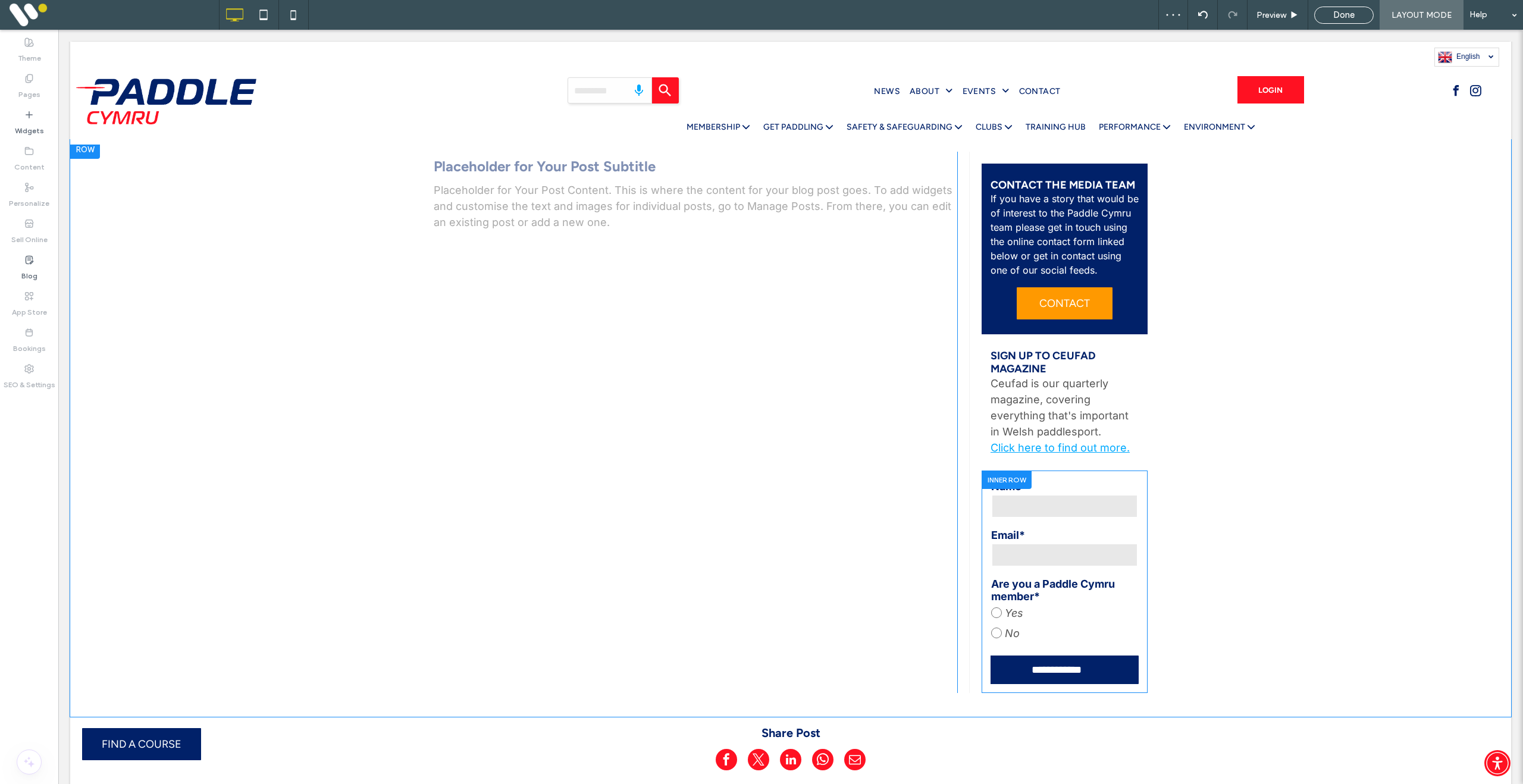
scroll to position [559, 0]
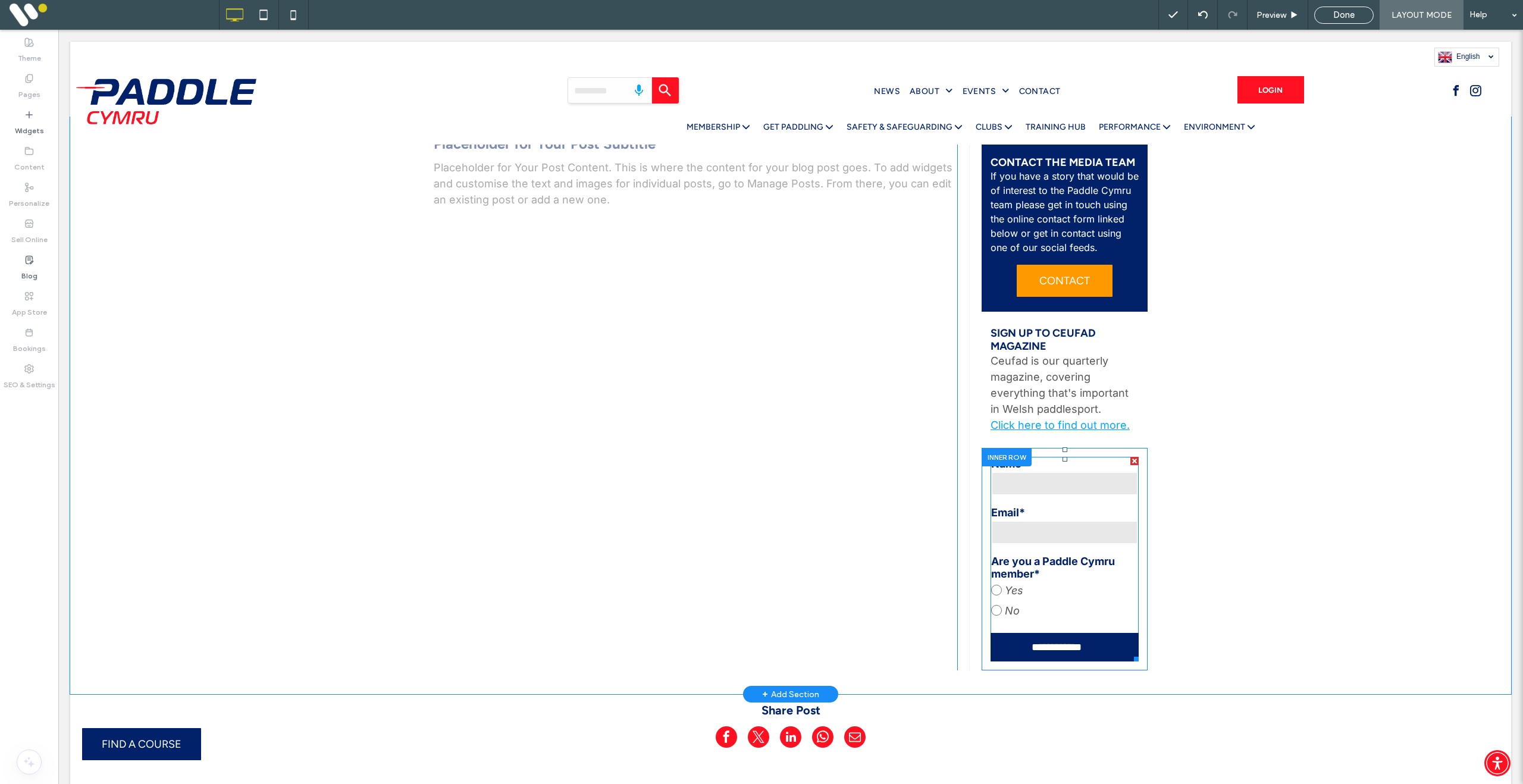
click at [1035, 518] on div "Email*" at bounding box center [1065, 526] width 156 height 48
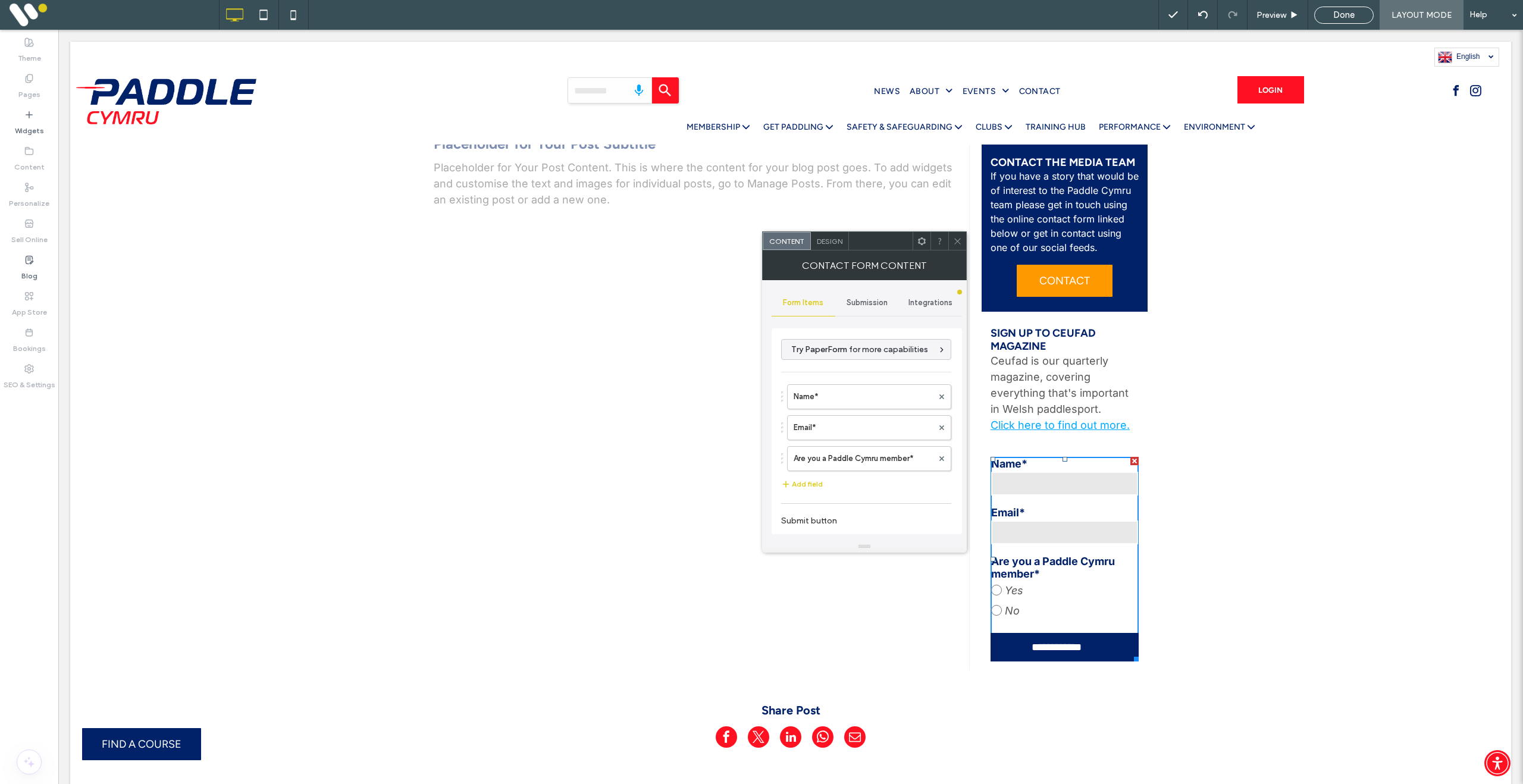
click at [874, 295] on div "Submission" at bounding box center [867, 303] width 64 height 26
click at [889, 355] on label "New submission notification" at bounding box center [867, 358] width 158 height 24
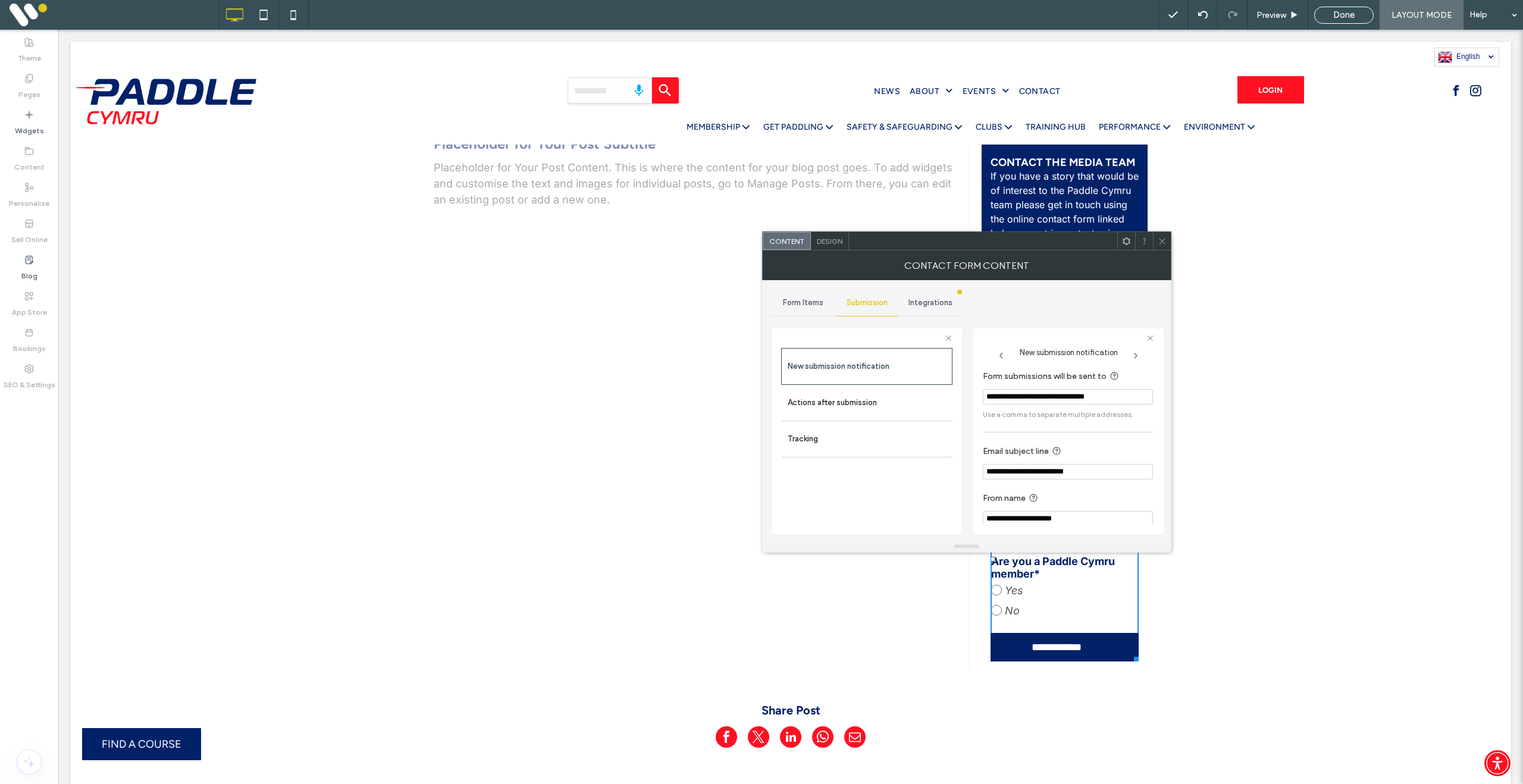
scroll to position [12, 0]
drag, startPoint x: 1123, startPoint y: 467, endPoint x: 970, endPoint y: 460, distance: 153.2
click at [970, 460] on div "**********" at bounding box center [967, 410] width 390 height 260
click at [1164, 247] on span at bounding box center [1162, 241] width 9 height 18
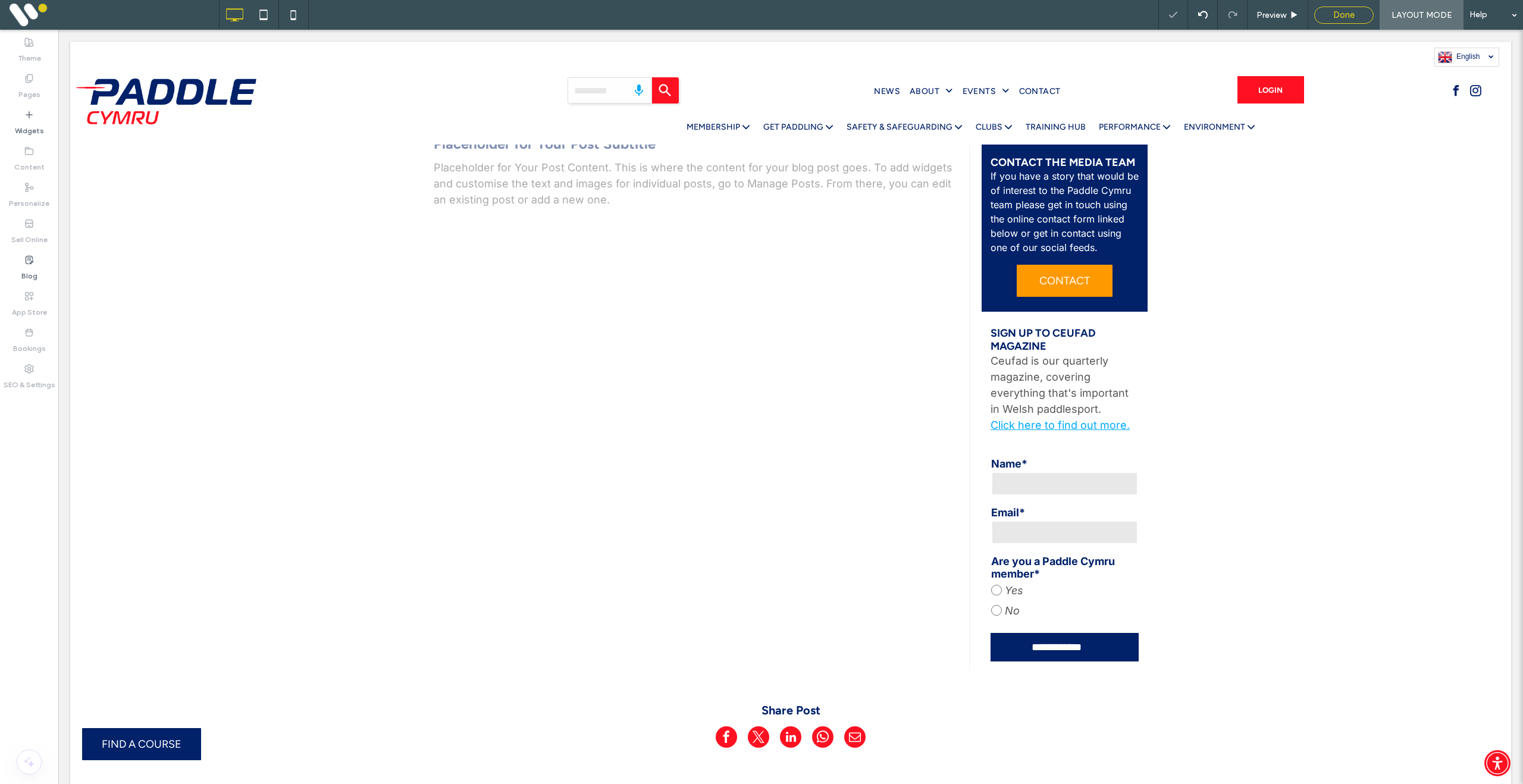
click at [1338, 13] on span "Done" at bounding box center [1344, 15] width 21 height 11
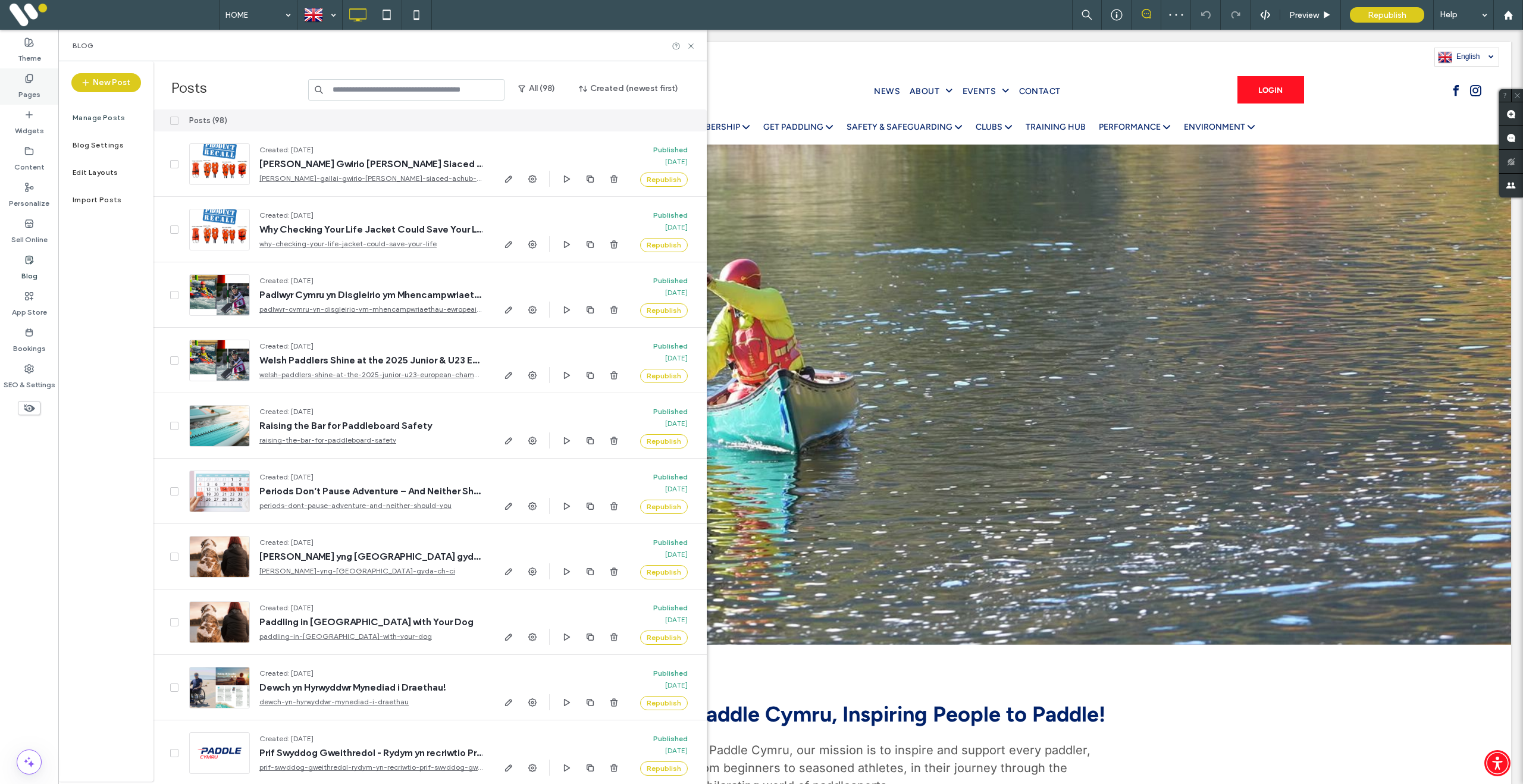
click at [29, 96] on label "Pages" at bounding box center [30, 91] width 22 height 17
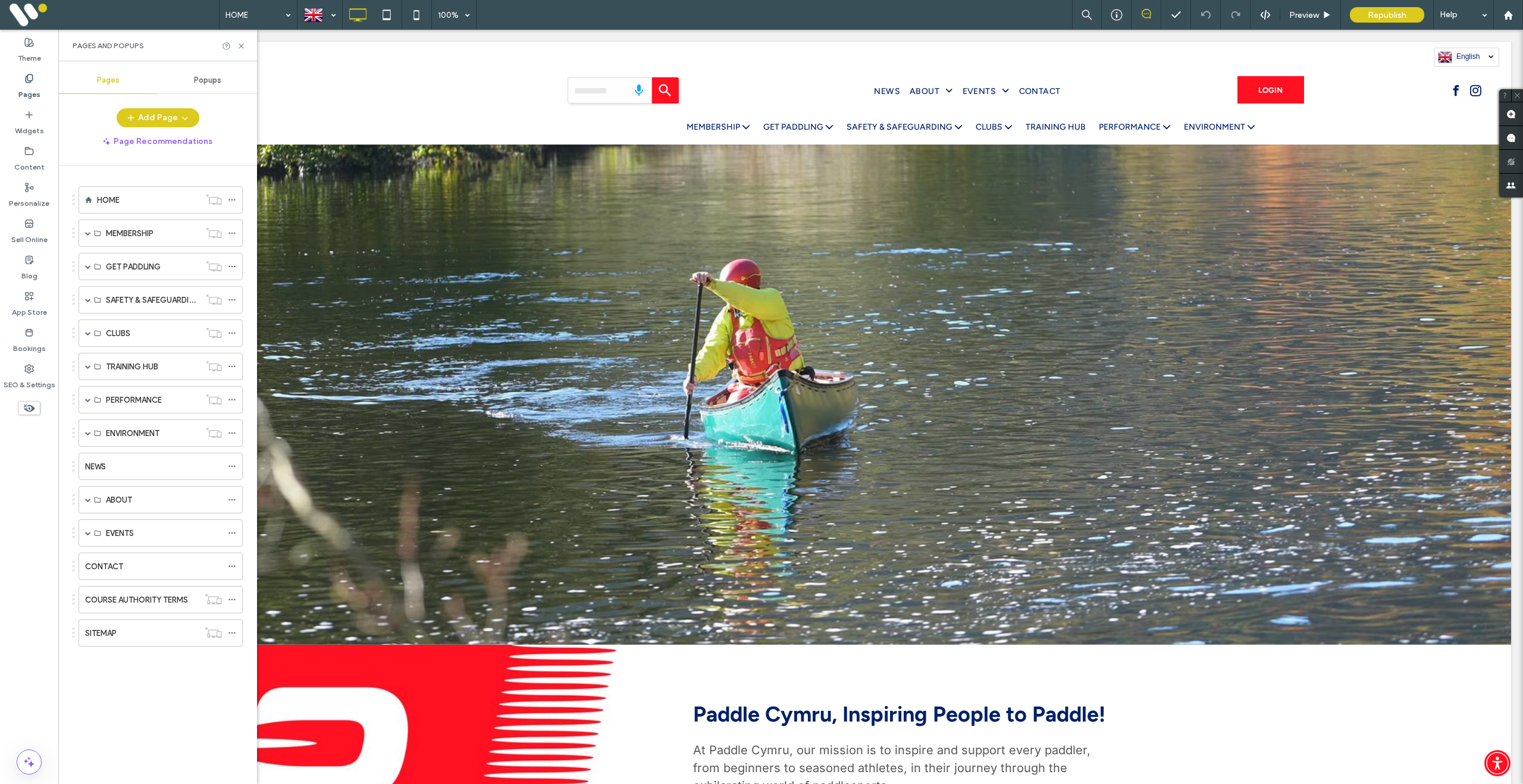
click at [133, 465] on div "NEWS" at bounding box center [153, 466] width 137 height 13
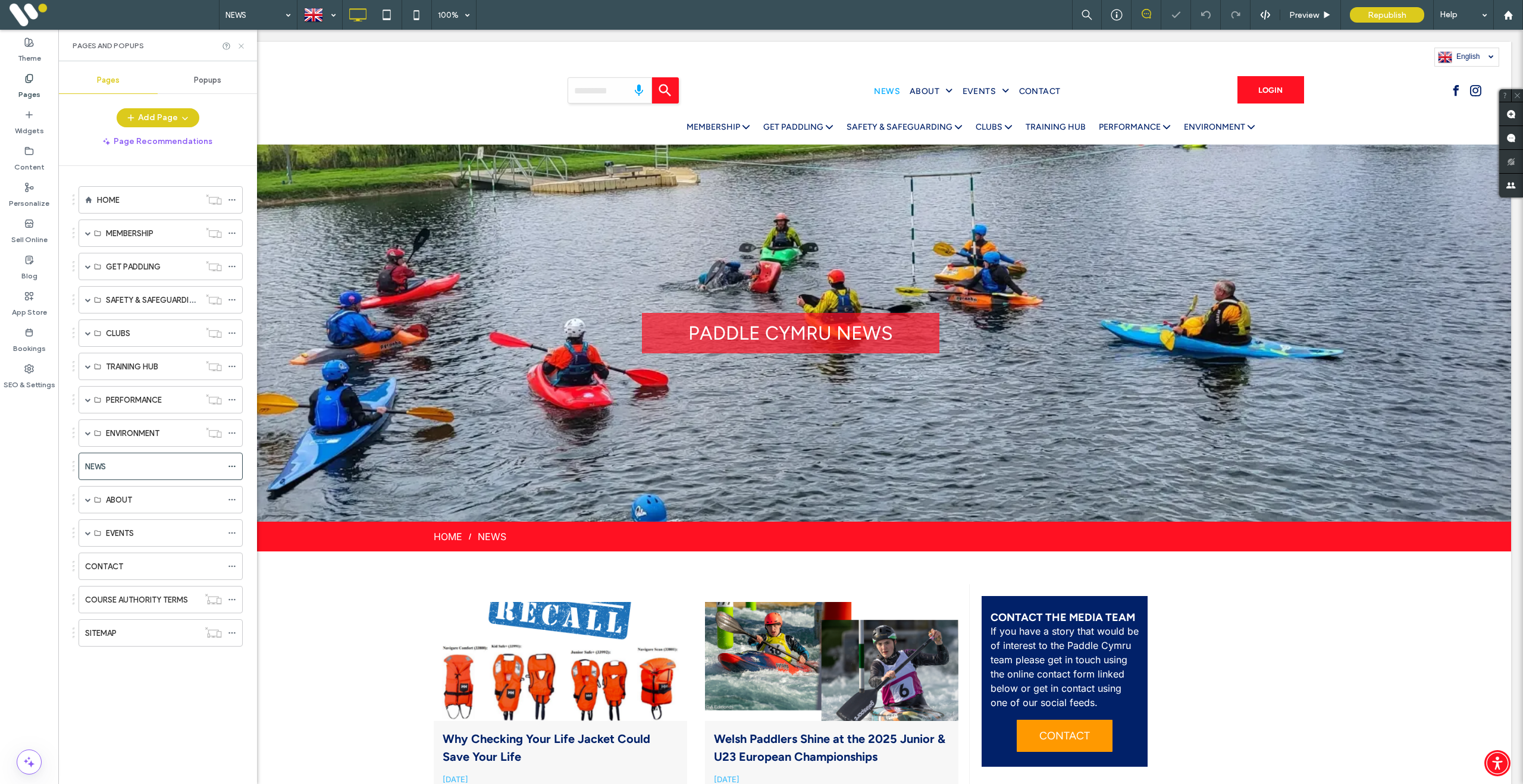
click at [244, 43] on icon at bounding box center [241, 47] width 9 height 9
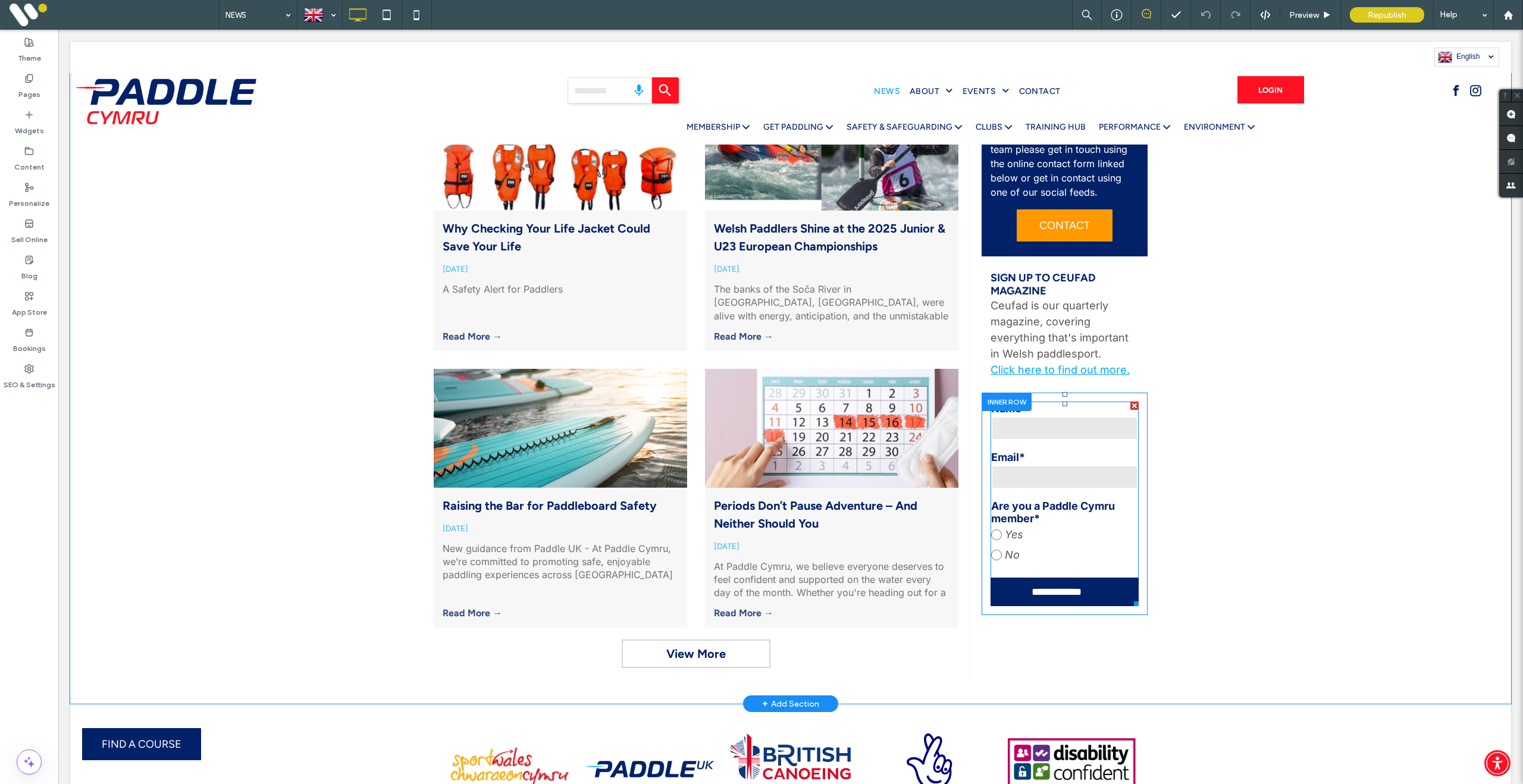
scroll to position [524, 0]
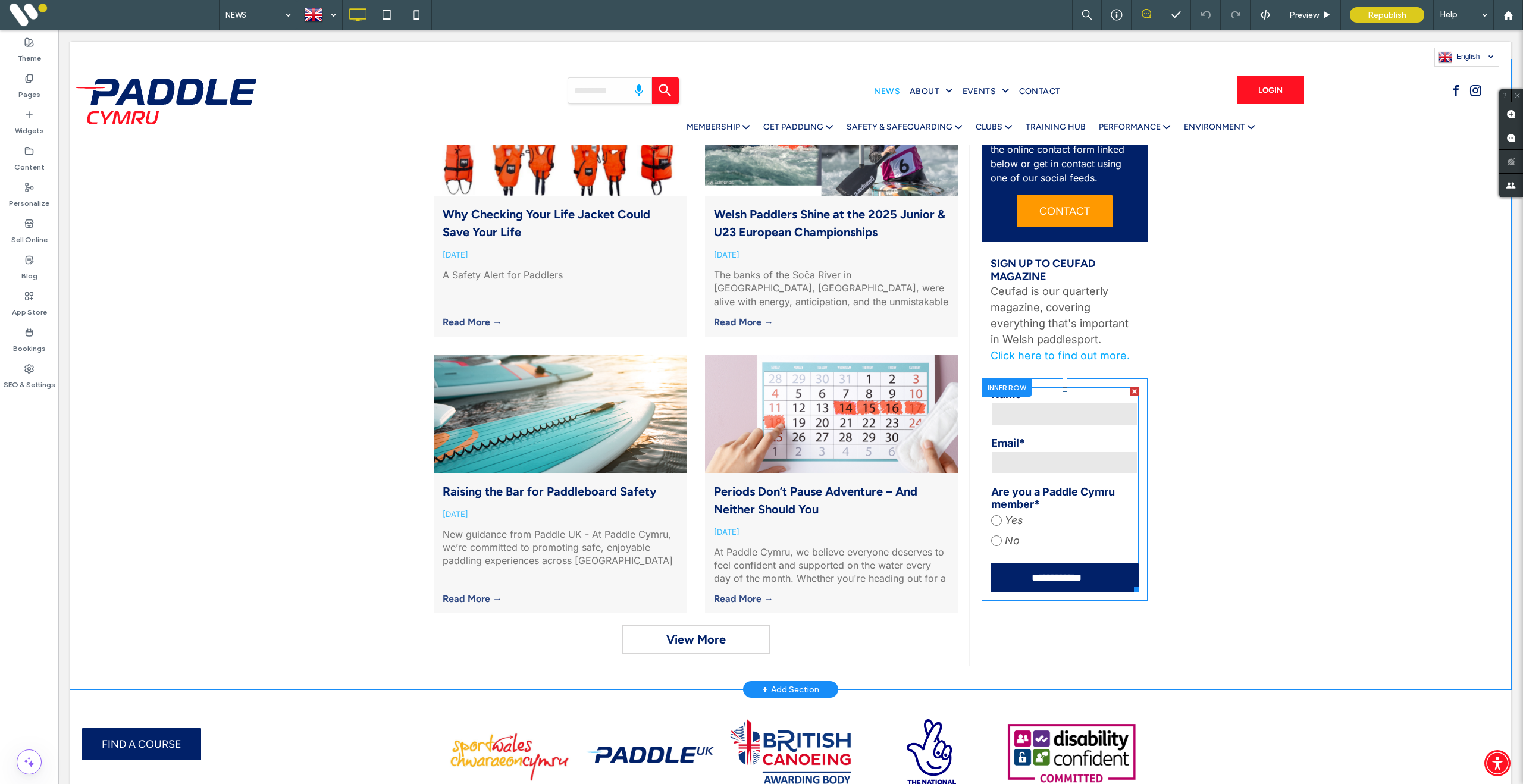
click at [1067, 435] on div "Email*" at bounding box center [1065, 456] width 156 height 48
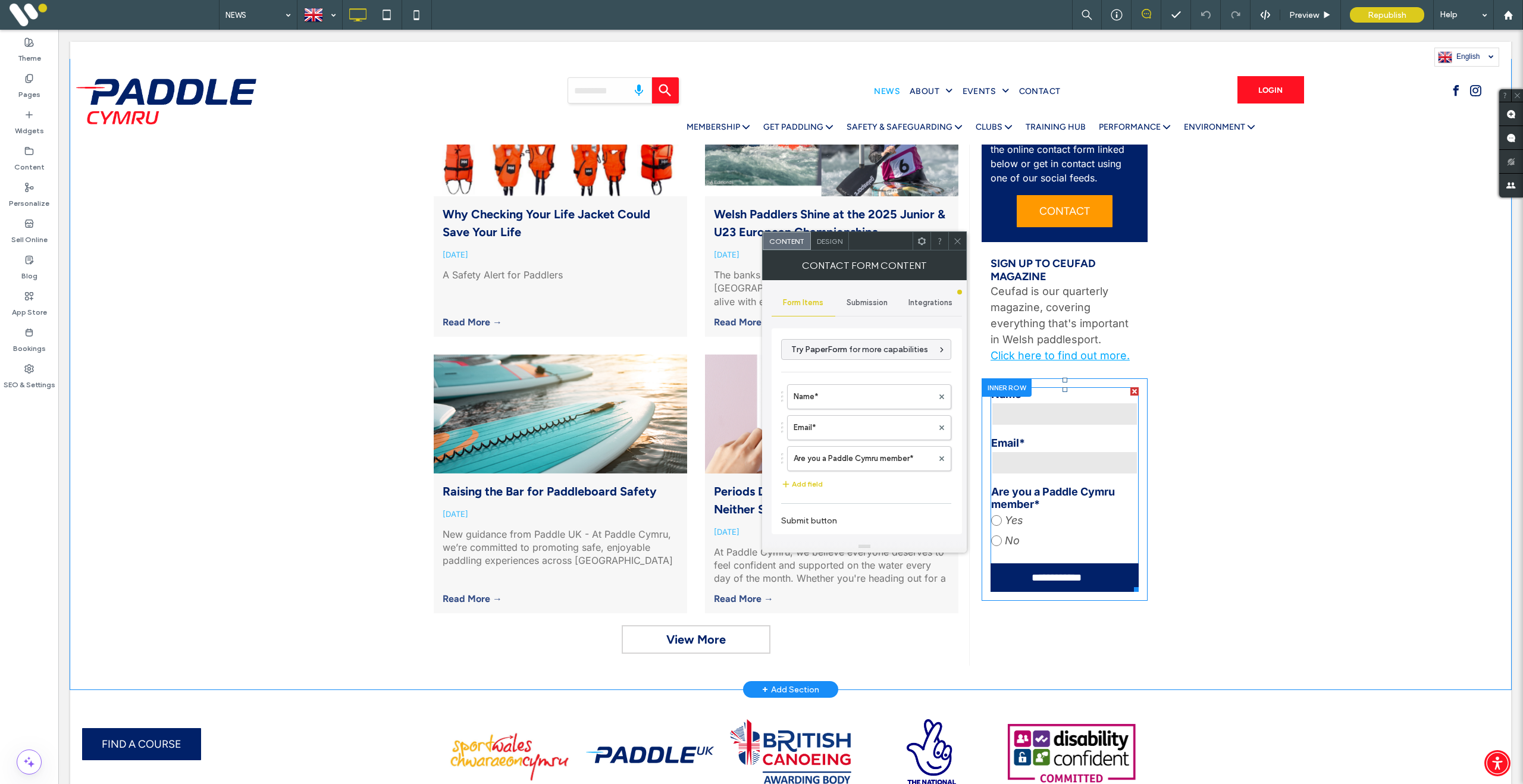
type input "**********"
click at [873, 308] on div "Submission" at bounding box center [867, 303] width 64 height 26
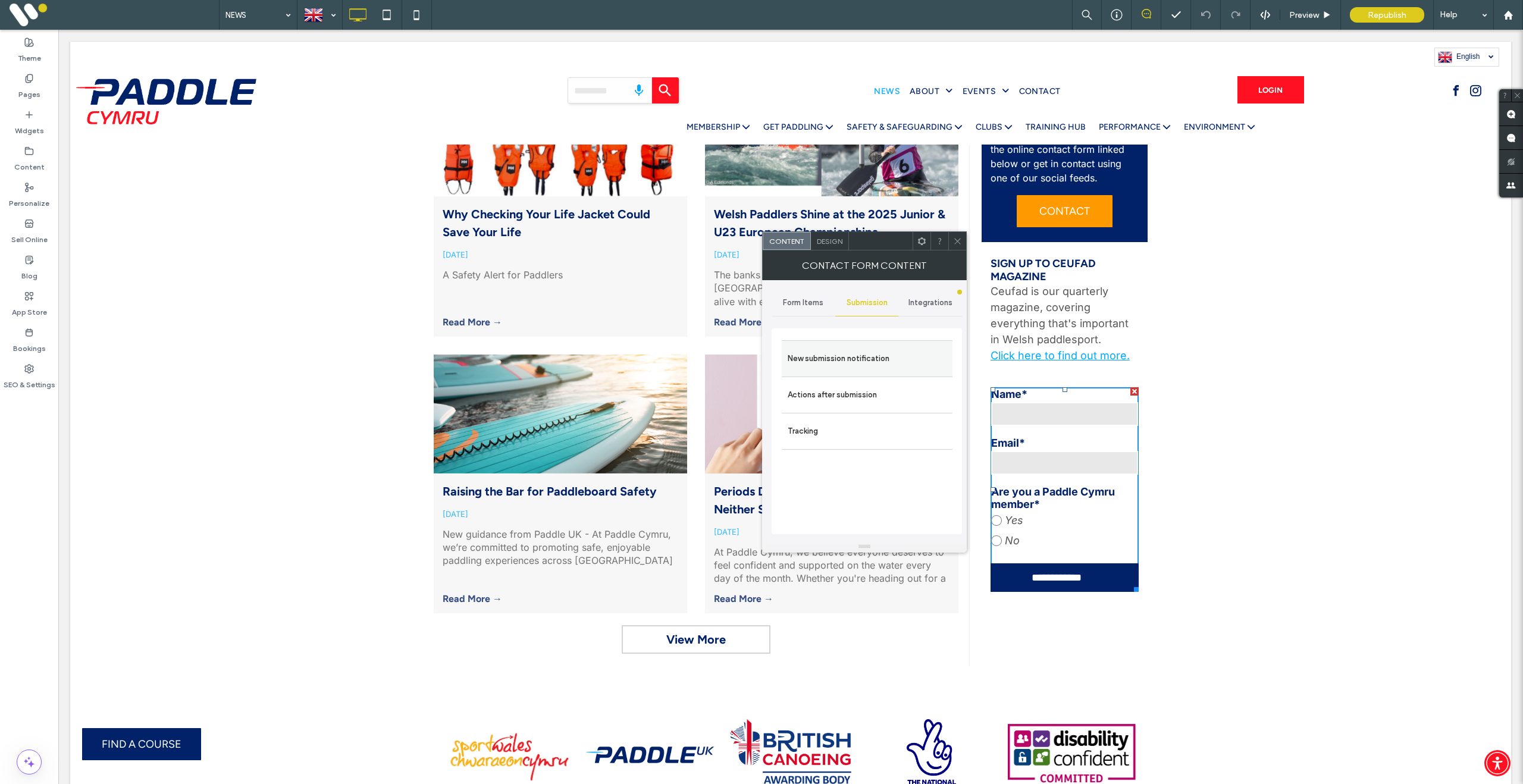
click at [867, 357] on label "New submission notification" at bounding box center [867, 358] width 158 height 24
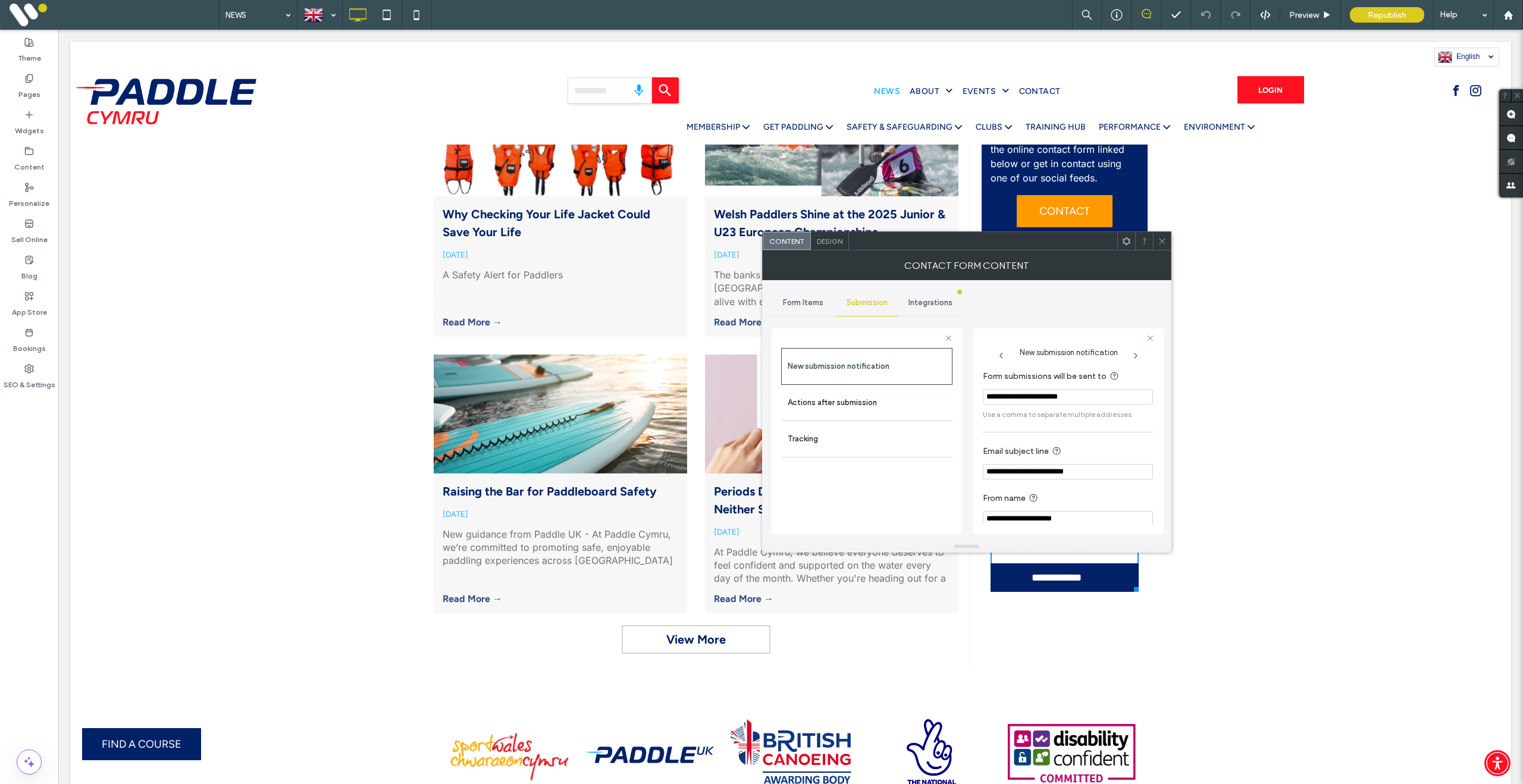
drag, startPoint x: 1134, startPoint y: 475, endPoint x: 950, endPoint y: 462, distance: 184.5
click at [950, 462] on div "**********" at bounding box center [867, 429] width 191 height 221
paste input "Email subject line"
type input "**********"
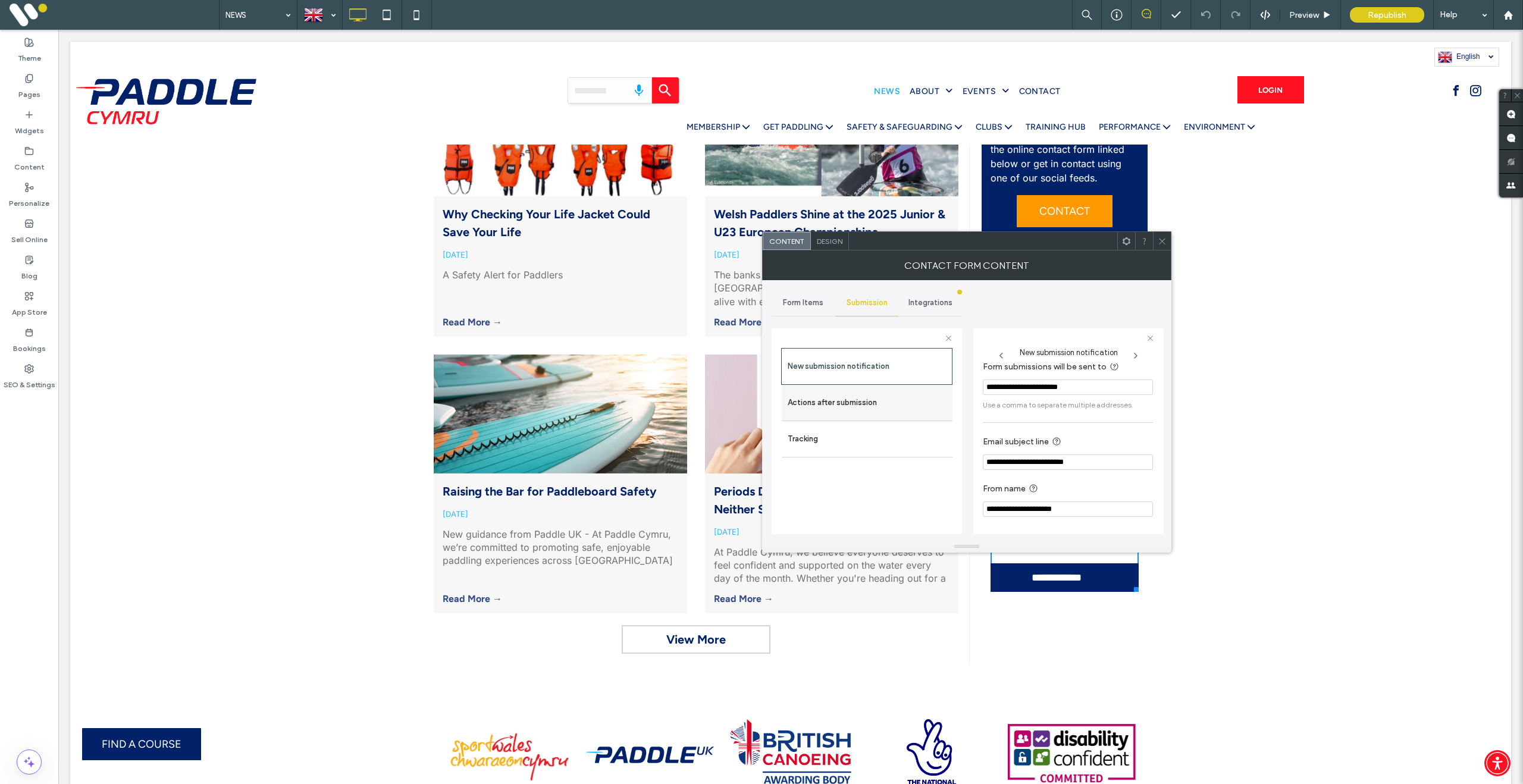
click at [863, 402] on label "Actions after submission" at bounding box center [867, 403] width 158 height 24
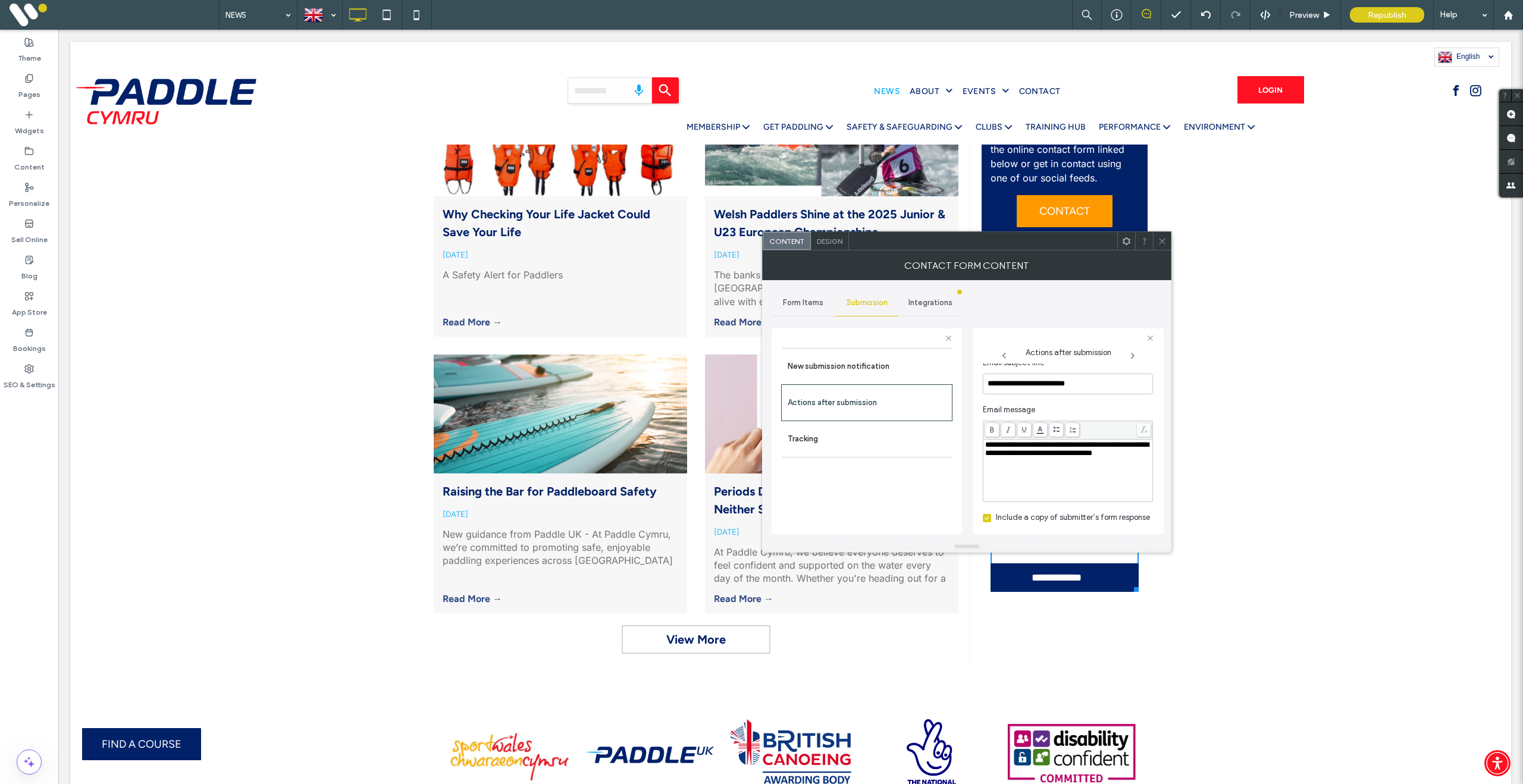
scroll to position [440, 0]
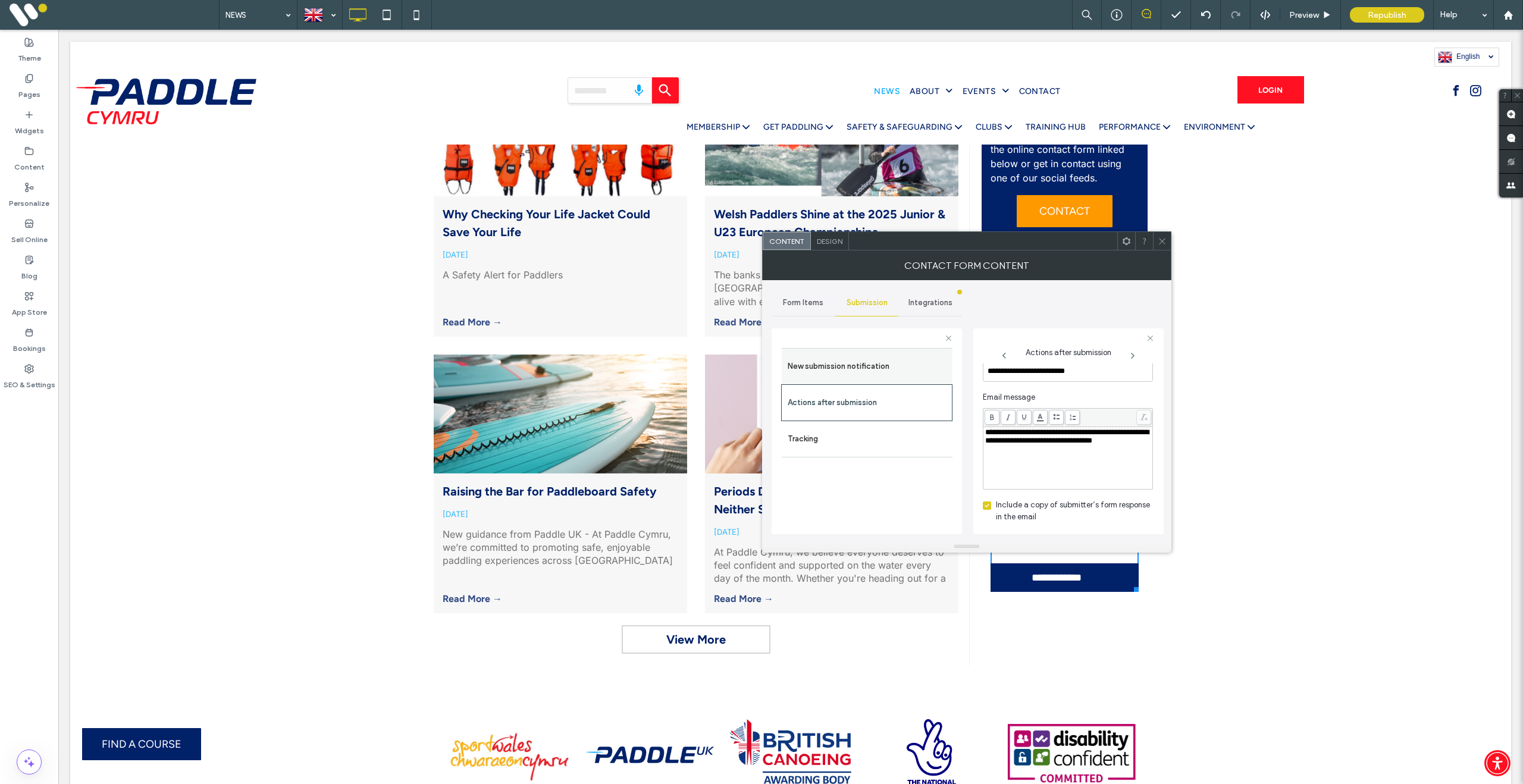
click at [878, 369] on label "New submission notification" at bounding box center [867, 366] width 158 height 24
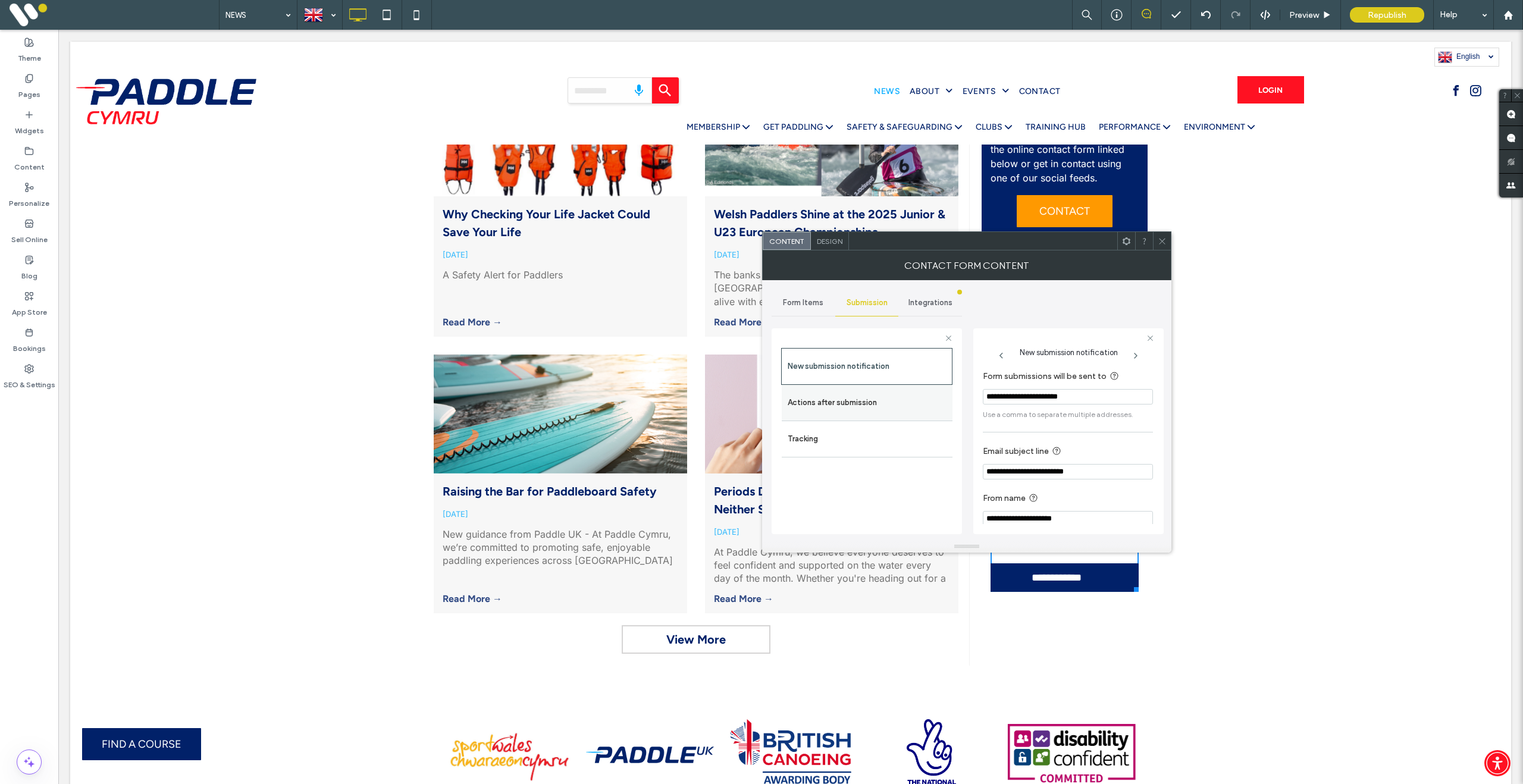
click at [854, 408] on label "Actions after submission" at bounding box center [867, 403] width 158 height 24
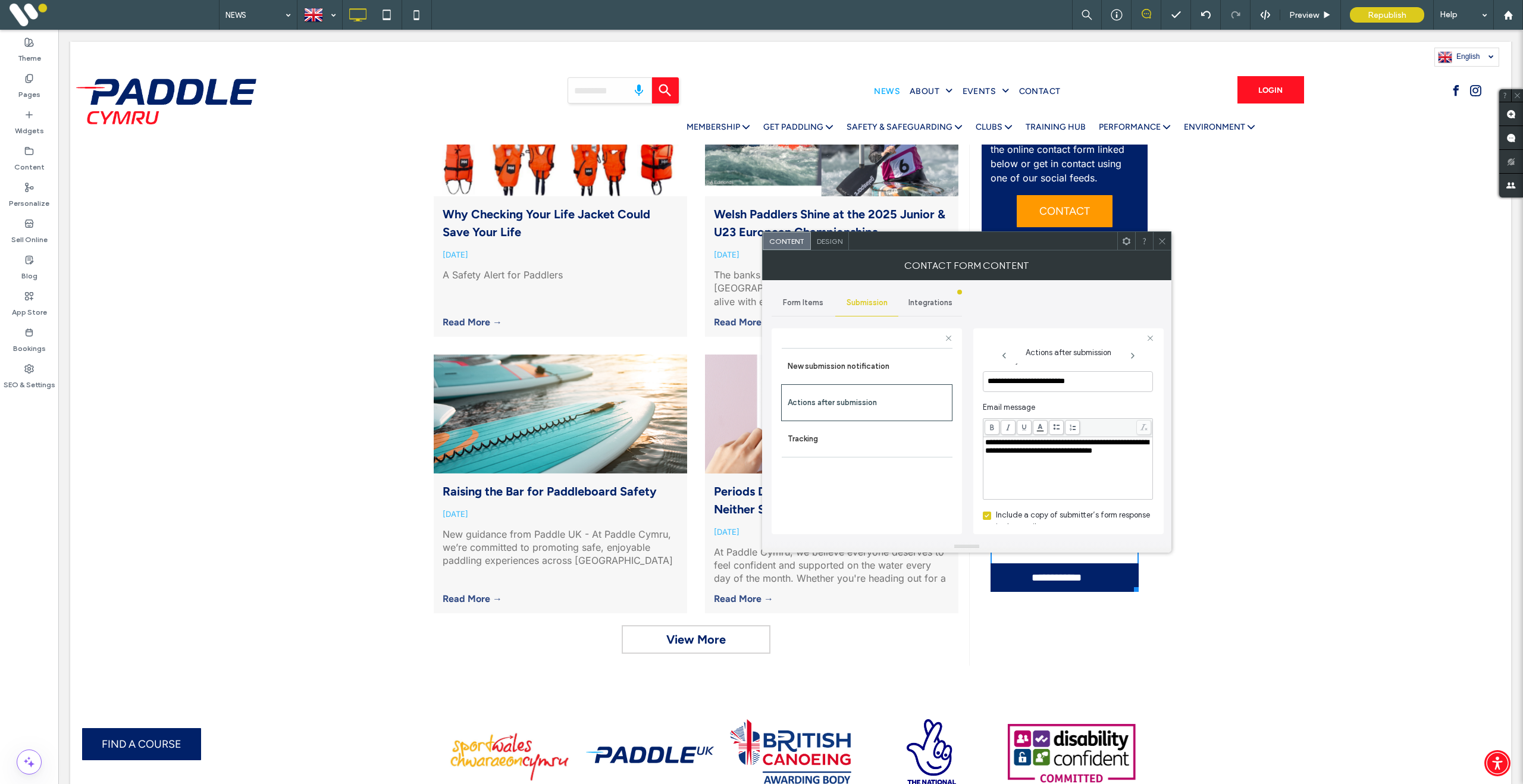
scroll to position [440, 0]
click at [816, 441] on label "Tracking" at bounding box center [867, 439] width 158 height 24
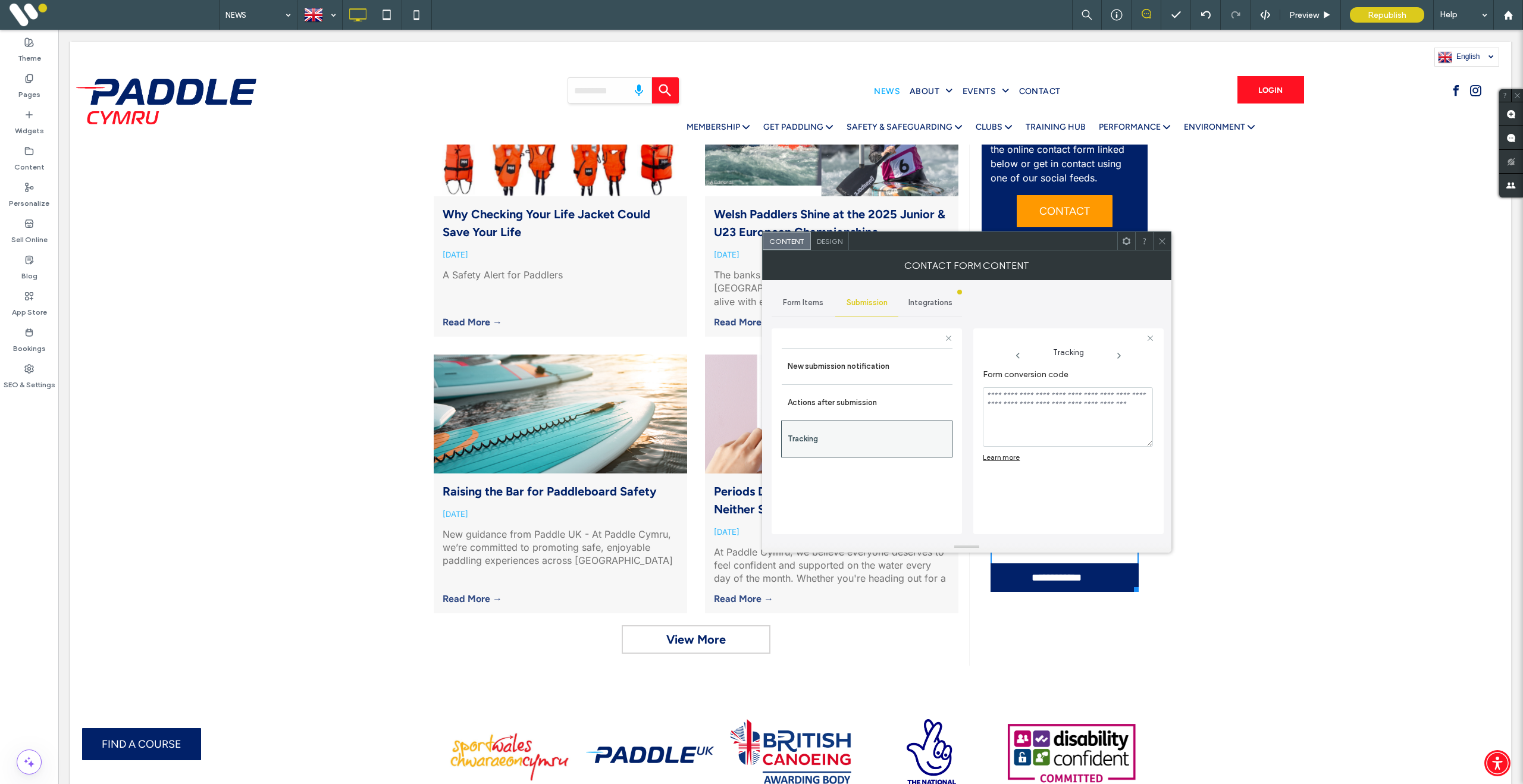
scroll to position [0, 0]
click at [877, 419] on div "Actions after submission" at bounding box center [867, 402] width 171 height 37
click at [862, 369] on label "New submission notification" at bounding box center [867, 366] width 158 height 24
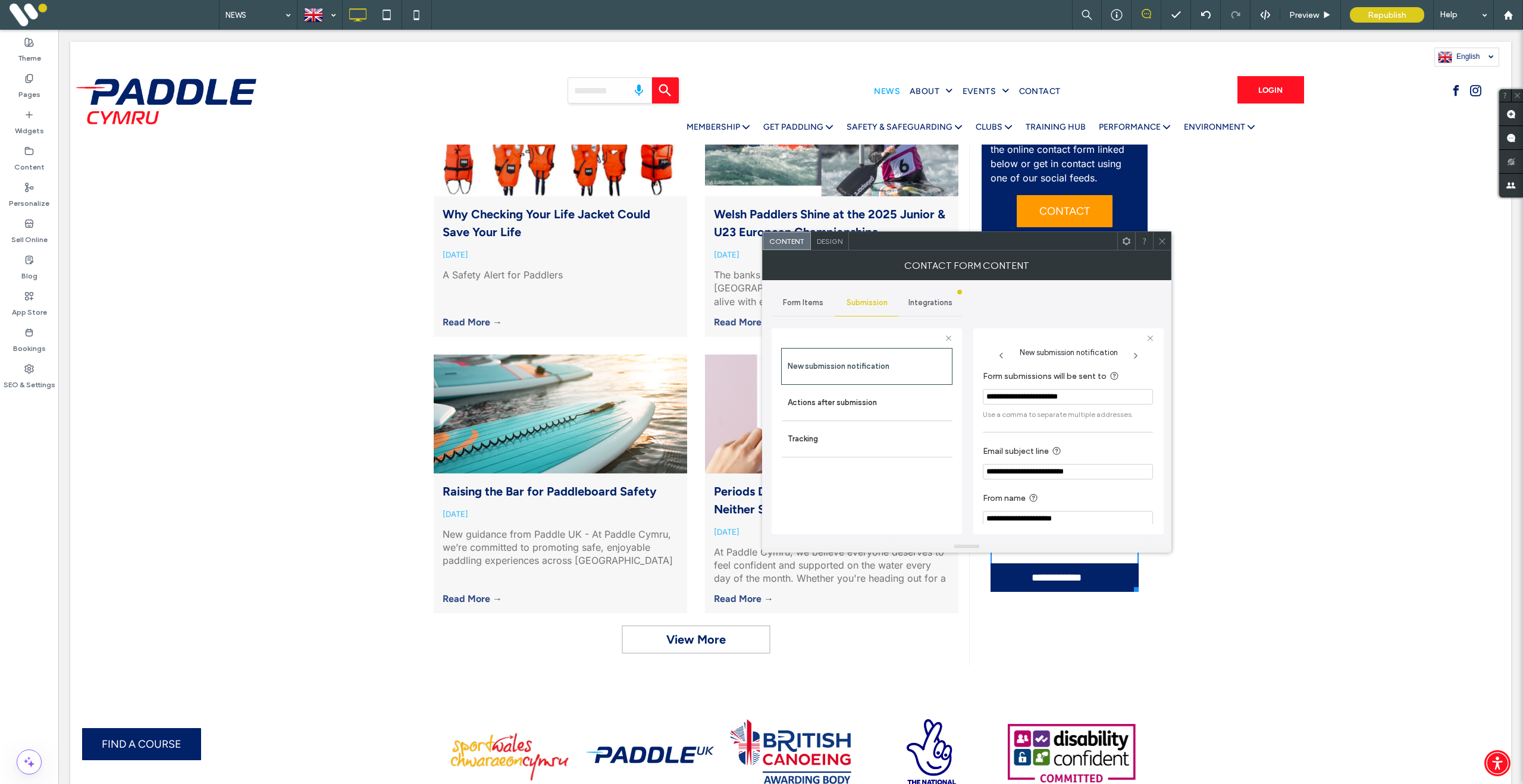
click at [1159, 240] on icon at bounding box center [1162, 241] width 9 height 9
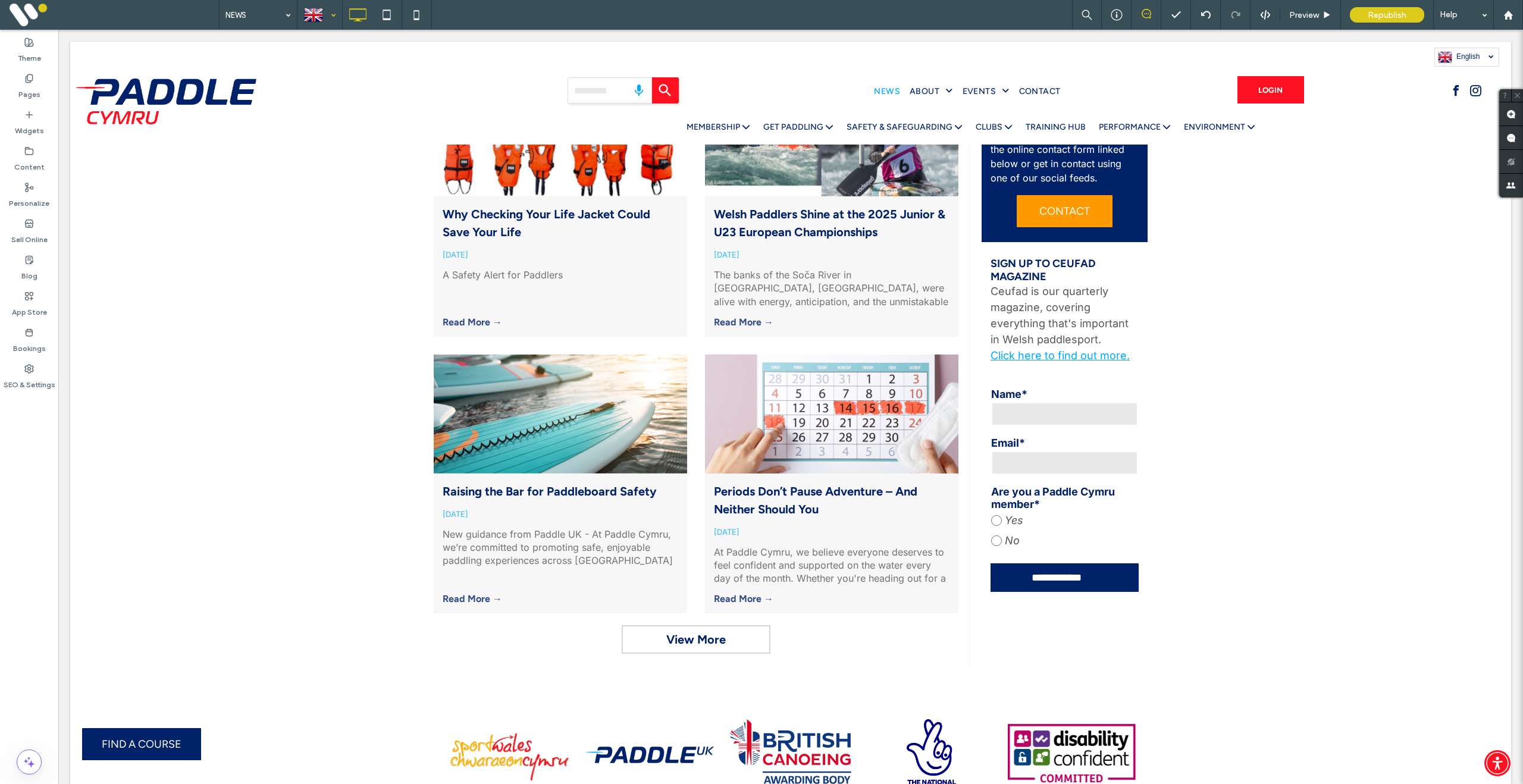
click at [325, 13] on div at bounding box center [320, 15] width 44 height 29
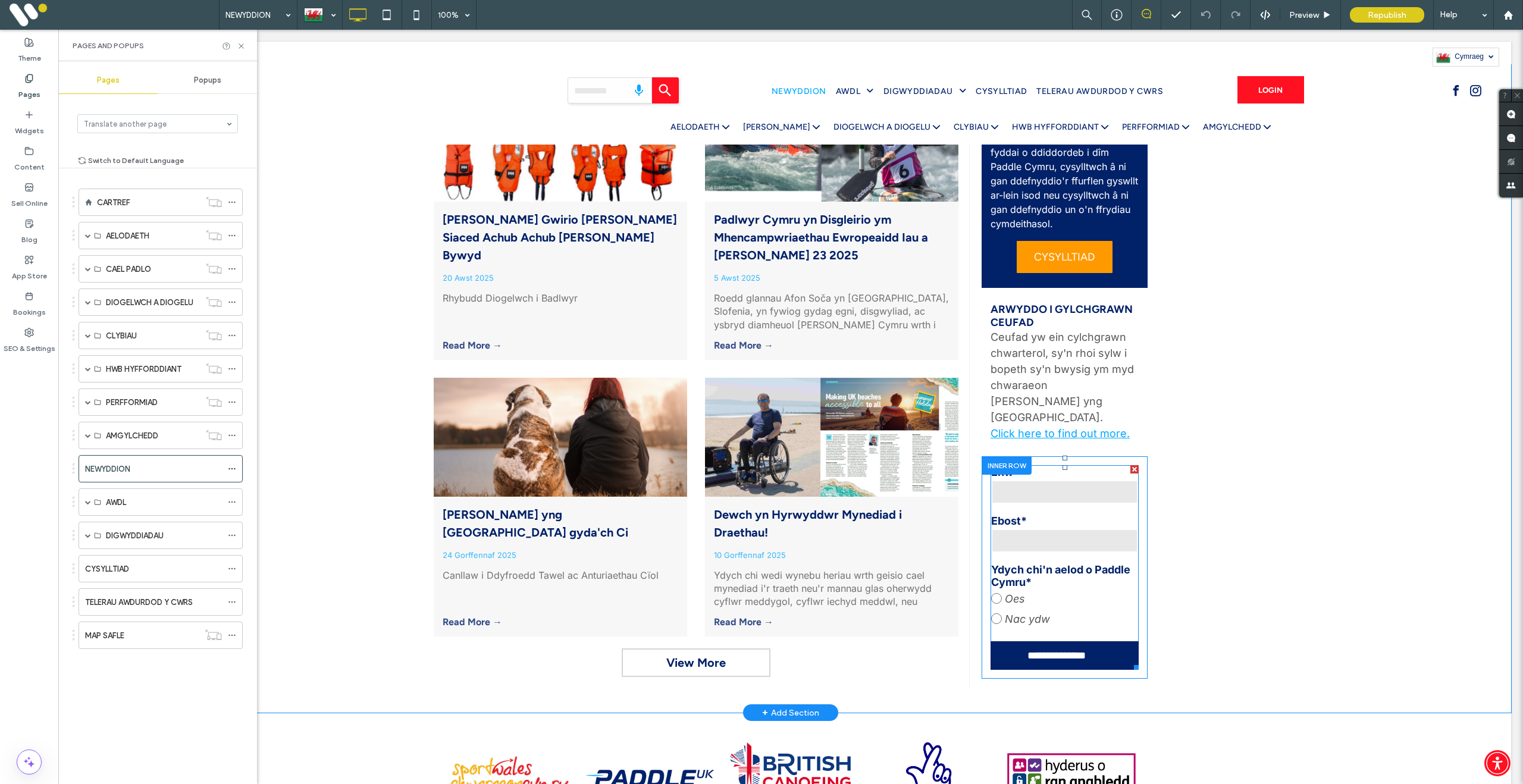
scroll to position [531, 0]
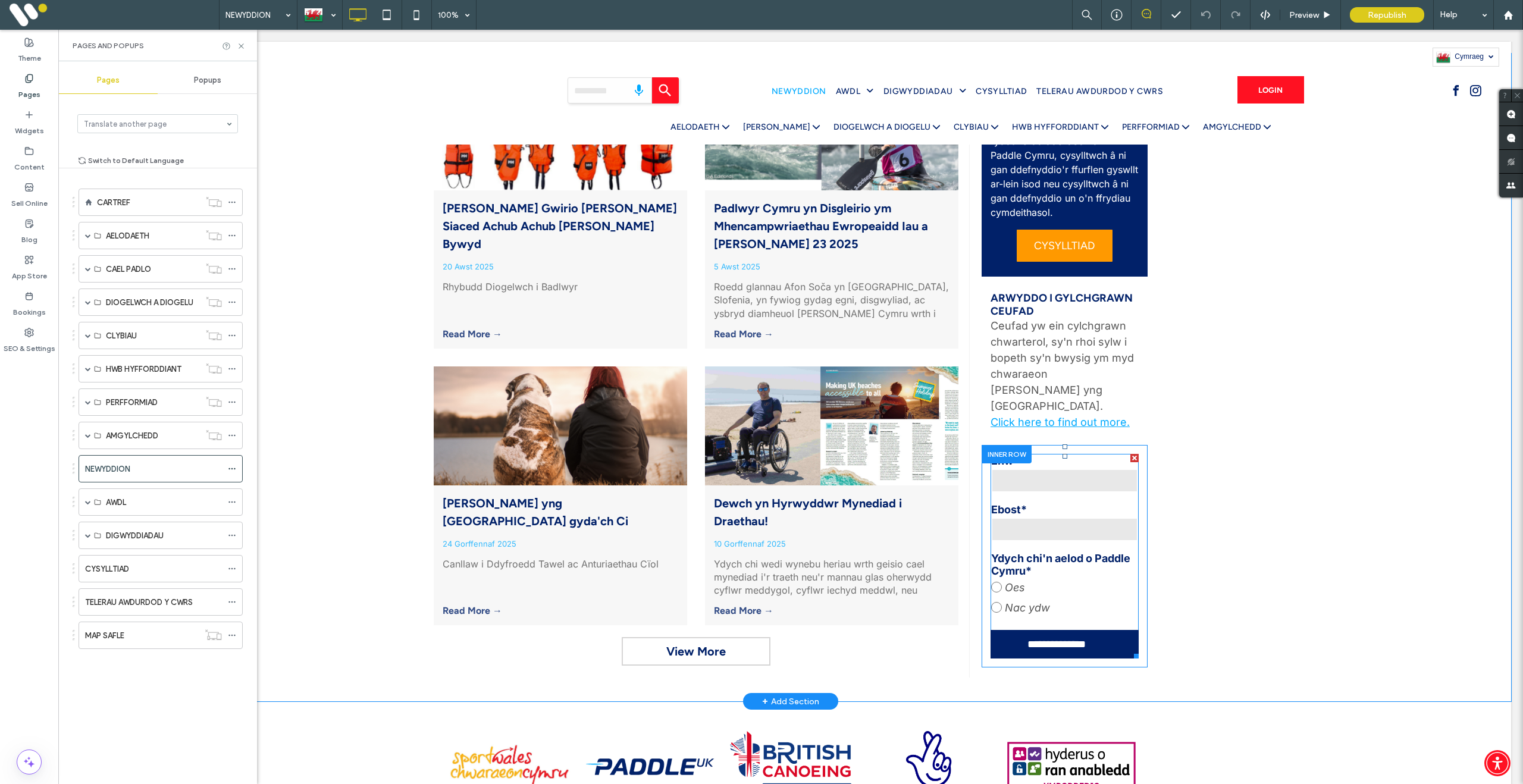
click at [1063, 503] on label "Ebost*" at bounding box center [1065, 509] width 147 height 13
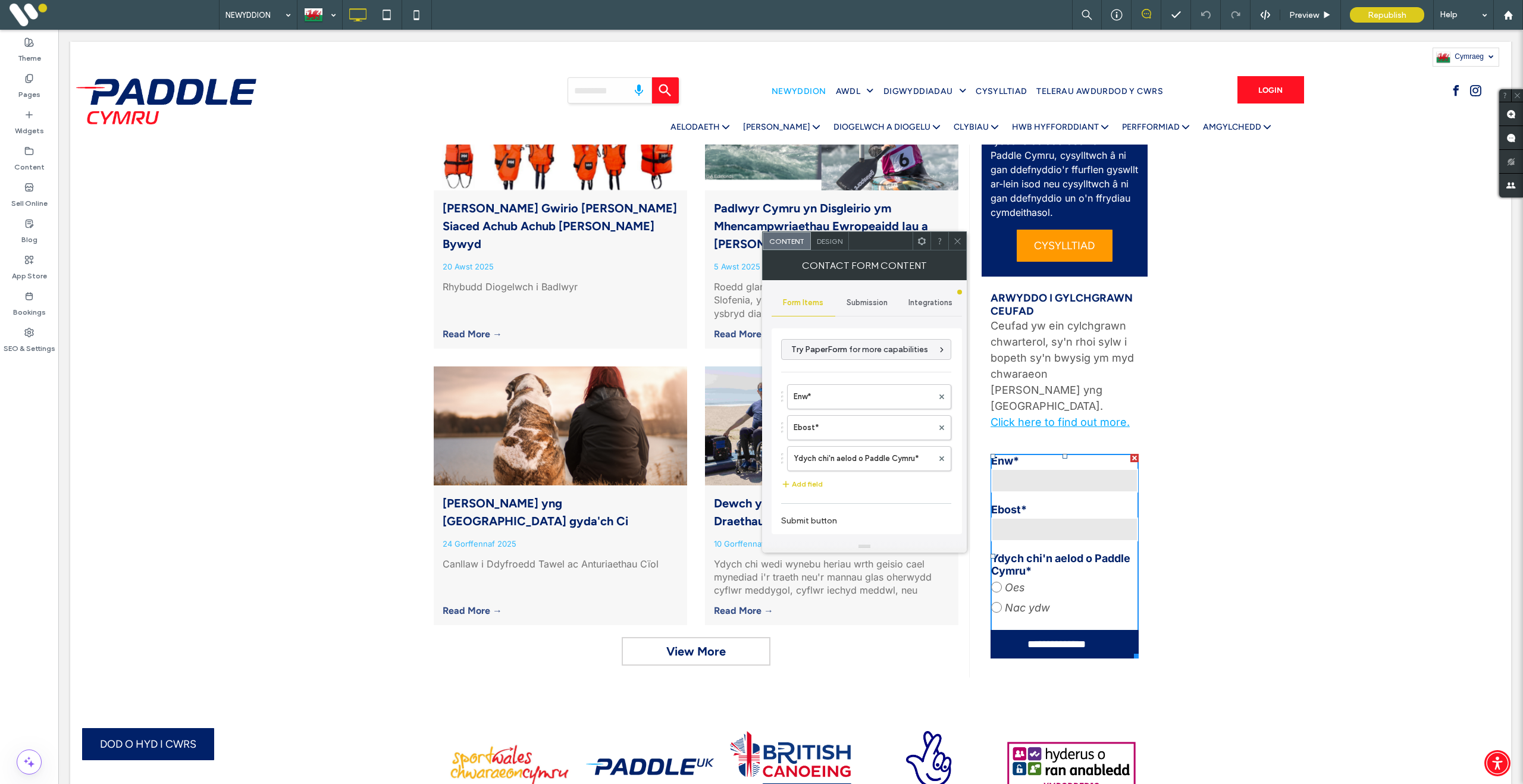
click at [950, 242] on div at bounding box center [957, 241] width 18 height 18
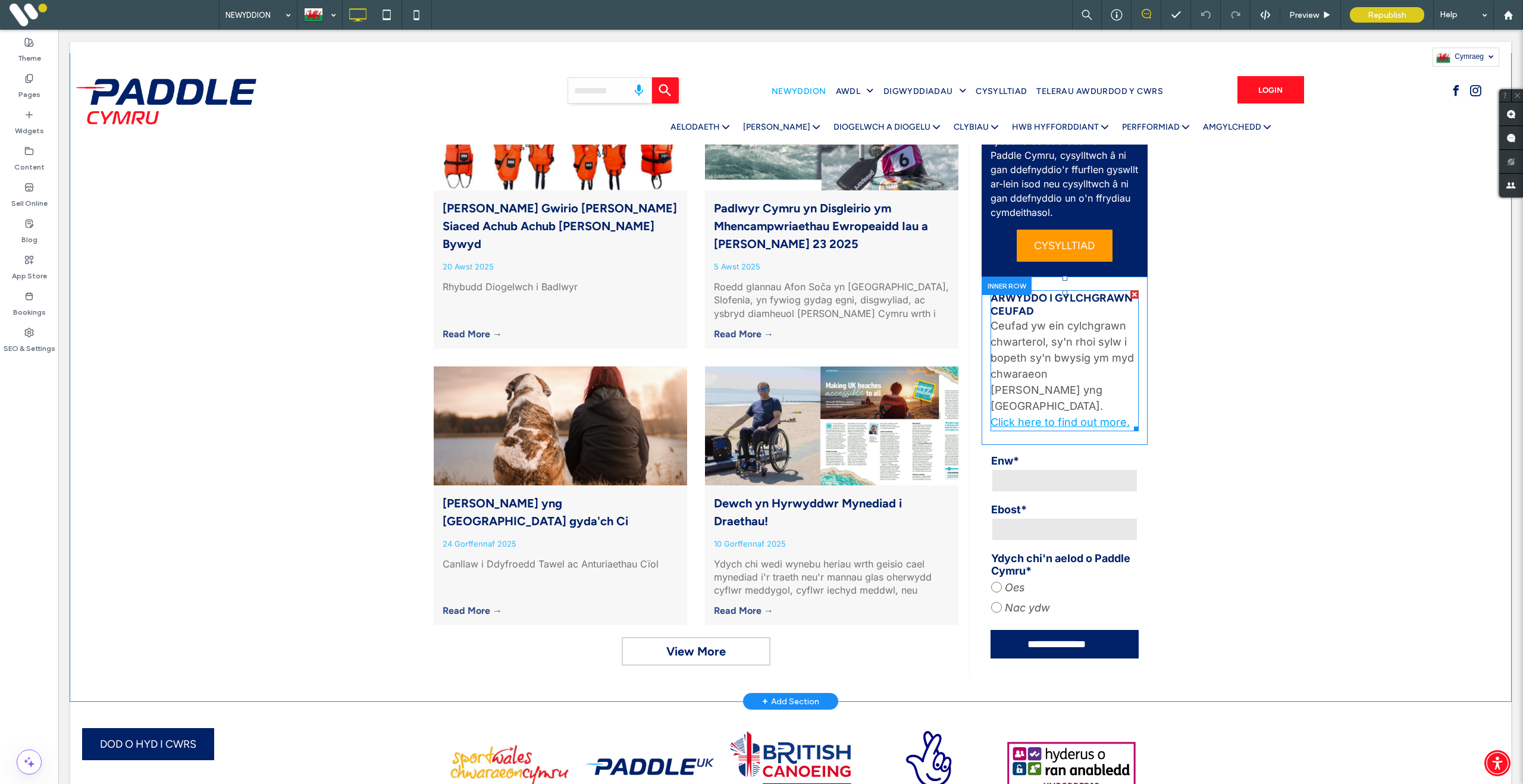
click at [1044, 292] on span "ARWYDDO I GYLCHGRAWN CEUFAD" at bounding box center [1061, 304] width 142 height 26
type input "**"
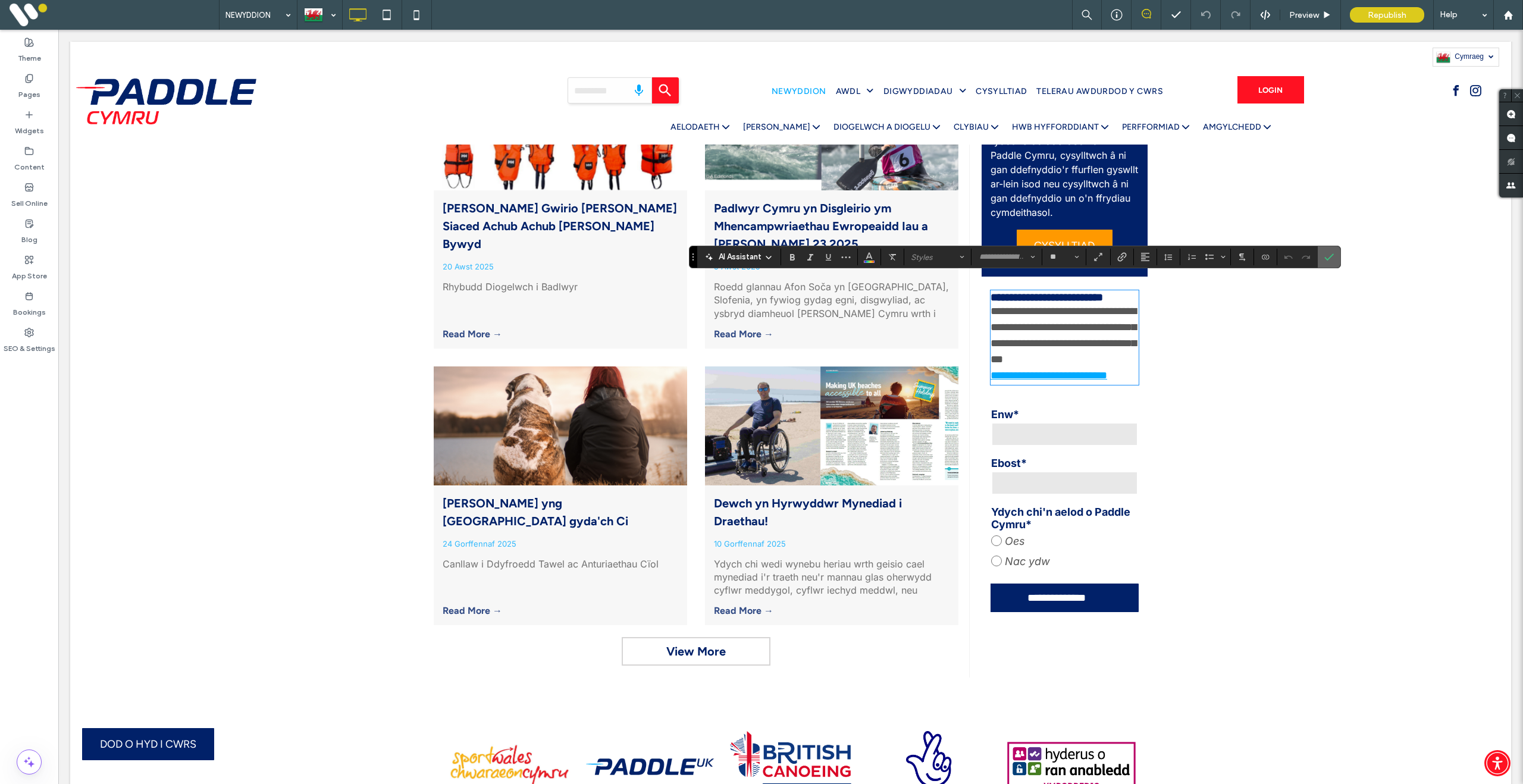
click at [1334, 260] on icon "Confirm" at bounding box center [1329, 257] width 10 height 10
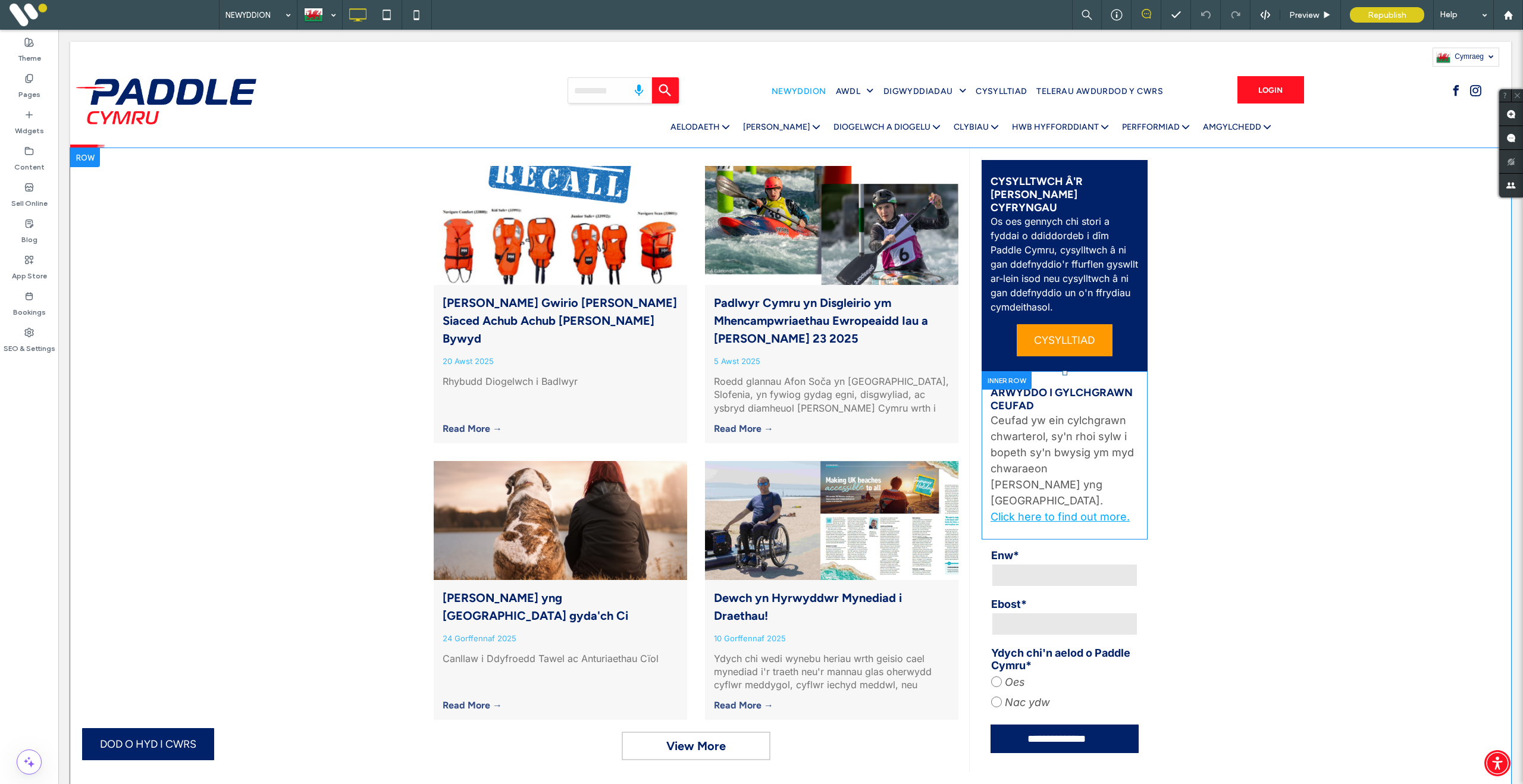
scroll to position [424, 0]
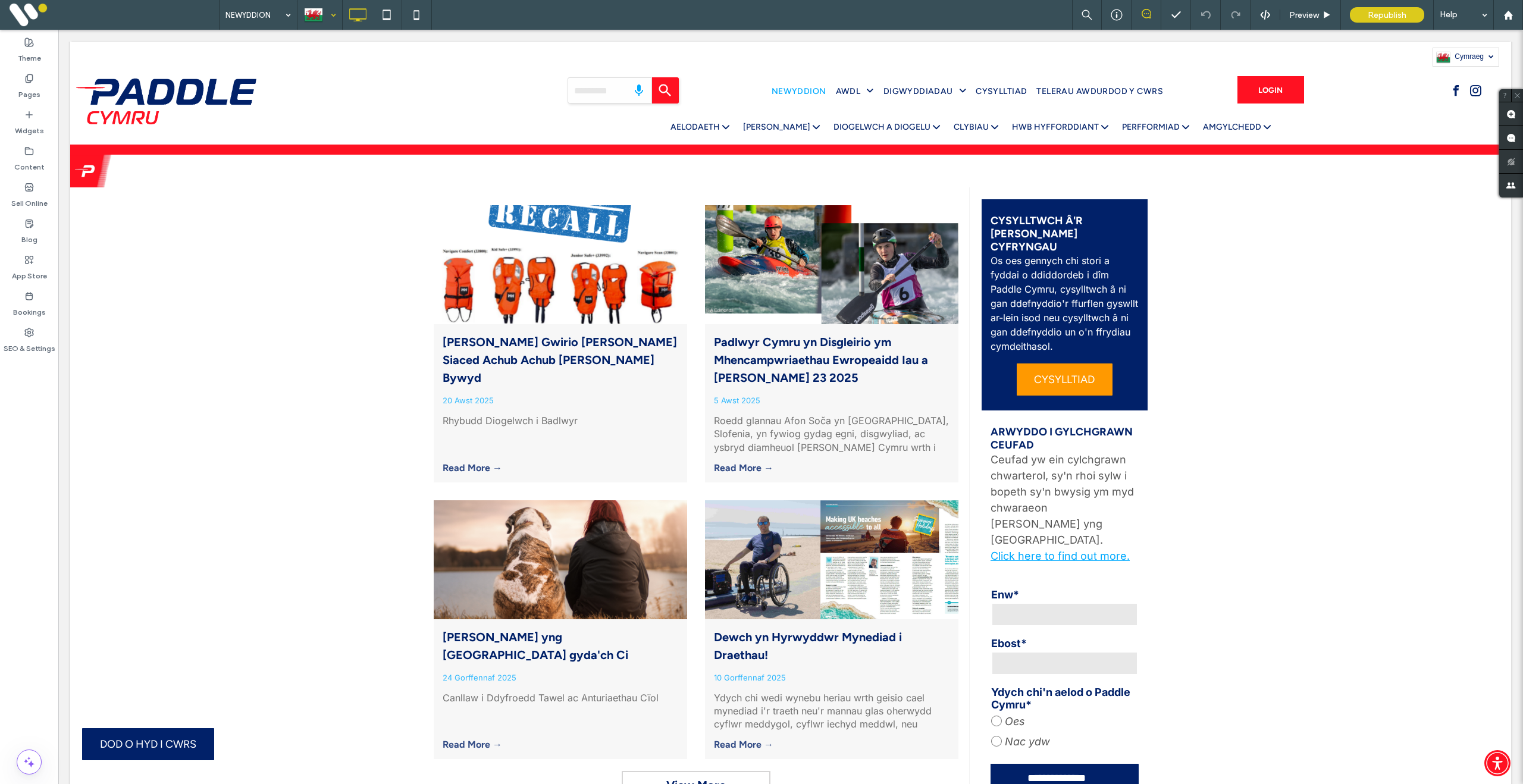
click at [321, 13] on div at bounding box center [320, 15] width 44 height 29
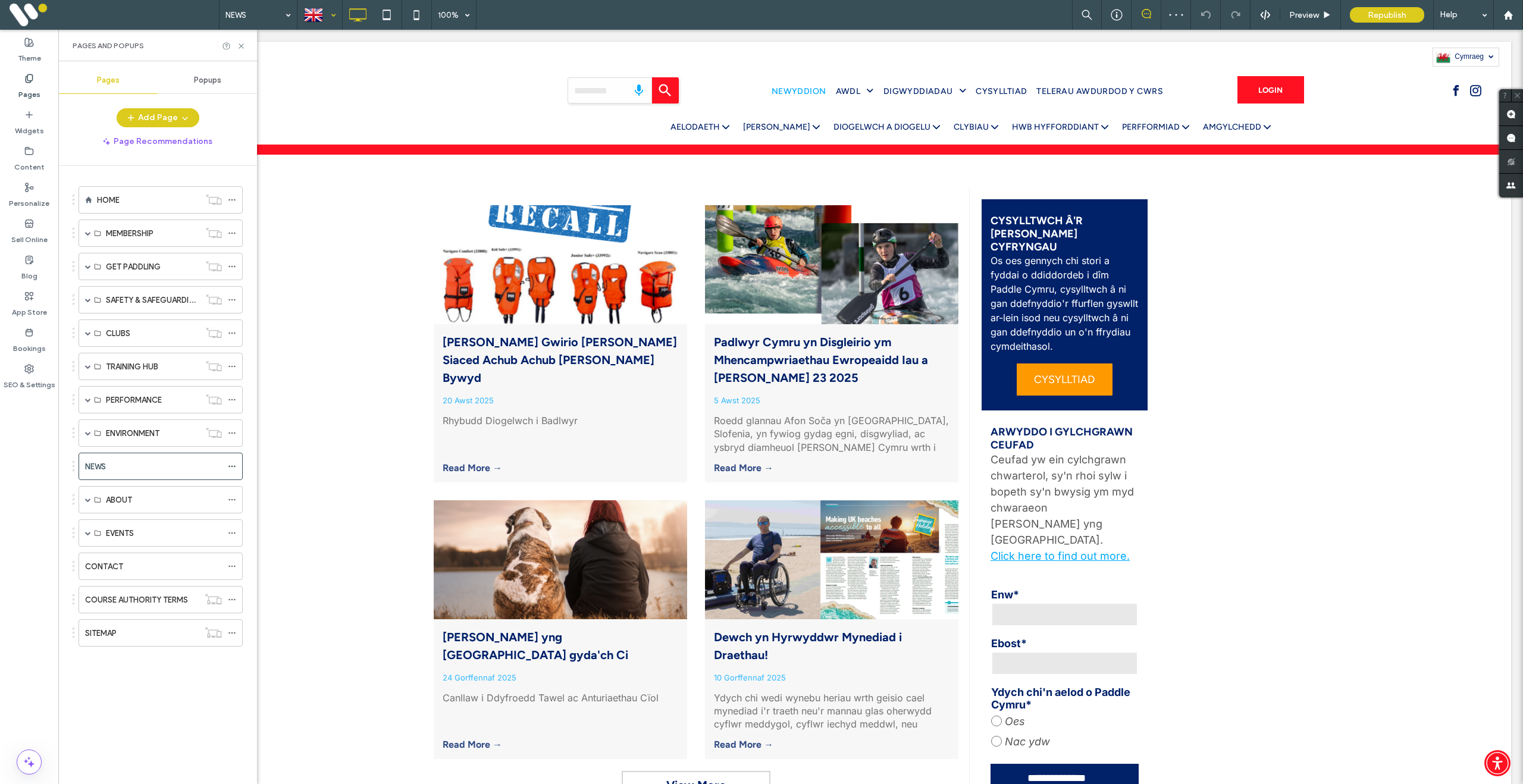
click at [321, 10] on div at bounding box center [320, 15] width 44 height 29
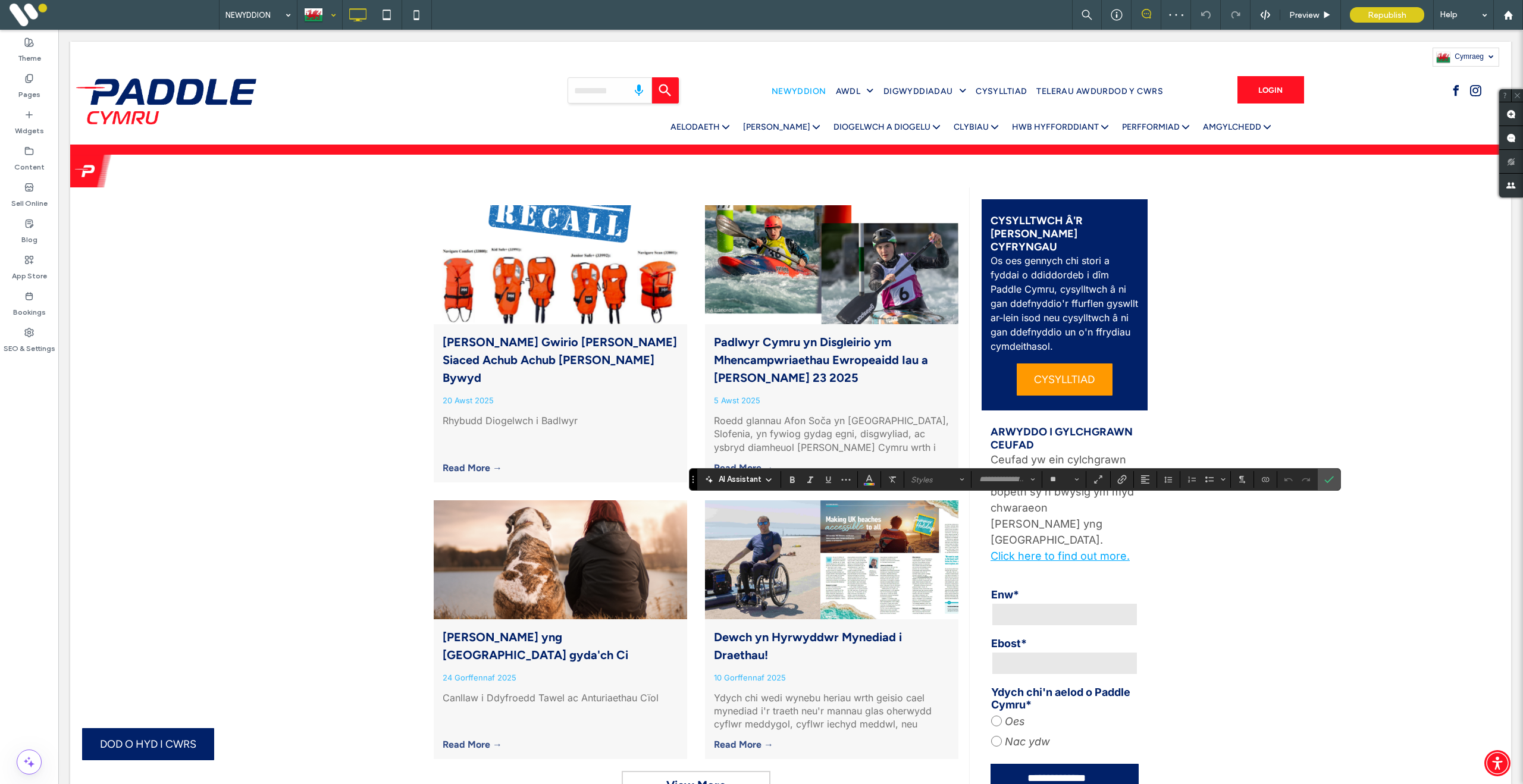
type input "*******"
click at [1334, 476] on icon "Confirm" at bounding box center [1329, 479] width 10 height 10
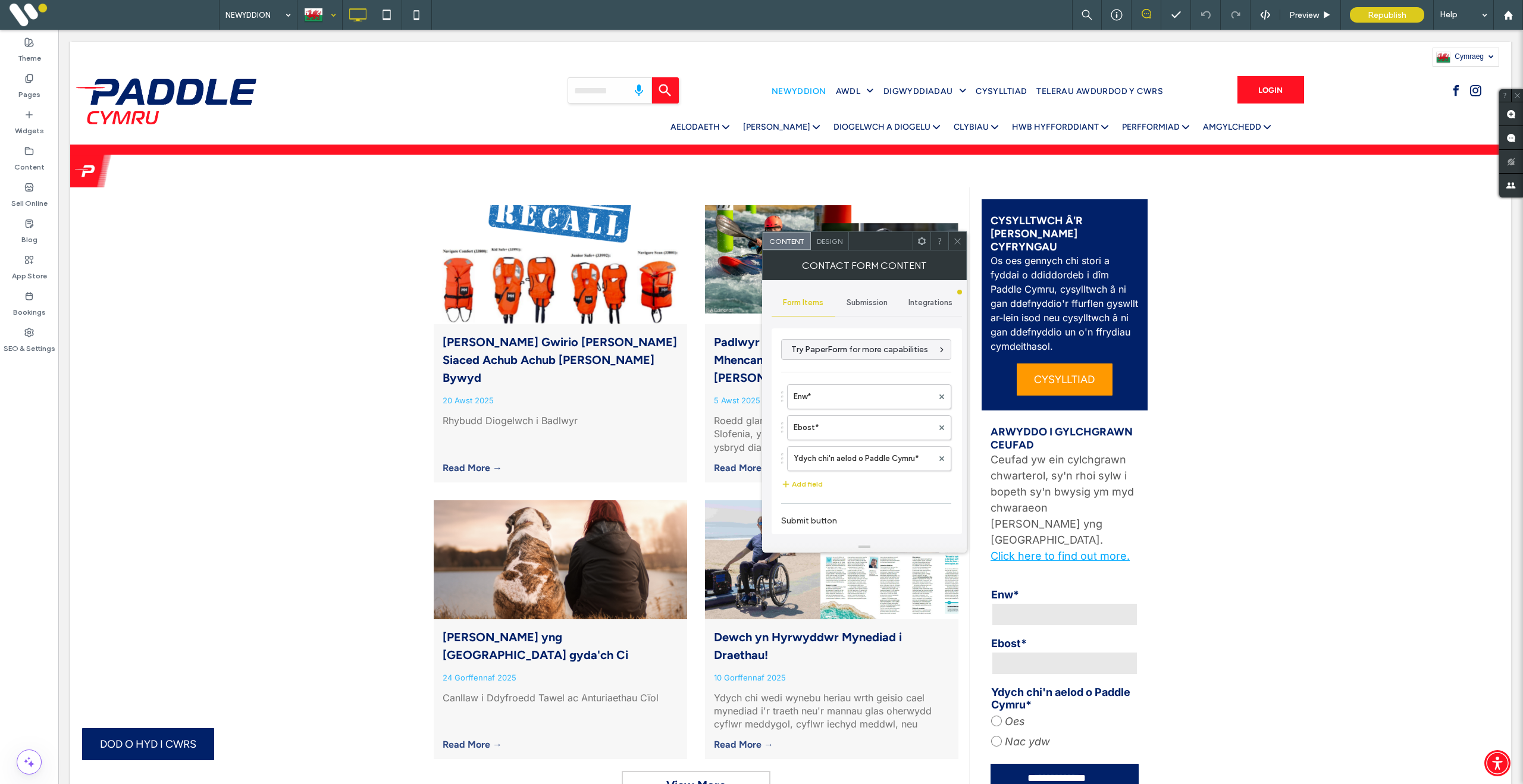
click at [865, 303] on span "Submission" at bounding box center [868, 303] width 41 height 10
click at [859, 357] on label "New submission notification" at bounding box center [867, 358] width 158 height 24
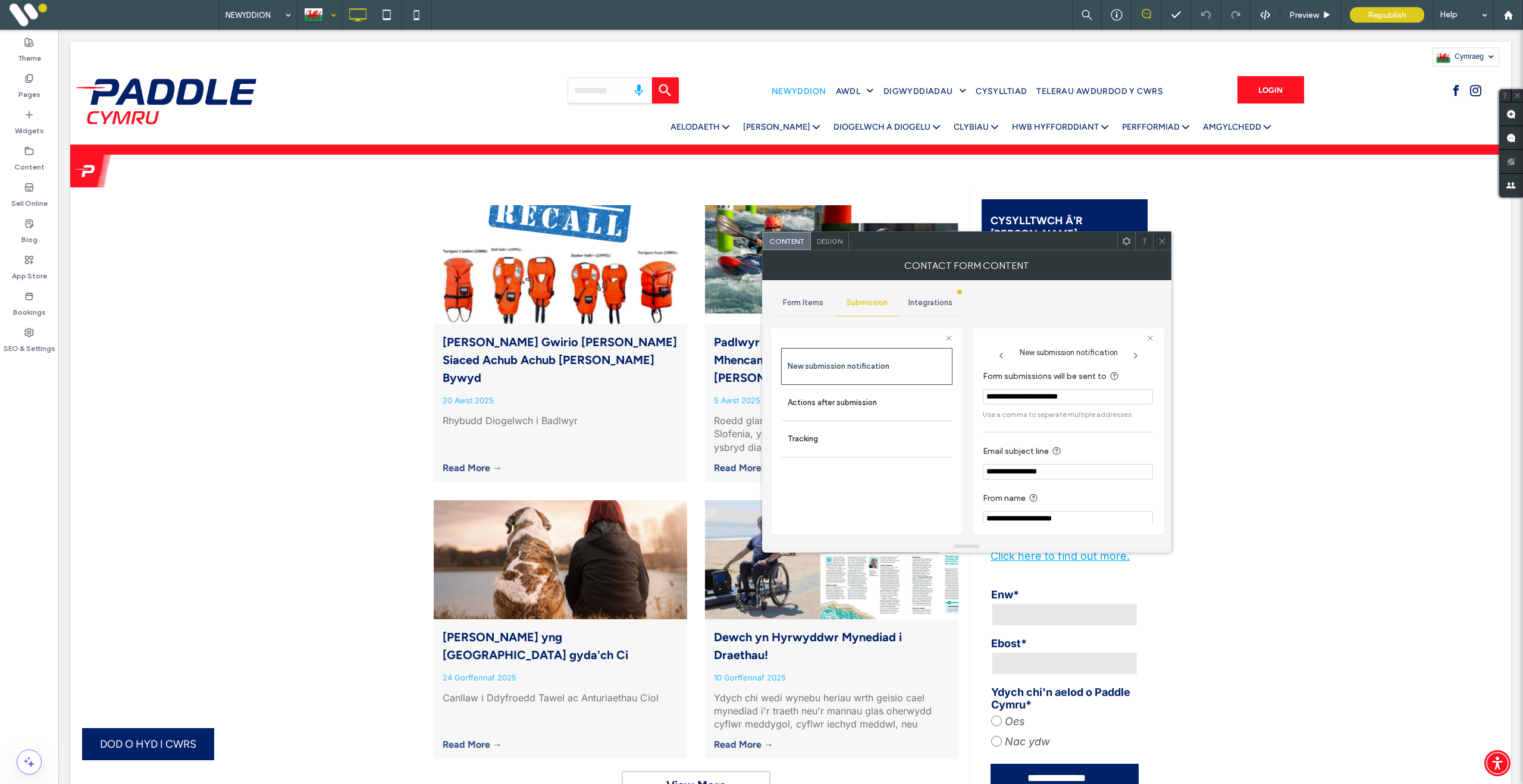
scroll to position [12, 0]
drag, startPoint x: 1085, startPoint y: 464, endPoint x: 966, endPoint y: 460, distance: 119.1
click at [966, 460] on div "**********" at bounding box center [967, 410] width 390 height 260
type input "****"
click at [1162, 239] on icon at bounding box center [1162, 241] width 9 height 9
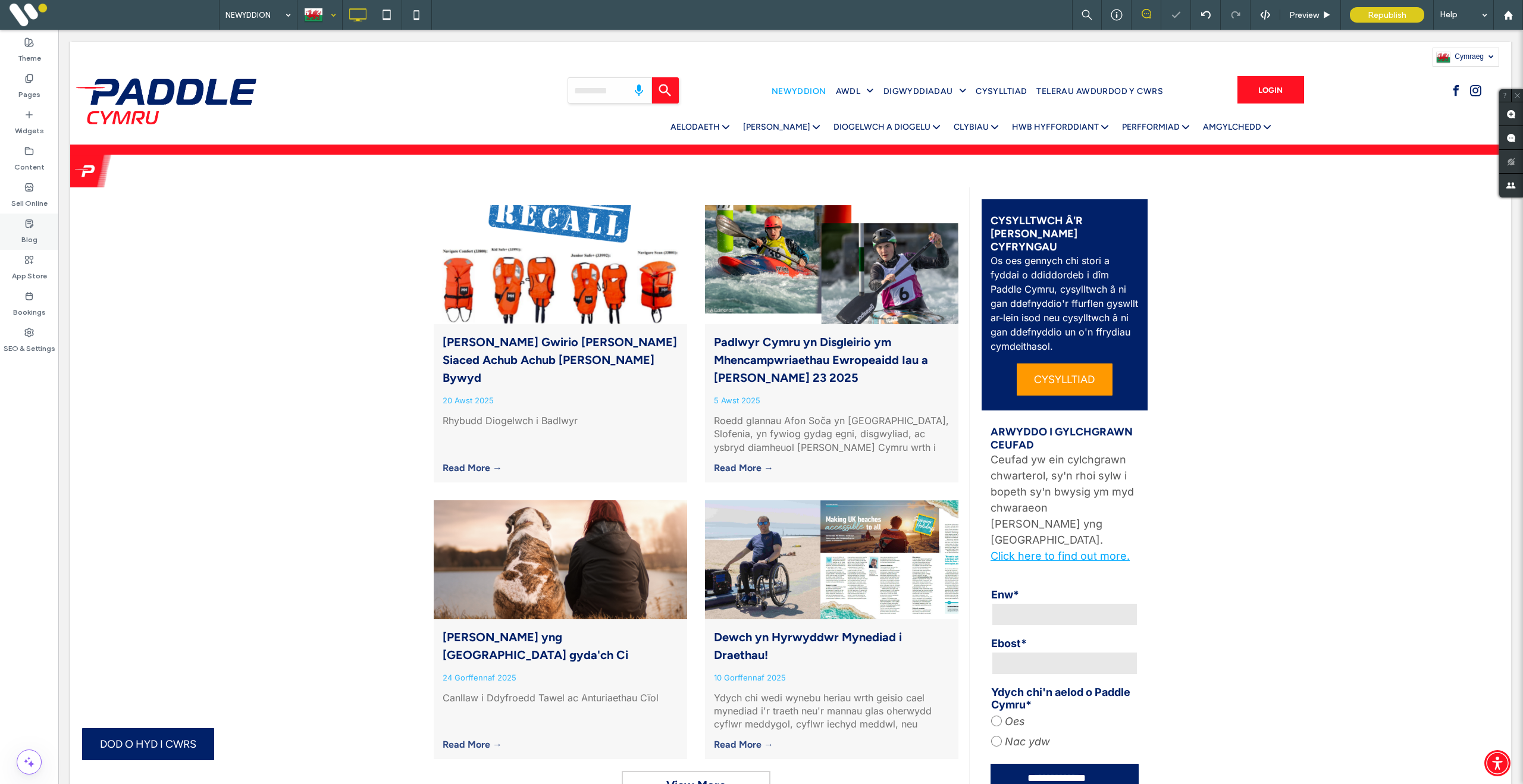
click at [21, 244] on div "Blog" at bounding box center [29, 232] width 58 height 37
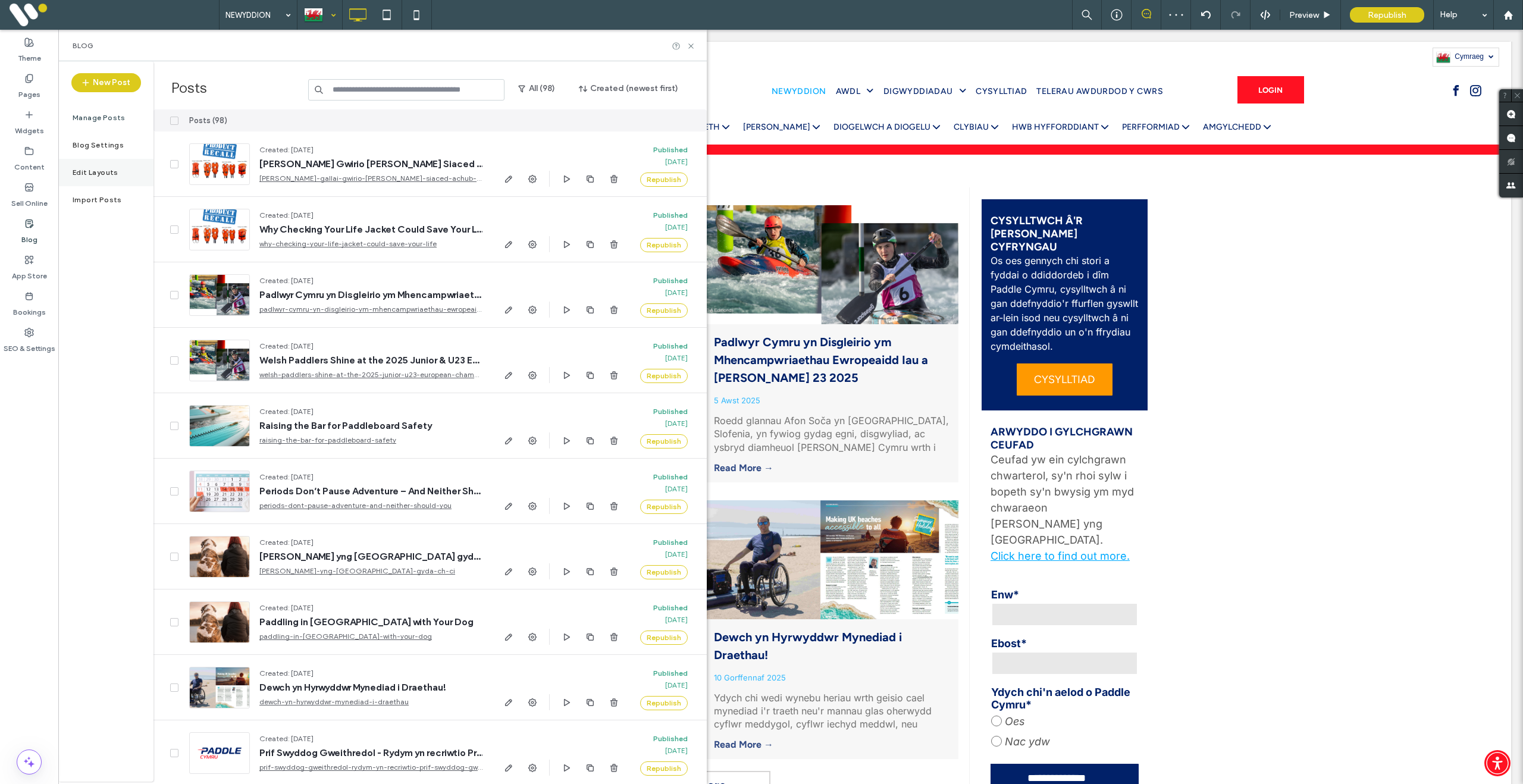
click at [103, 173] on label "Edit Layouts" at bounding box center [95, 172] width 46 height 8
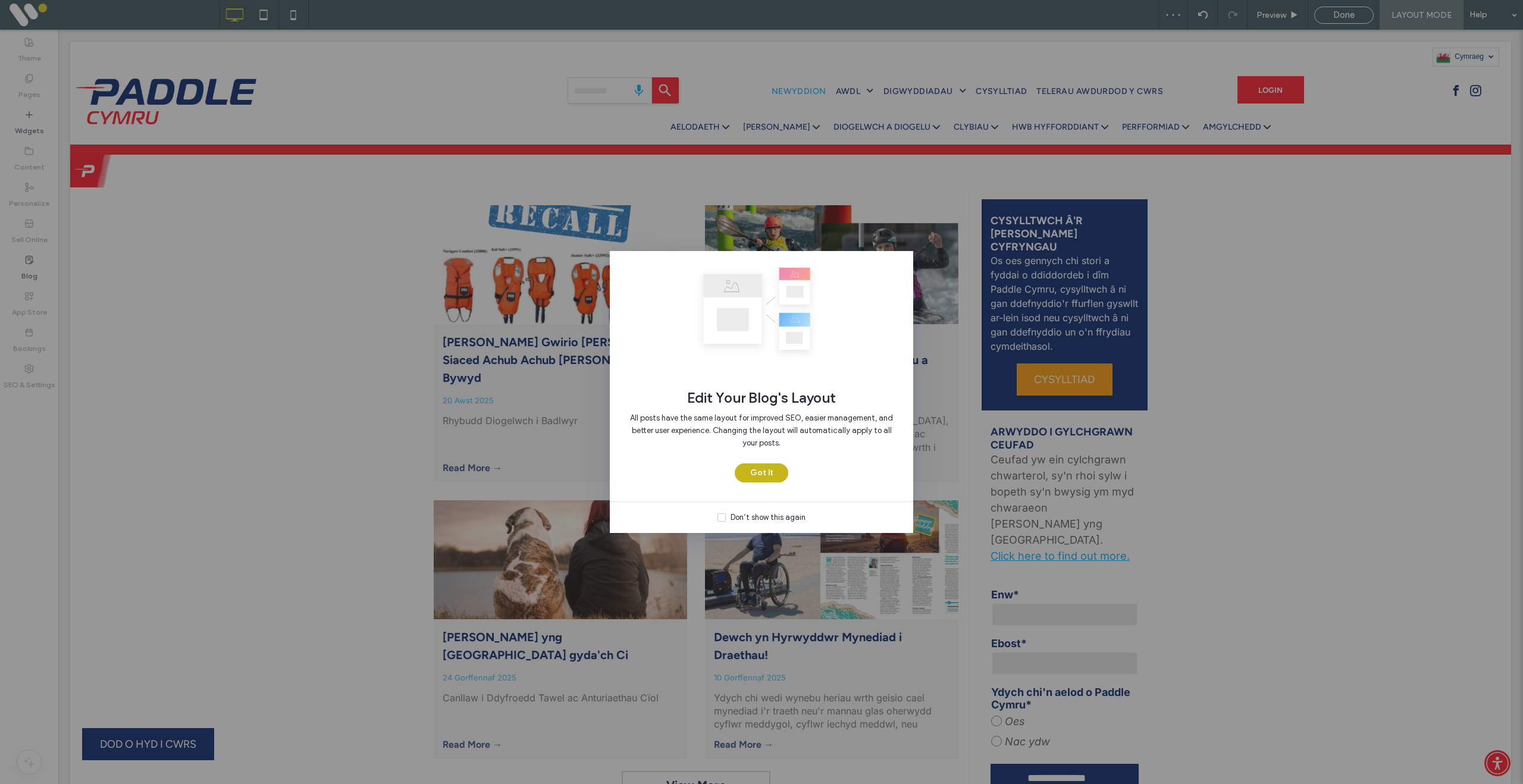
click at [774, 478] on button "Got It" at bounding box center [762, 473] width 54 height 19
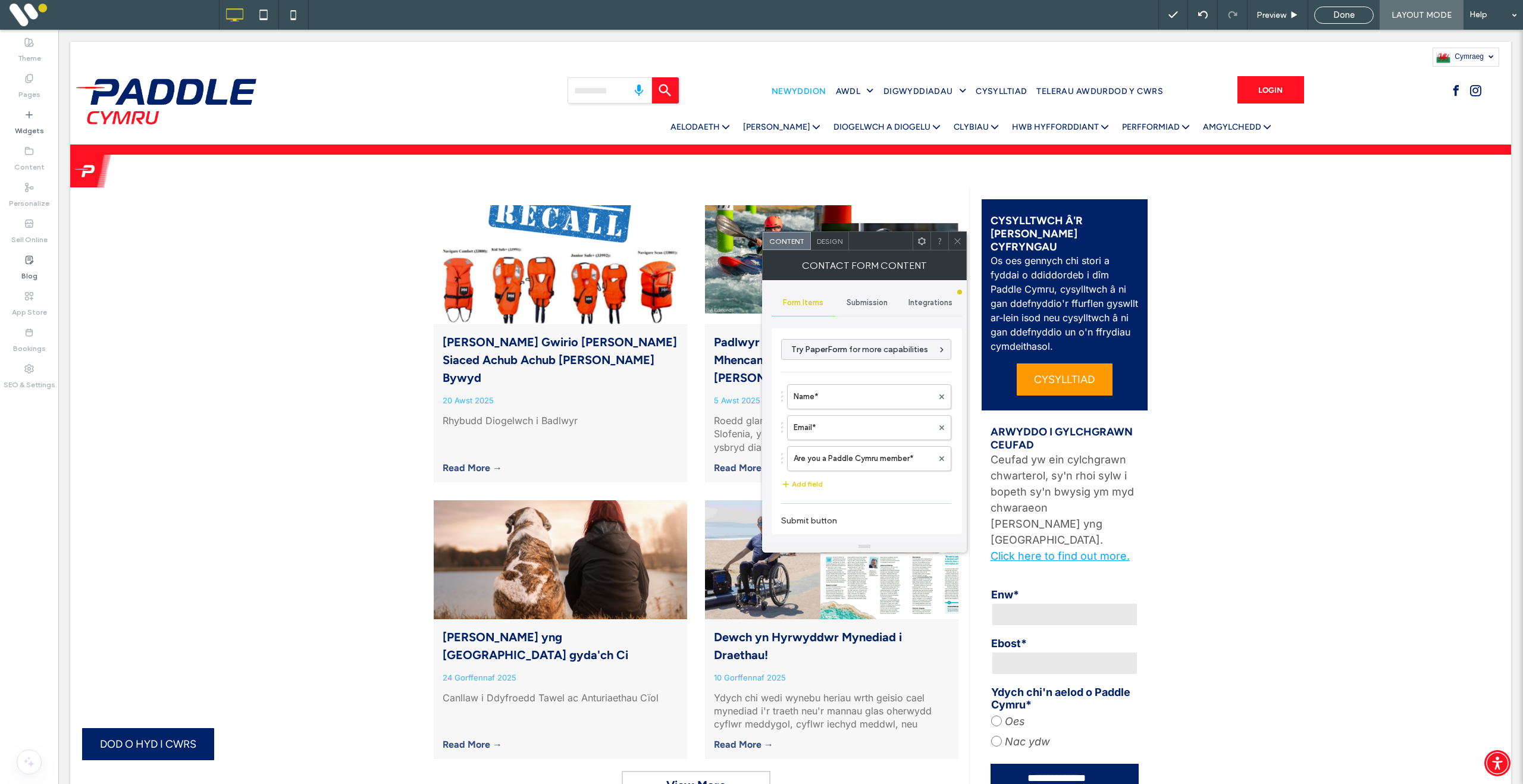
click at [868, 308] on div "Submission" at bounding box center [867, 303] width 64 height 26
click at [874, 359] on label "New submission notification" at bounding box center [867, 358] width 158 height 24
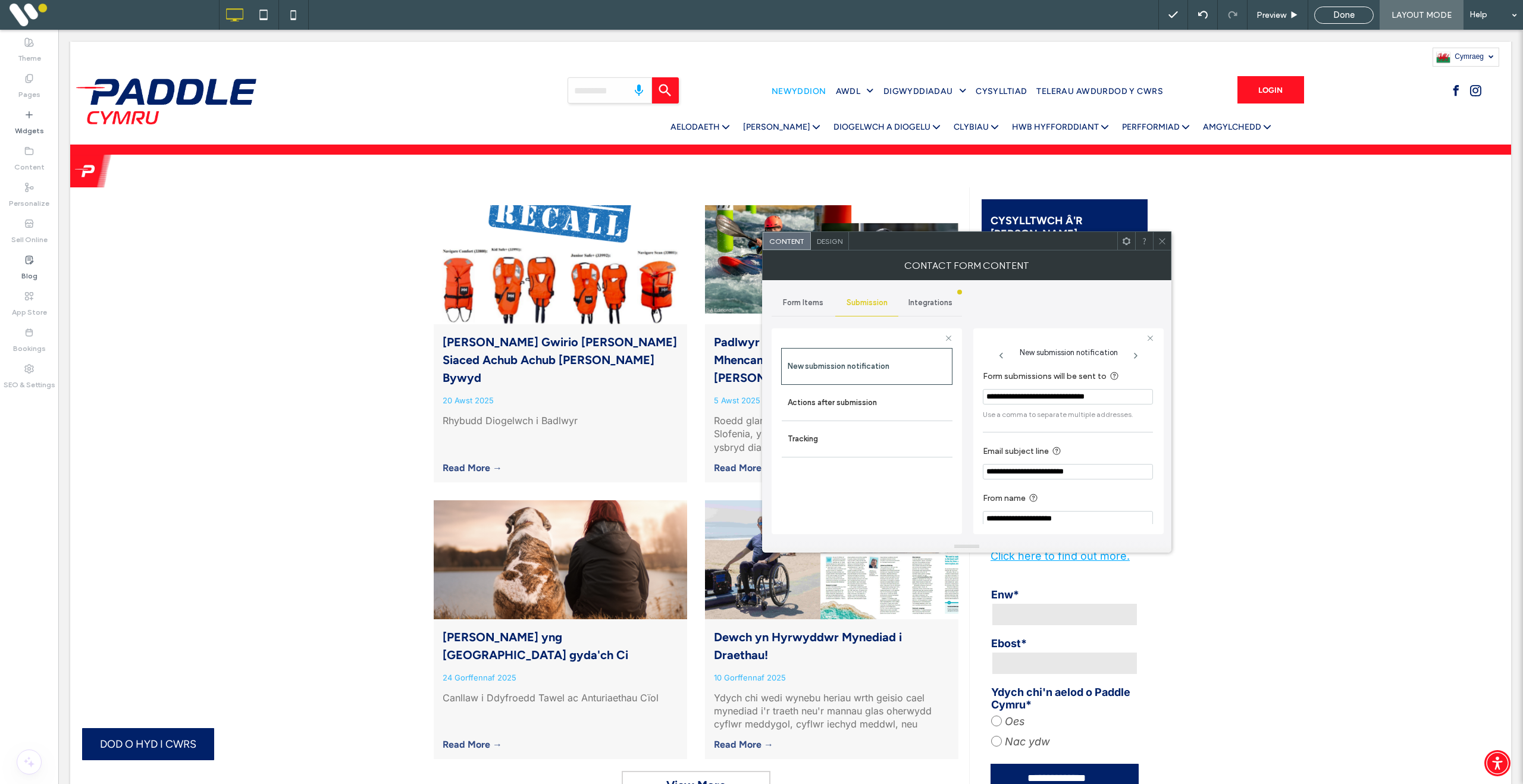
drag, startPoint x: 1093, startPoint y: 473, endPoint x: 1003, endPoint y: 469, distance: 90.1
click at [971, 465] on div "**********" at bounding box center [967, 410] width 390 height 260
click at [1161, 236] on icon at bounding box center [1162, 241] width 9 height 9
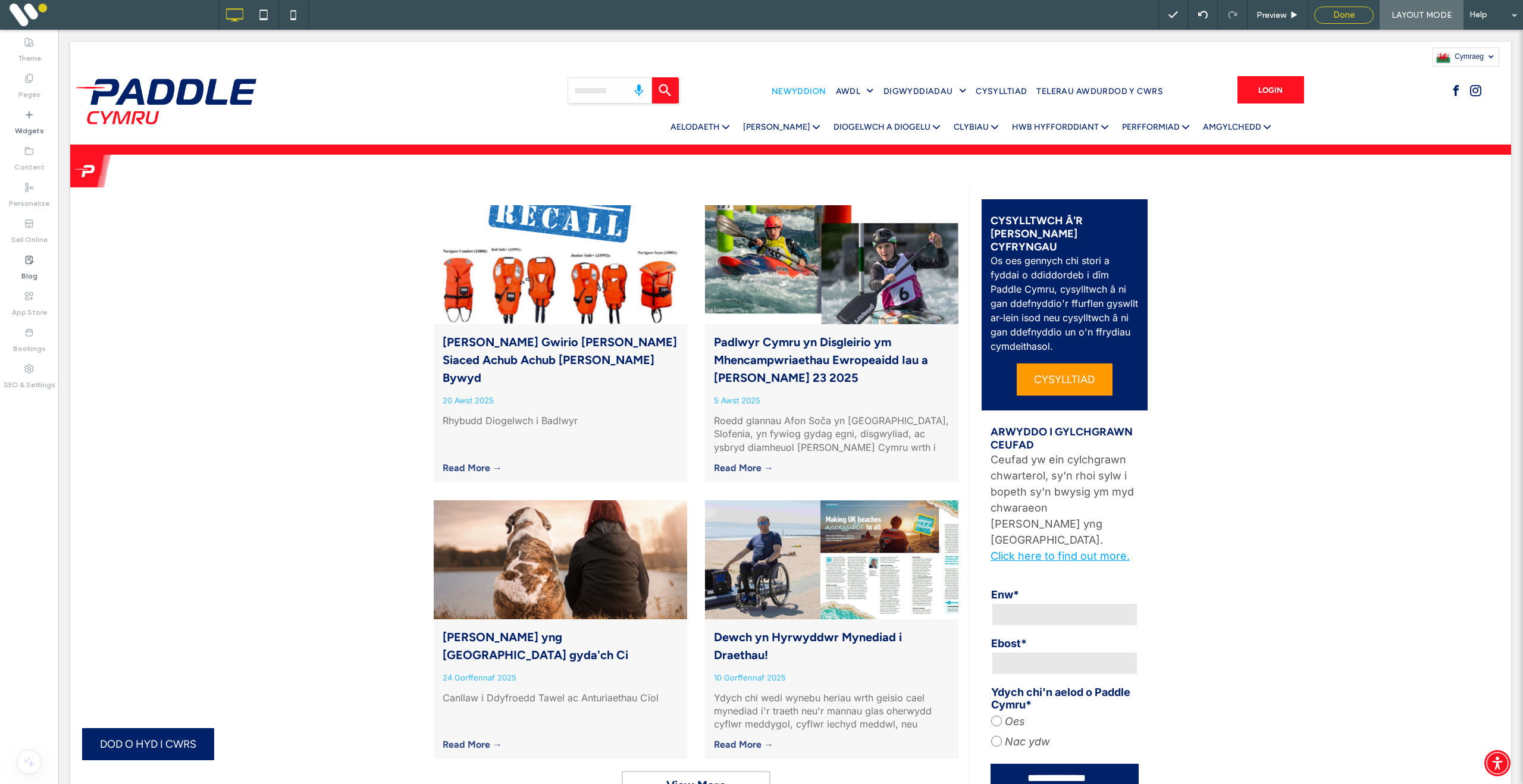
click at [1336, 17] on span "Done" at bounding box center [1344, 15] width 21 height 11
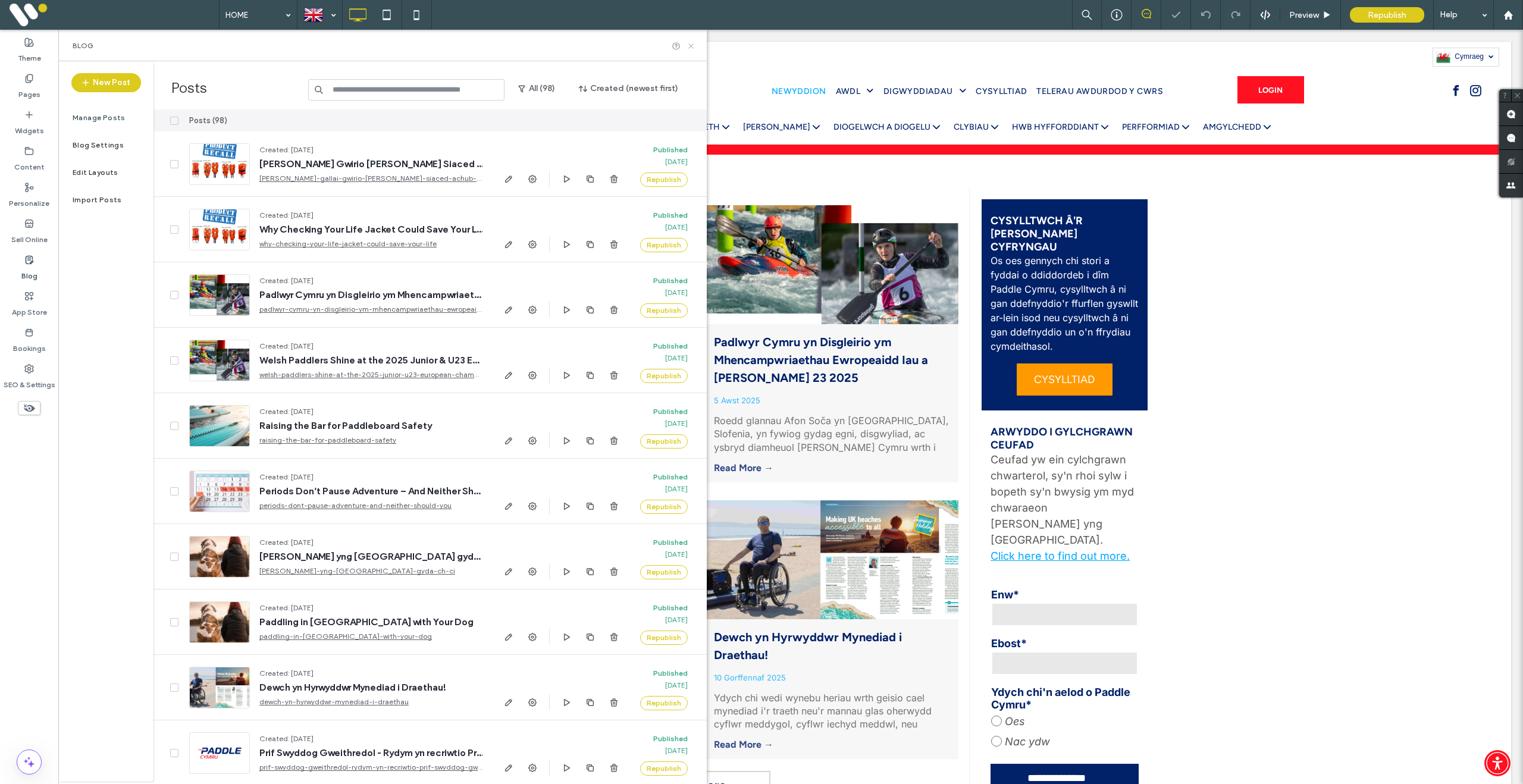
click at [692, 47] on icon at bounding box center [691, 47] width 9 height 9
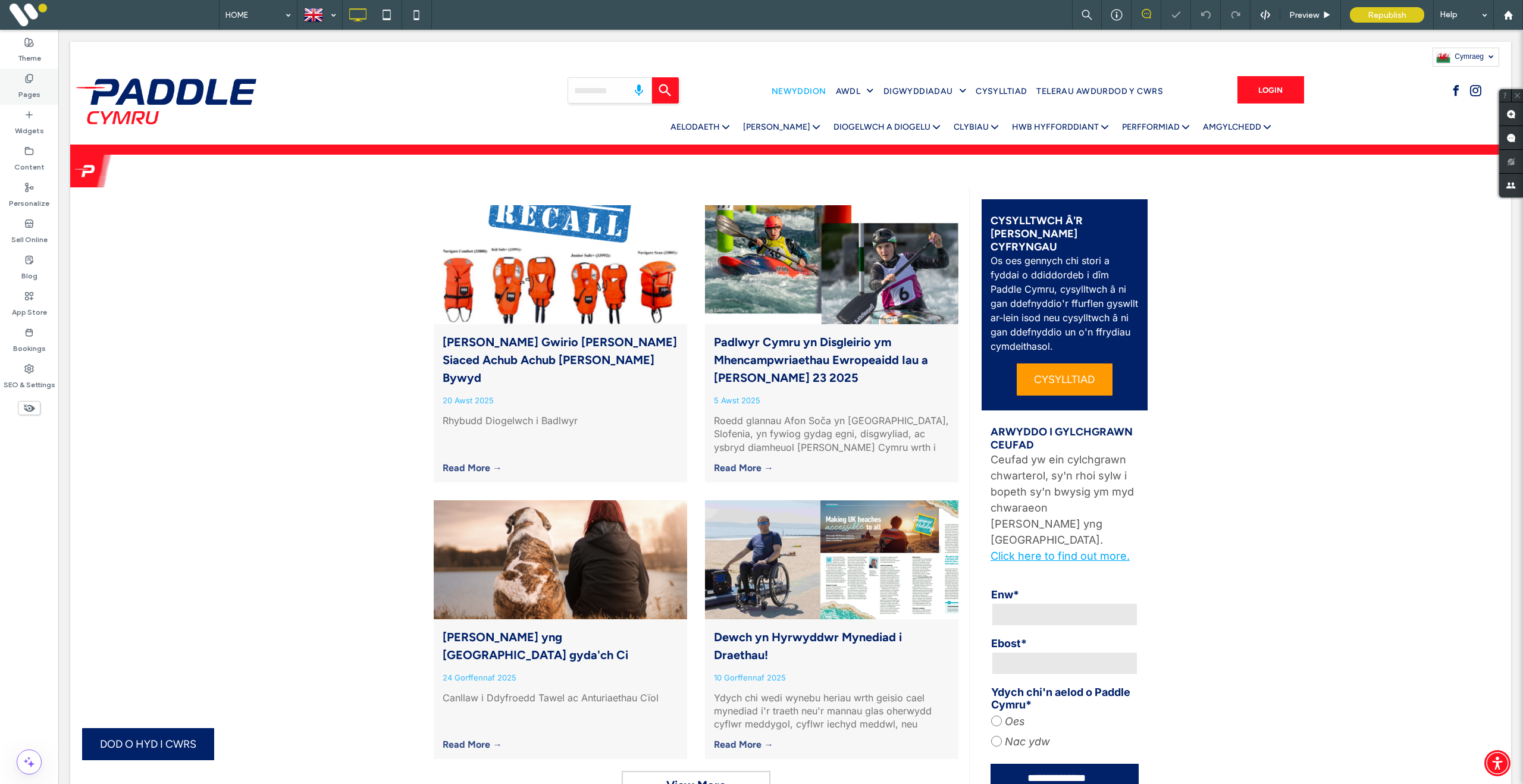
click at [24, 78] on icon at bounding box center [29, 78] width 10 height 10
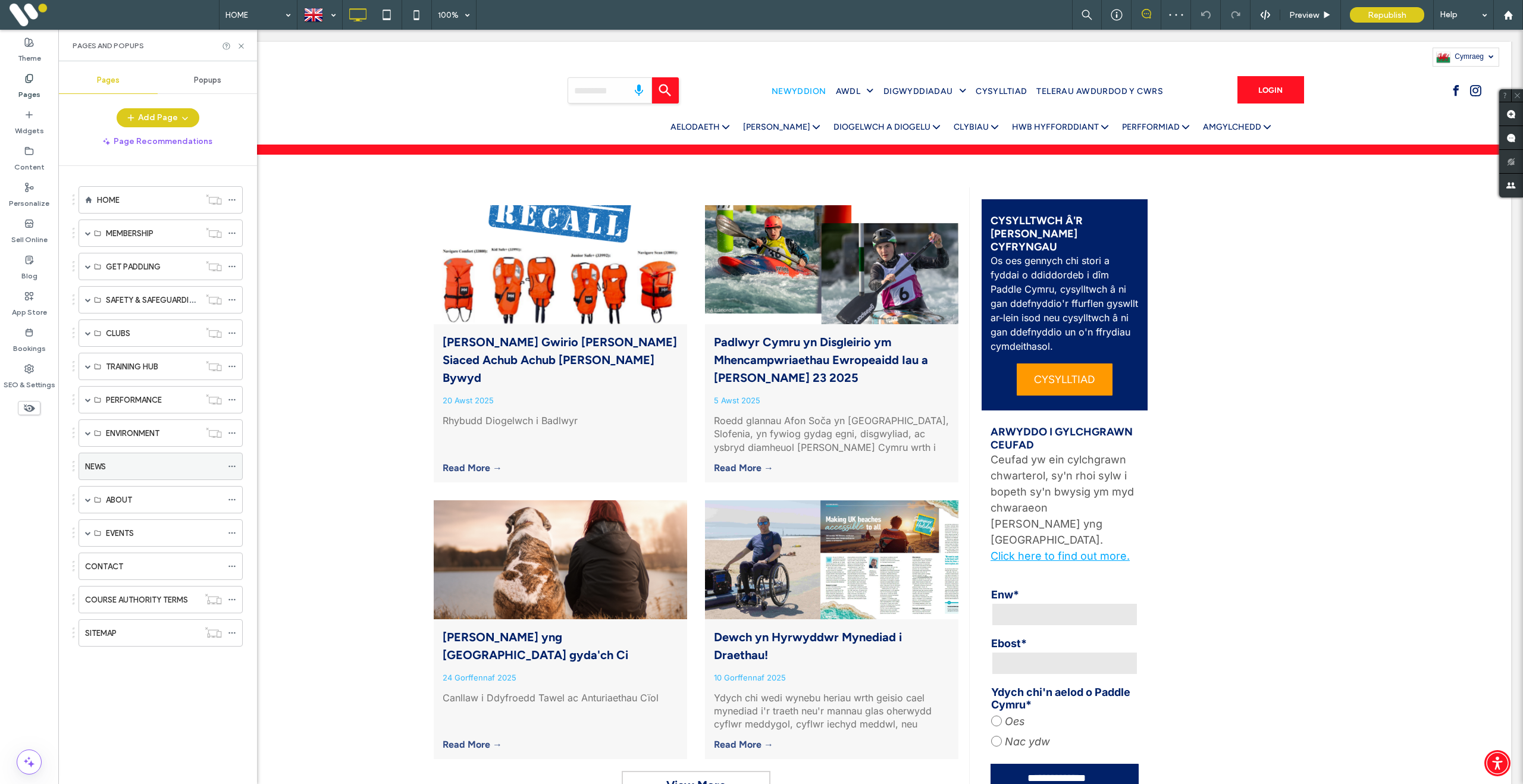
click at [125, 469] on div "NEWS" at bounding box center [153, 466] width 137 height 13
click at [328, 14] on div at bounding box center [320, 15] width 44 height 29
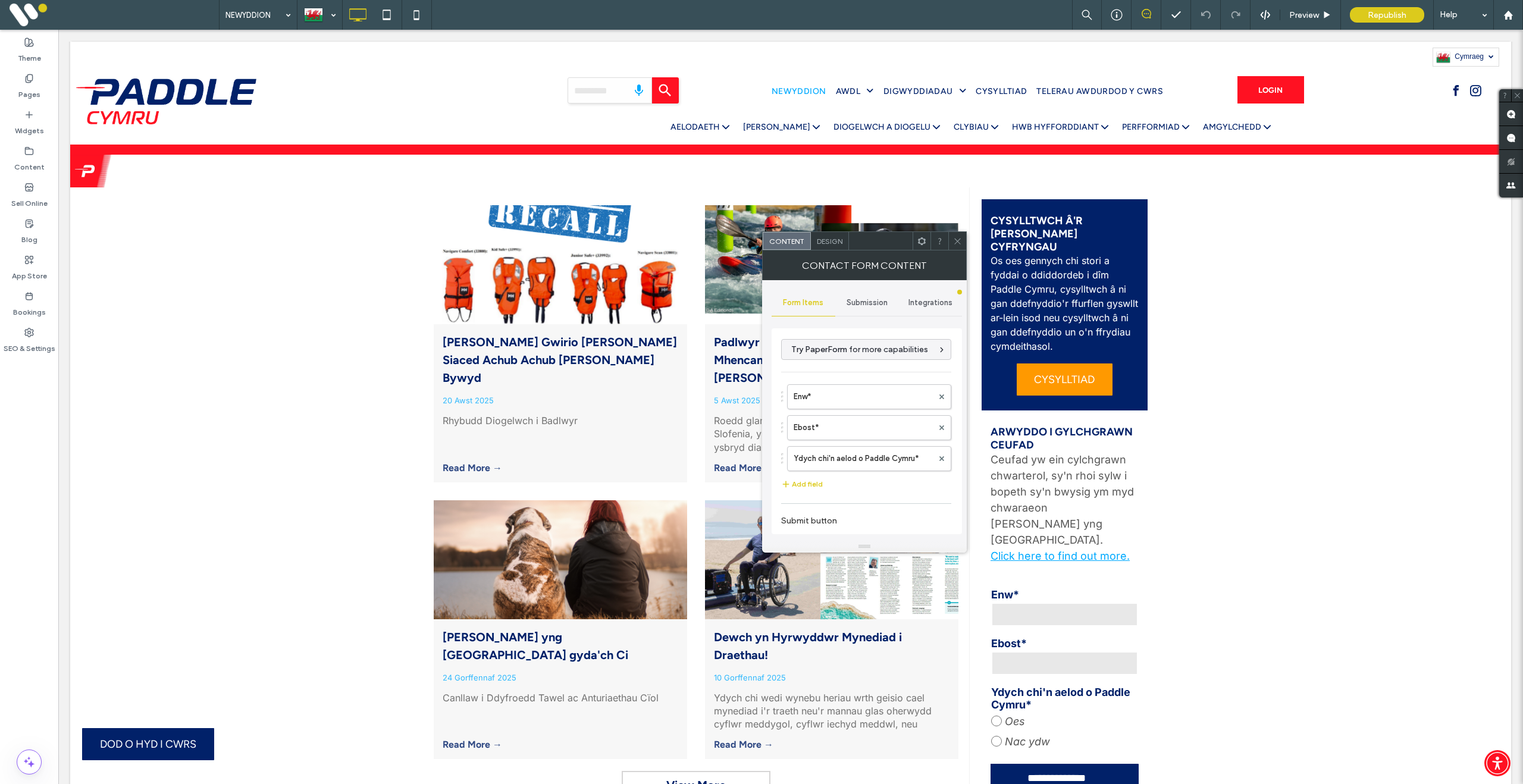
click at [871, 303] on span "Submission" at bounding box center [868, 303] width 41 height 10
click at [858, 365] on label "New submission notification" at bounding box center [867, 358] width 158 height 24
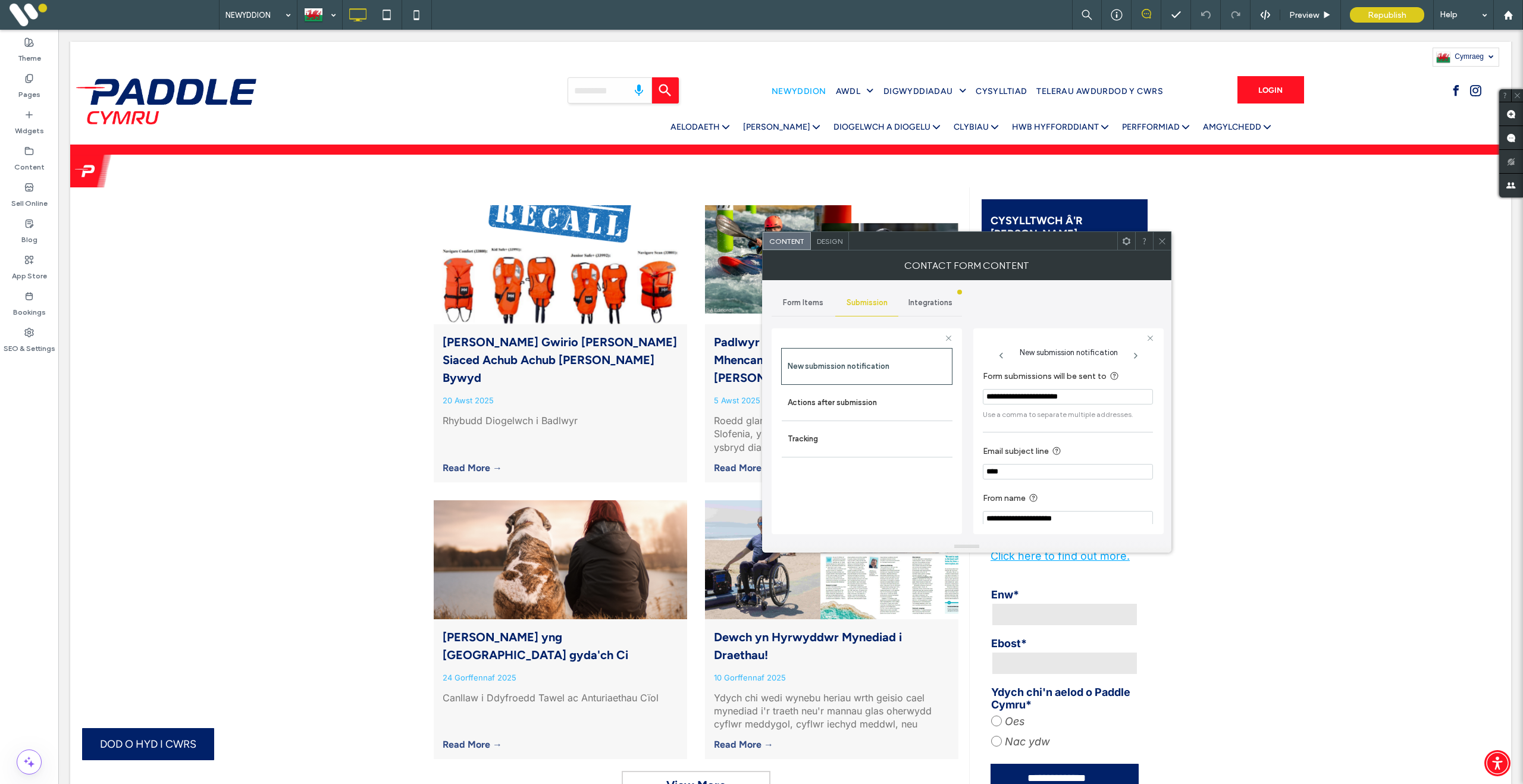
drag, startPoint x: 1023, startPoint y: 475, endPoint x: 957, endPoint y: 472, distance: 66.1
click at [957, 472] on div "**********" at bounding box center [867, 429] width 191 height 221
paste input "**********"
type input "**********"
click at [1162, 246] on span at bounding box center [1162, 241] width 9 height 18
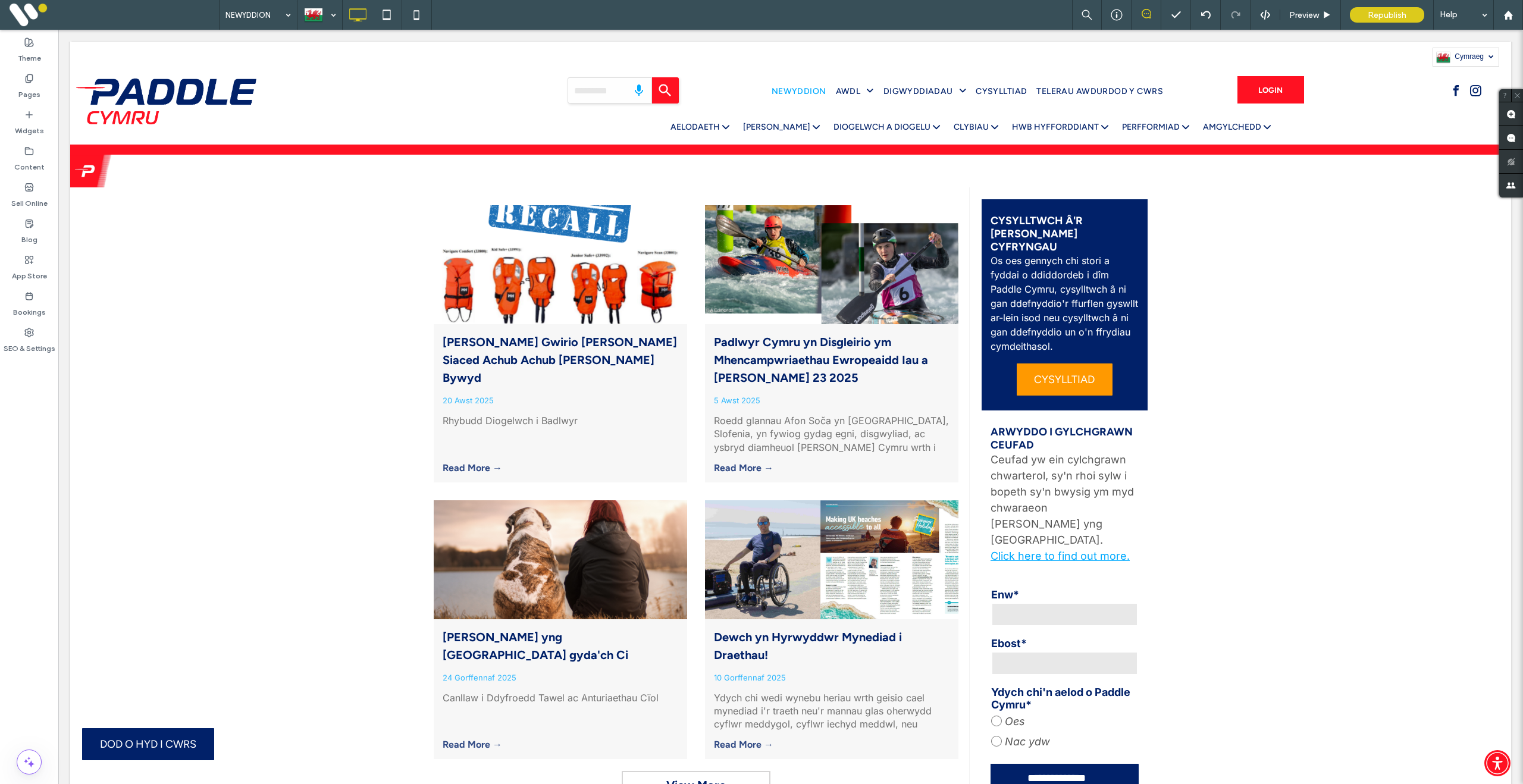
click at [1381, 14] on span "Republish" at bounding box center [1387, 14] width 39 height 10
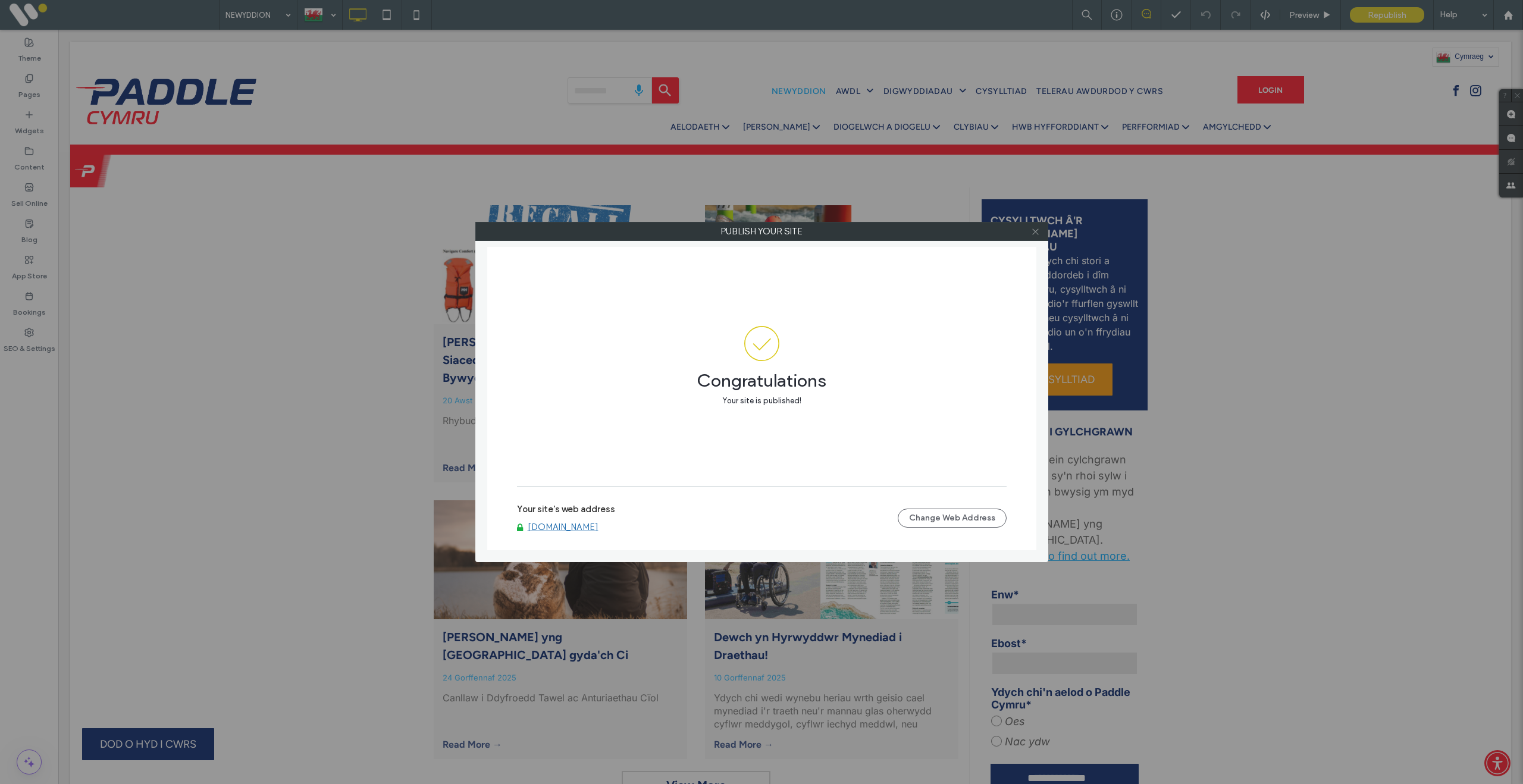
click at [1037, 231] on icon at bounding box center [1036, 232] width 9 height 9
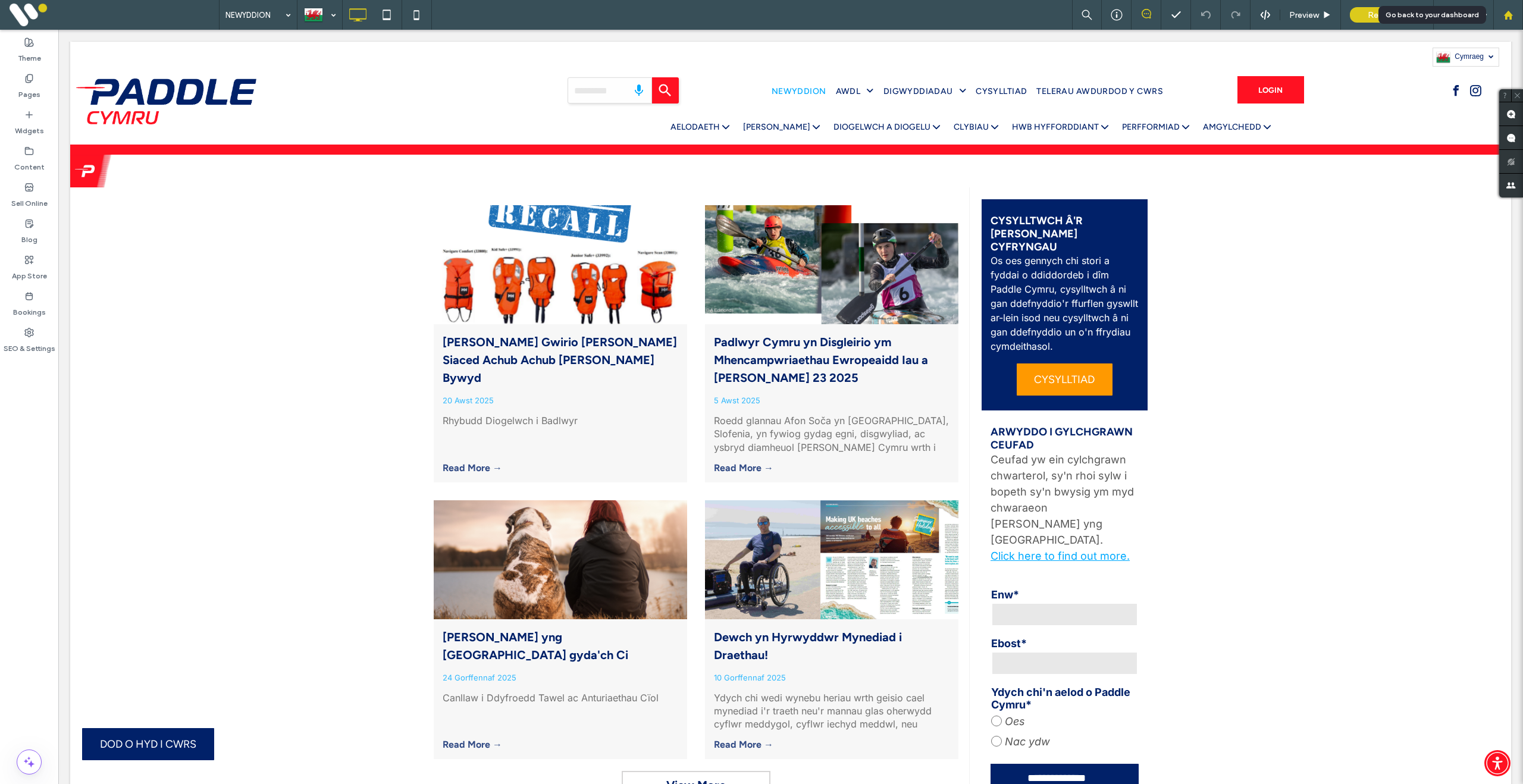
click at [1512, 19] on div at bounding box center [1508, 14] width 30 height 30
